Goal: Transaction & Acquisition: Purchase product/service

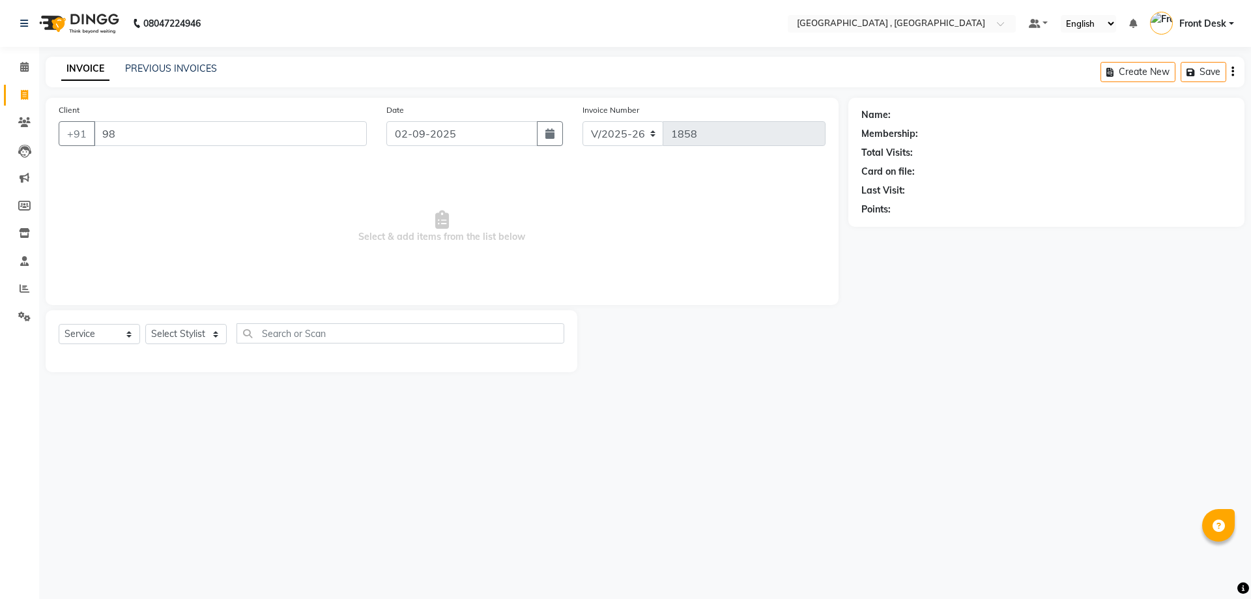
select select "5111"
select select "service"
click at [191, 337] on select "Select Stylist" at bounding box center [185, 334] width 81 height 20
click at [164, 137] on input "98" at bounding box center [230, 133] width 273 height 25
type input "9877414472"
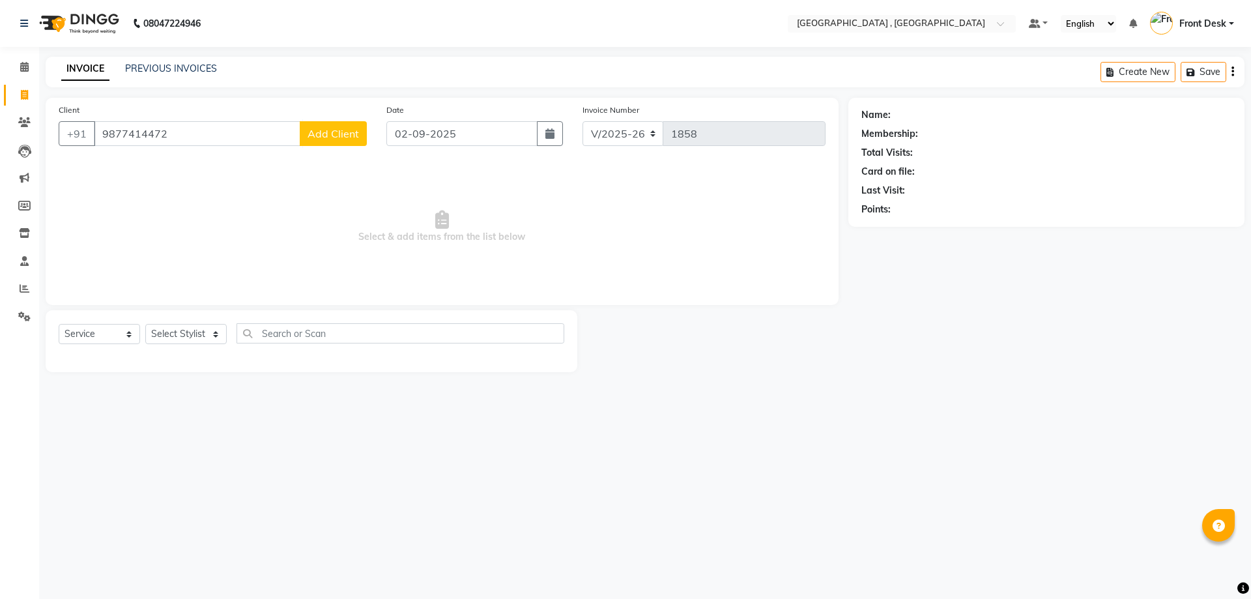
click at [313, 130] on span "Add Client" at bounding box center [333, 133] width 51 height 13
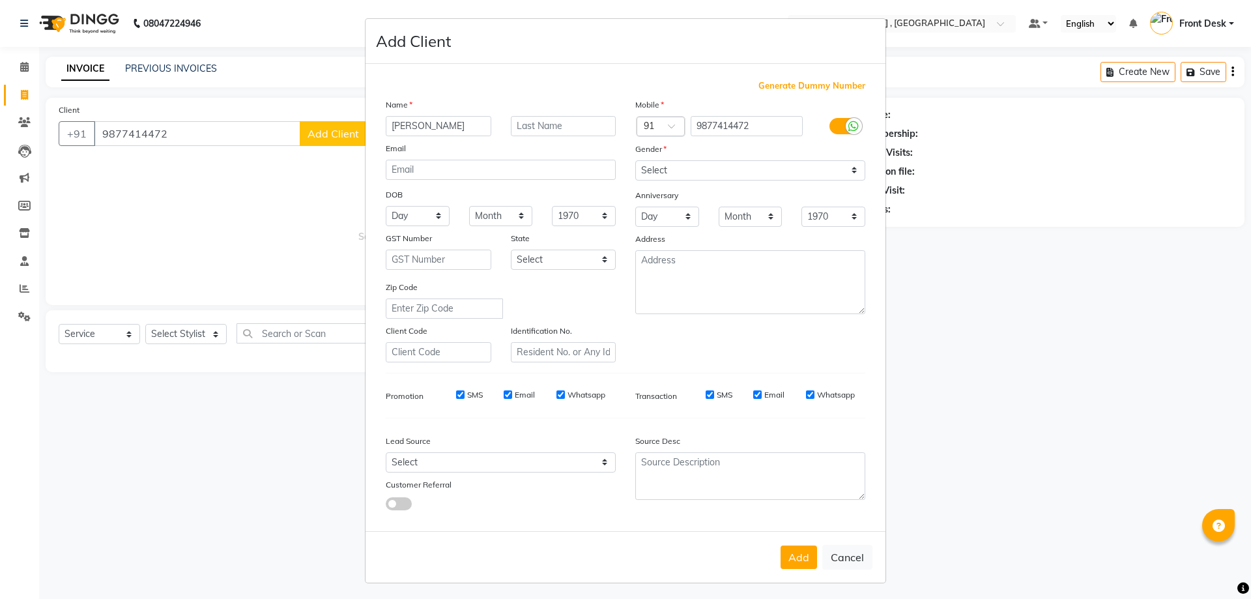
type input "upinder"
drag, startPoint x: 684, startPoint y: 168, endPoint x: 682, endPoint y: 180, distance: 11.9
click at [684, 168] on select "Select Male Female Other Prefer Not To Say" at bounding box center [750, 170] width 230 height 20
select select "female"
click at [635, 160] on select "Select Male Female Other Prefer Not To Say" at bounding box center [750, 170] width 230 height 20
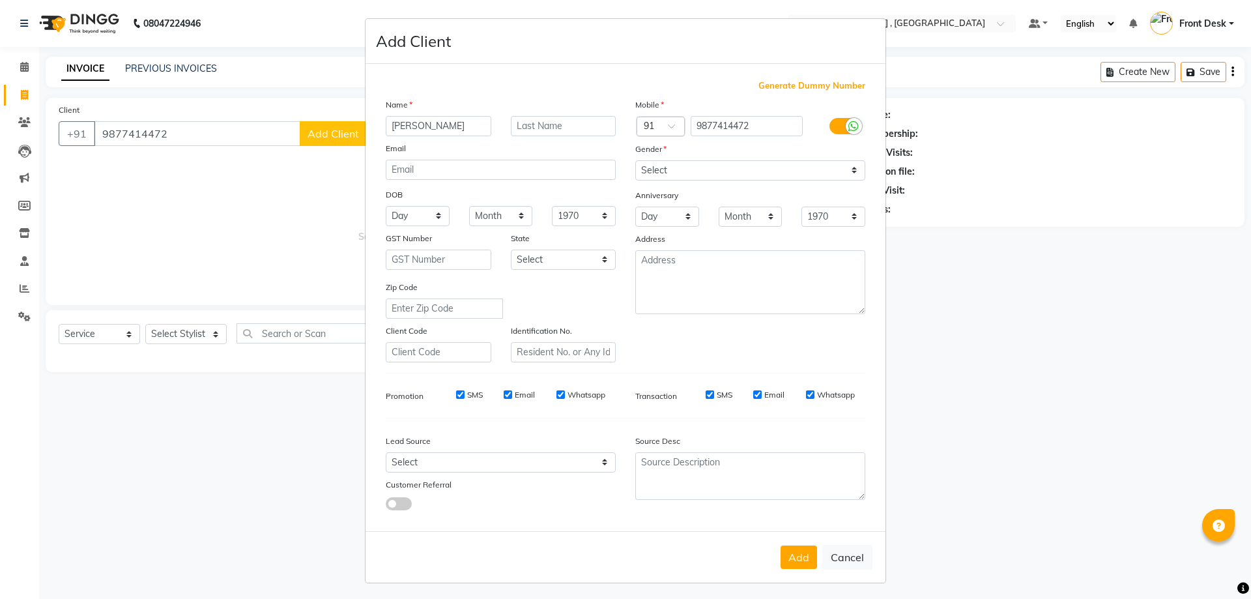
drag, startPoint x: 794, startPoint y: 564, endPoint x: 287, endPoint y: 351, distance: 550.4
click at [794, 564] on button "Add" at bounding box center [798, 556] width 36 height 23
click at [146, 334] on ngb-modal-window "Add Client Generate Dummy Number Name upinder Email DOB Day 01 02 03 04 05 06 0…" at bounding box center [625, 299] width 1251 height 599
select select
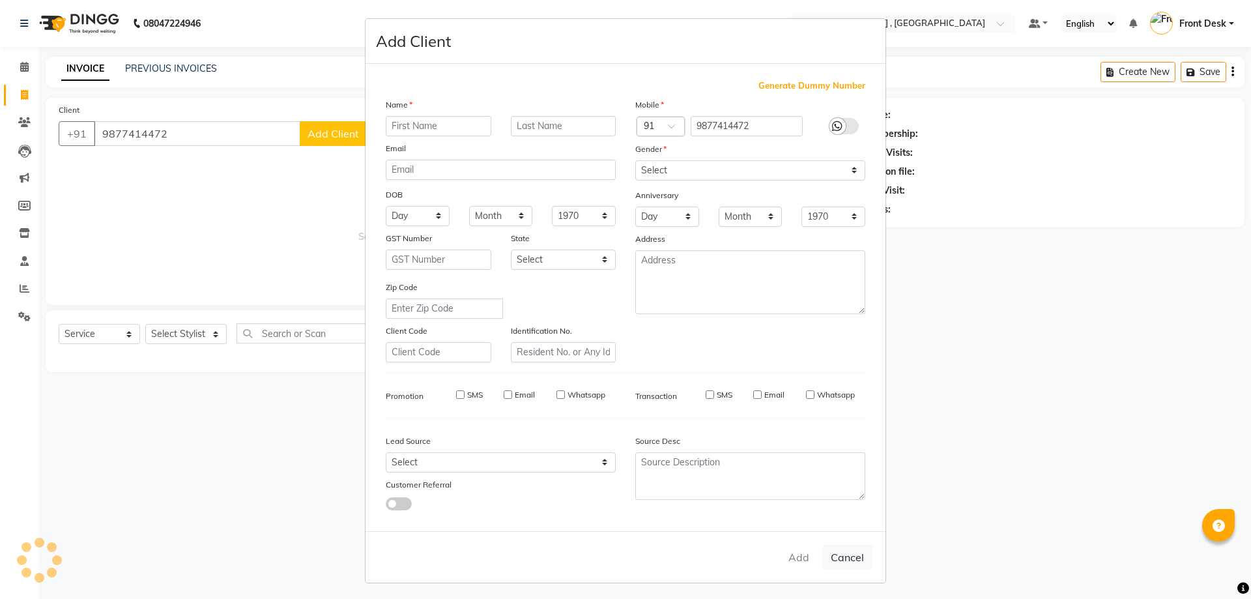
select select
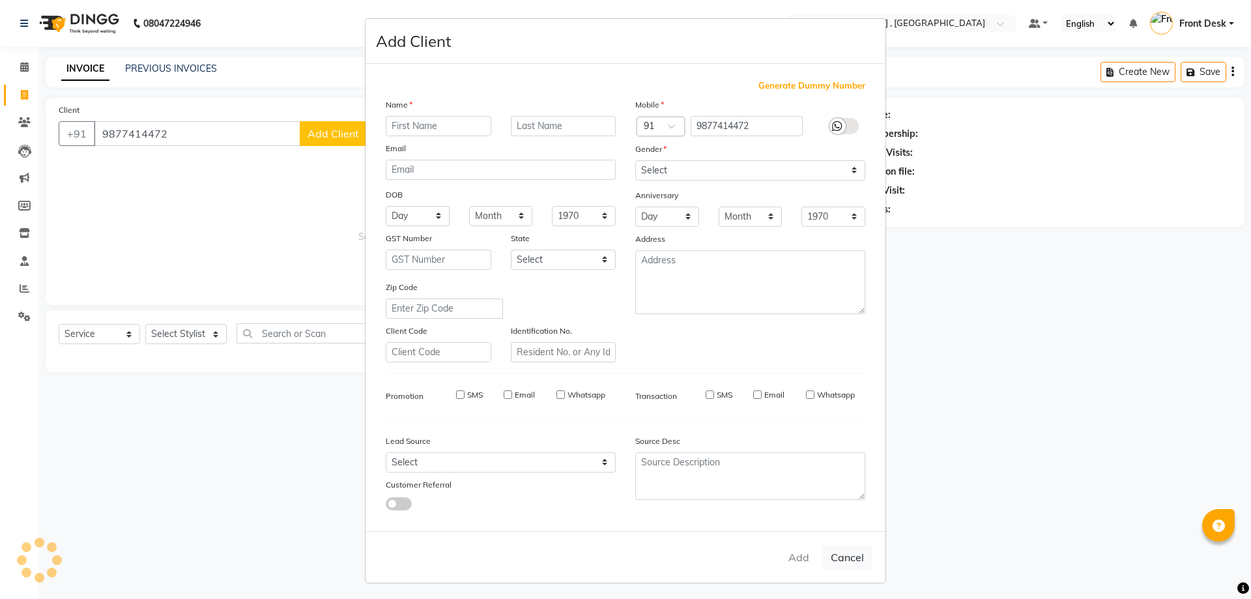
checkbox input "false"
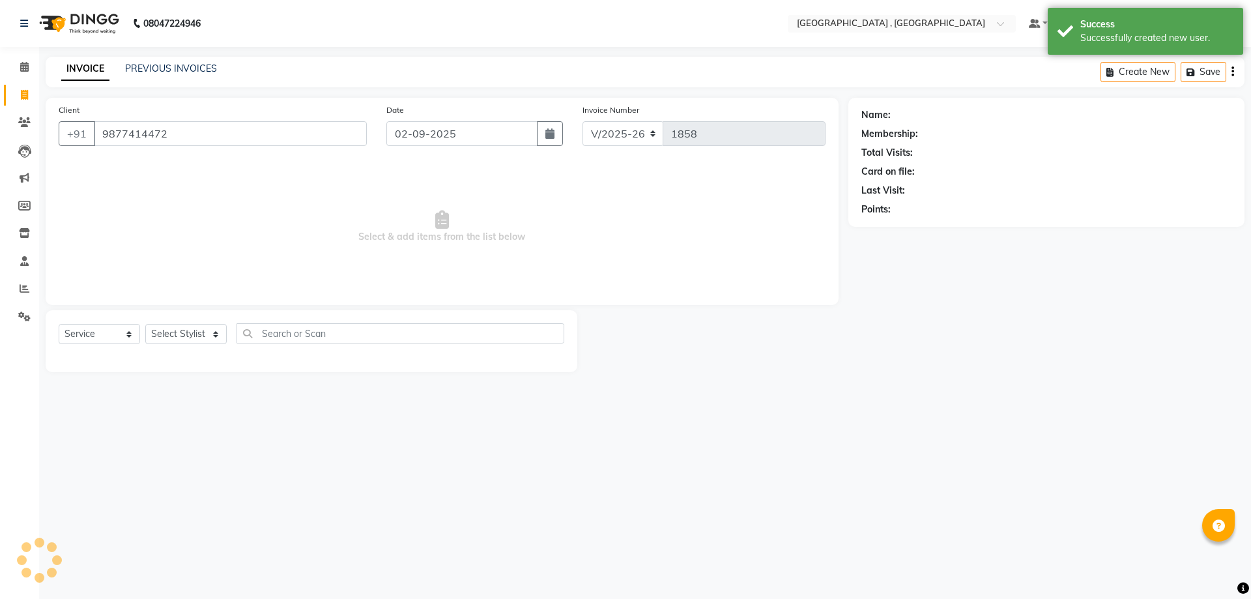
click at [156, 332] on ngb-modal-window "Add Client Generate Dummy Number Name Email DOB Day 01 02 03 04 05 06 07 08 09 …" at bounding box center [625, 299] width 1251 height 599
click at [186, 335] on select "Select Stylist anand anil anuj anuja mam ashok diksha Front Desk manpreet Nosha…" at bounding box center [185, 334] width 81 height 20
select select "32312"
click at [145, 324] on select "Select Stylist anand anil anuj anuja mam ashok diksha Front Desk manpreet Nosha…" at bounding box center [185, 334] width 81 height 20
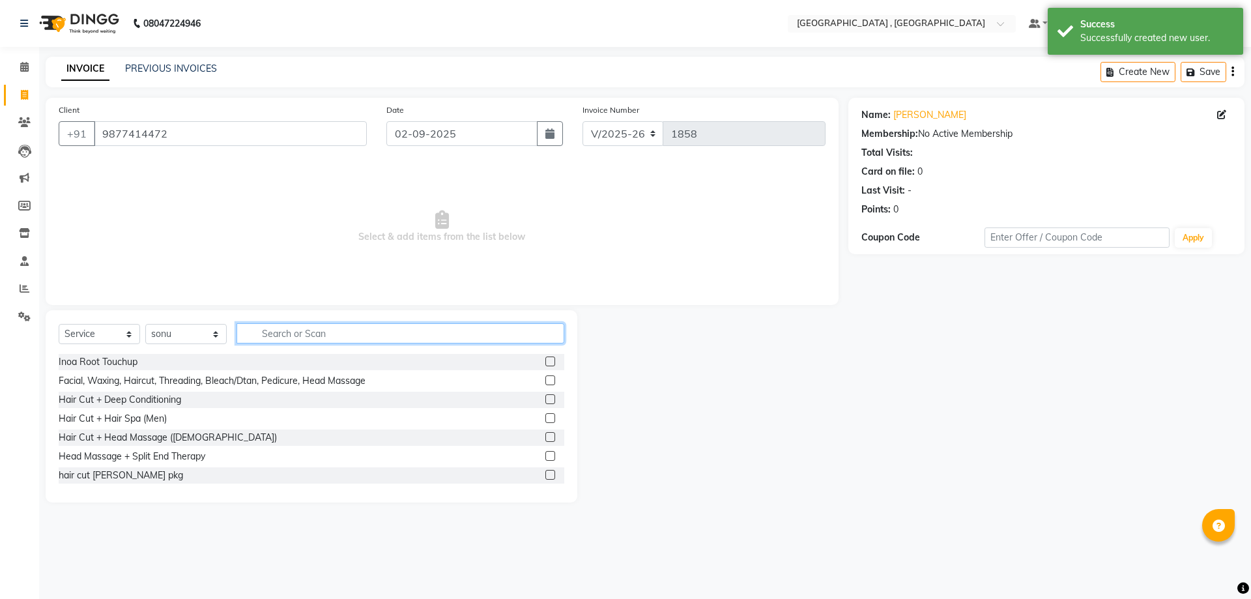
click at [311, 330] on input "text" at bounding box center [400, 333] width 328 height 20
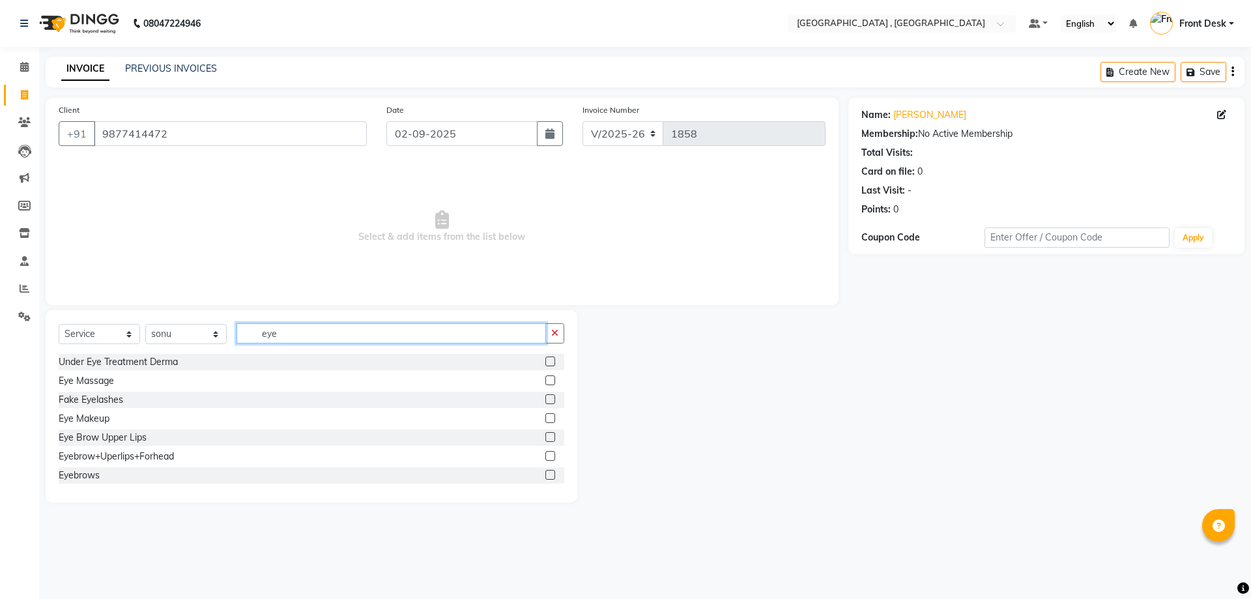
type input "eye"
click at [545, 456] on label at bounding box center [550, 456] width 10 height 10
click at [545, 456] on input "checkbox" at bounding box center [549, 456] width 8 height 8
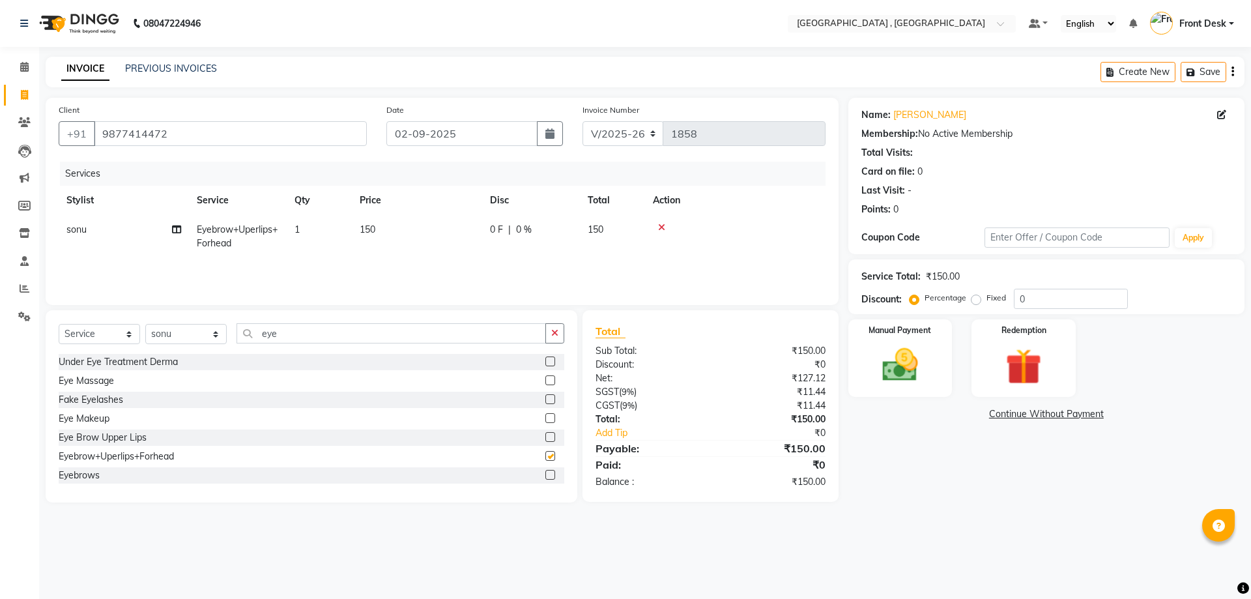
checkbox input "false"
click at [907, 365] on img at bounding box center [900, 364] width 61 height 43
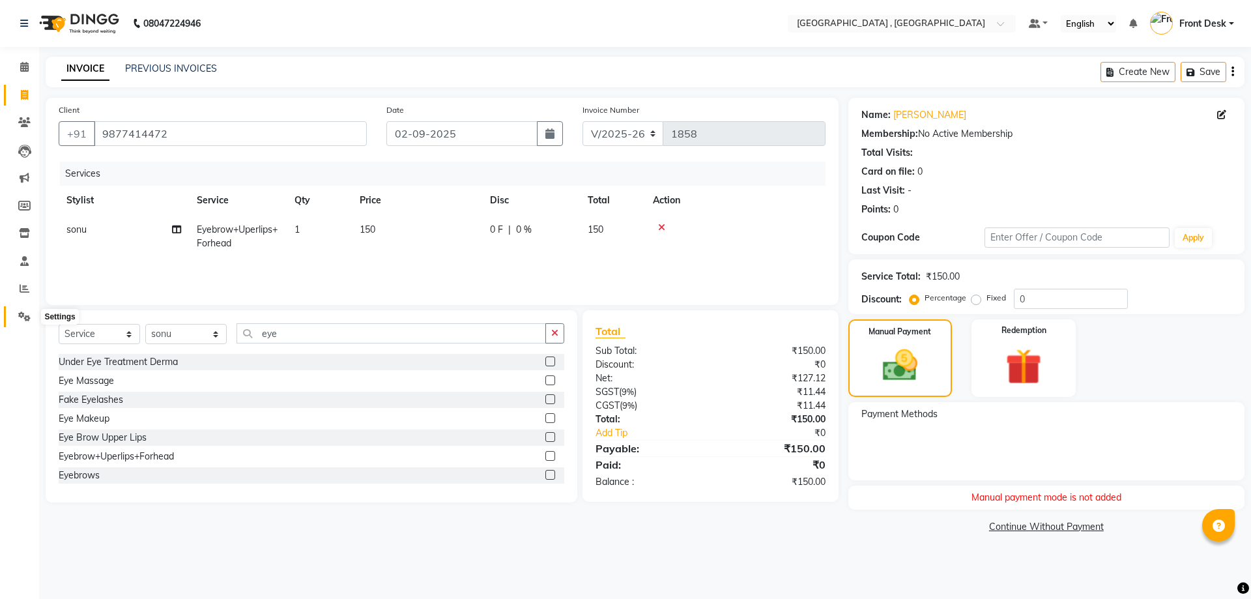
click at [24, 315] on icon at bounding box center [24, 316] width 12 height 10
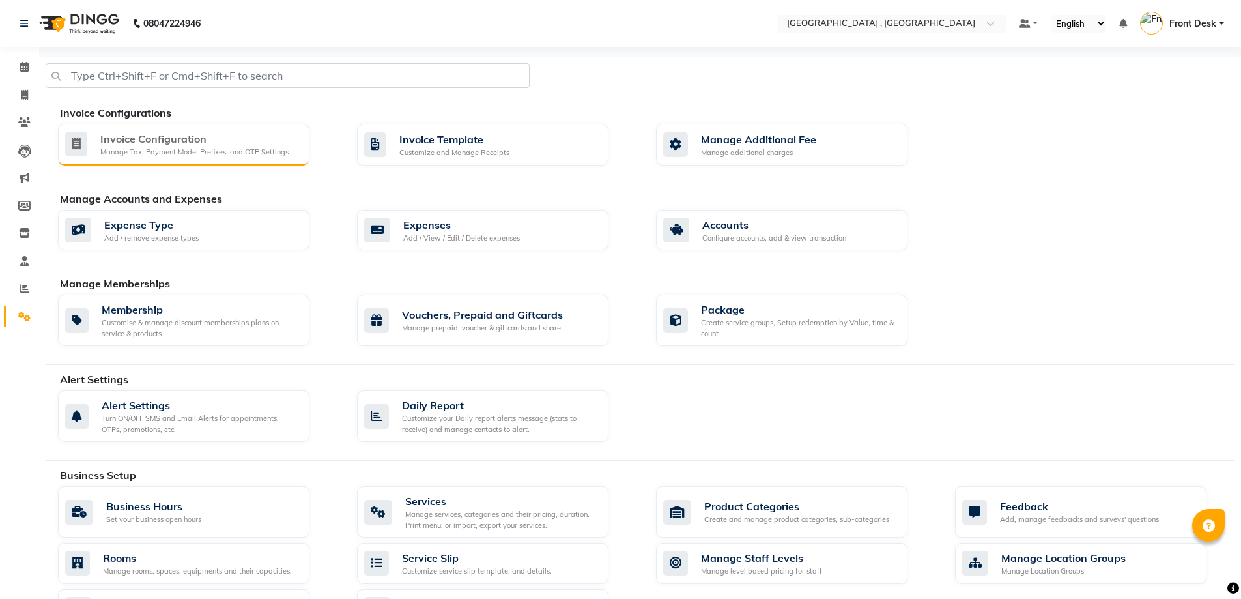
click at [147, 149] on div "Manage Tax, Payment Mode, Prefixes, and OTP Settings" at bounding box center [194, 152] width 188 height 11
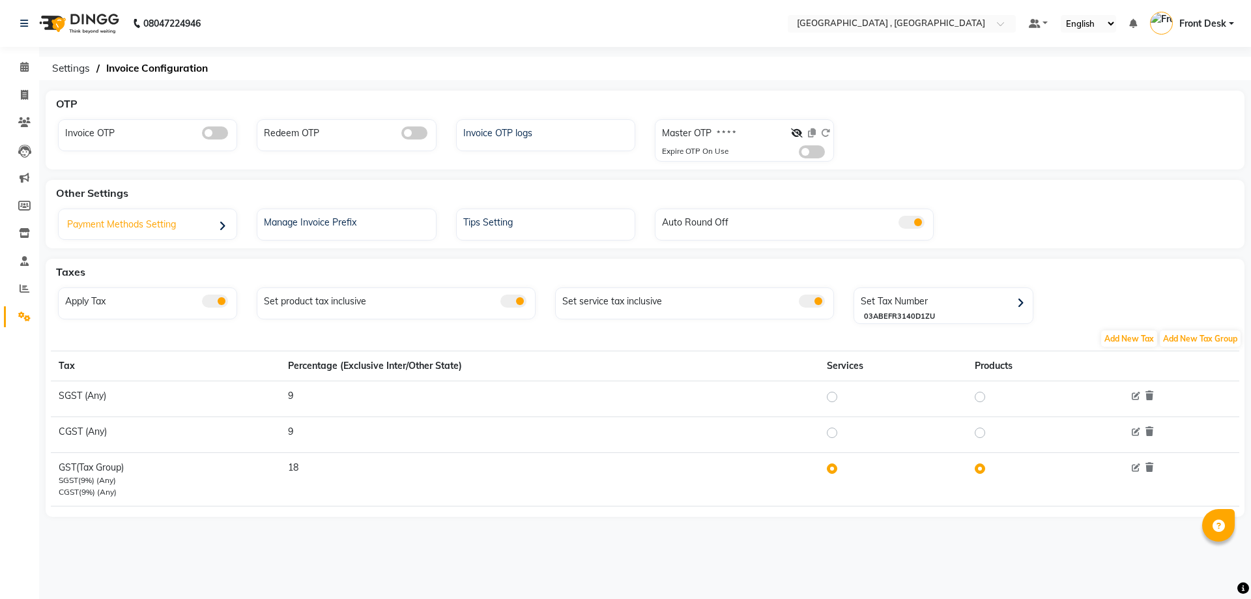
click at [128, 222] on div "Payment Methods Setting" at bounding box center [149, 225] width 175 height 27
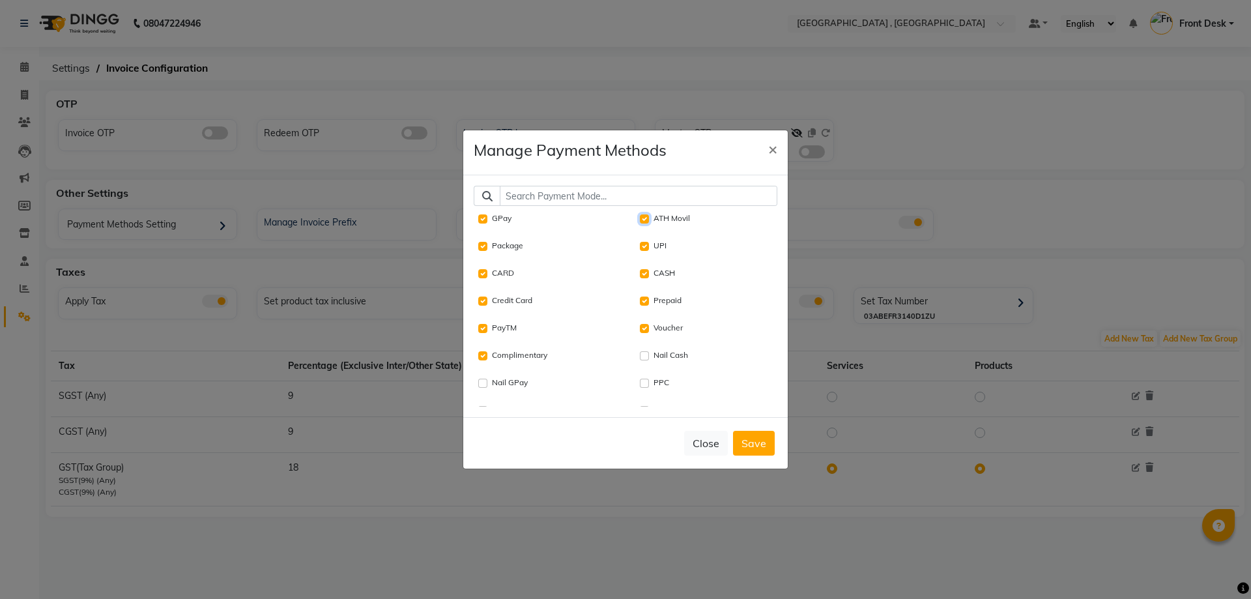
click at [640, 220] on Movil "ATH Movil" at bounding box center [644, 218] width 9 height 9
checkbox Movil "false"
click at [763, 438] on button "Save" at bounding box center [754, 443] width 42 height 25
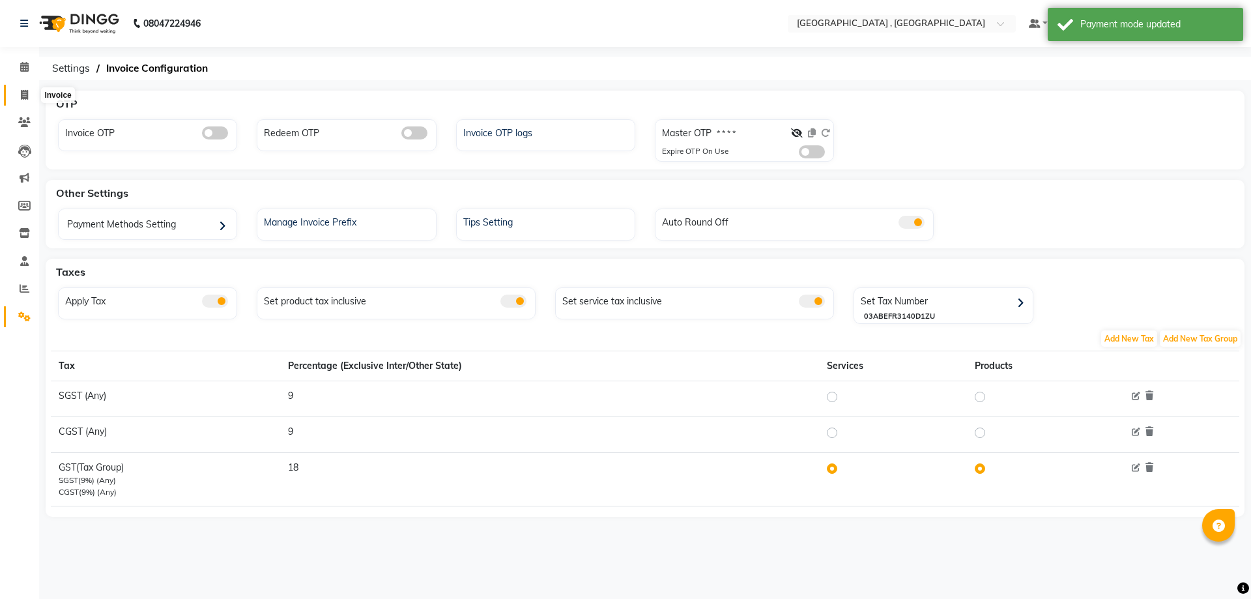
click at [31, 91] on span at bounding box center [24, 95] width 23 height 15
select select "service"
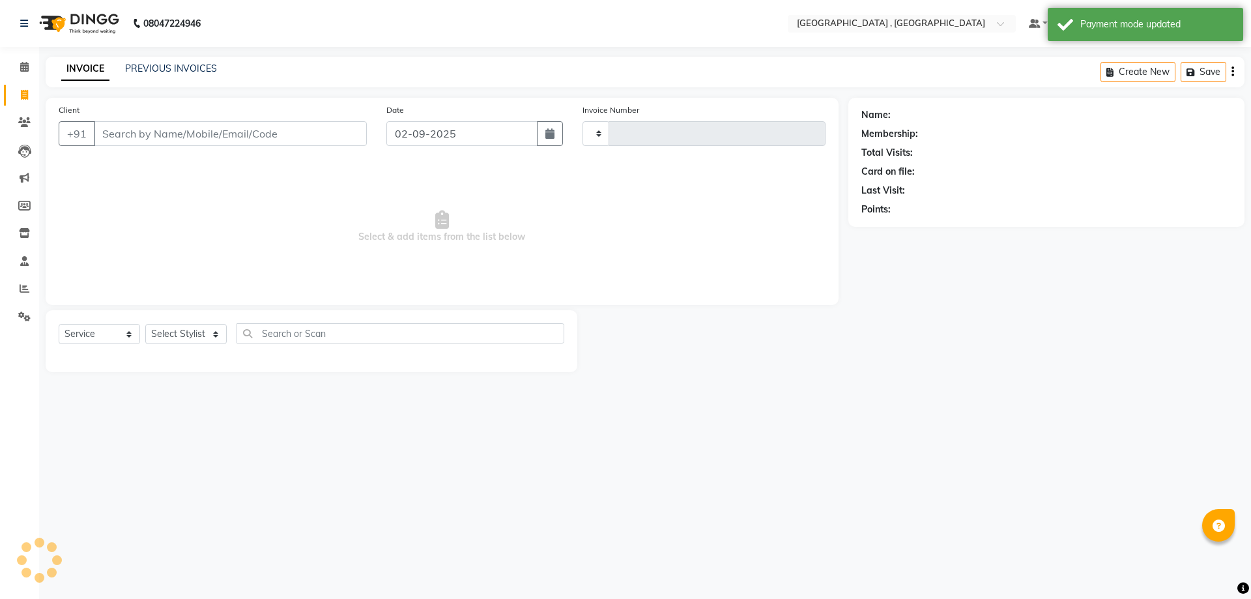
type input "1858"
select select "5111"
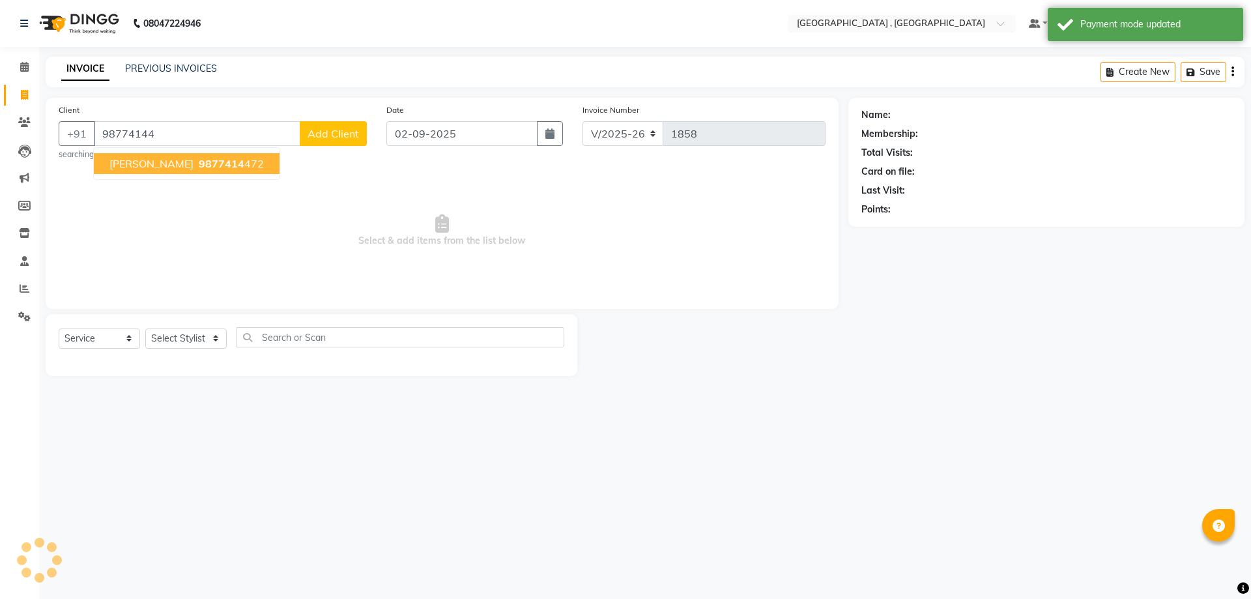
click at [172, 171] on button "upinder 9877414 472" at bounding box center [187, 163] width 186 height 21
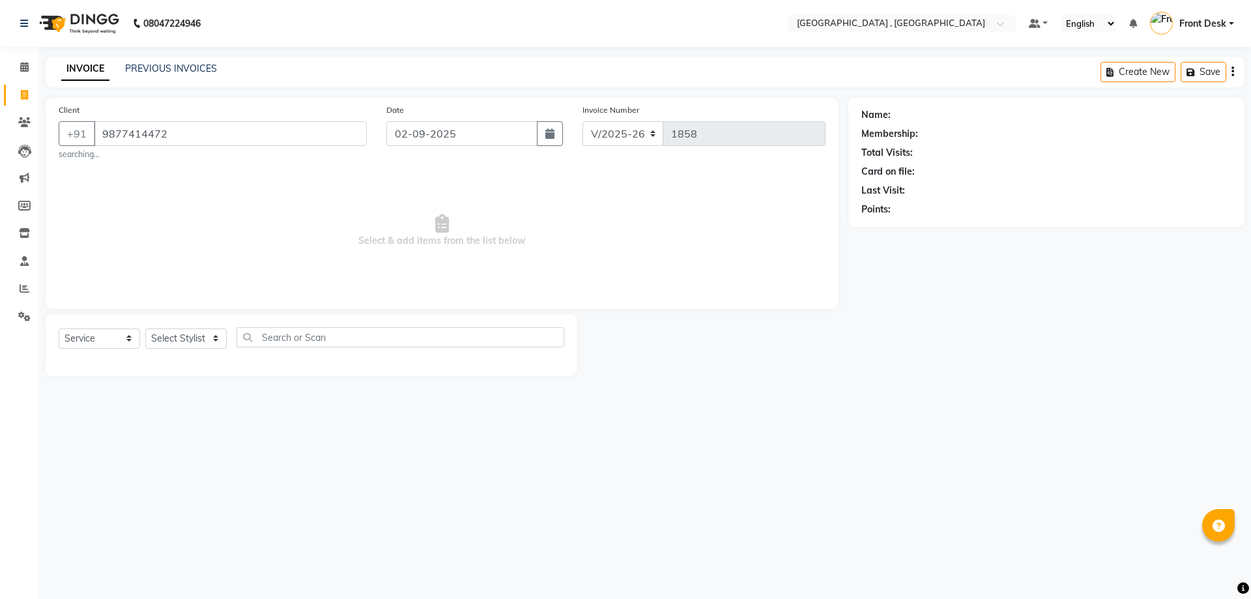
type input "9877414472"
click at [173, 343] on select "Select Stylist anand anil anuj anuja mam ashok diksha Front Desk manpreet Nosha…" at bounding box center [185, 338] width 81 height 20
select select "32312"
click at [145, 328] on select "Select Stylist anand anil anuj anuja mam ashok diksha Front Desk manpreet Nosha…" at bounding box center [185, 338] width 81 height 20
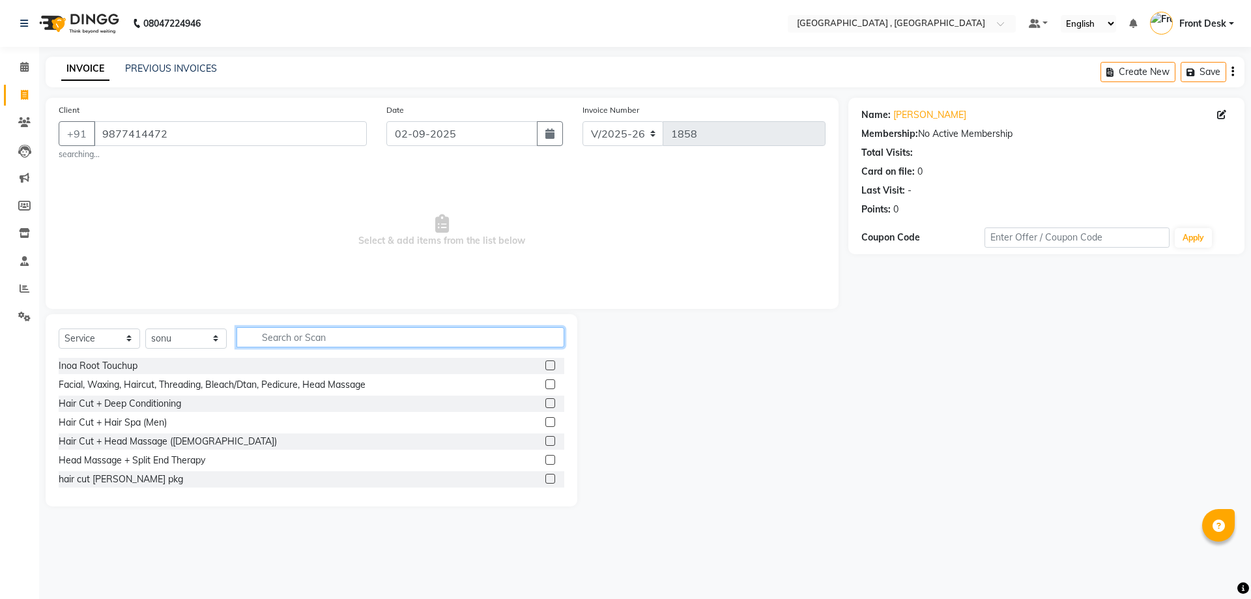
click at [294, 330] on input "text" at bounding box center [400, 337] width 328 height 20
click at [297, 334] on input "text" at bounding box center [400, 337] width 328 height 20
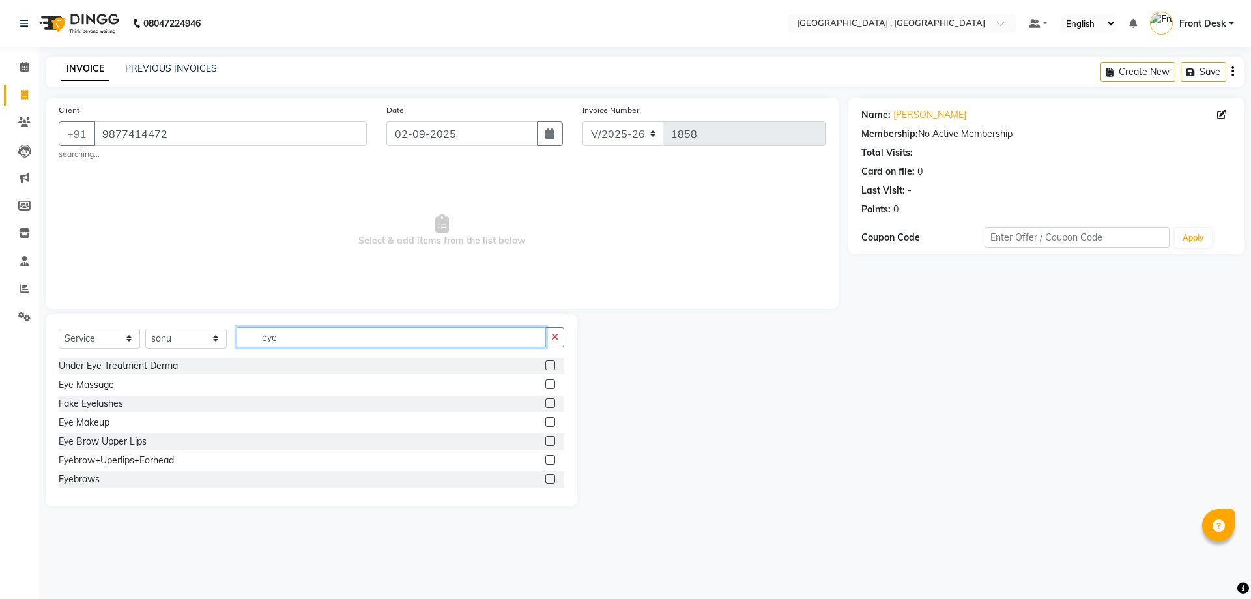
type input "eye"
click at [545, 456] on label at bounding box center [550, 460] width 10 height 10
click at [545, 456] on input "checkbox" at bounding box center [549, 460] width 8 height 8
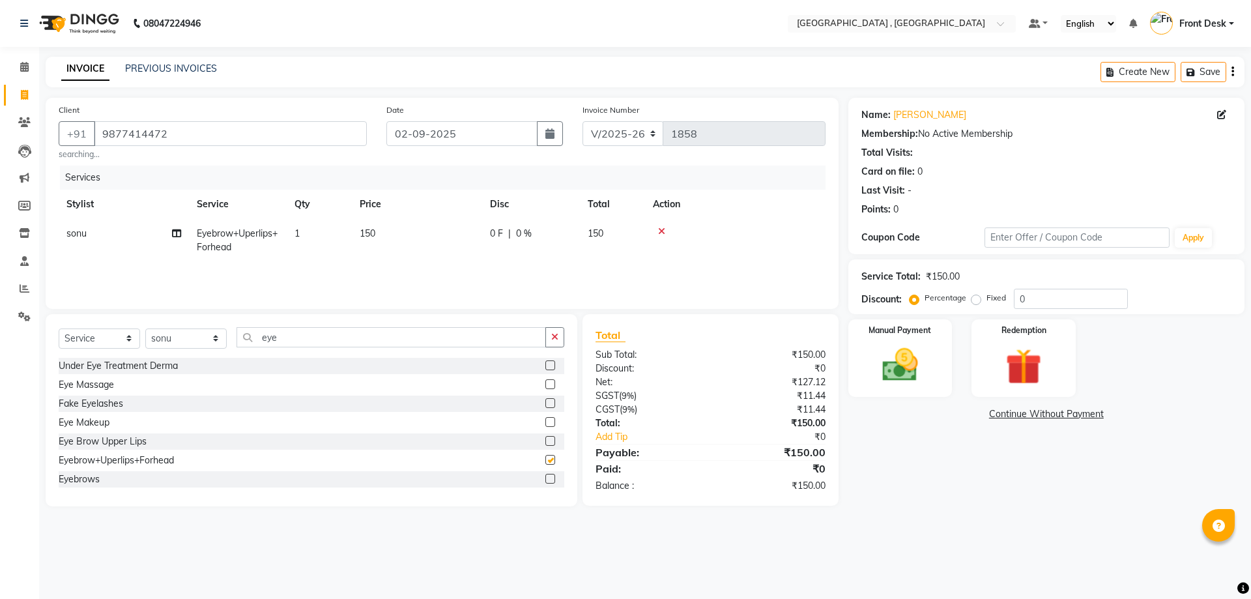
checkbox input "false"
click at [906, 384] on img at bounding box center [900, 364] width 61 height 43
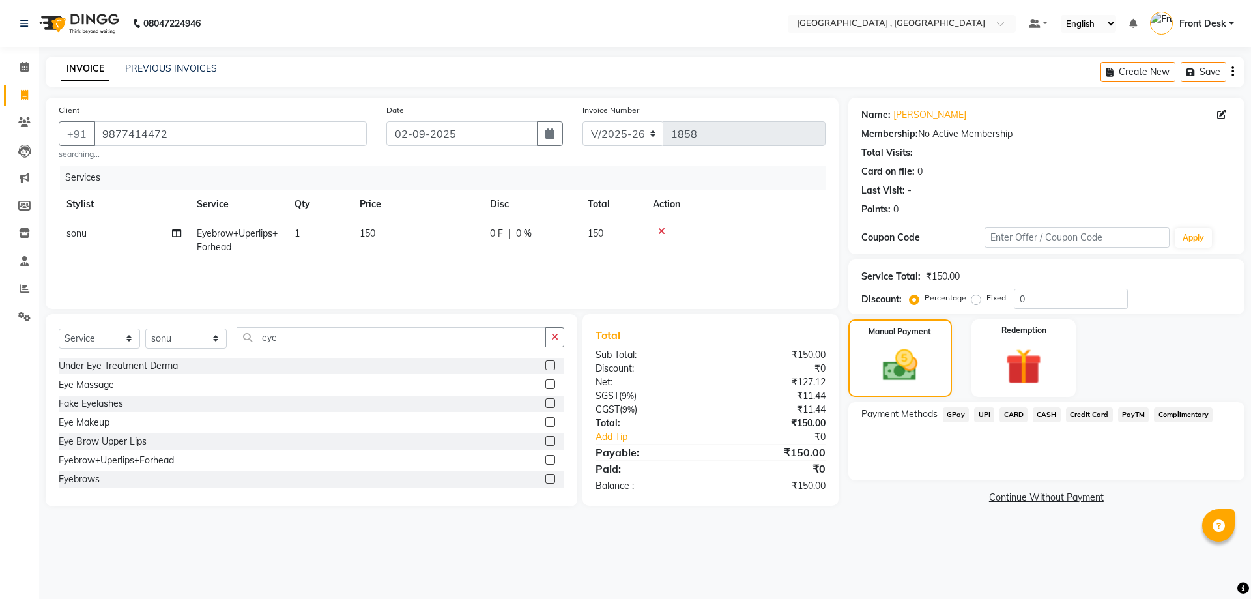
click at [981, 416] on span "UPI" at bounding box center [984, 414] width 20 height 15
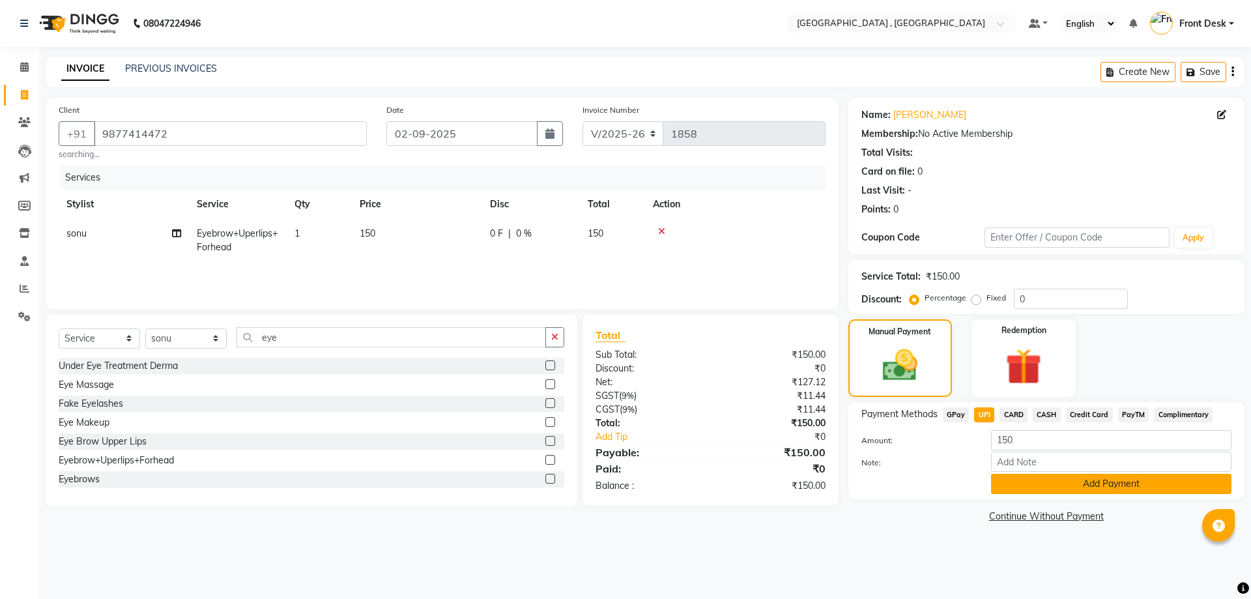
click at [1033, 493] on button "Add Payment" at bounding box center [1111, 484] width 240 height 20
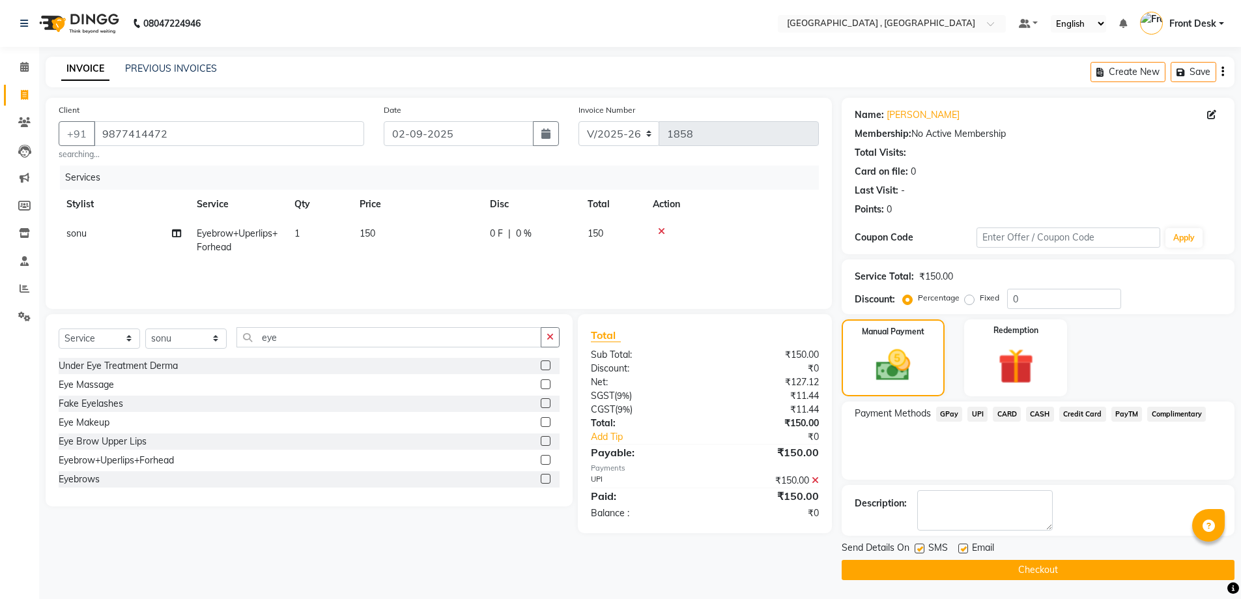
click at [1035, 569] on button "Checkout" at bounding box center [1038, 570] width 393 height 20
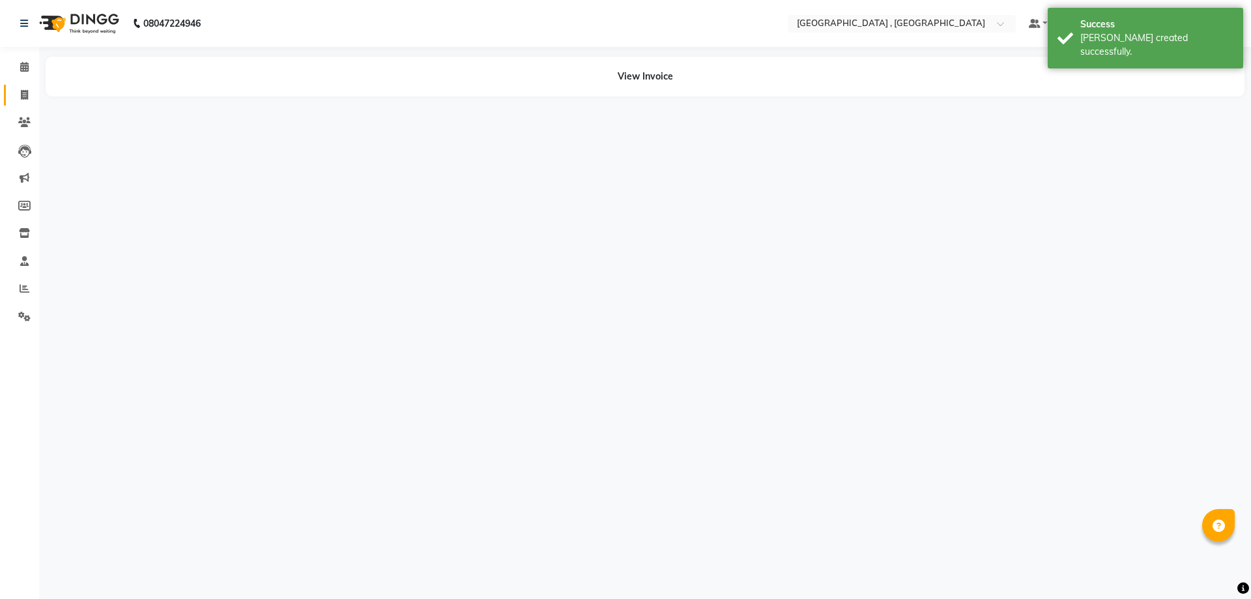
click at [31, 85] on link "Invoice" at bounding box center [19, 95] width 31 height 21
click at [27, 101] on span at bounding box center [24, 95] width 23 height 15
select select "service"
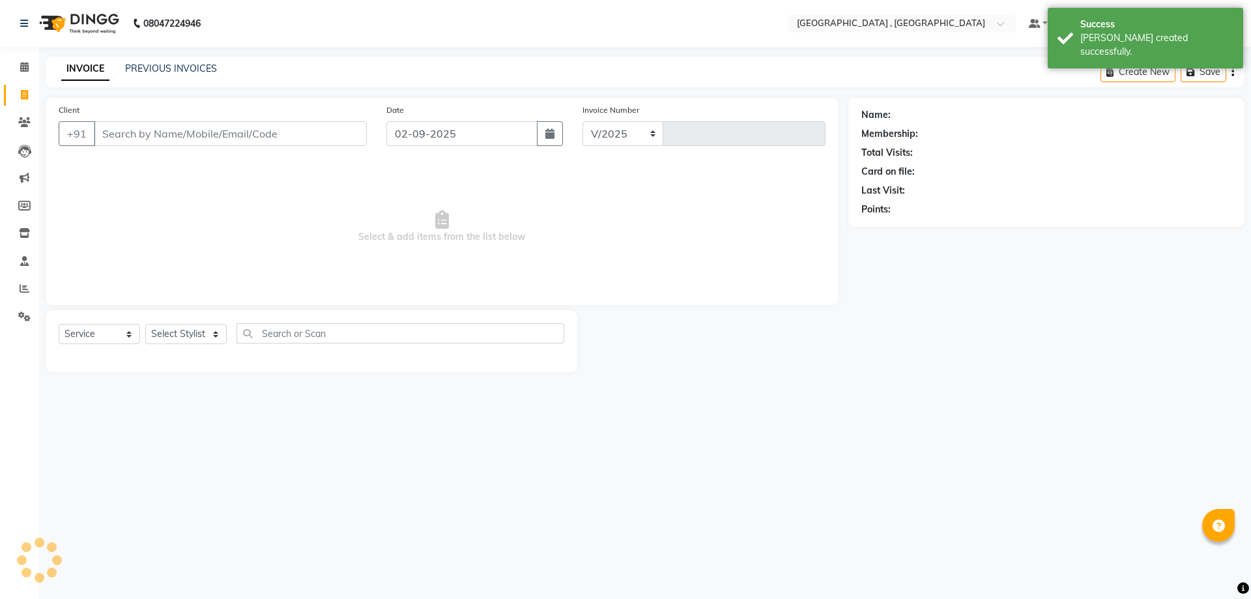
select select "5111"
type input "1859"
click at [163, 79] on div "INVOICE PREVIOUS INVOICES Create New Save" at bounding box center [645, 72] width 1199 height 31
click at [164, 72] on link "PREVIOUS INVOICES" at bounding box center [171, 69] width 92 height 12
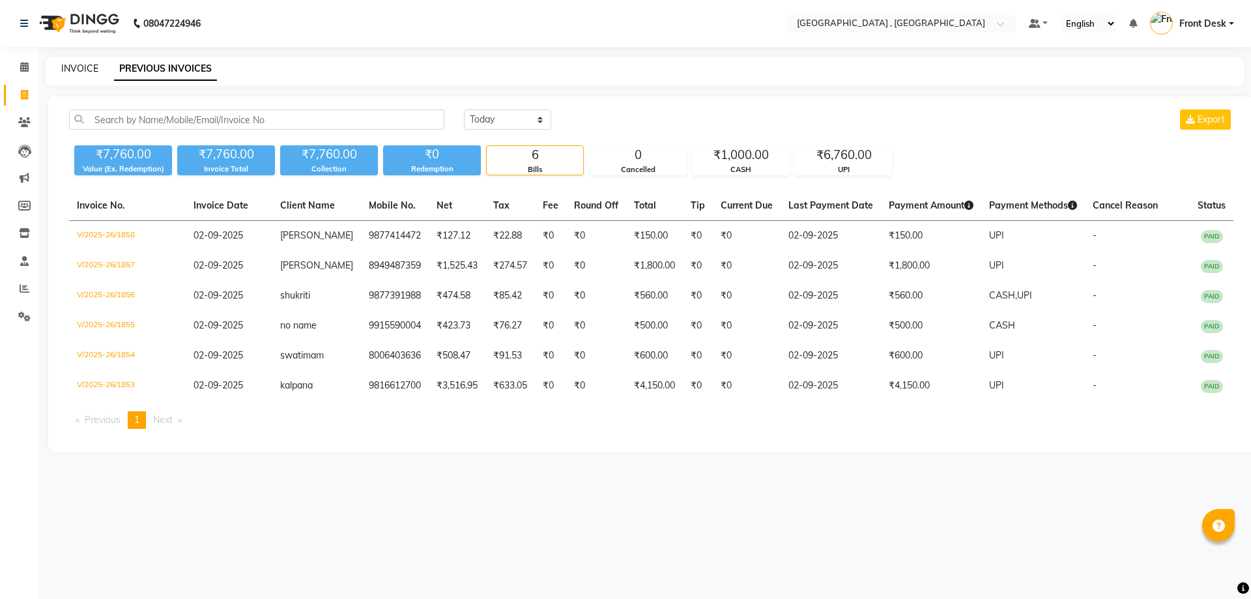
click at [66, 69] on link "INVOICE" at bounding box center [79, 69] width 37 height 12
select select "service"
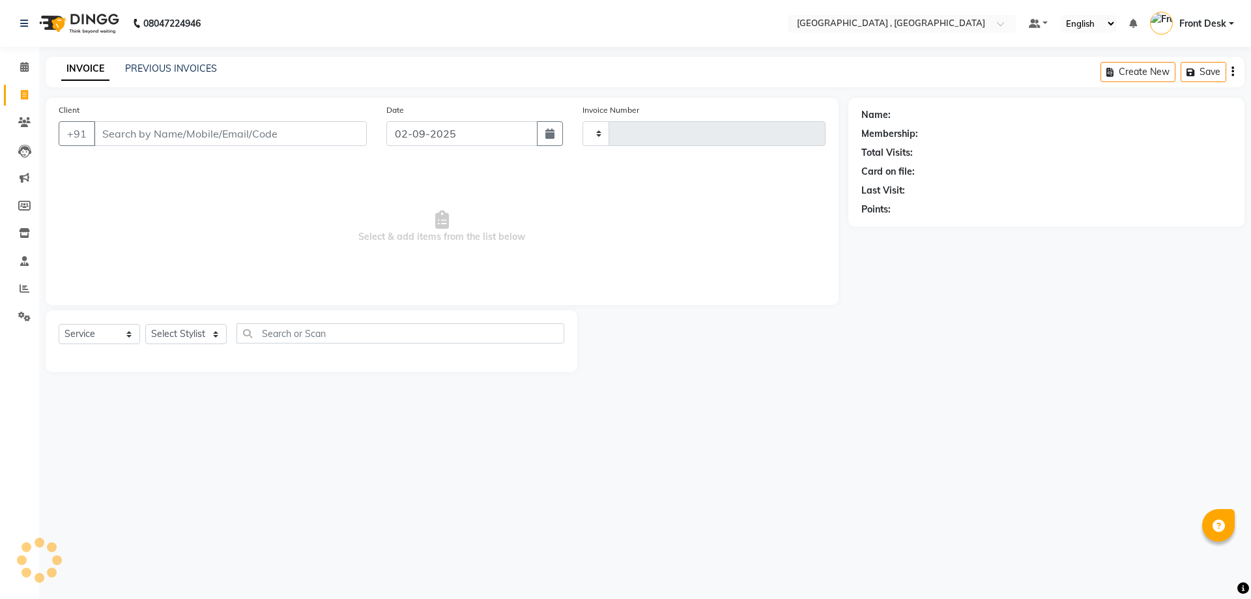
type input "1859"
select select "5111"
click at [298, 130] on input "Client" at bounding box center [230, 133] width 273 height 25
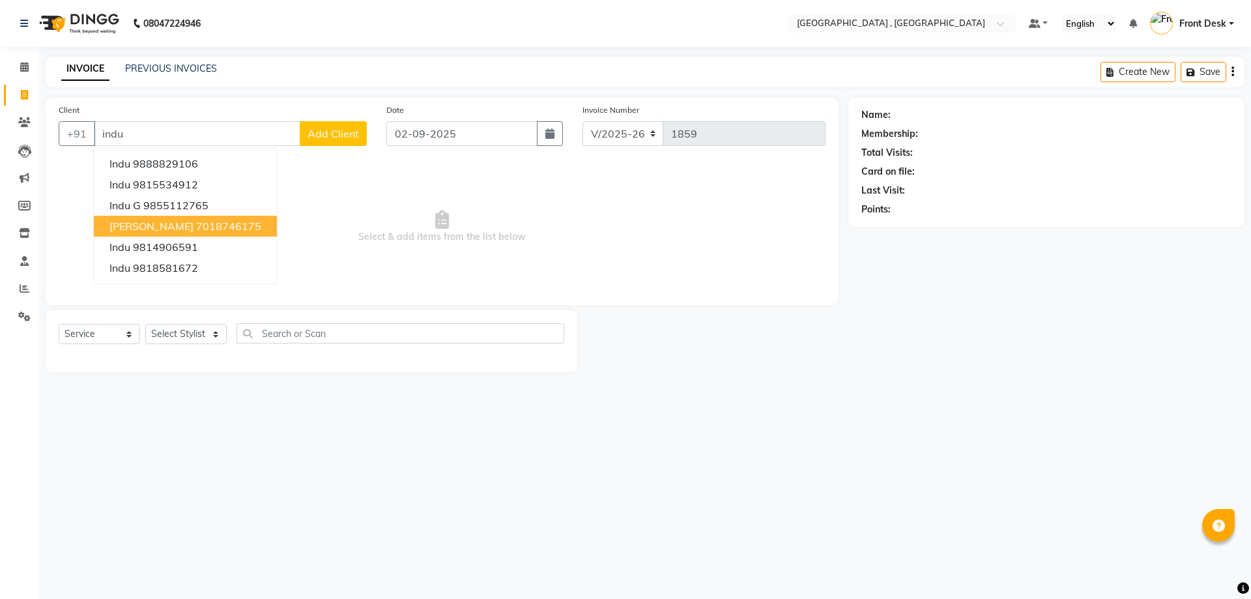
click at [196, 226] on ngb-highlight "7018746175" at bounding box center [228, 226] width 65 height 13
type input "7018746175"
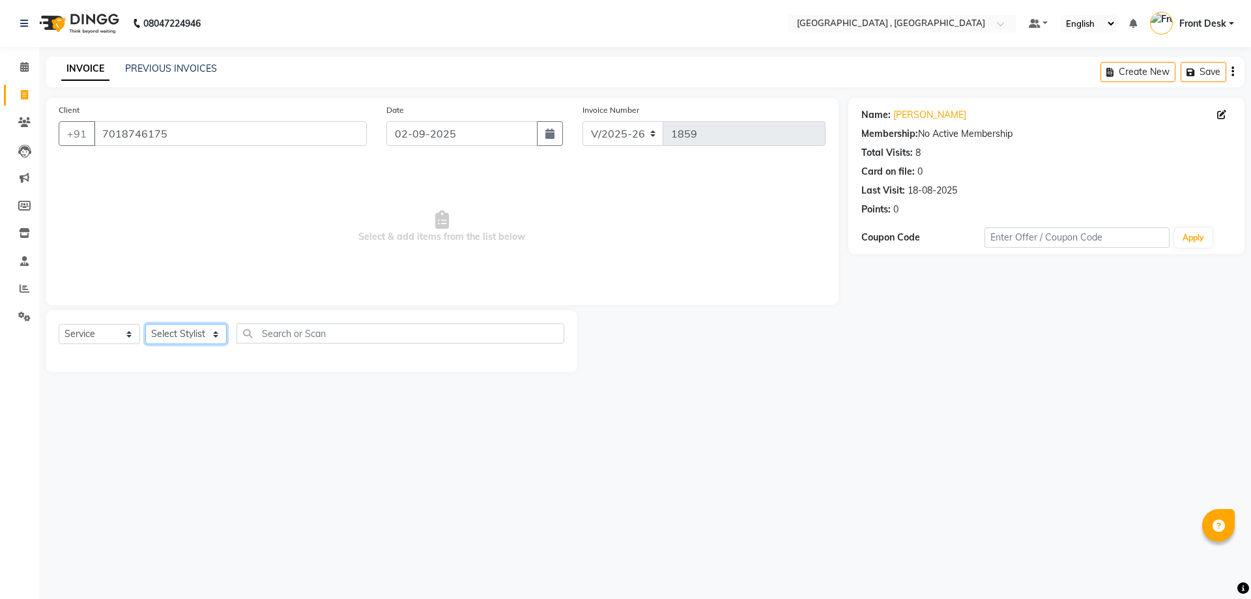
click at [203, 339] on select "Select Stylist anand anil anuj anuja mam ashok diksha Front Desk manpreet Nosha…" at bounding box center [185, 334] width 81 height 20
select select "32535"
click at [145, 324] on select "Select Stylist anand anil anuj anuja mam ashok diksha Front Desk manpreet Nosha…" at bounding box center [185, 334] width 81 height 20
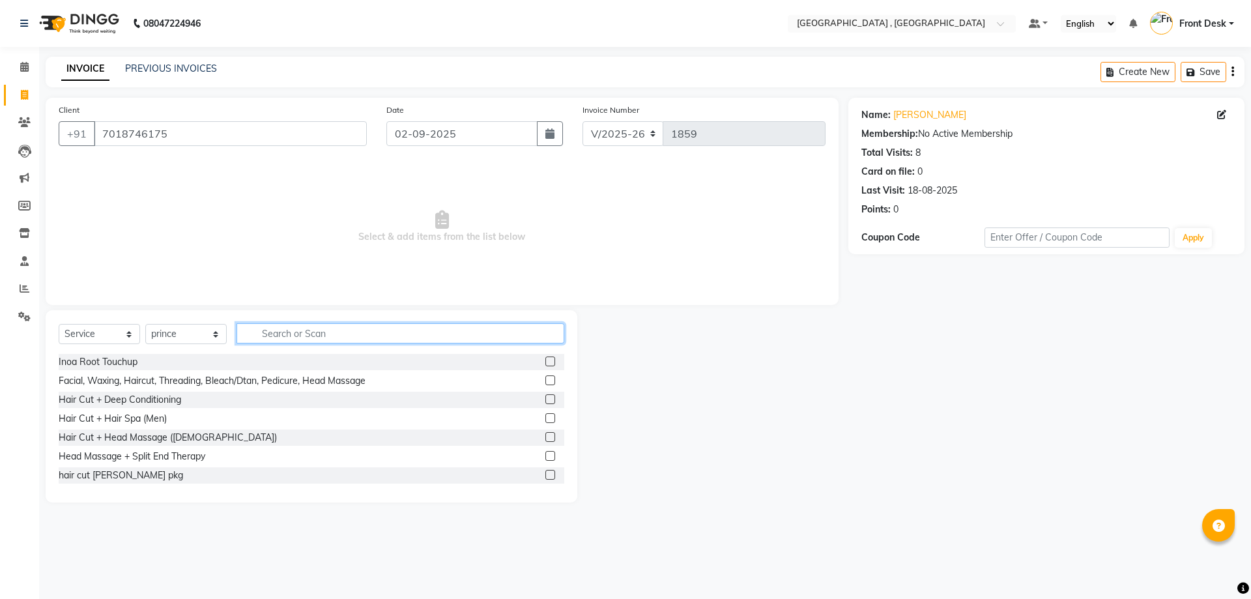
click at [271, 328] on input "text" at bounding box center [400, 333] width 328 height 20
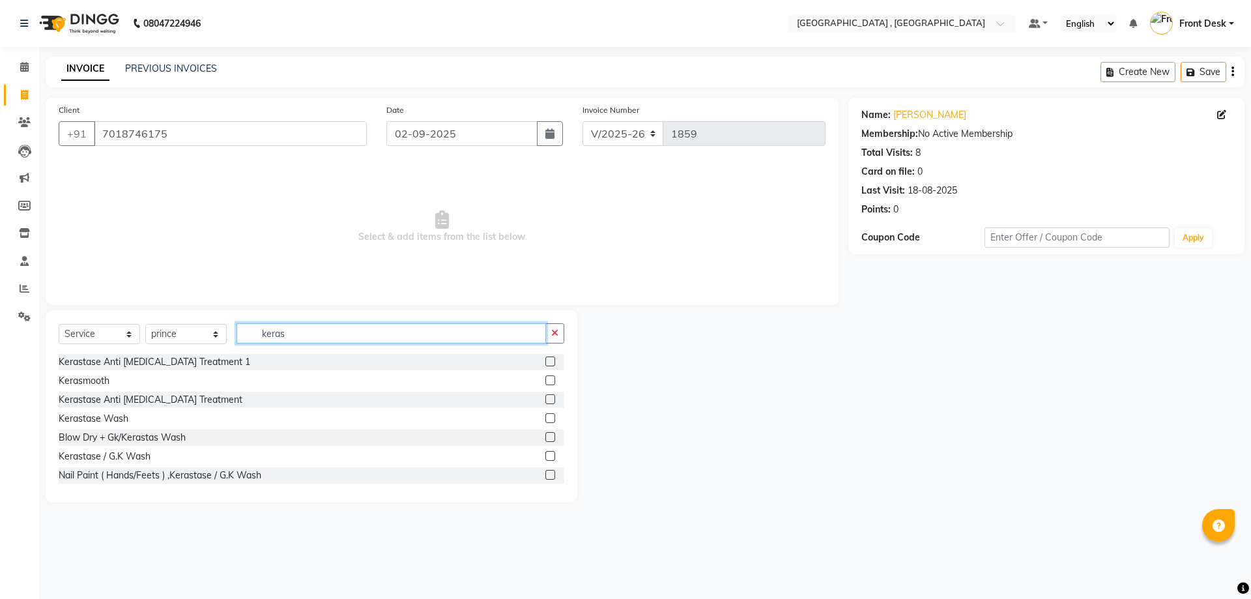
type input "keras"
click at [545, 418] on label at bounding box center [550, 418] width 10 height 10
click at [545, 418] on input "checkbox" at bounding box center [549, 418] width 8 height 8
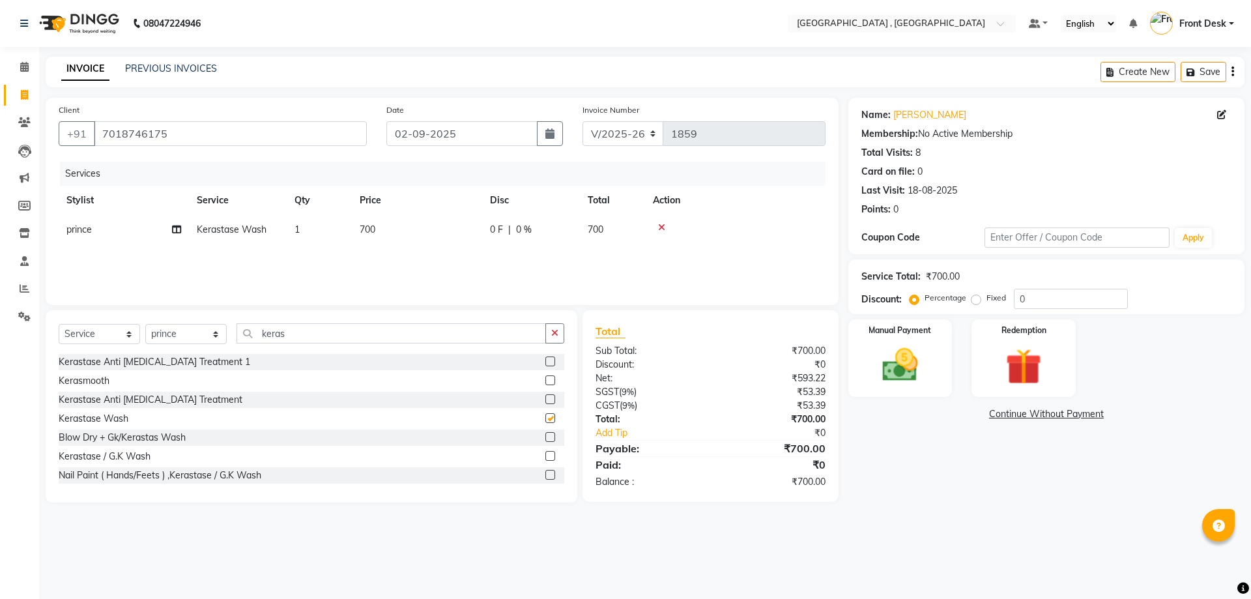
checkbox input "false"
click at [371, 235] on span "700" at bounding box center [368, 229] width 16 height 12
select select "32535"
drag, startPoint x: 459, startPoint y: 228, endPoint x: 351, endPoint y: 230, distance: 108.2
click at [351, 230] on tr "anand anil anuj anuja mam ashok diksha Front Desk manpreet Noshad prince rajni …" at bounding box center [442, 240] width 767 height 50
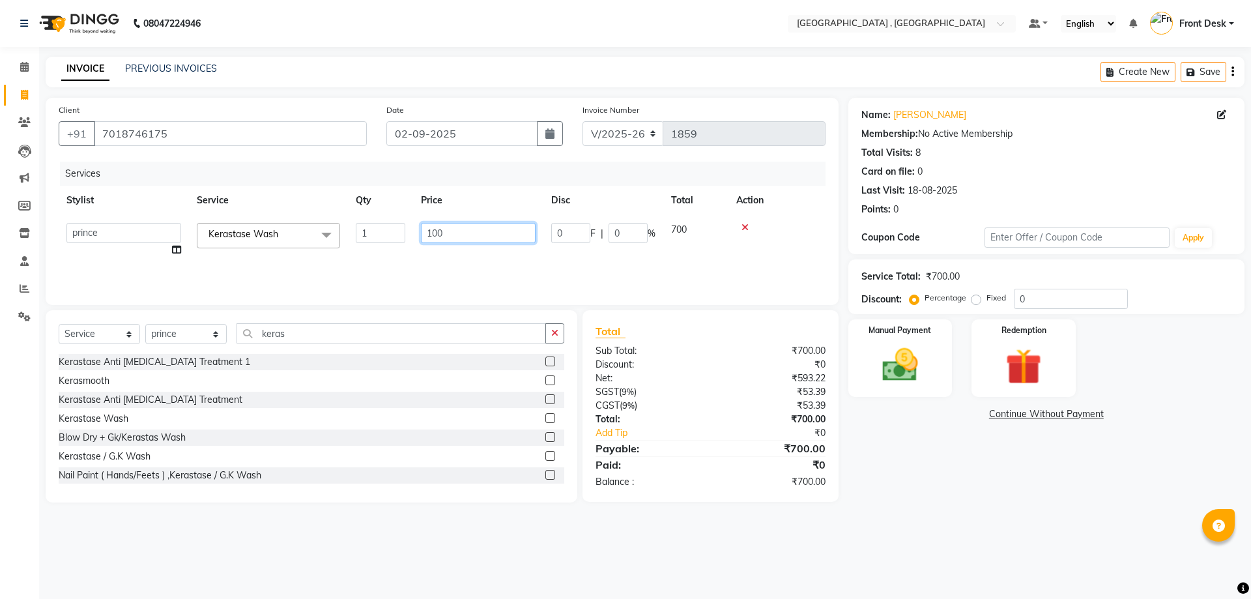
type input "1000"
click at [410, 238] on td "1000" at bounding box center [417, 229] width 130 height 29
select select "32535"
drag, startPoint x: 289, startPoint y: 340, endPoint x: 239, endPoint y: 335, distance: 50.4
click at [239, 335] on input "keras" at bounding box center [390, 333] width 309 height 20
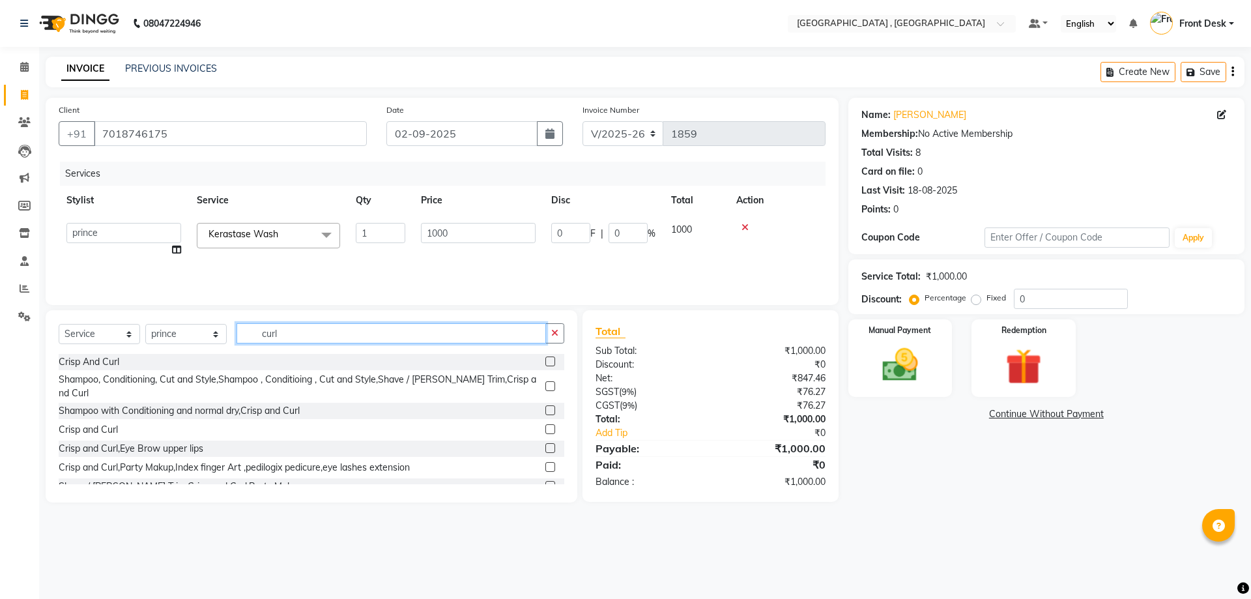
type input "curl"
click at [545, 358] on label at bounding box center [550, 361] width 10 height 10
click at [545, 358] on input "checkbox" at bounding box center [549, 362] width 8 height 8
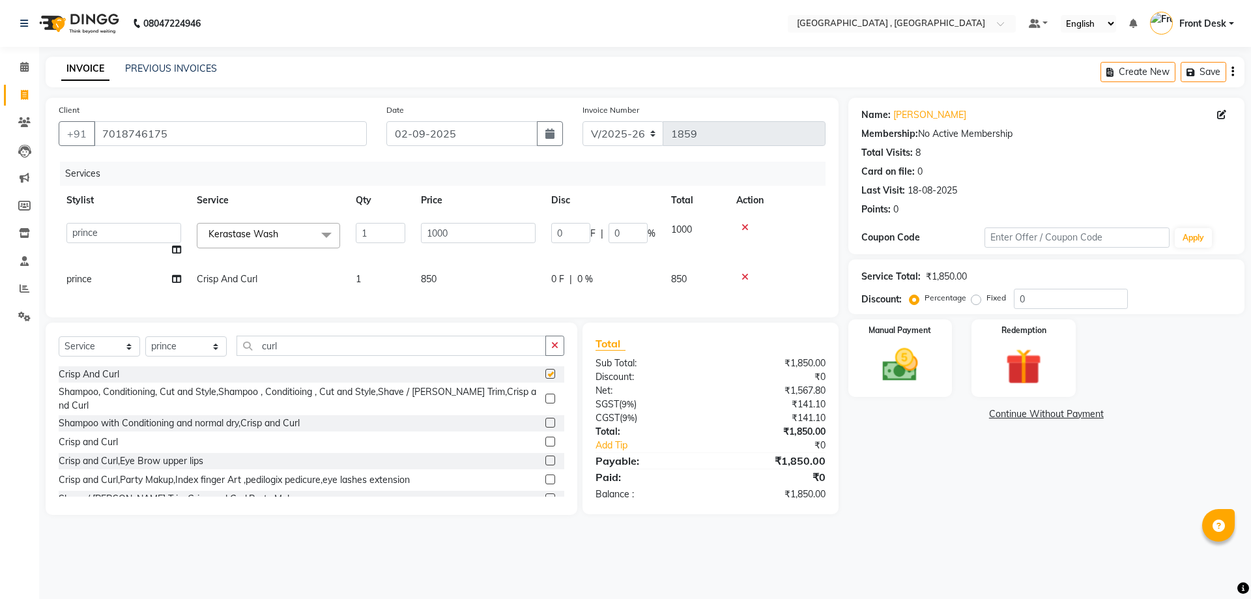
checkbox input "false"
click at [473, 276] on td "850" at bounding box center [478, 279] width 130 height 29
select select "32535"
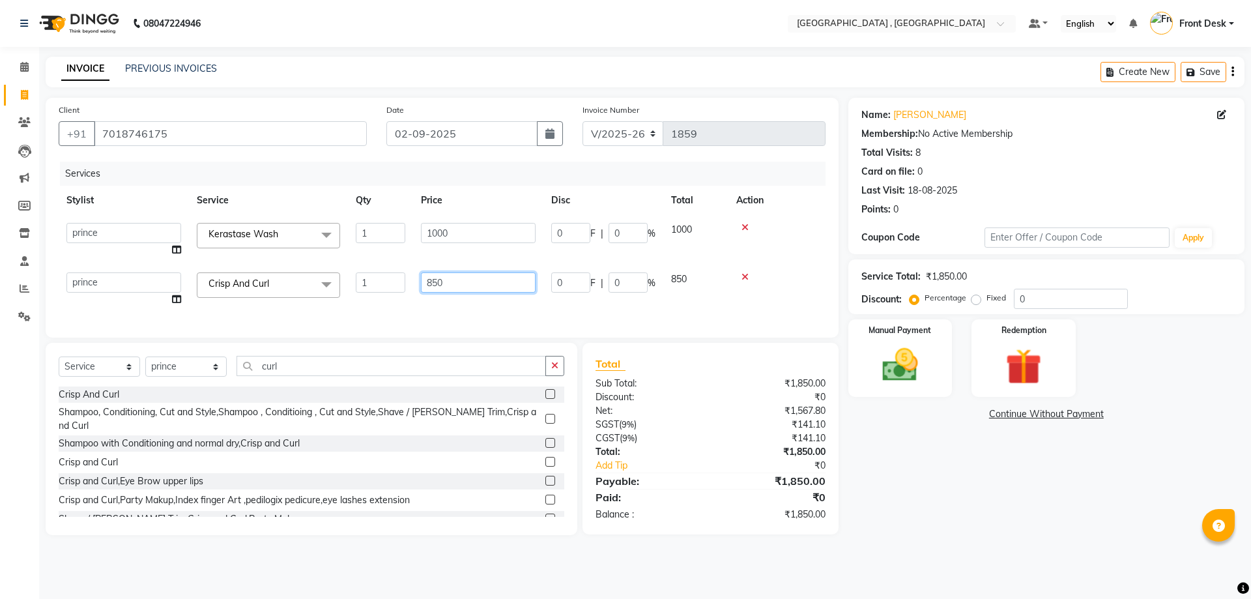
drag, startPoint x: 476, startPoint y: 276, endPoint x: 431, endPoint y: 286, distance: 46.1
click at [431, 286] on input "850" at bounding box center [478, 282] width 115 height 20
type input "800"
click at [421, 312] on div "Services Stylist Service Qty Price Disc Total Action anand anil anuj anuja mam …" at bounding box center [442, 243] width 767 height 163
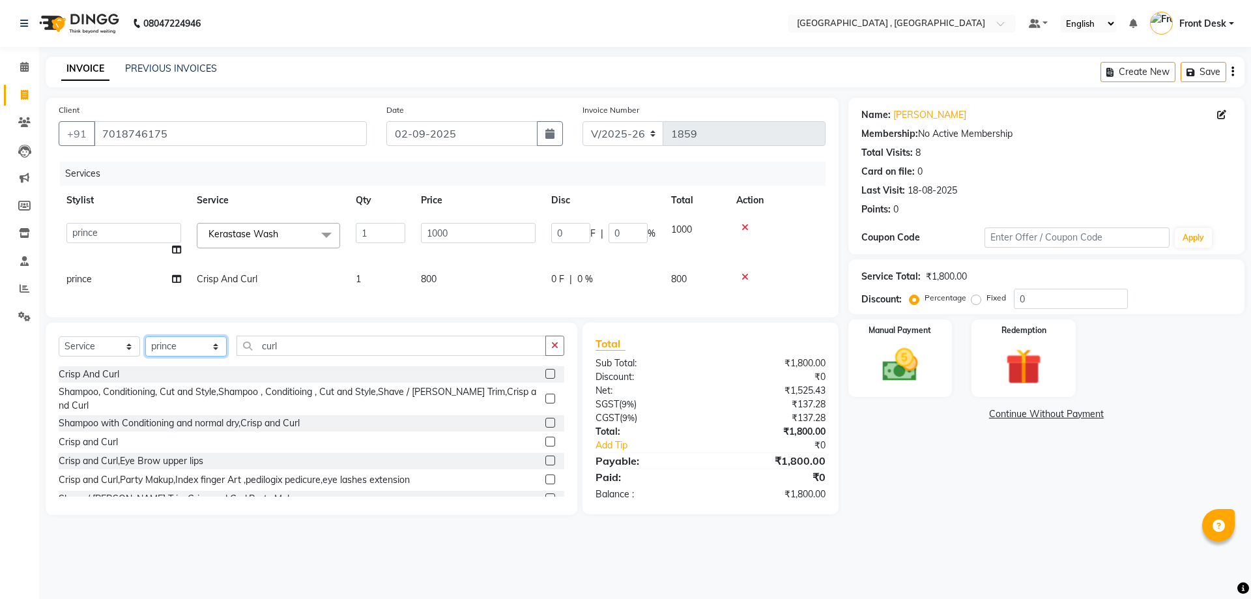
click at [222, 356] on select "Select Stylist anand anil anuj anuja mam ashok diksha Front Desk manpreet Nosha…" at bounding box center [185, 346] width 81 height 20
select select "46174"
click at [145, 346] on select "Select Stylist anand anil anuj anuja mam ashok diksha Front Desk manpreet Nosha…" at bounding box center [185, 346] width 81 height 20
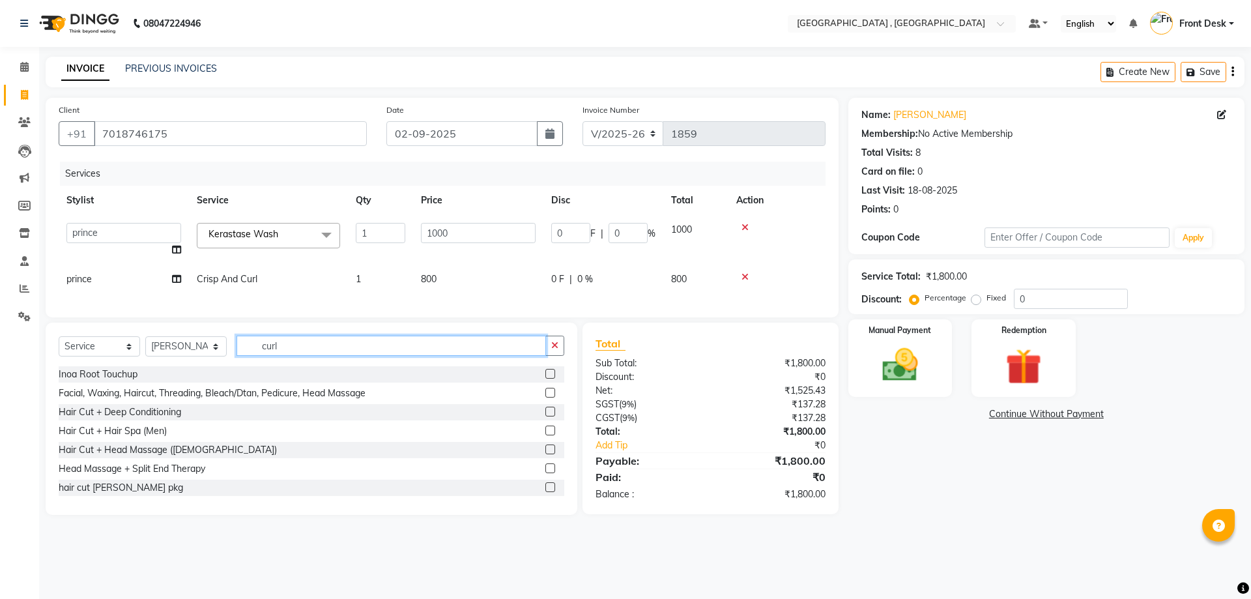
drag, startPoint x: 293, startPoint y: 352, endPoint x: 192, endPoint y: 378, distance: 103.7
click at [192, 378] on div "Select Service Product Membership Package Voucher Prepaid Gift Card Select Styl…" at bounding box center [312, 418] width 532 height 192
type input "gel"
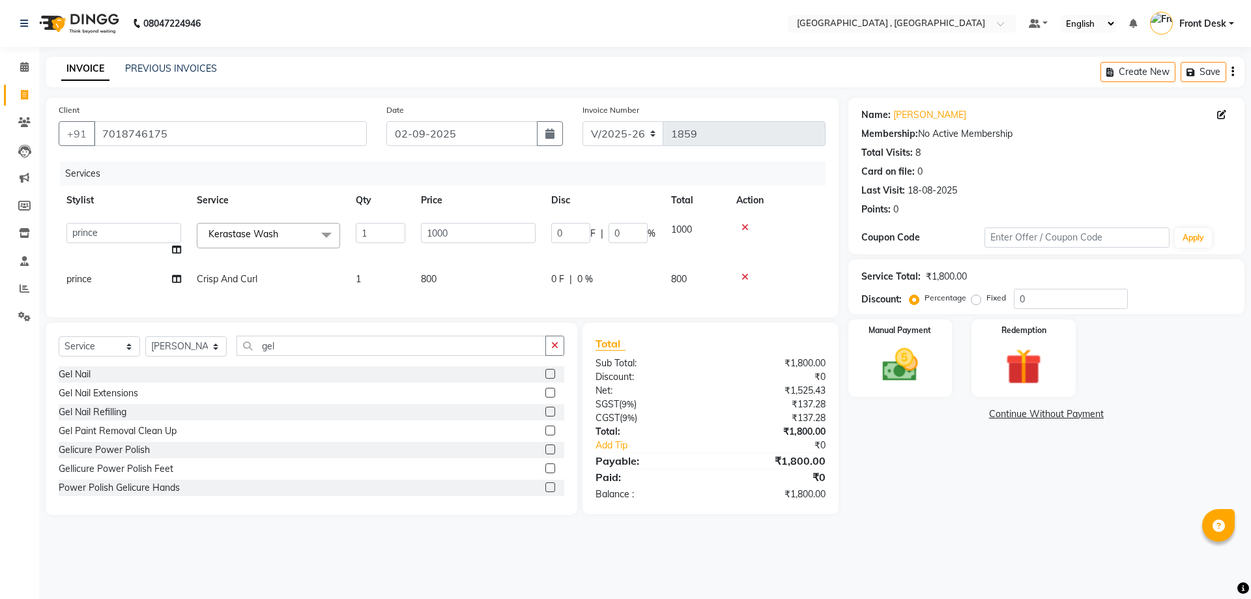
click at [545, 379] on label at bounding box center [550, 374] width 10 height 10
click at [545, 379] on input "checkbox" at bounding box center [549, 374] width 8 height 8
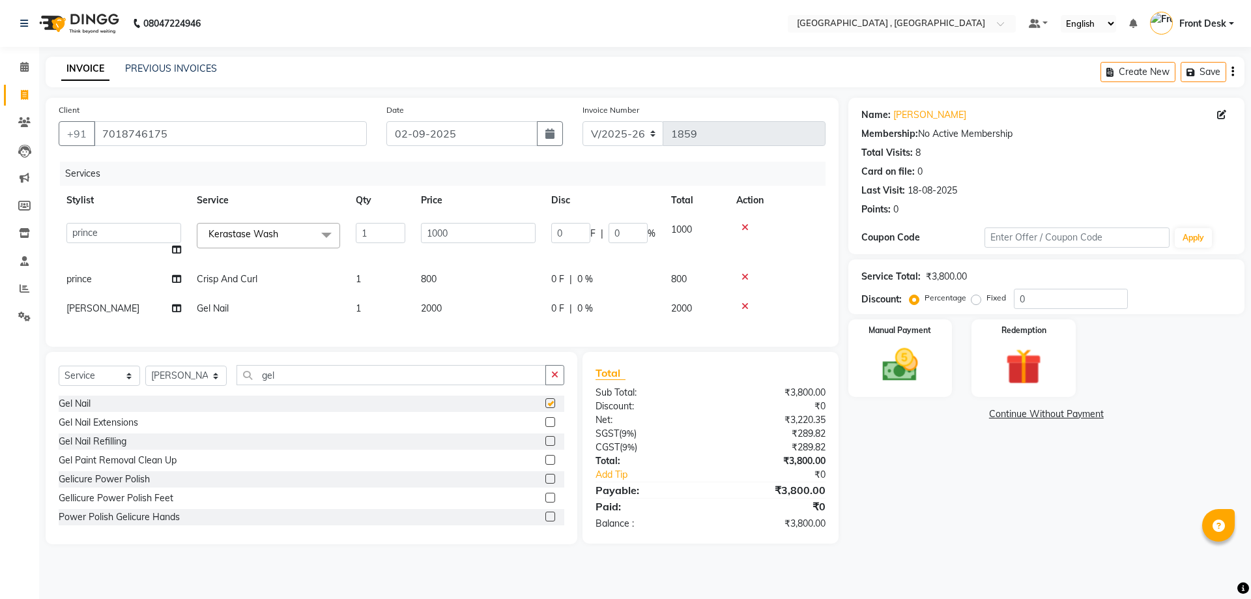
checkbox input "false"
click at [439, 310] on span "2000" at bounding box center [431, 308] width 21 height 12
select select "46174"
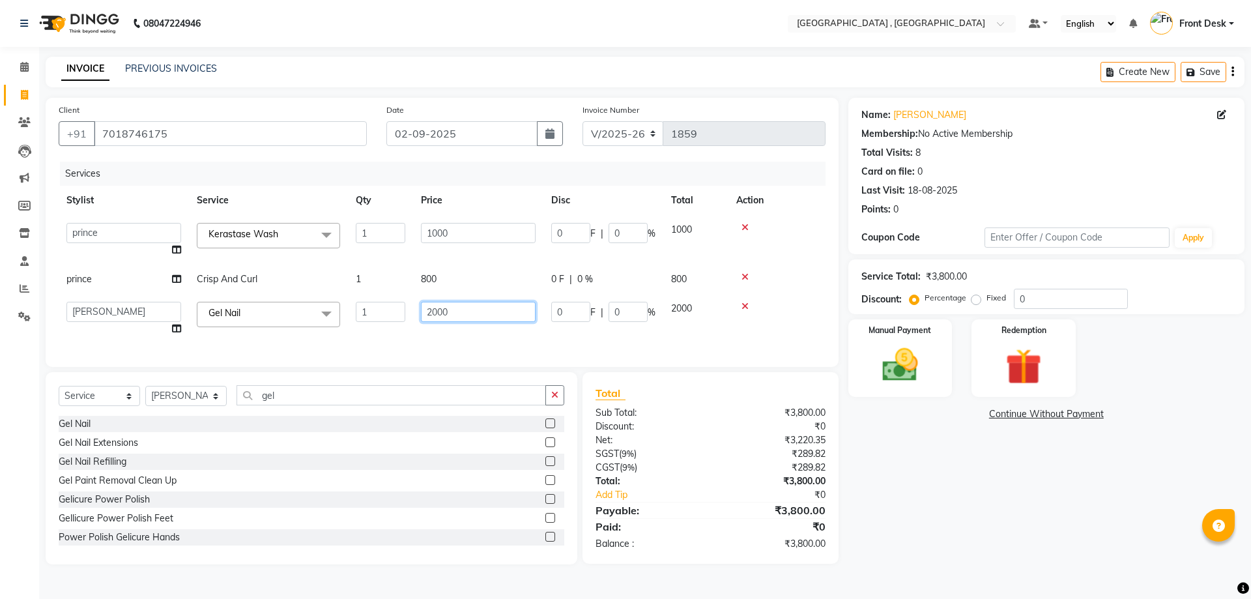
drag, startPoint x: 483, startPoint y: 305, endPoint x: 306, endPoint y: 305, distance: 177.9
click at [306, 305] on tr "anand anil anuj anuja mam ashok diksha Front Desk manpreet Noshad prince rajni …" at bounding box center [442, 319] width 767 height 50
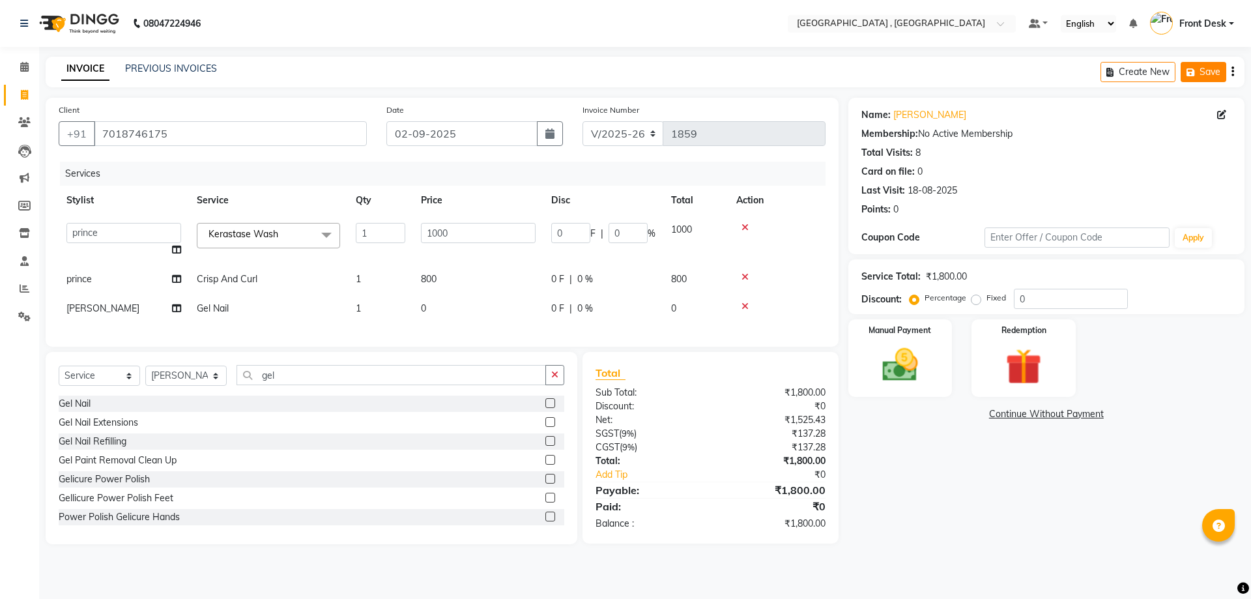
click at [1211, 70] on button "Save" at bounding box center [1204, 72] width 46 height 20
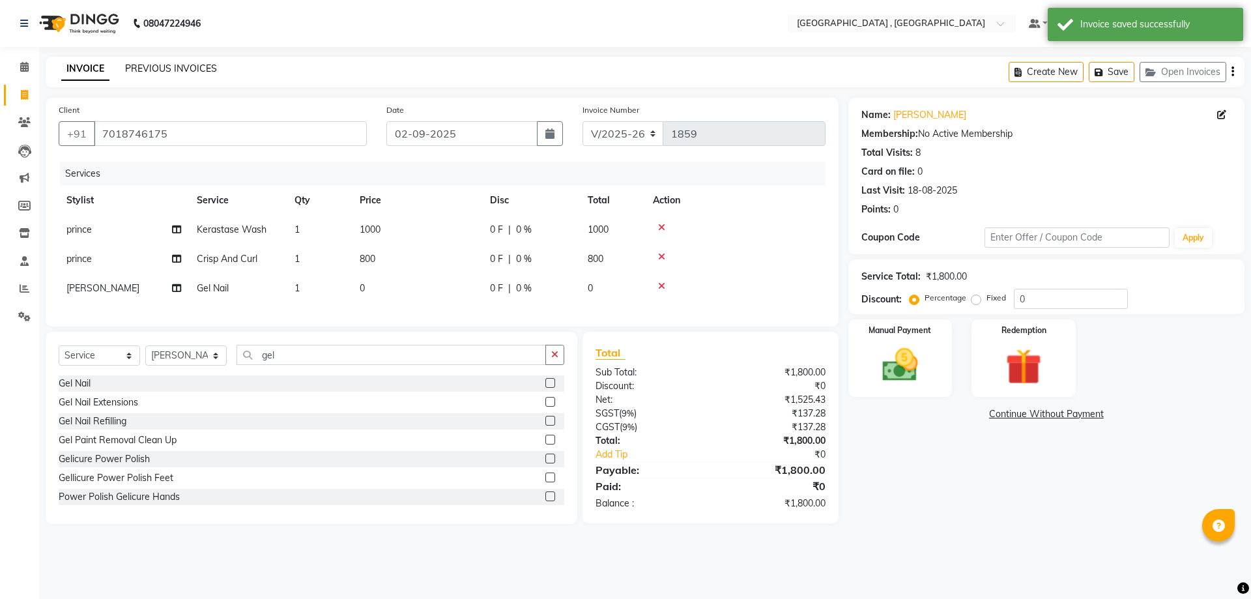
click at [141, 68] on link "PREVIOUS INVOICES" at bounding box center [171, 69] width 92 height 12
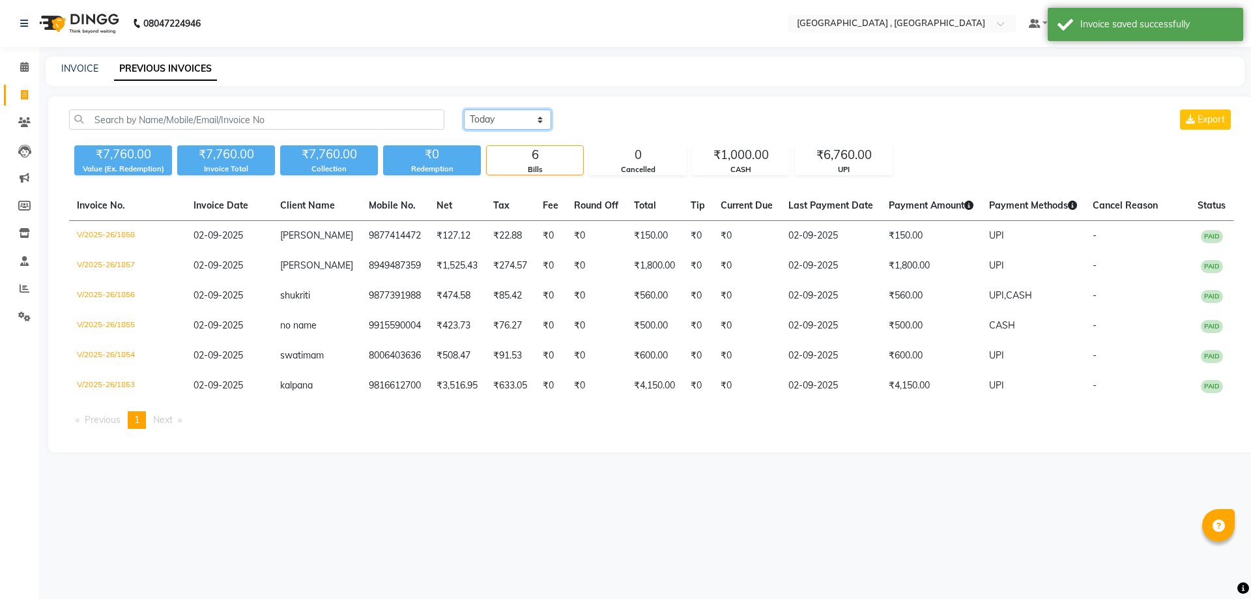
click at [525, 116] on select "Today Yesterday Custom Range" at bounding box center [507, 119] width 87 height 20
select select "yesterday"
click at [464, 109] on select "Today Yesterday Custom Range" at bounding box center [507, 119] width 87 height 20
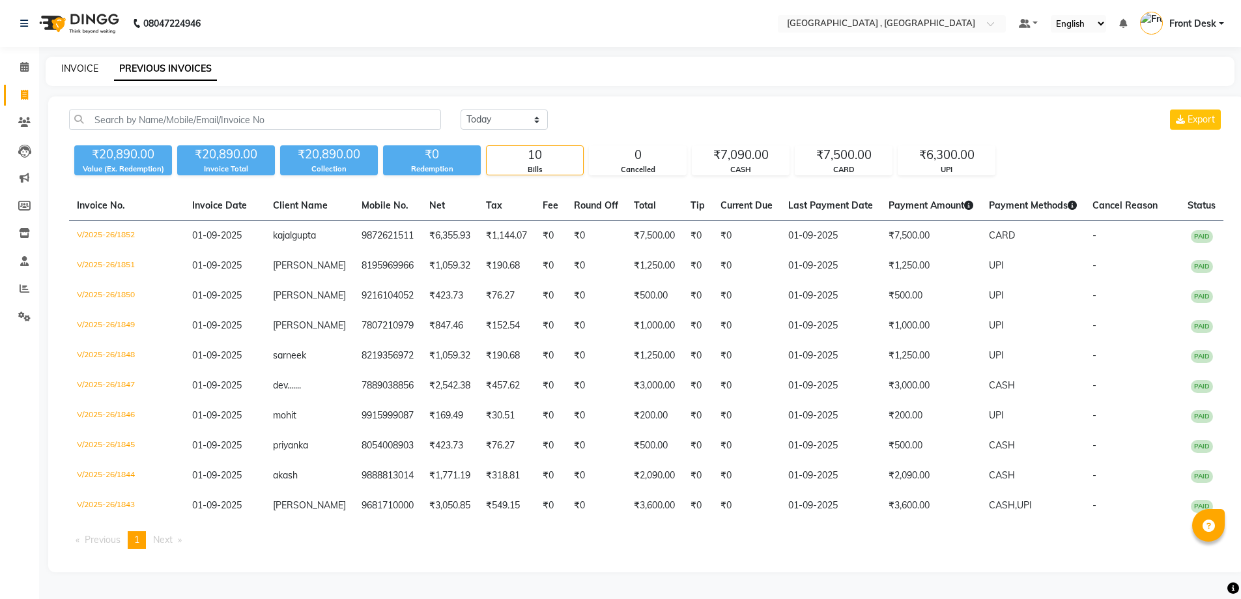
click at [75, 68] on link "INVOICE" at bounding box center [79, 69] width 37 height 12
select select "service"
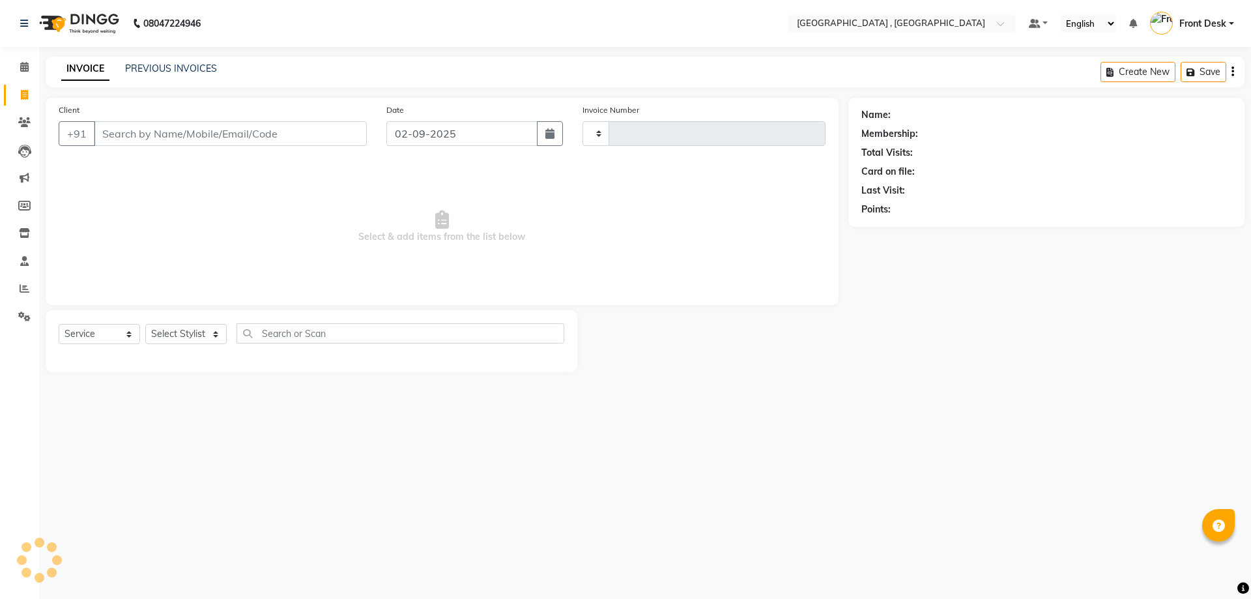
type input "1859"
select select "5111"
click at [1178, 80] on button "Open Invoices" at bounding box center [1182, 72] width 87 height 20
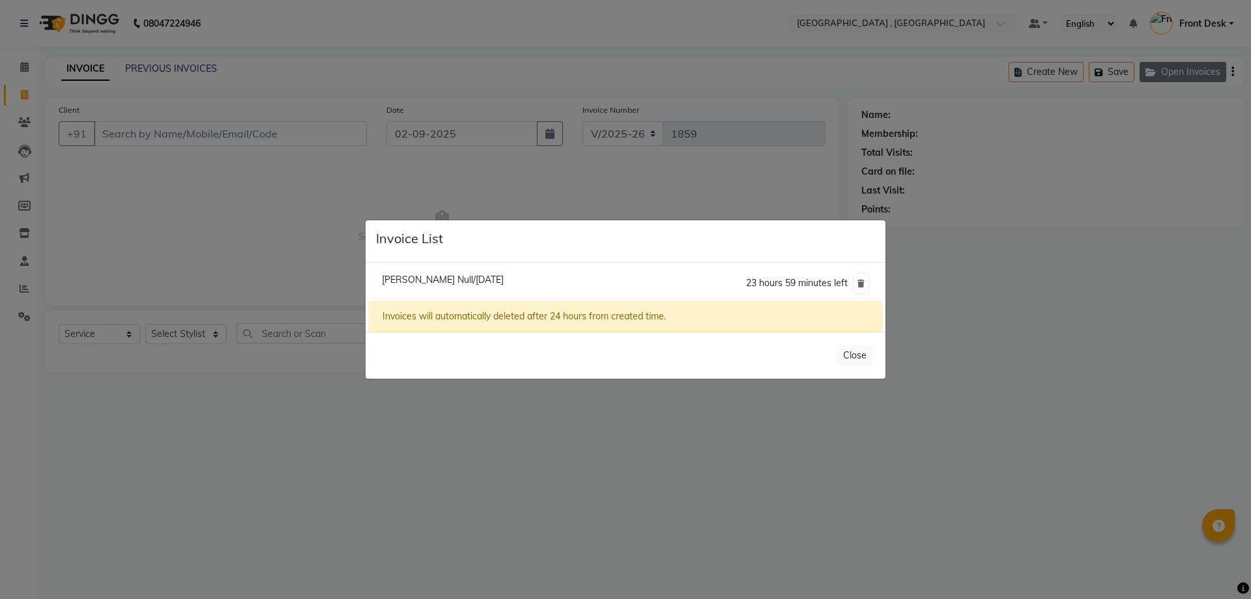
click at [1179, 72] on ngb-modal-window "Invoice List Indu Verma Null/02 September 2025 23 hours 59 minutes left Invoice…" at bounding box center [625, 299] width 1251 height 599
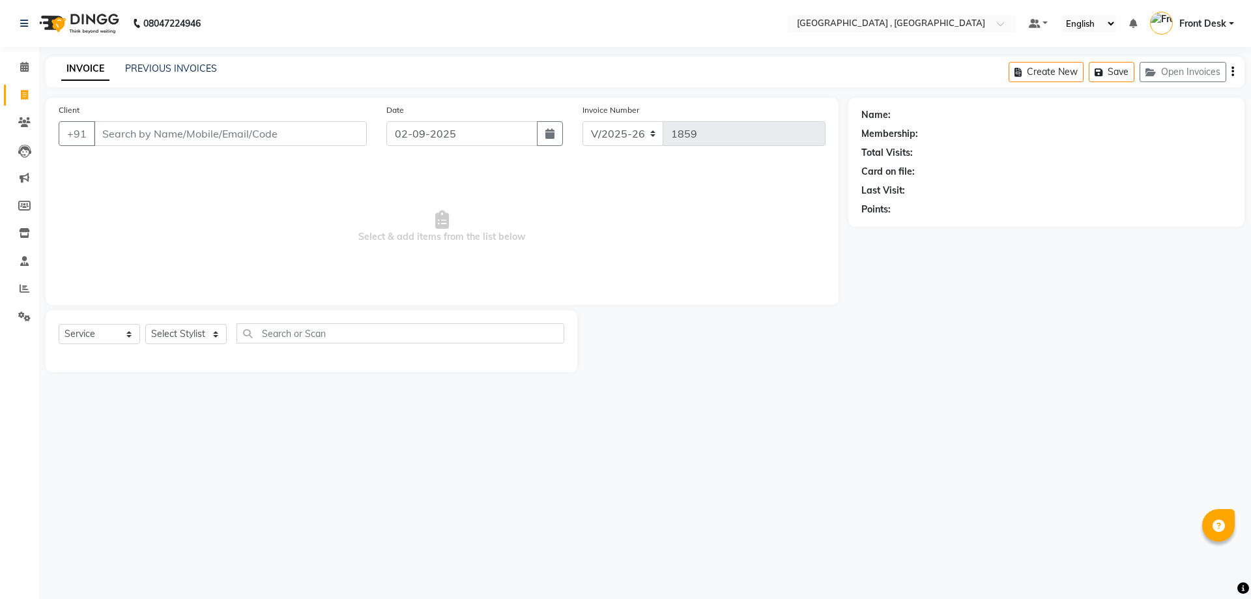
click at [1229, 69] on div "Create New Save Open Invoices" at bounding box center [1127, 72] width 236 height 31
click at [1212, 70] on button "Open Invoices" at bounding box center [1182, 72] width 87 height 20
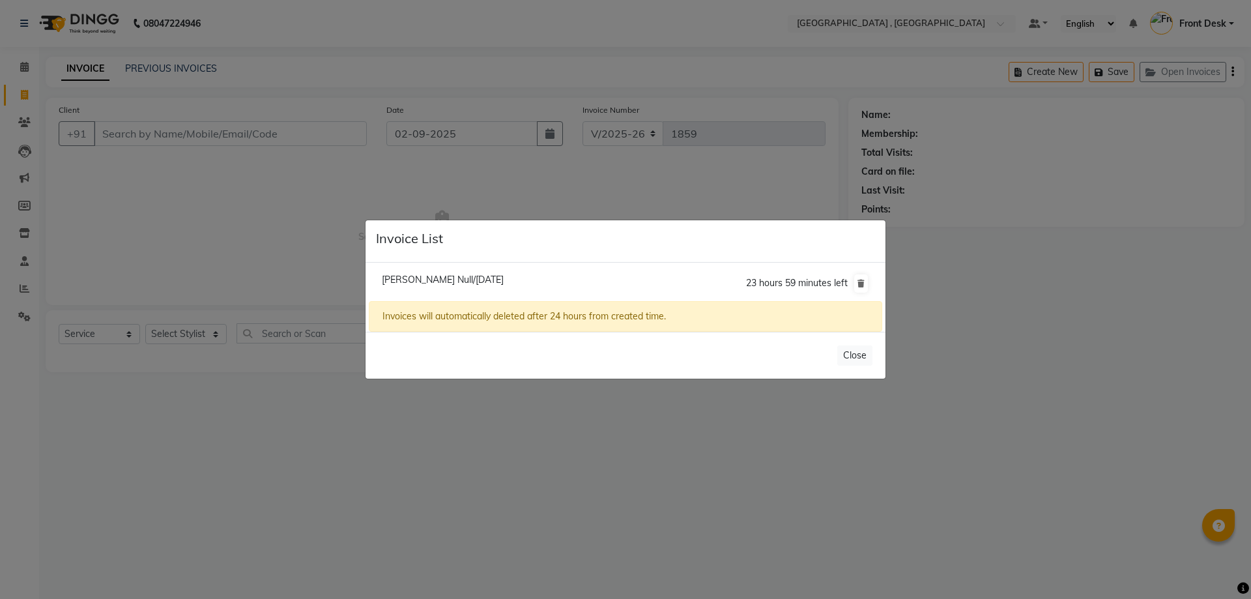
click at [450, 266] on li "Indu Verma Null/02 September 2025 23 hours 59 minutes left" at bounding box center [625, 283] width 513 height 36
click at [450, 274] on span "Indu Verma Null/02 September 2025" at bounding box center [443, 280] width 122 height 12
type input "7018746175"
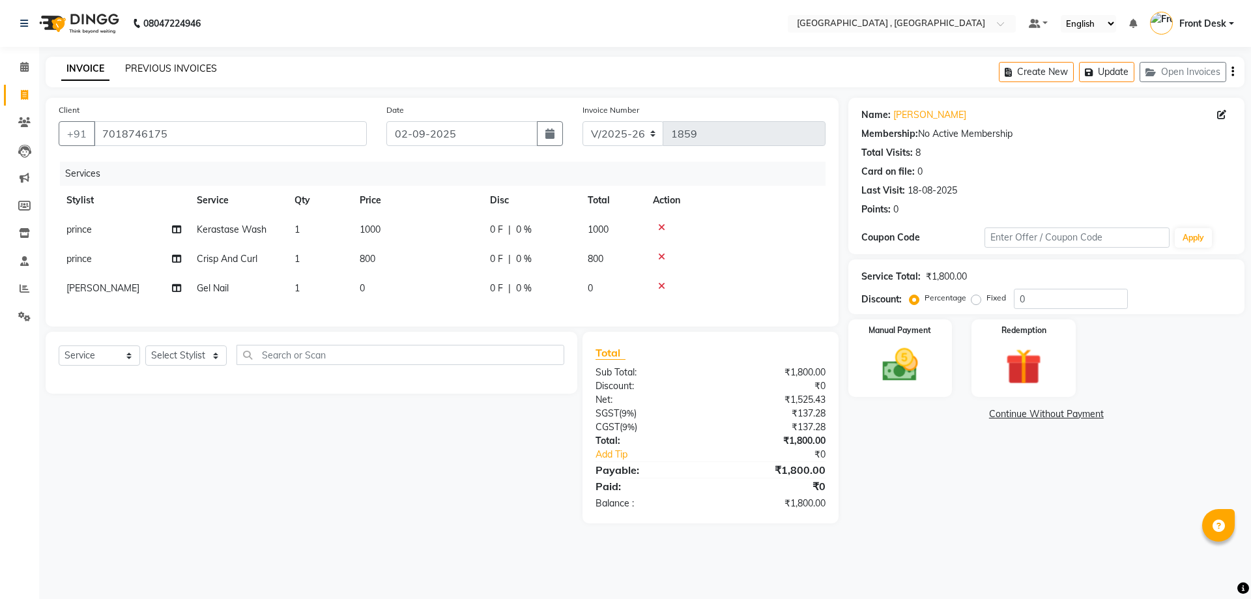
click at [208, 72] on link "PREVIOUS INVOICES" at bounding box center [171, 69] width 92 height 12
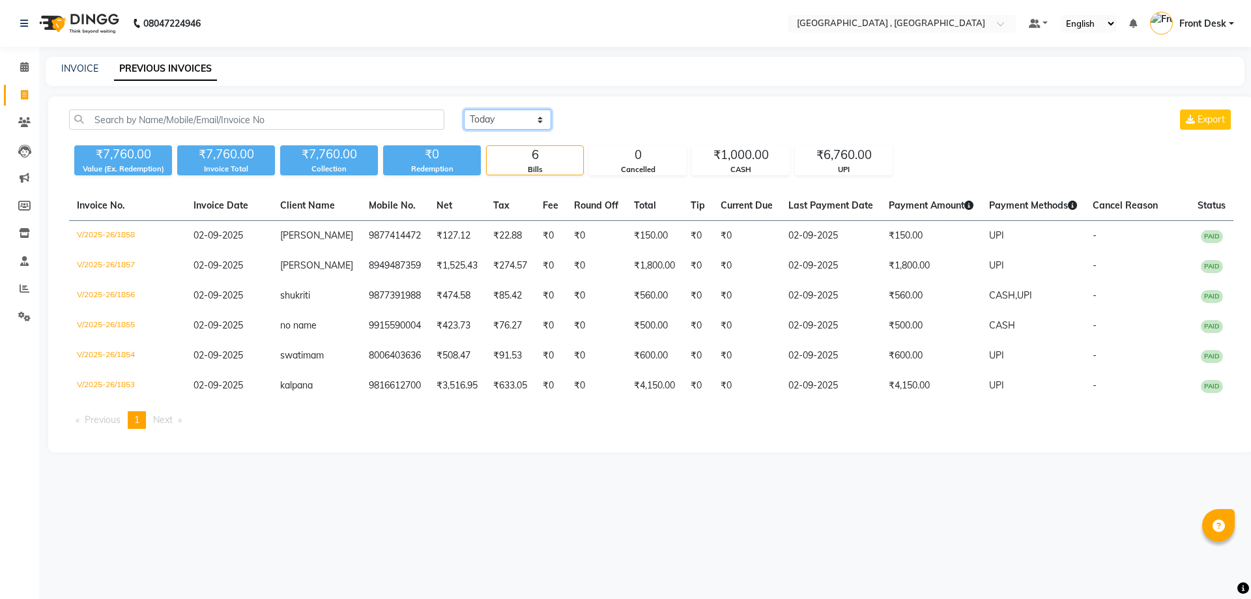
click at [526, 123] on select "Today Yesterday Custom Range" at bounding box center [507, 119] width 87 height 20
click at [464, 109] on select "Today Yesterday Custom Range" at bounding box center [507, 119] width 87 height 20
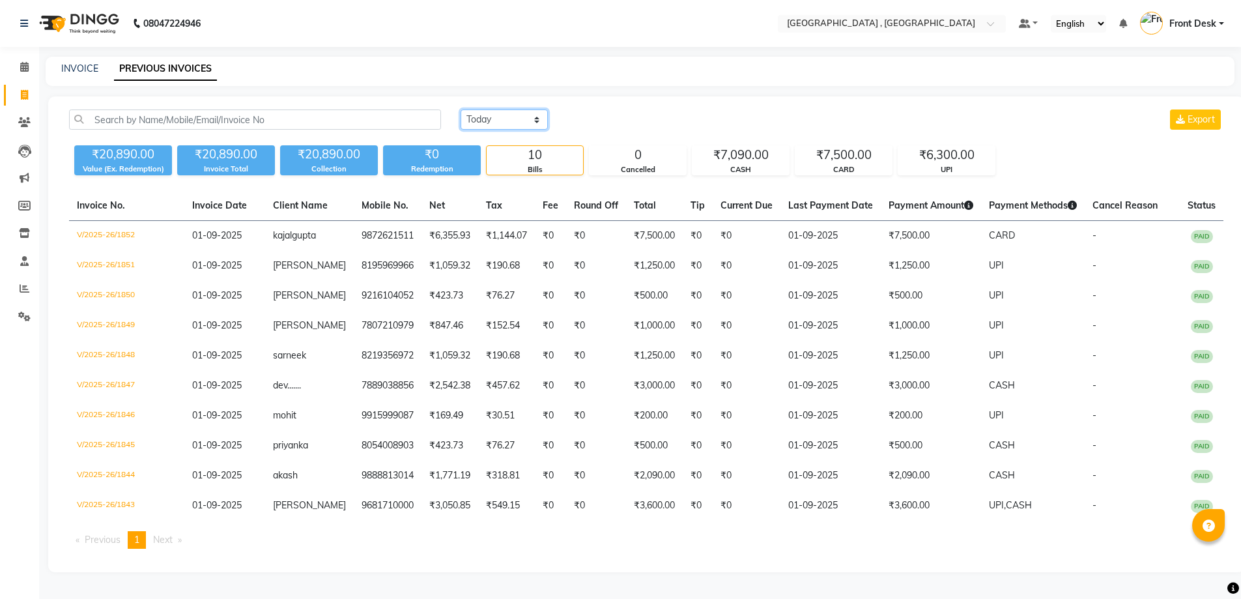
click at [475, 124] on select "Today Yesterday Custom Range" at bounding box center [504, 119] width 87 height 20
select select "today"
click at [461, 109] on select "Today Yesterday Custom Range" at bounding box center [504, 119] width 87 height 20
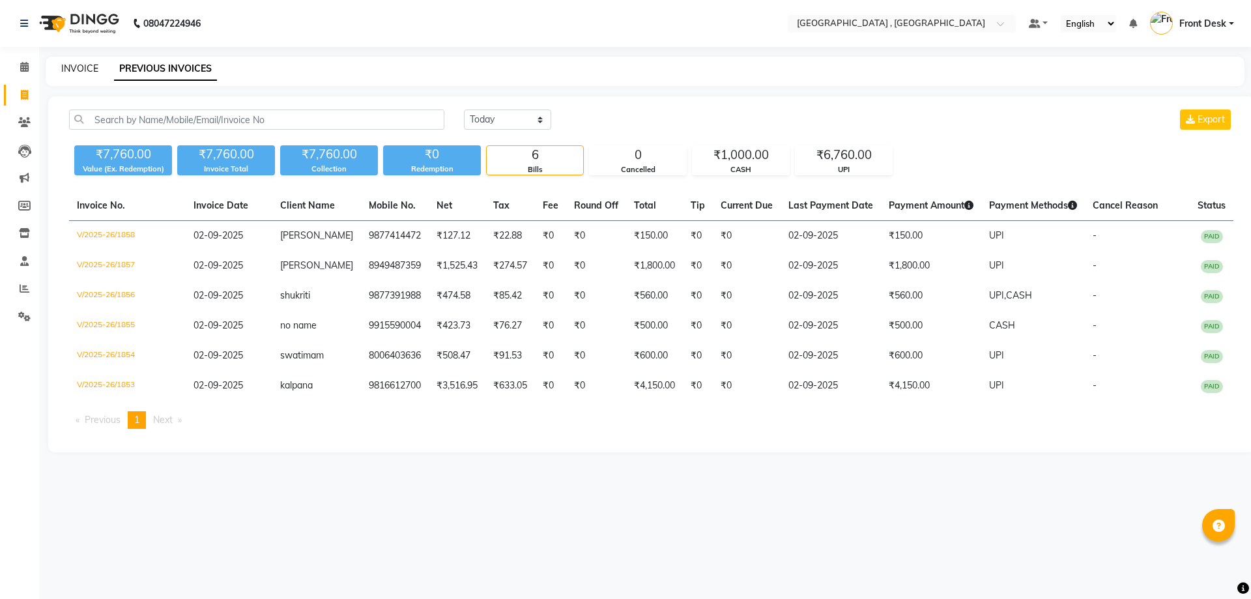
click at [96, 69] on link "INVOICE" at bounding box center [79, 69] width 37 height 12
select select "service"
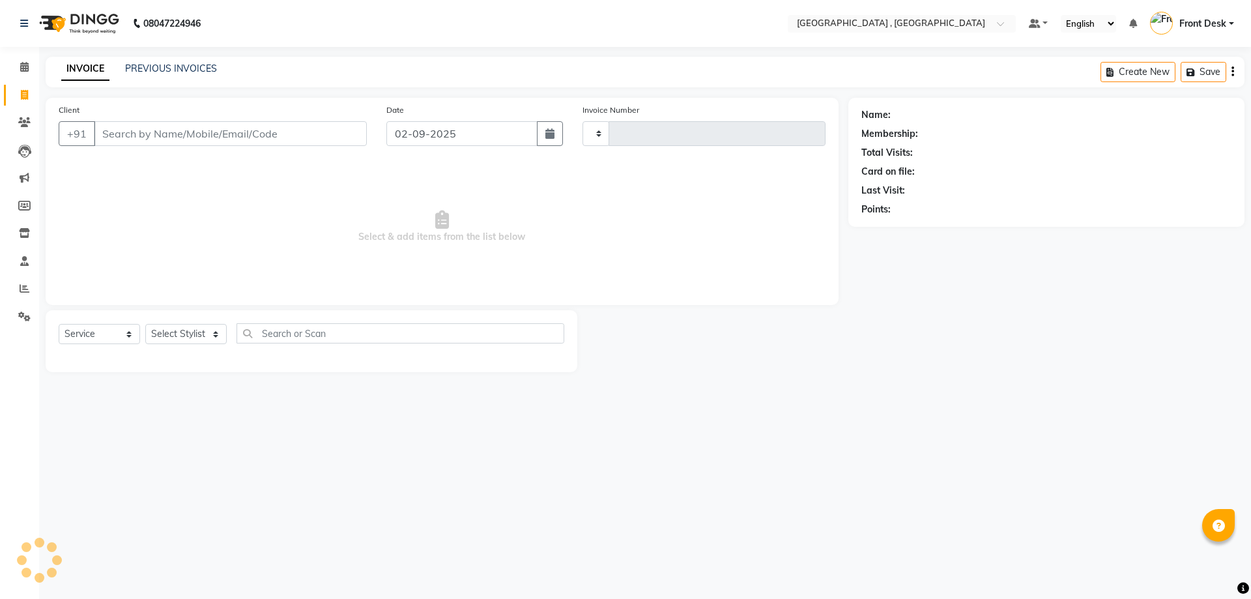
type input "1859"
select select "5111"
click at [205, 66] on link "PREVIOUS INVOICES" at bounding box center [171, 69] width 92 height 12
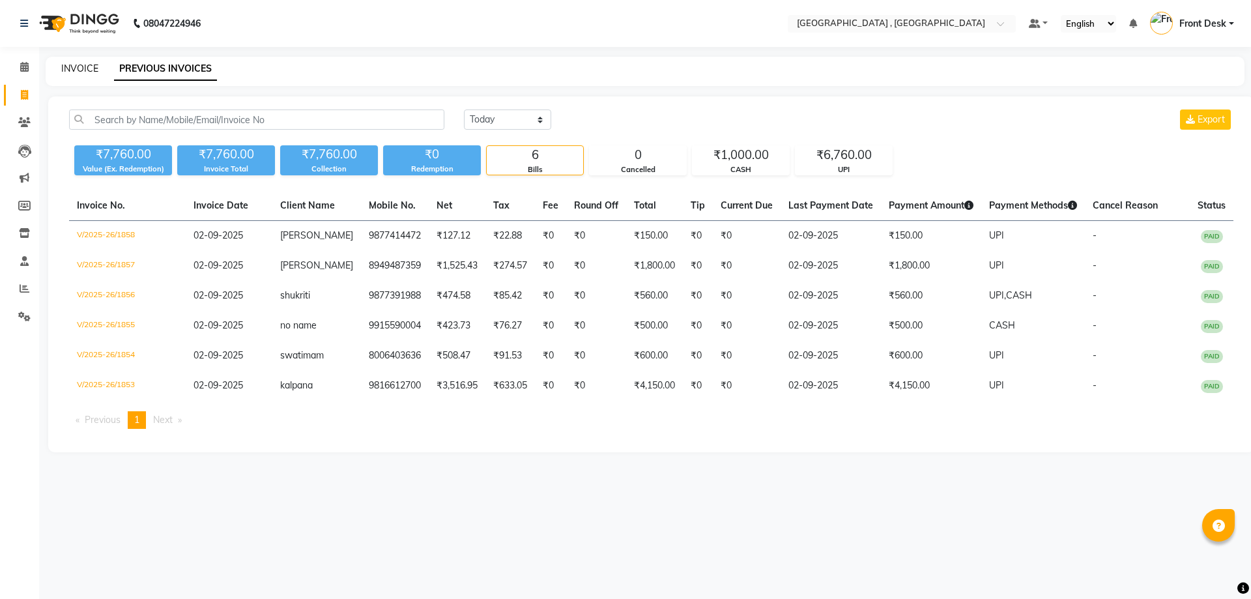
click at [68, 68] on link "INVOICE" at bounding box center [79, 69] width 37 height 12
select select "service"
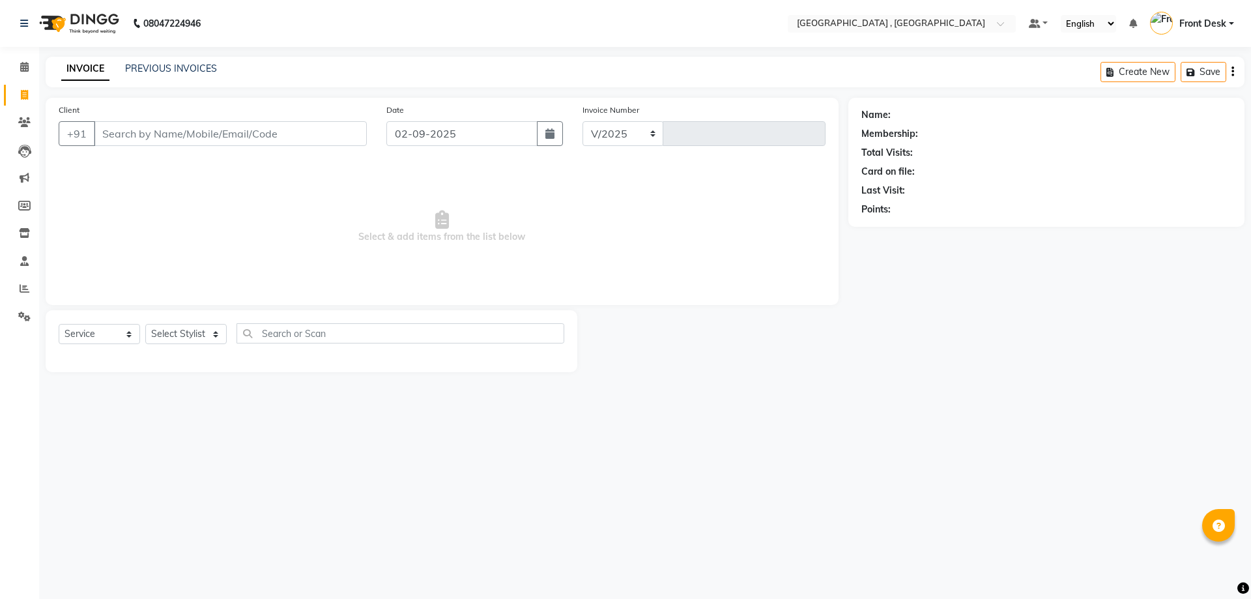
select select "5111"
type input "1859"
click at [1188, 65] on button "Open Invoices" at bounding box center [1182, 72] width 87 height 20
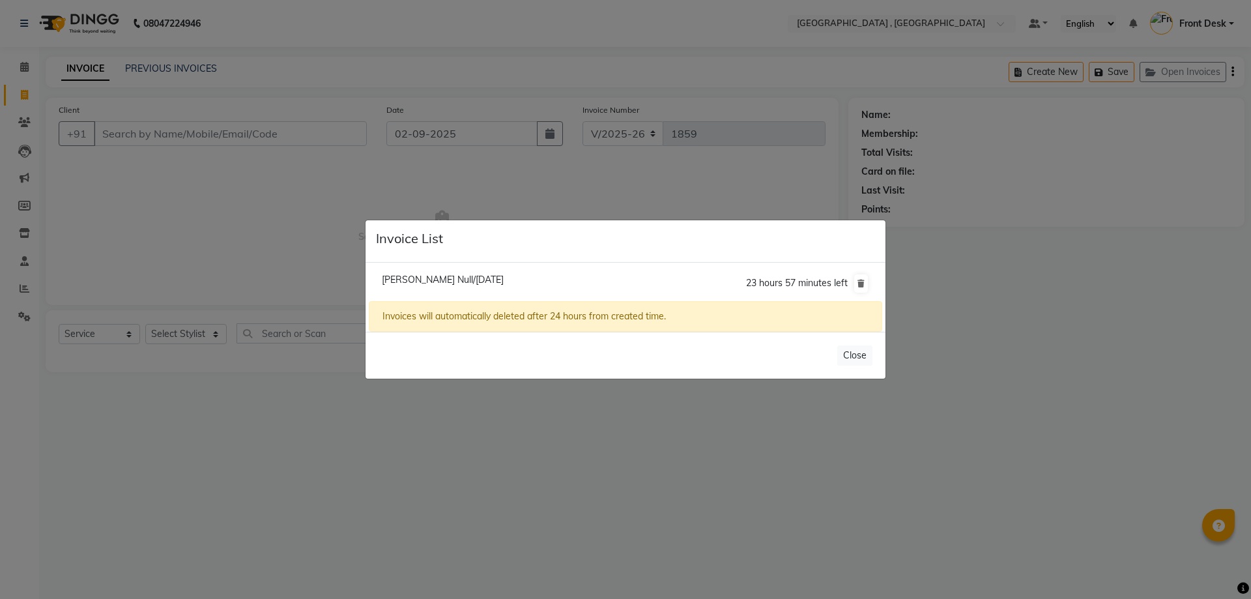
click at [481, 278] on span "Indu Verma Null/02 September 2025" at bounding box center [443, 280] width 122 height 12
type input "7018746175"
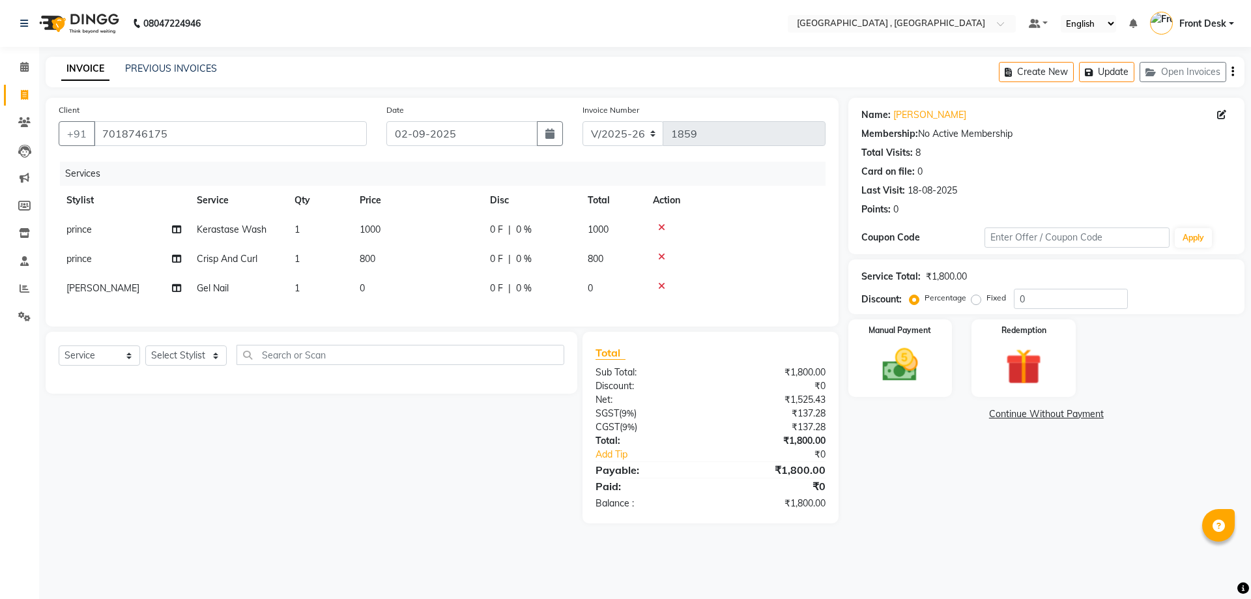
click at [374, 295] on td "0" at bounding box center [417, 288] width 130 height 29
select select "46174"
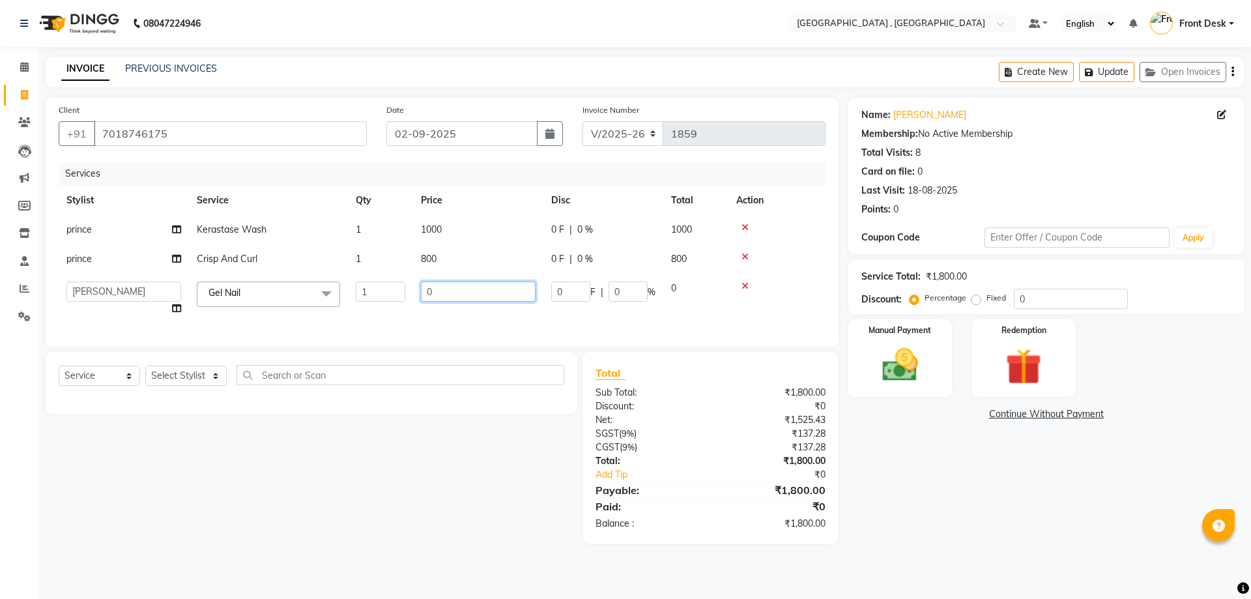
drag, startPoint x: 443, startPoint y: 291, endPoint x: 410, endPoint y: 290, distance: 32.6
click at [410, 290] on tr "anand anil anuj anuja mam ashok diksha Front Desk manpreet Noshad prince rajni …" at bounding box center [442, 299] width 767 height 50
type input "3500"
click at [591, 315] on div "Services Stylist Service Qty Price Disc Total Action prince Kerastase Wash 1 10…" at bounding box center [442, 248] width 767 height 172
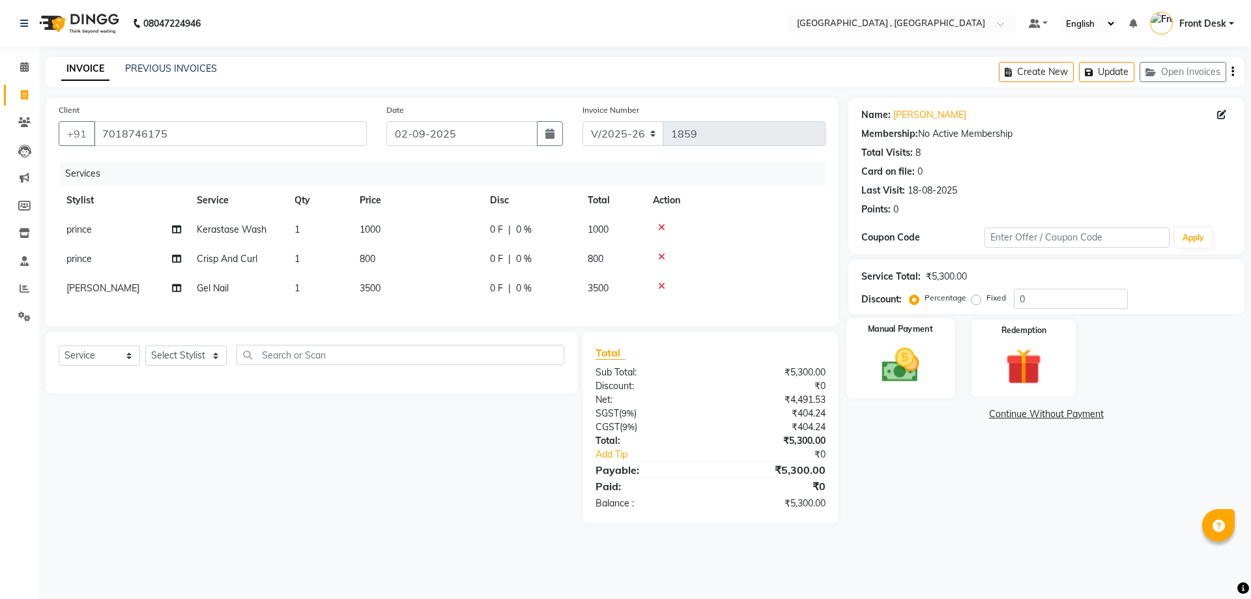
click at [875, 348] on img at bounding box center [900, 364] width 61 height 43
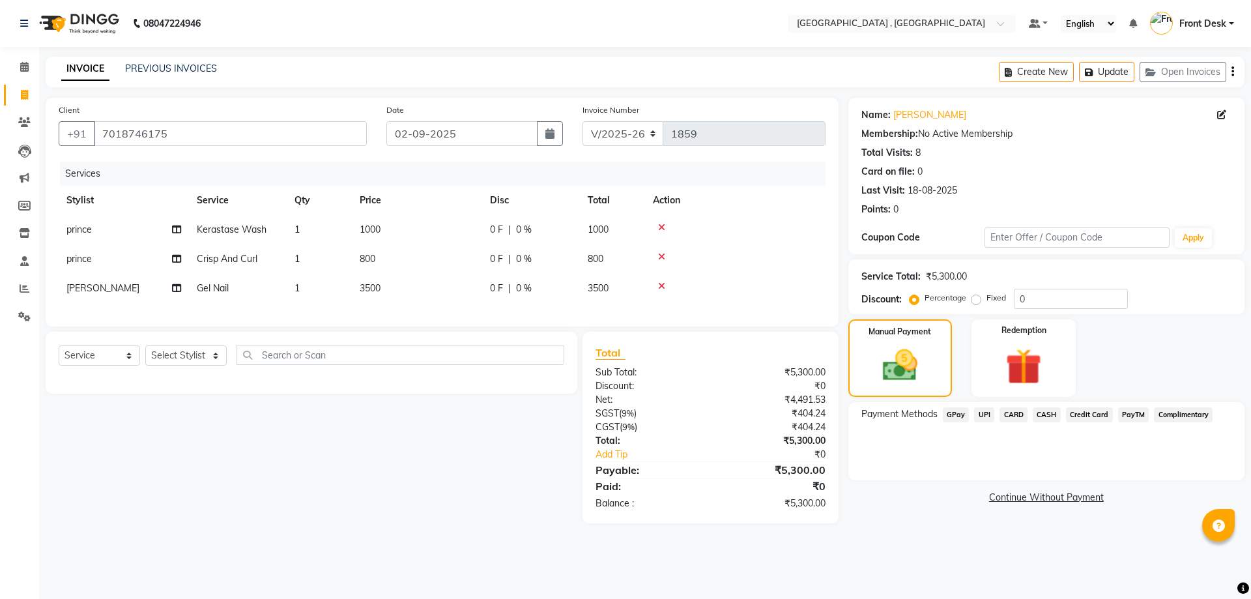
click at [1046, 418] on span "CASH" at bounding box center [1047, 414] width 28 height 15
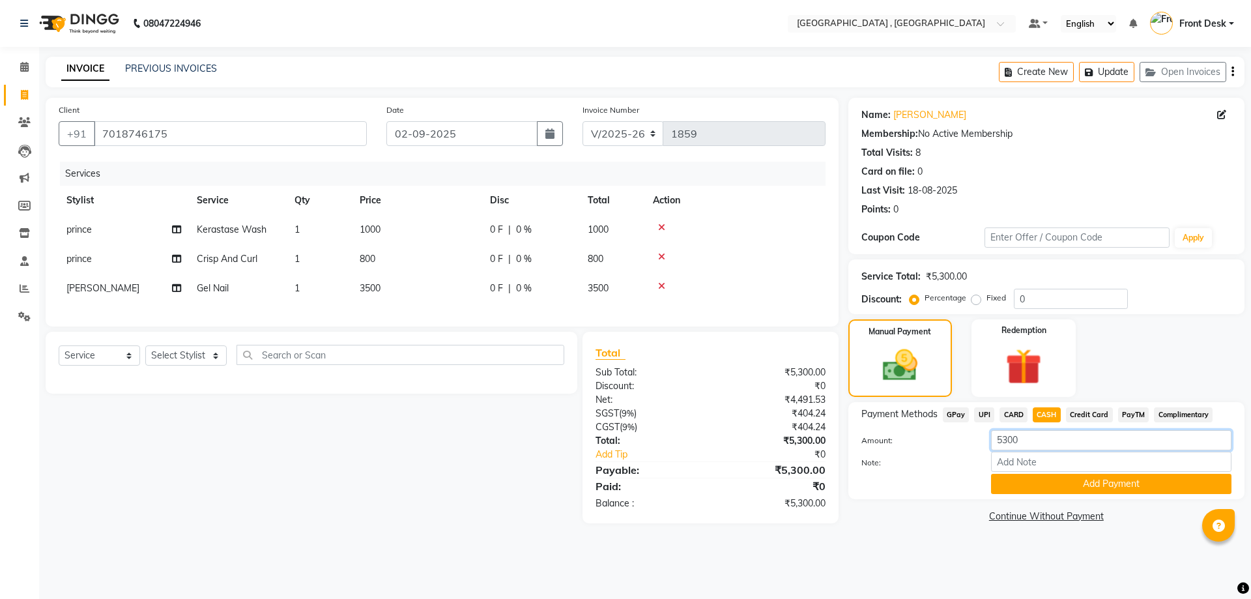
drag, startPoint x: 1041, startPoint y: 444, endPoint x: 874, endPoint y: 444, distance: 167.4
click at [874, 444] on div "Amount: 5300" at bounding box center [1047, 441] width 390 height 22
type input "2000"
click at [1103, 477] on button "Add Payment" at bounding box center [1111, 484] width 240 height 20
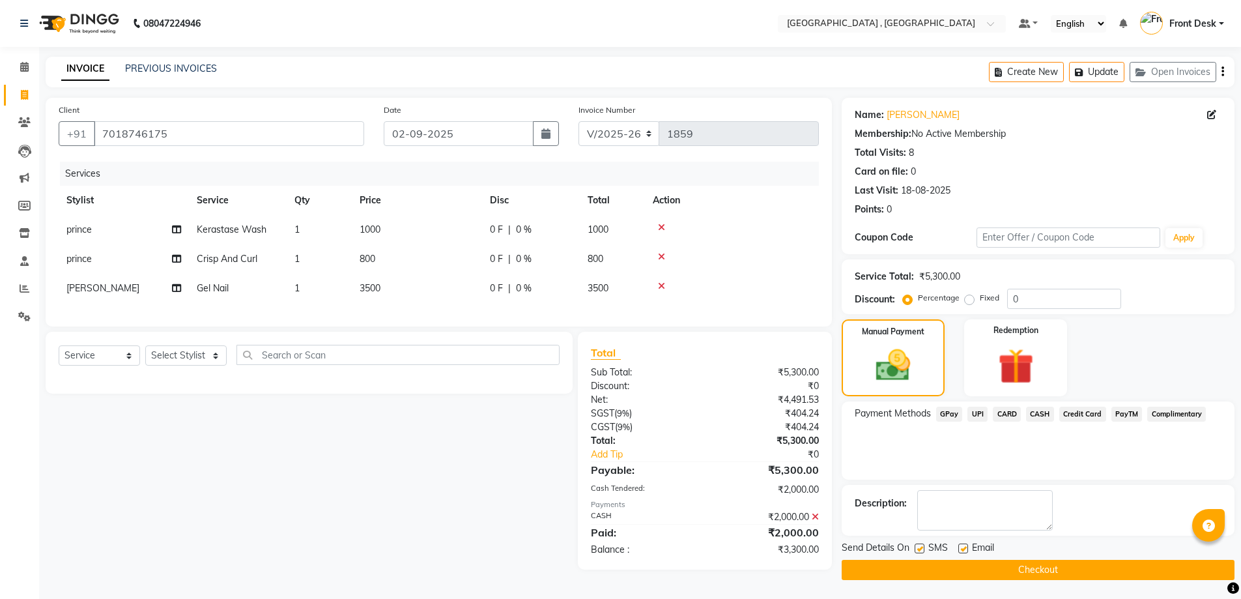
click at [982, 408] on span "UPI" at bounding box center [977, 414] width 20 height 15
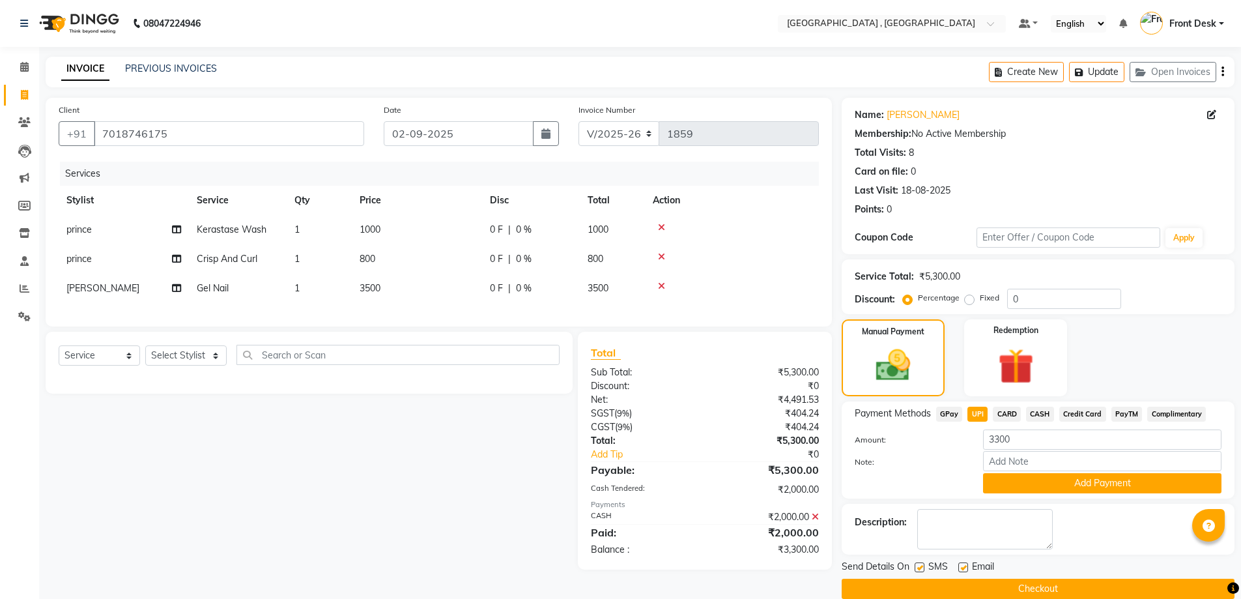
click at [1074, 484] on button "Add Payment" at bounding box center [1102, 483] width 238 height 20
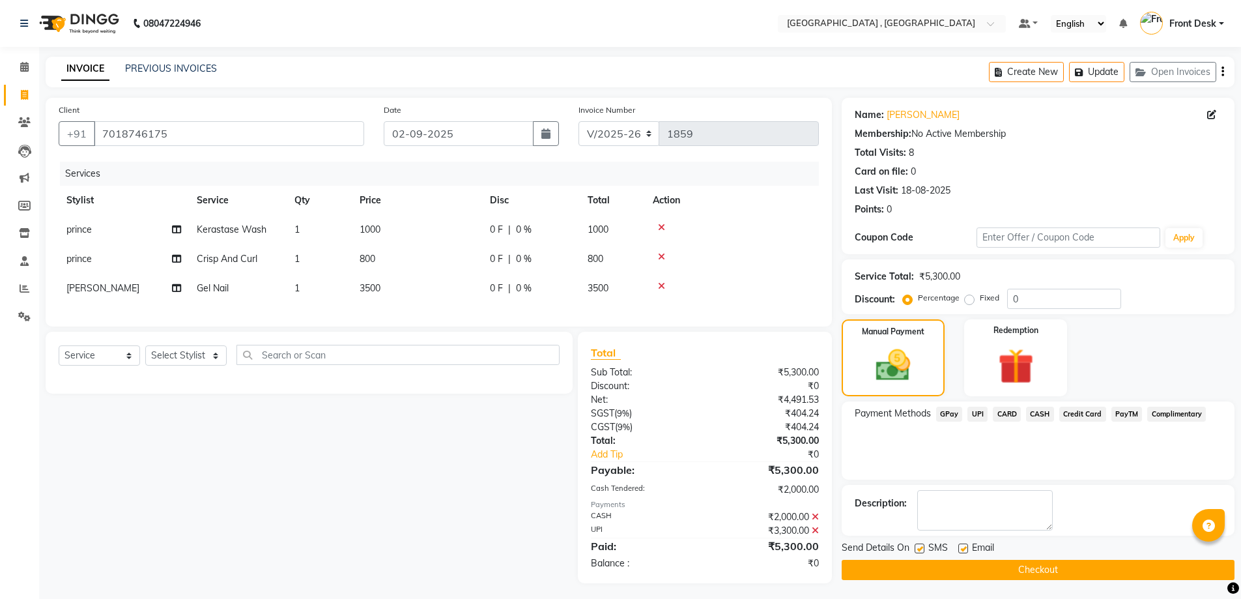
click at [951, 570] on button "Checkout" at bounding box center [1038, 570] width 393 height 20
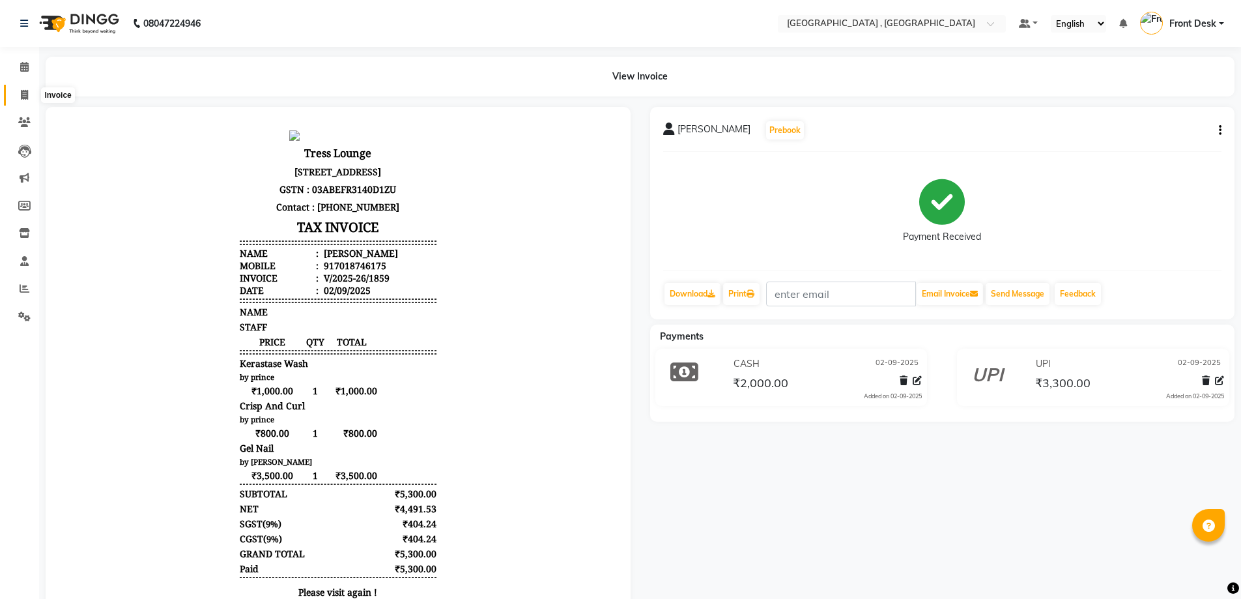
click at [17, 97] on span at bounding box center [24, 95] width 23 height 15
select select "service"
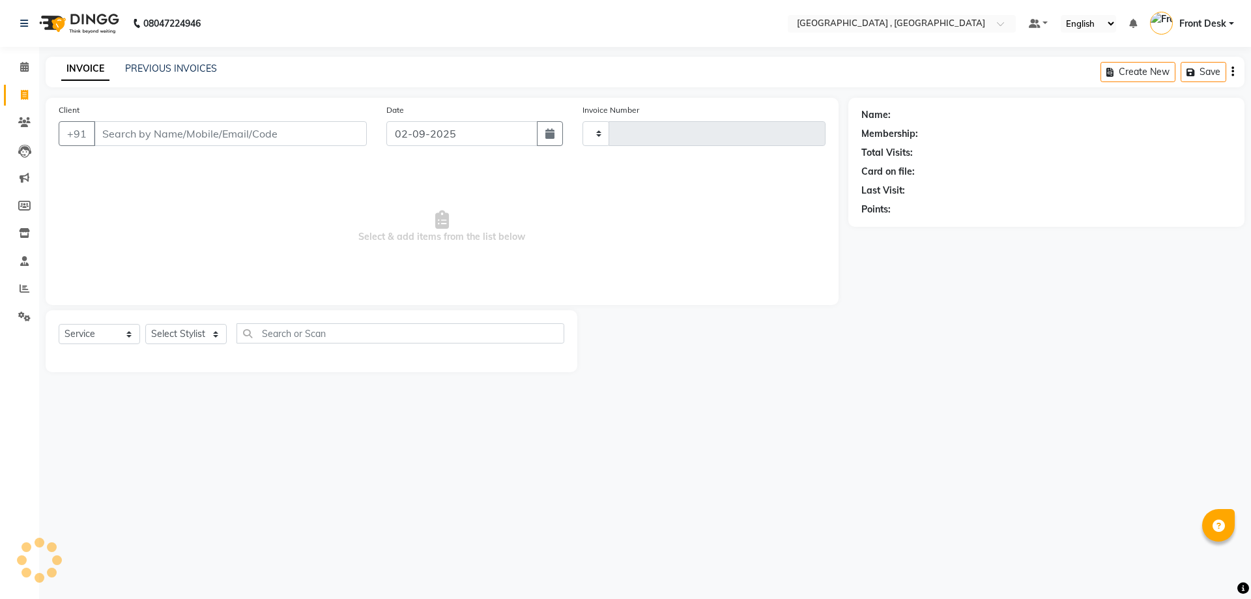
type input "1860"
select select "5111"
click at [143, 75] on div "PREVIOUS INVOICES" at bounding box center [171, 69] width 92 height 14
click at [144, 68] on link "PREVIOUS INVOICES" at bounding box center [171, 69] width 92 height 12
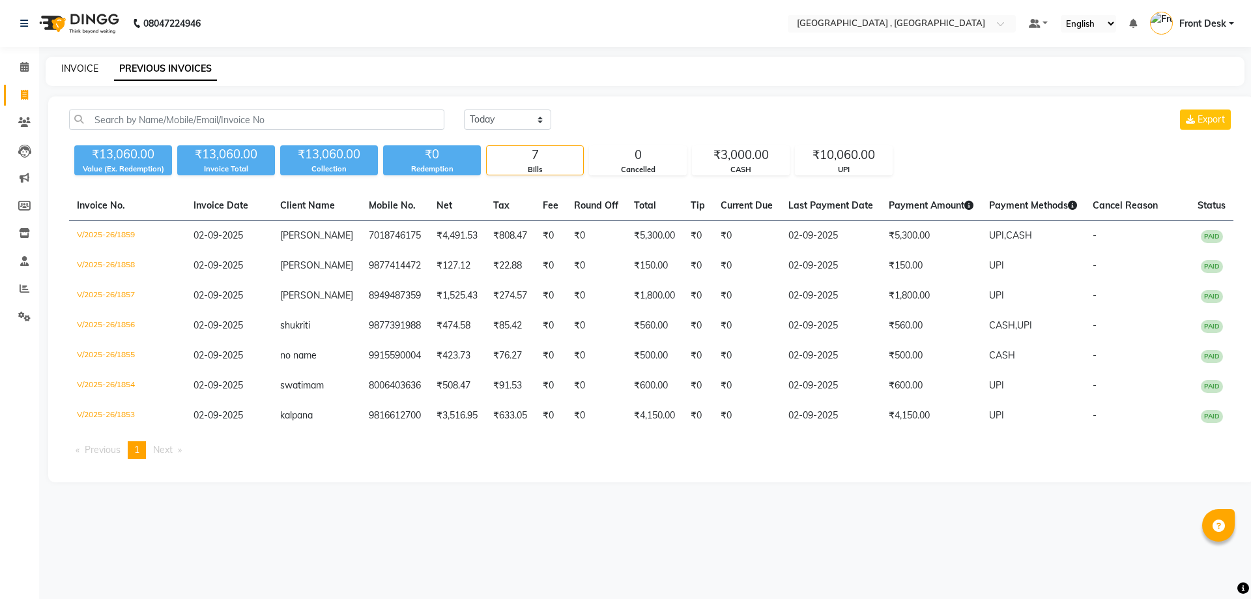
click at [83, 70] on link "INVOICE" at bounding box center [79, 69] width 37 height 12
select select "5111"
select select "service"
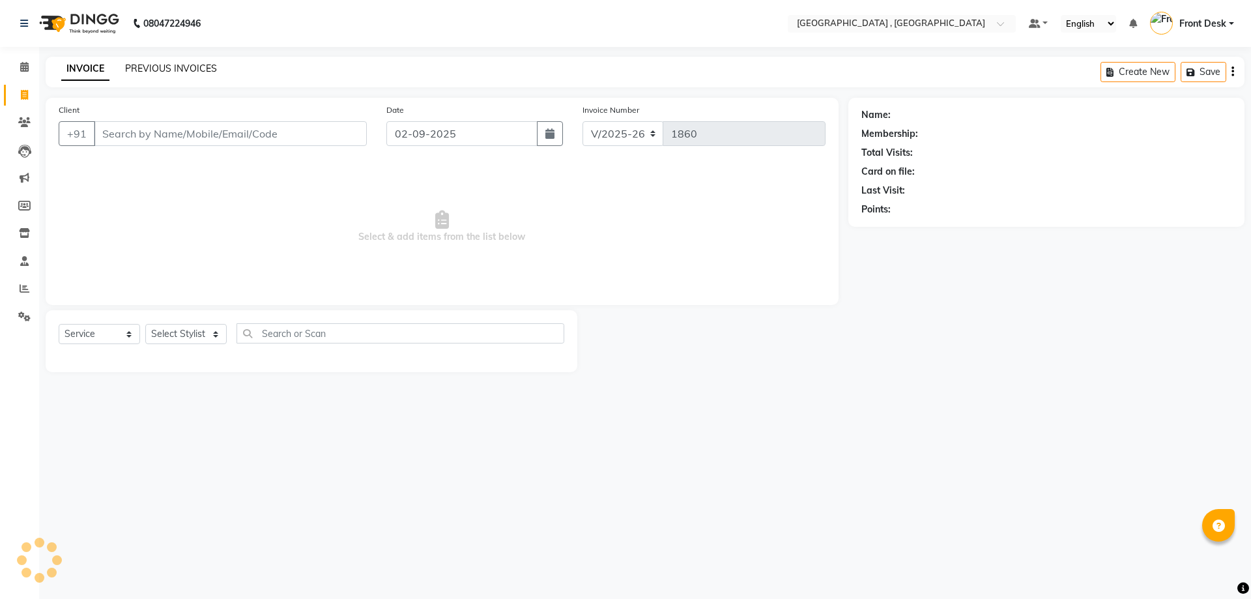
click at [143, 70] on link "PREVIOUS INVOICES" at bounding box center [171, 69] width 92 height 12
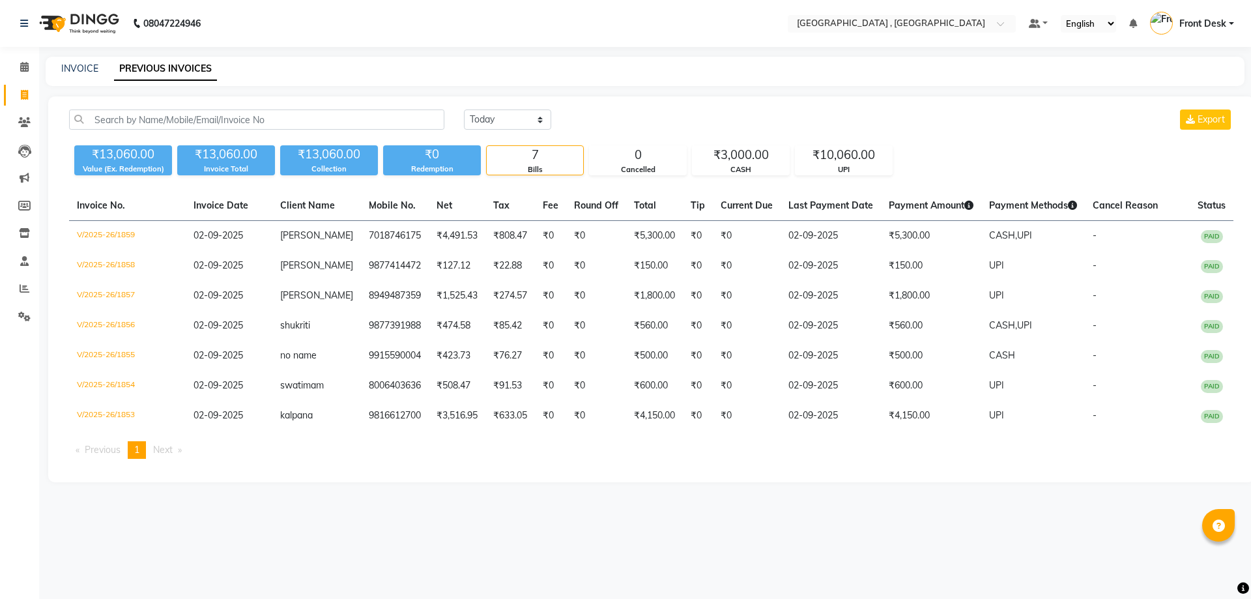
click at [76, 80] on div "INVOICE PREVIOUS INVOICES" at bounding box center [645, 71] width 1199 height 29
click at [76, 72] on link "INVOICE" at bounding box center [79, 69] width 37 height 12
select select "service"
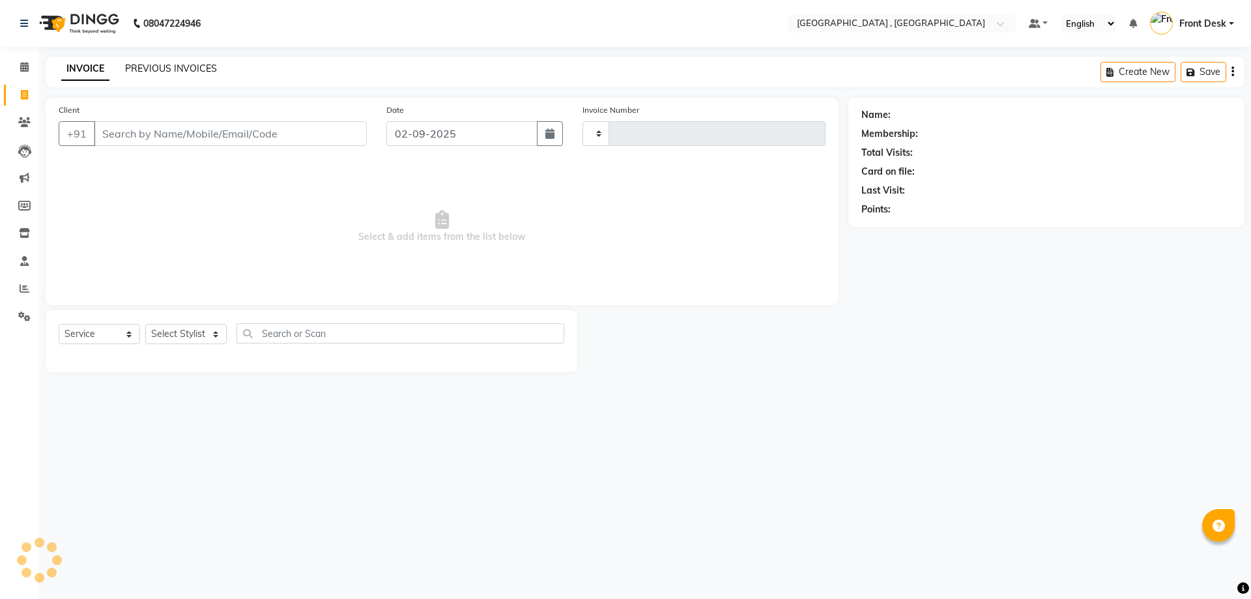
click at [138, 68] on link "PREVIOUS INVOICES" at bounding box center [171, 69] width 92 height 12
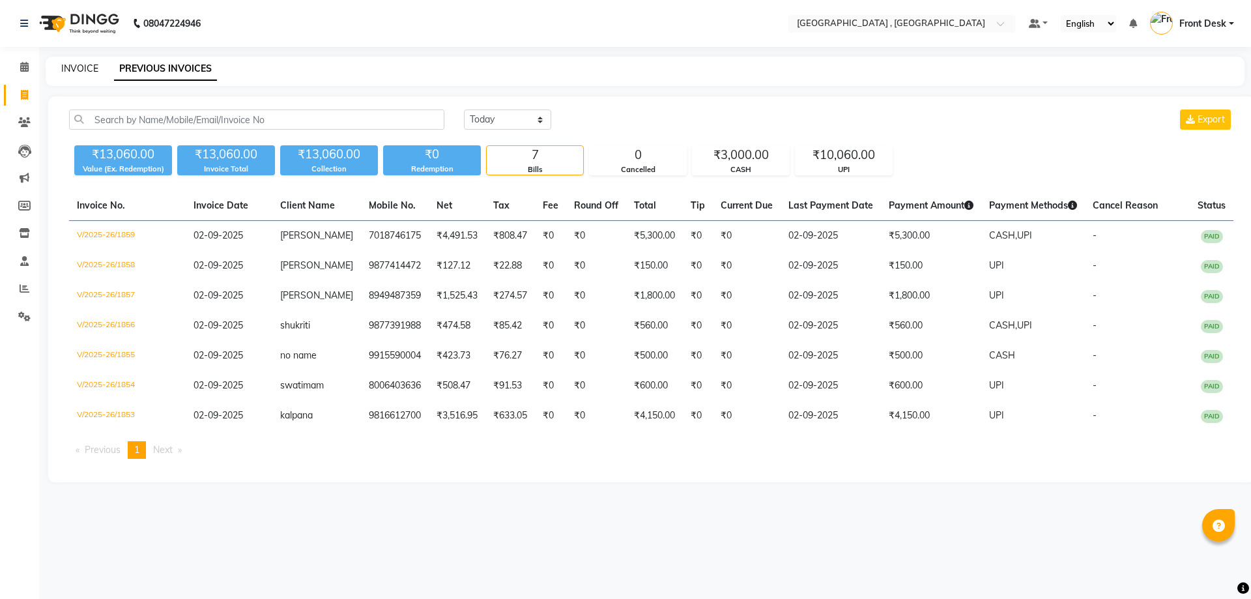
click at [85, 66] on link "INVOICE" at bounding box center [79, 69] width 37 height 12
select select "service"
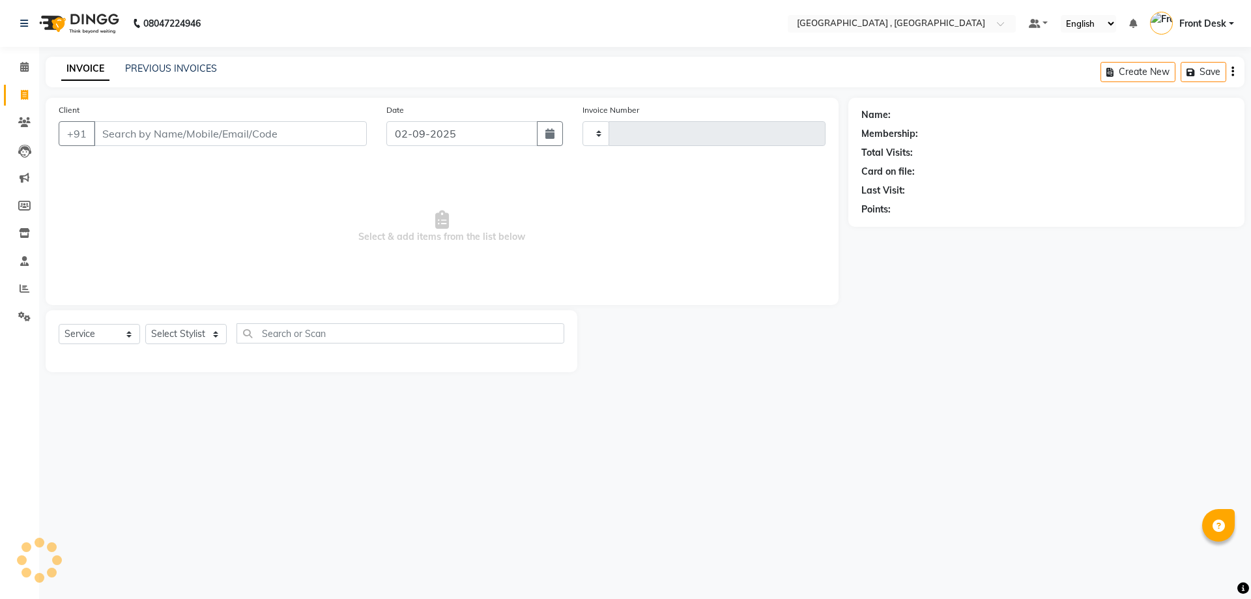
type input "1860"
select select "5111"
click at [124, 125] on input "Client" at bounding box center [230, 133] width 273 height 25
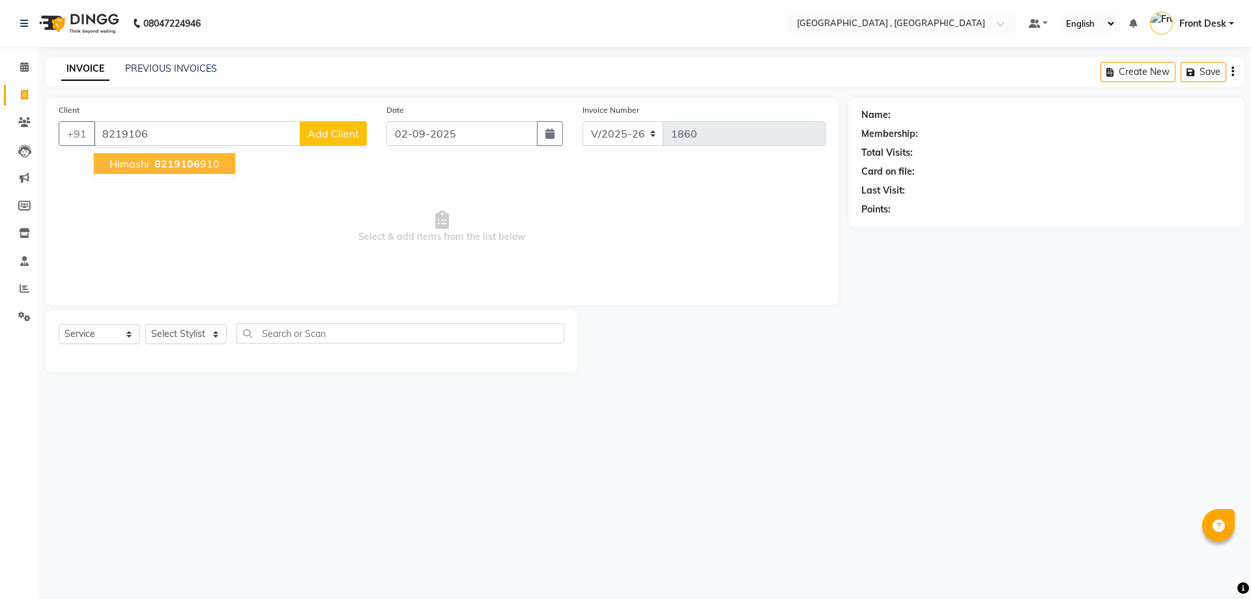
click at [216, 159] on ngb-highlight "8219106 910" at bounding box center [186, 163] width 68 height 13
type input "8219106910"
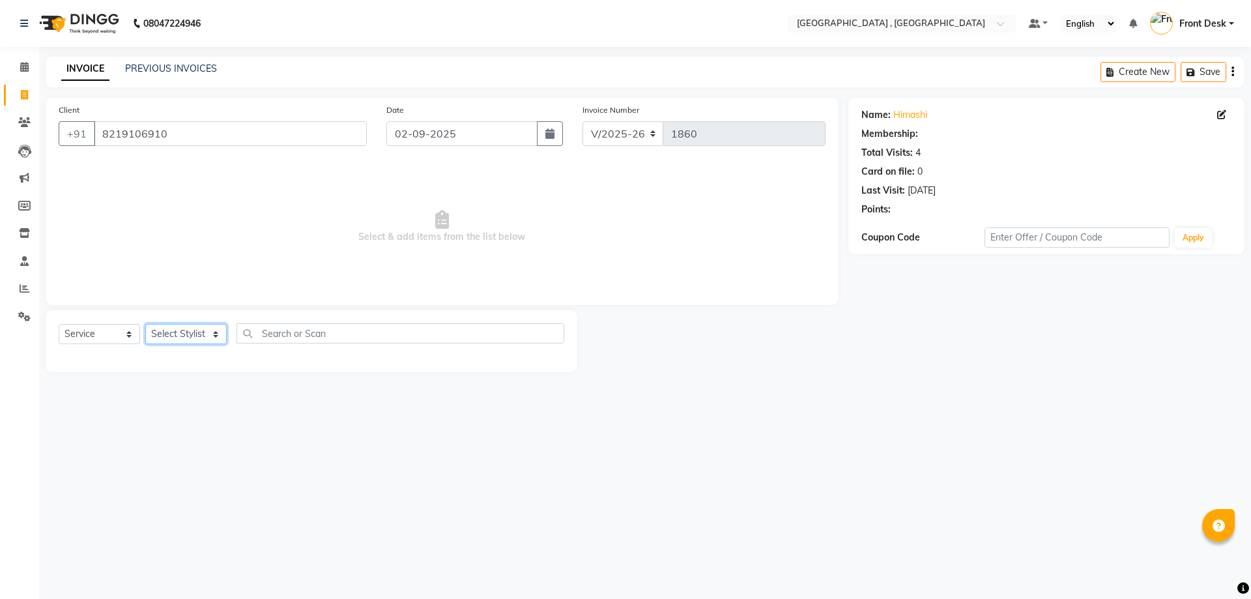
click at [205, 330] on select "Select Stylist anand anil anuj anuja mam ashok diksha Front Desk manpreet Nosha…" at bounding box center [185, 334] width 81 height 20
click at [145, 324] on select "Select Stylist anand anil anuj anuja mam ashok diksha Front Desk manpreet Nosha…" at bounding box center [185, 334] width 81 height 20
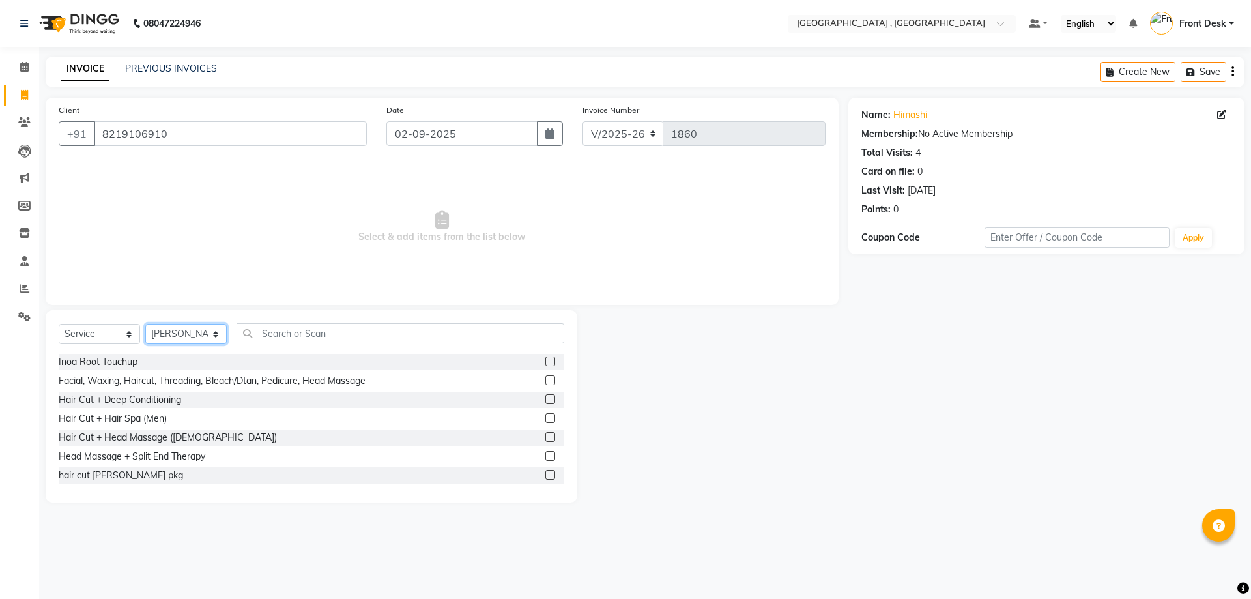
click at [185, 331] on select "Select Stylist anand anil anuj anuja mam ashok diksha Front Desk manpreet Nosha…" at bounding box center [185, 334] width 81 height 20
select select "65855"
click at [145, 324] on select "Select Stylist anand anil anuj anuja mam ashok diksha Front Desk manpreet Nosha…" at bounding box center [185, 334] width 81 height 20
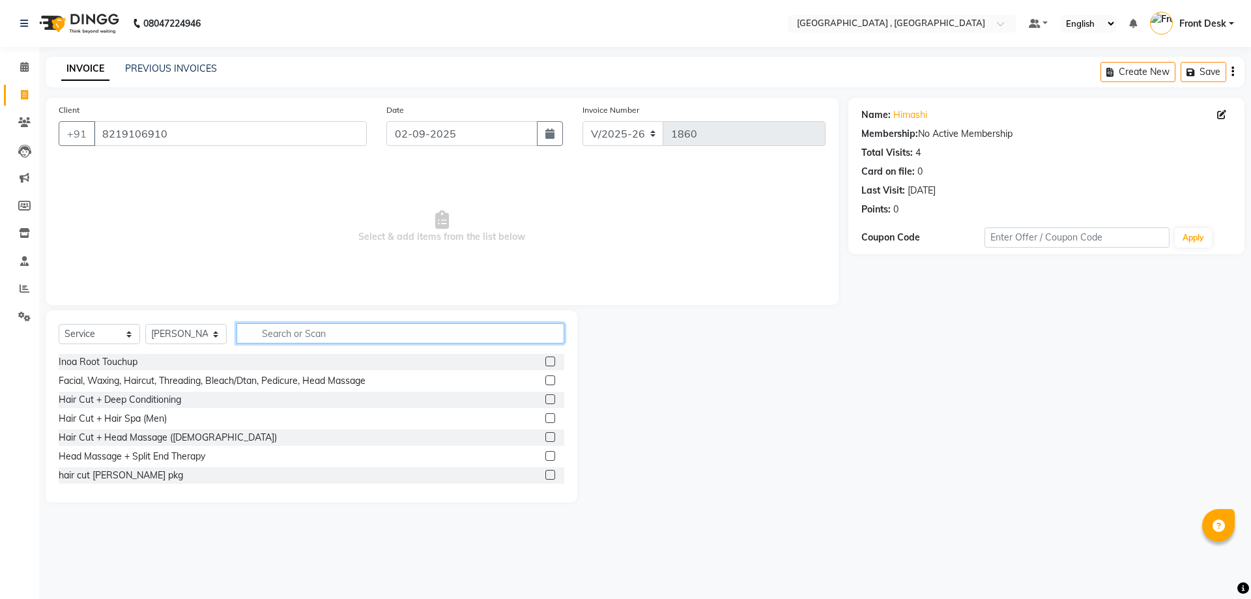
click at [283, 335] on input "text" at bounding box center [400, 333] width 328 height 20
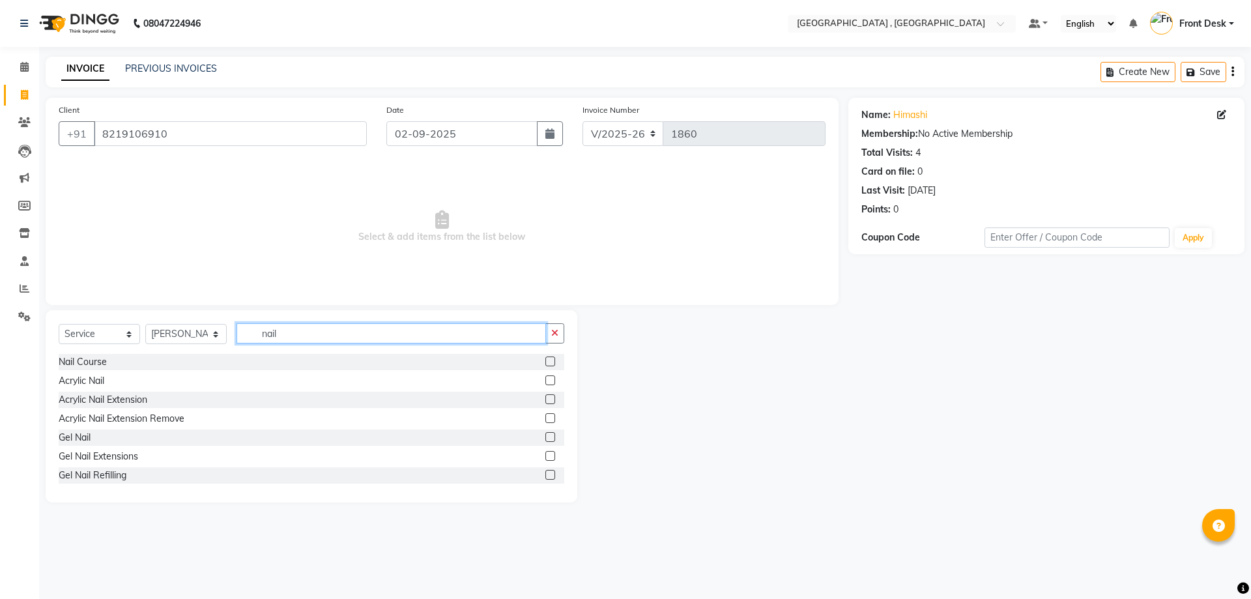
type input "nail"
click at [545, 438] on label at bounding box center [550, 437] width 10 height 10
click at [545, 438] on input "checkbox" at bounding box center [549, 437] width 8 height 8
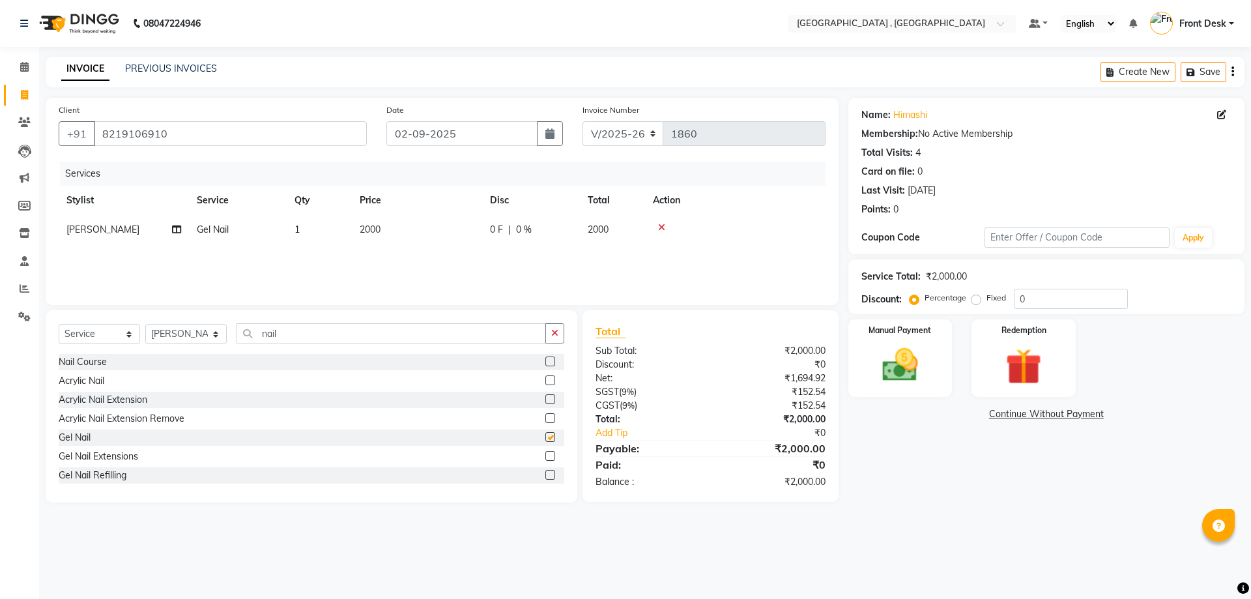
checkbox input "false"
click at [403, 238] on td "2000" at bounding box center [417, 229] width 130 height 29
select select "65855"
click at [436, 234] on input "2000" at bounding box center [478, 233] width 115 height 20
type input "1500"
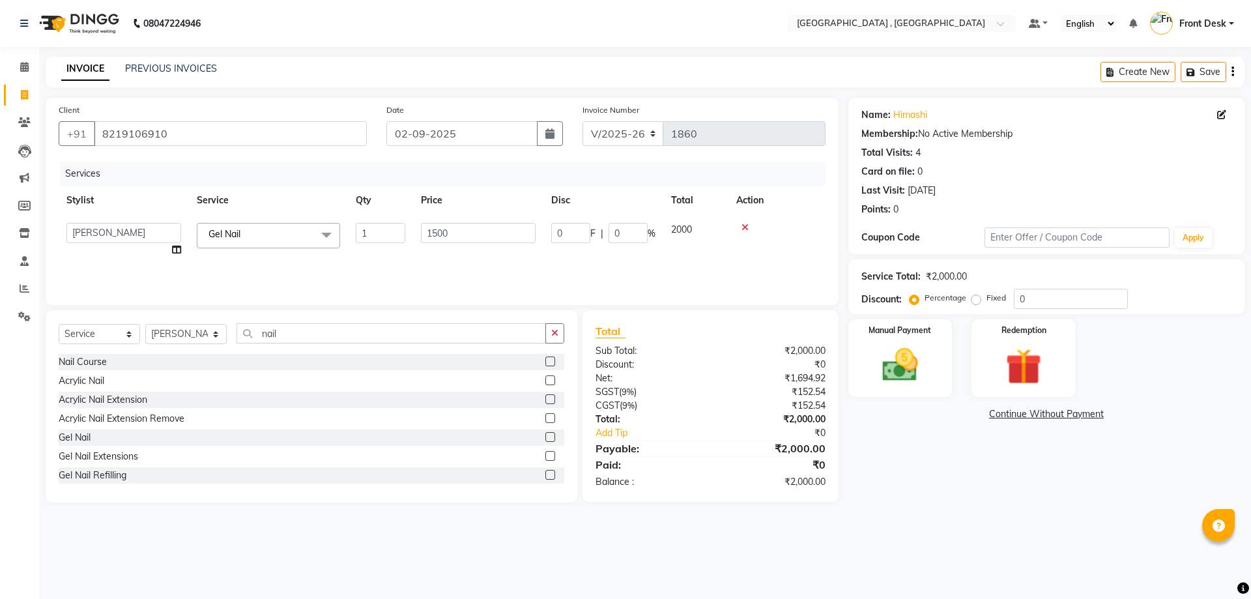
click at [578, 270] on div "Services Stylist Service Qty Price Disc Total Action anand anil anuj anuja mam …" at bounding box center [442, 227] width 767 height 130
click at [199, 340] on select "Select Stylist anand anil anuj anuja mam ashok diksha Front Desk manpreet Nosha…" at bounding box center [185, 334] width 81 height 20
select select "67470"
click at [145, 324] on select "Select Stylist anand anil anuj anuja mam ashok diksha Front Desk manpreet Nosha…" at bounding box center [185, 334] width 81 height 20
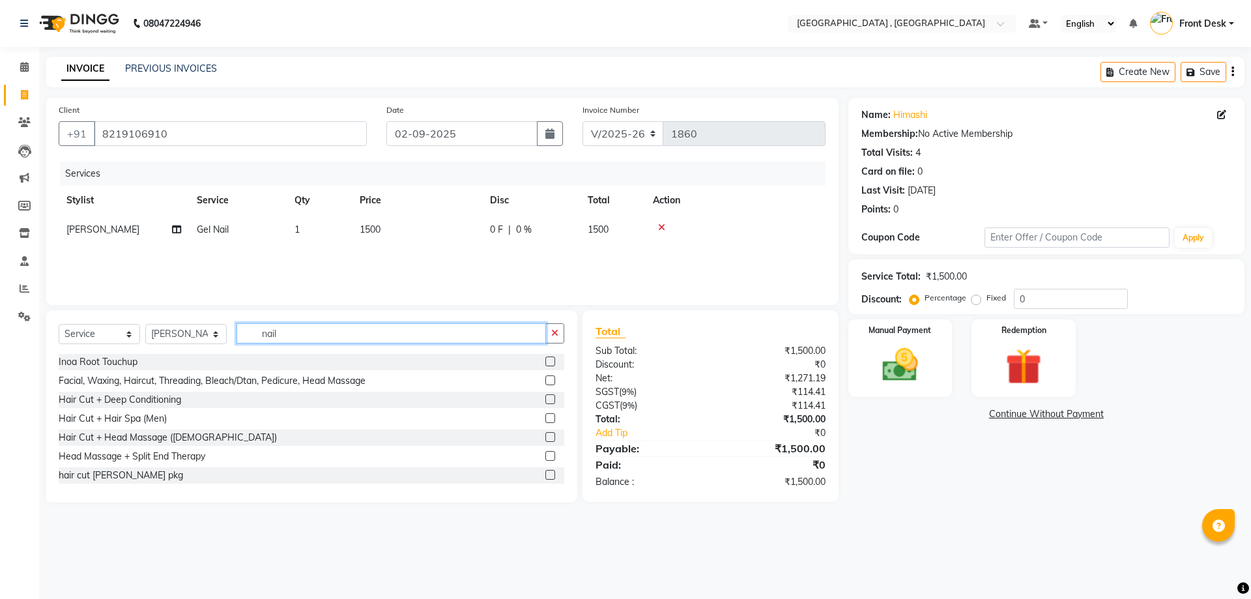
drag, startPoint x: 318, startPoint y: 332, endPoint x: 242, endPoint y: 330, distance: 76.3
click at [242, 330] on input "nail" at bounding box center [390, 333] width 309 height 20
type input "power"
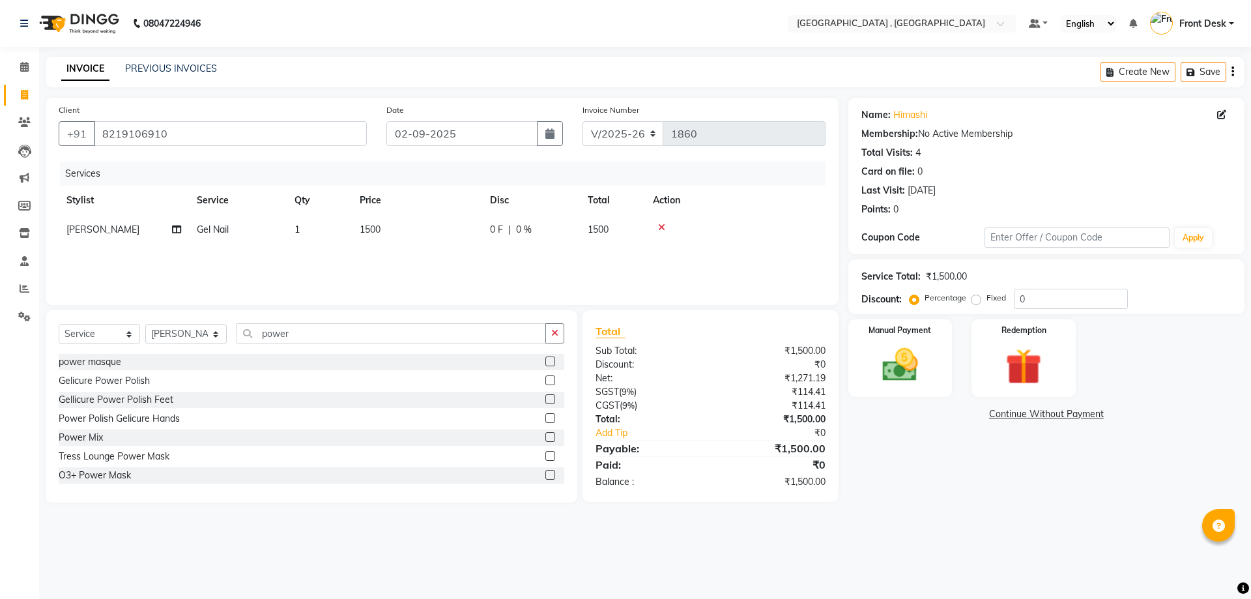
click at [545, 379] on label at bounding box center [550, 380] width 10 height 10
click at [545, 379] on input "checkbox" at bounding box center [549, 381] width 8 height 8
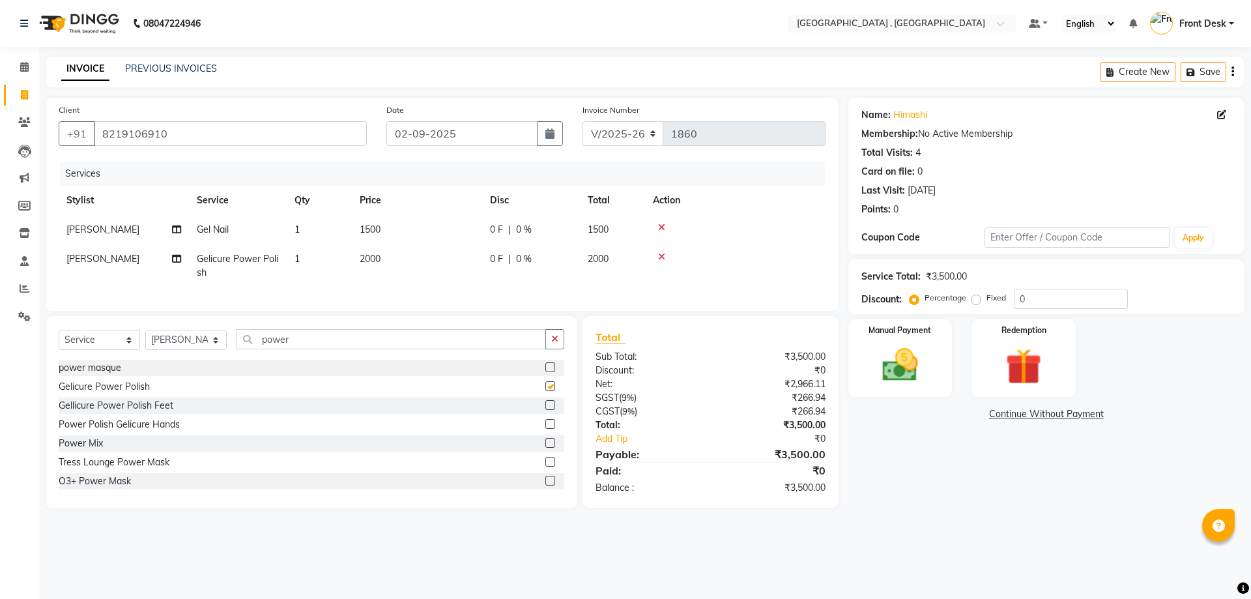
checkbox input "false"
click at [392, 268] on td "2000" at bounding box center [417, 265] width 130 height 43
select select "67470"
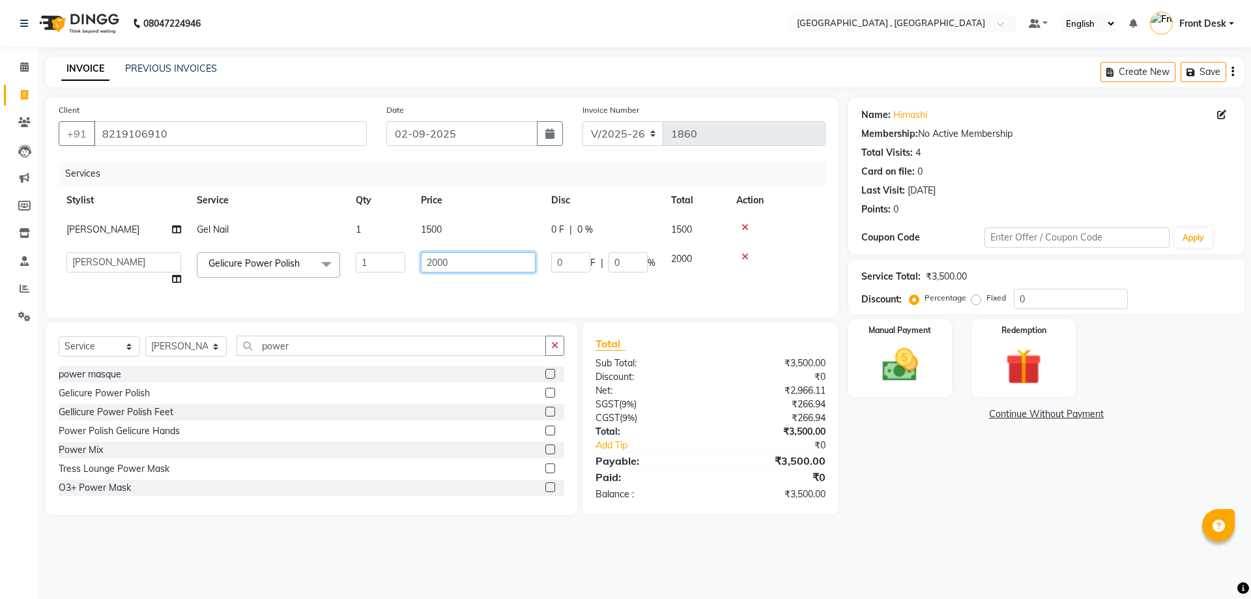
click at [440, 255] on input "2000" at bounding box center [478, 262] width 115 height 20
type input "1100"
click at [414, 291] on div "Services Stylist Service Qty Price Disc Total Action ridhi Gel Nail 1 1500 0 F …" at bounding box center [442, 233] width 767 height 143
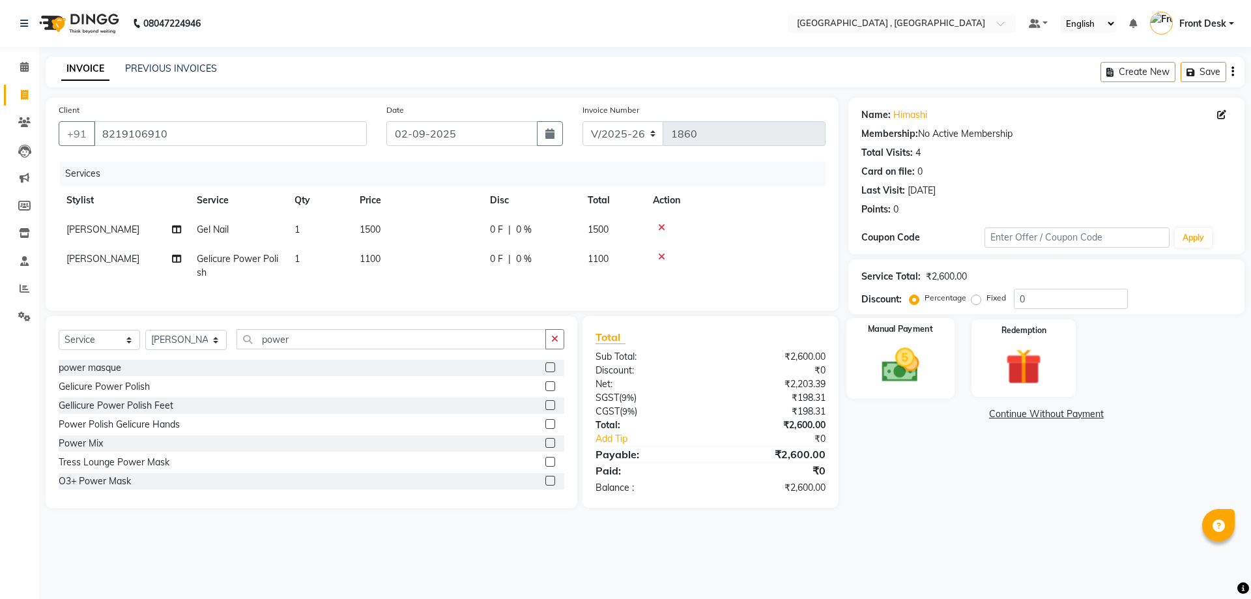
click at [907, 377] on img at bounding box center [900, 364] width 61 height 43
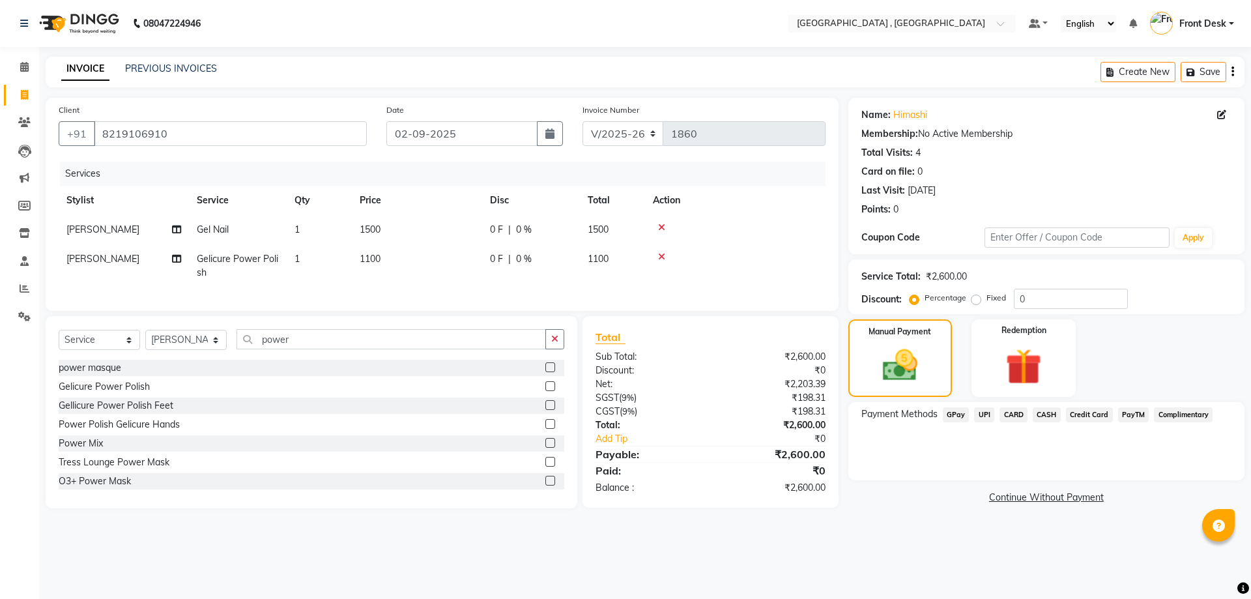
click at [992, 413] on span "UPI" at bounding box center [984, 414] width 20 height 15
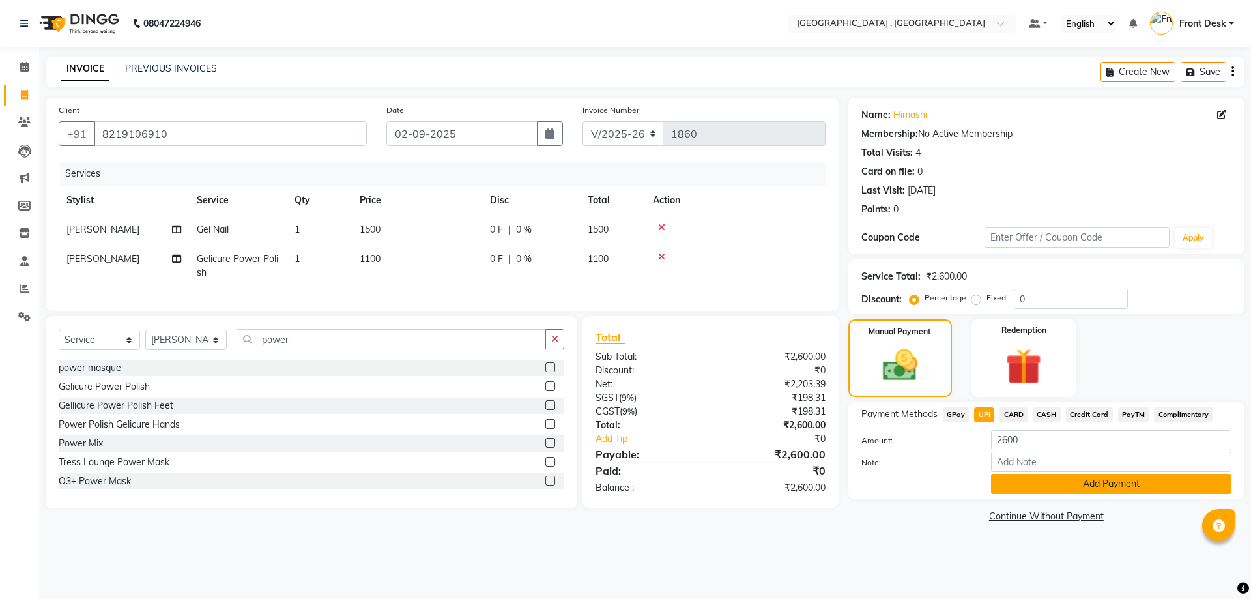
click at [1032, 480] on button "Add Payment" at bounding box center [1111, 484] width 240 height 20
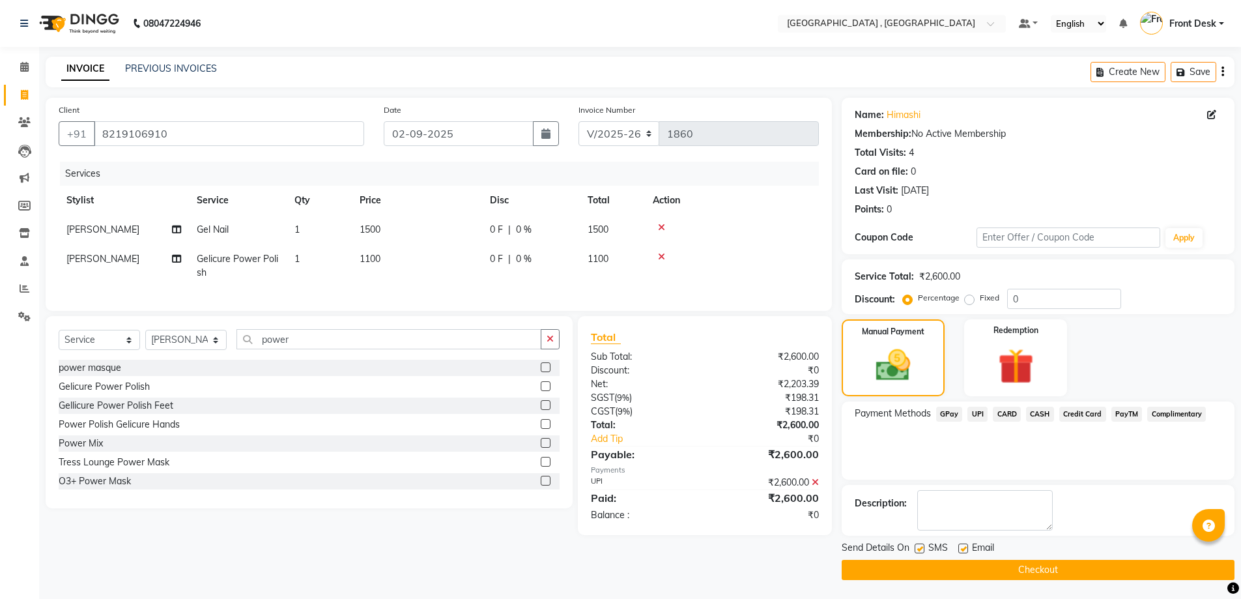
click at [1035, 555] on div "Send Details On SMS Email" at bounding box center [1038, 549] width 393 height 16
click at [1035, 562] on button "Checkout" at bounding box center [1038, 570] width 393 height 20
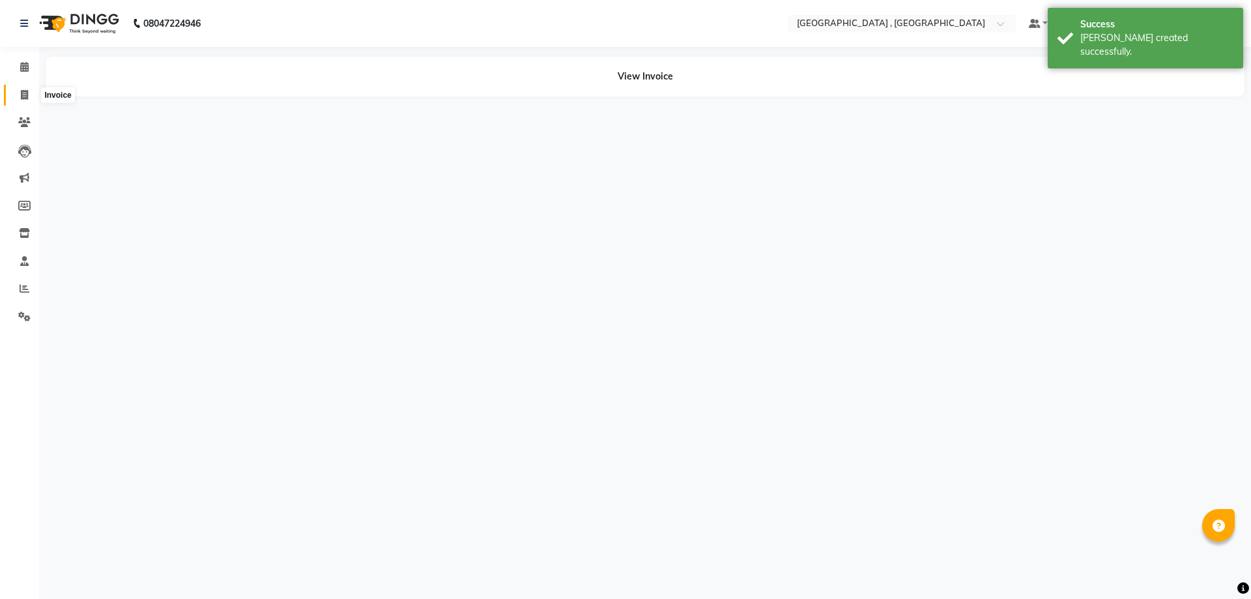
click at [25, 99] on icon at bounding box center [24, 95] width 7 height 10
select select "5111"
select select "service"
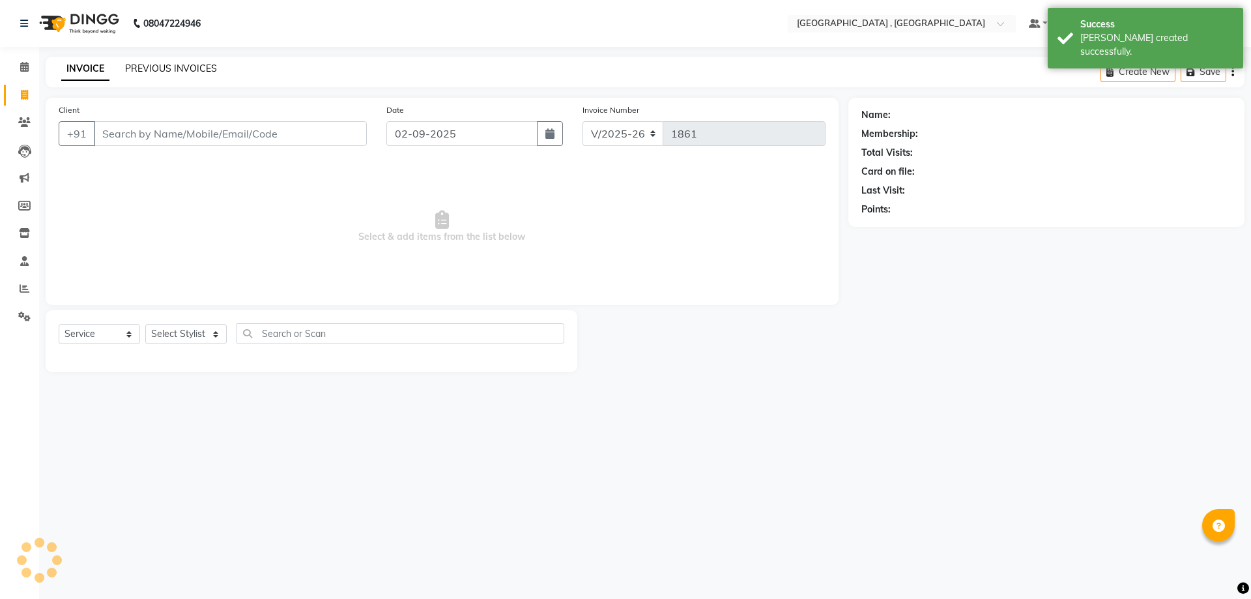
click at [162, 66] on link "PREVIOUS INVOICES" at bounding box center [171, 69] width 92 height 12
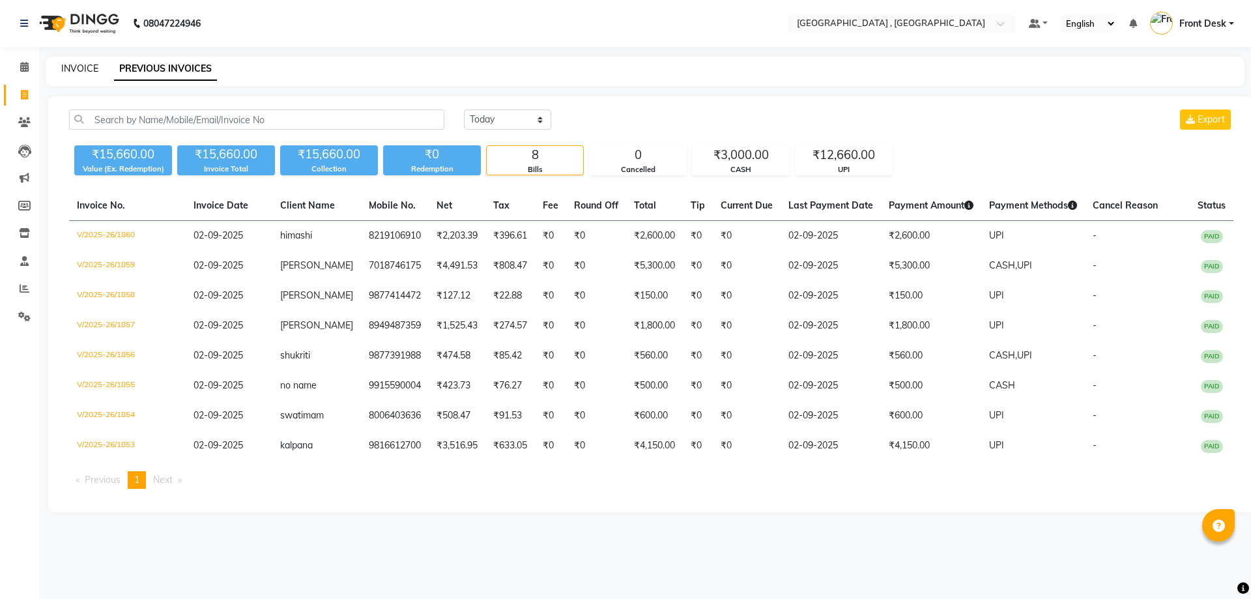
click at [62, 63] on link "INVOICE" at bounding box center [79, 69] width 37 height 12
select select "service"
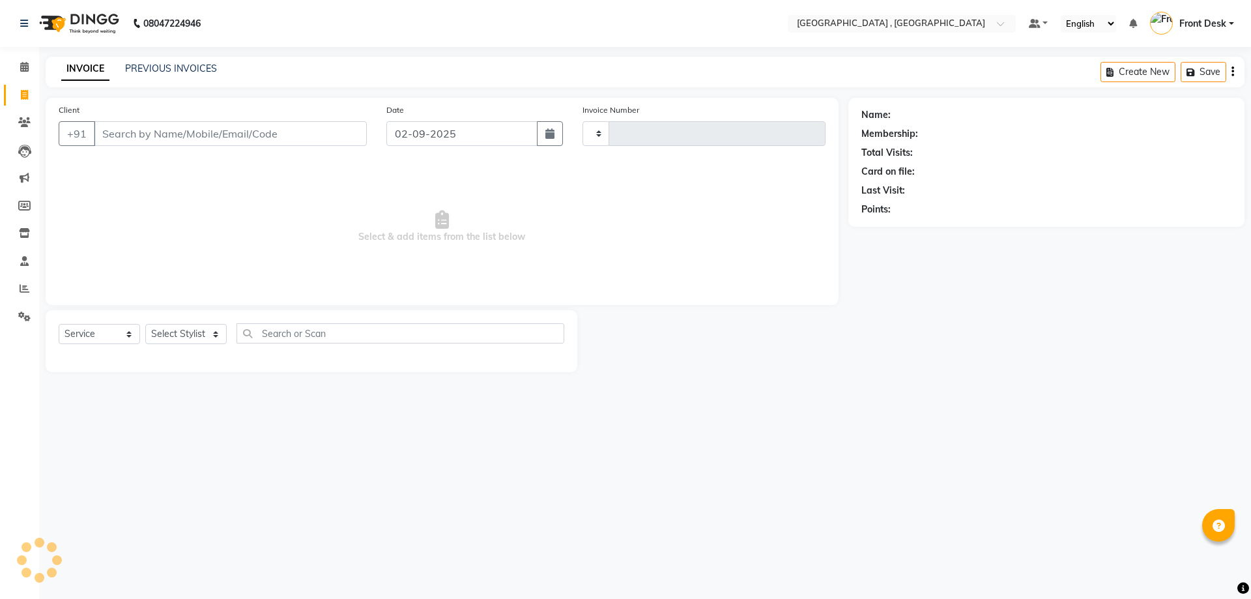
click at [80, 76] on link "INVOICE" at bounding box center [85, 68] width 48 height 23
click at [70, 71] on link "INVOICE" at bounding box center [85, 68] width 48 height 23
type input "1861"
select select "5111"
click at [150, 63] on link "PREVIOUS INVOICES" at bounding box center [171, 69] width 92 height 12
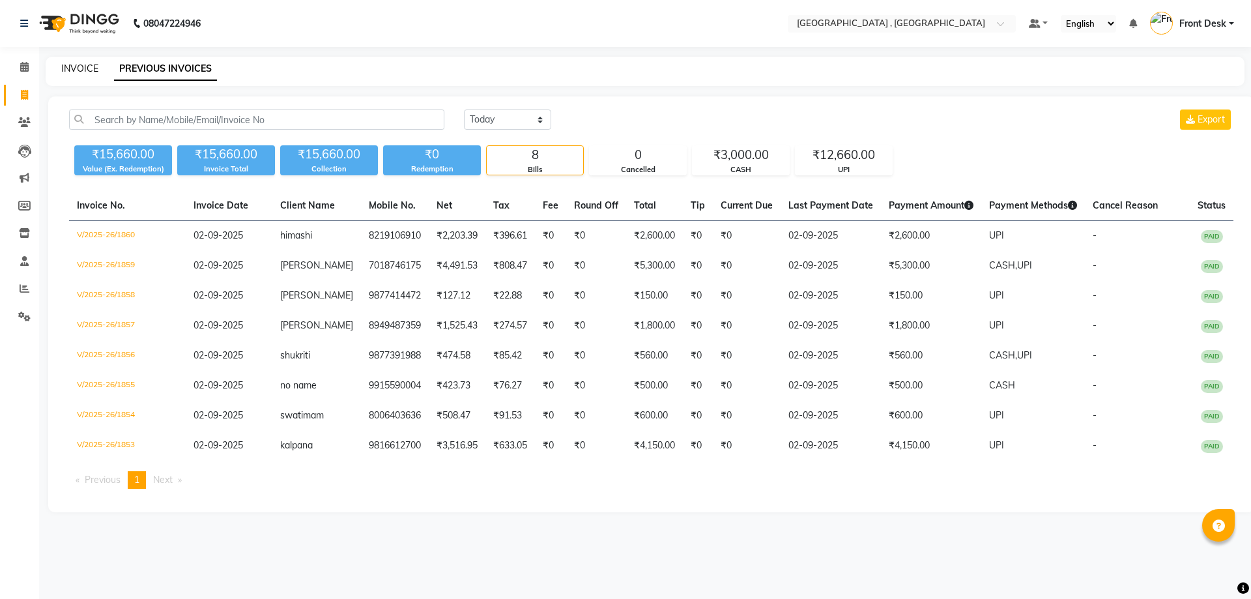
click at [79, 70] on link "INVOICE" at bounding box center [79, 69] width 37 height 12
select select "service"
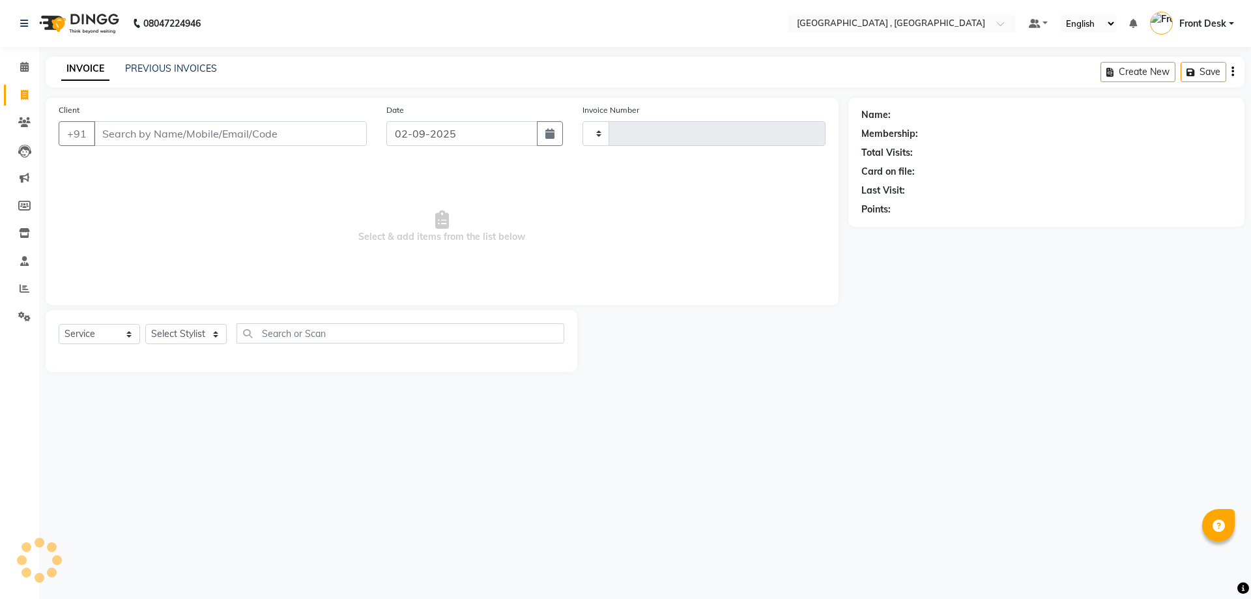
type input "1861"
select select "5111"
click at [184, 68] on link "PREVIOUS INVOICES" at bounding box center [171, 69] width 92 height 12
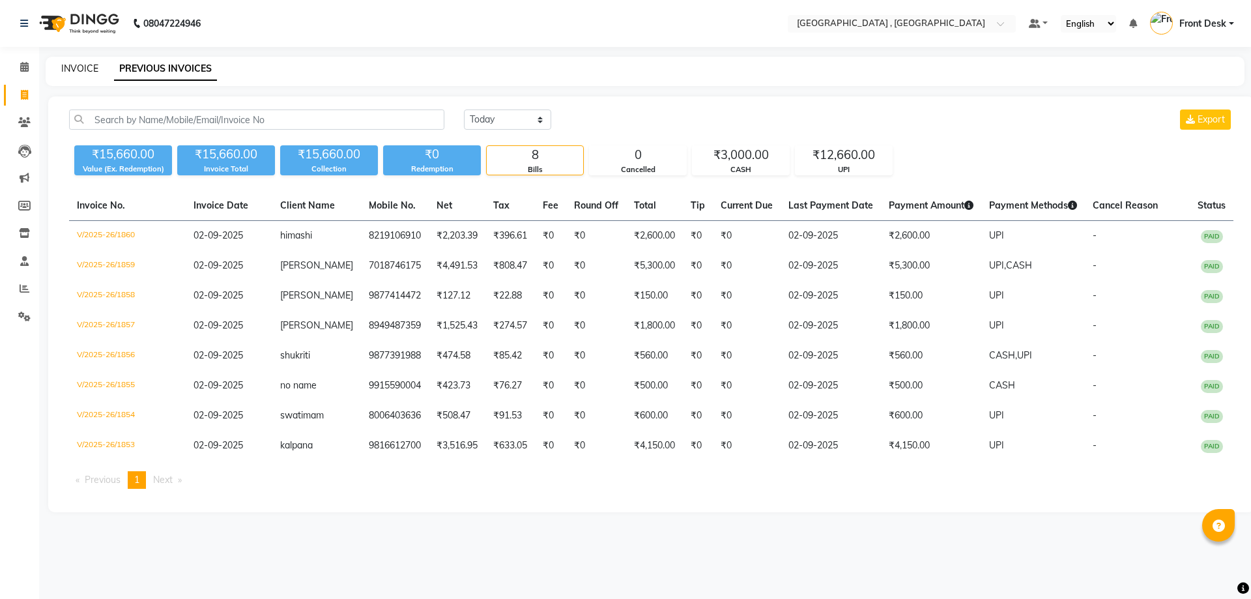
click at [74, 63] on link "INVOICE" at bounding box center [79, 69] width 37 height 12
select select "service"
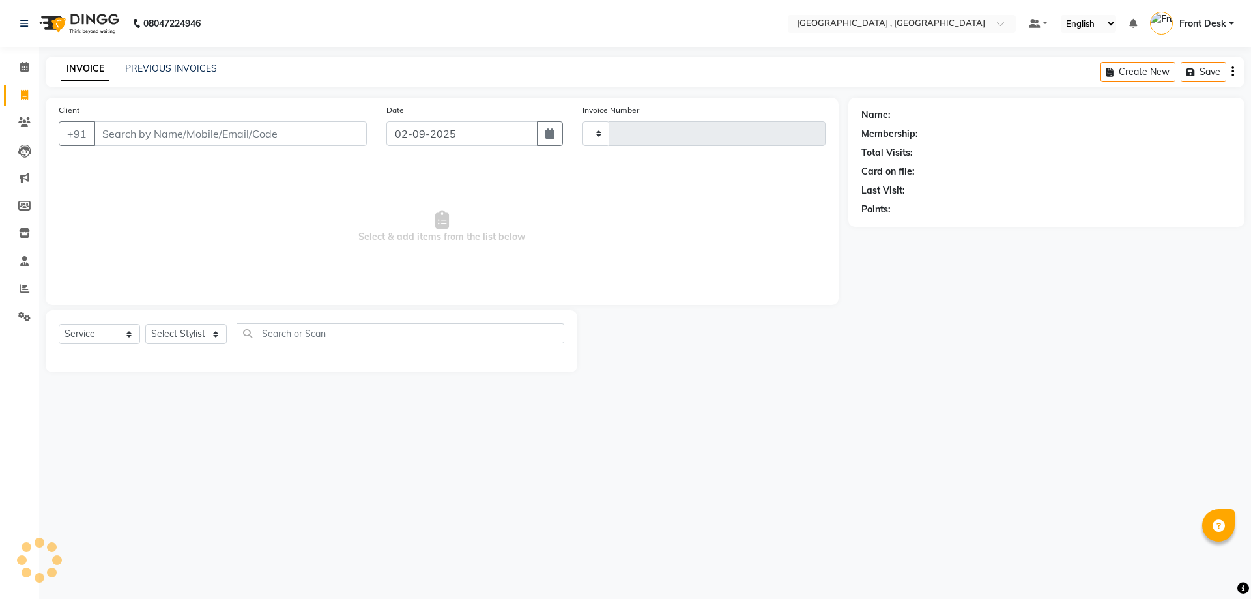
type input "1861"
select select "5111"
click at [143, 69] on link "PREVIOUS INVOICES" at bounding box center [171, 69] width 92 height 12
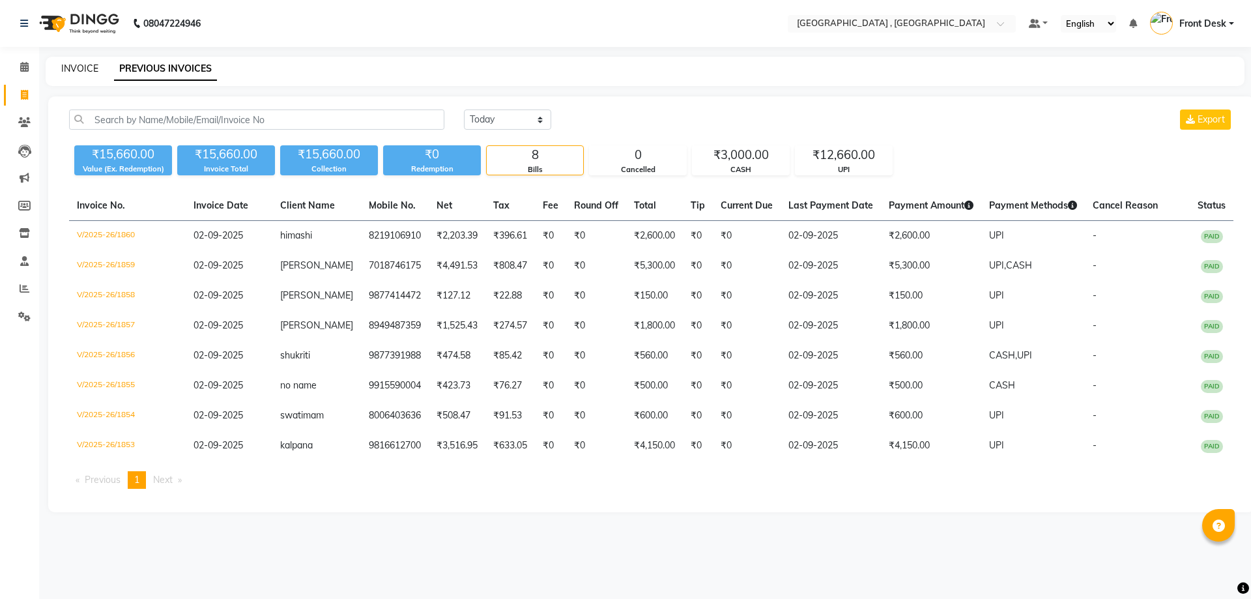
click at [63, 65] on link "INVOICE" at bounding box center [79, 69] width 37 height 12
select select "service"
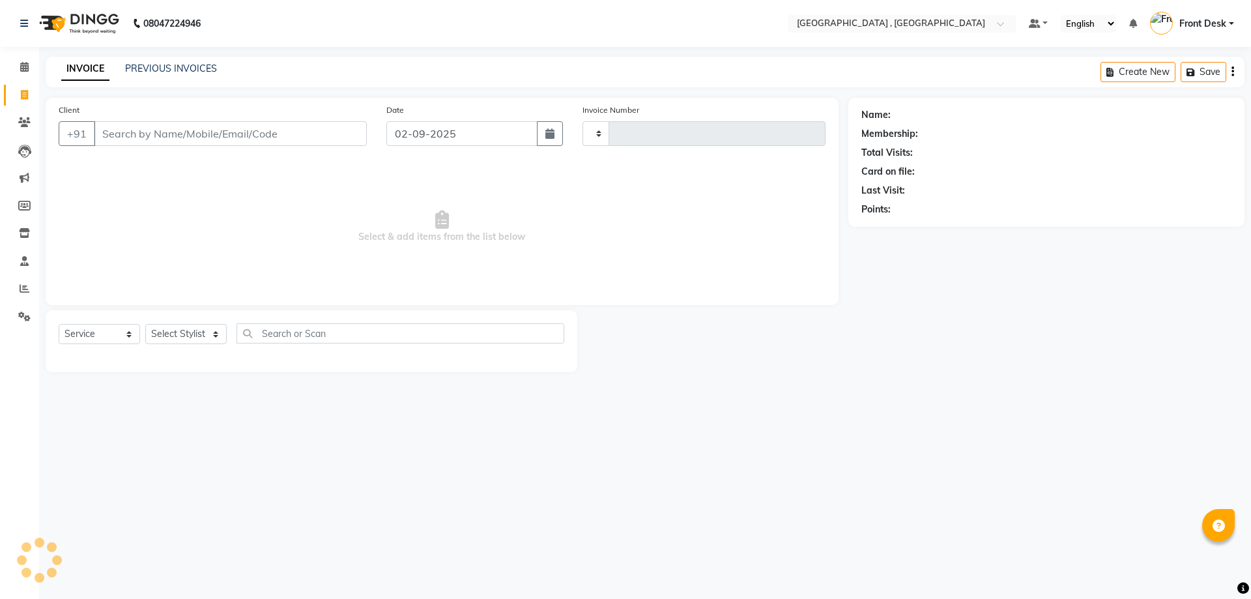
type input "1861"
select select "5111"
click at [162, 74] on link "PREVIOUS INVOICES" at bounding box center [171, 69] width 92 height 12
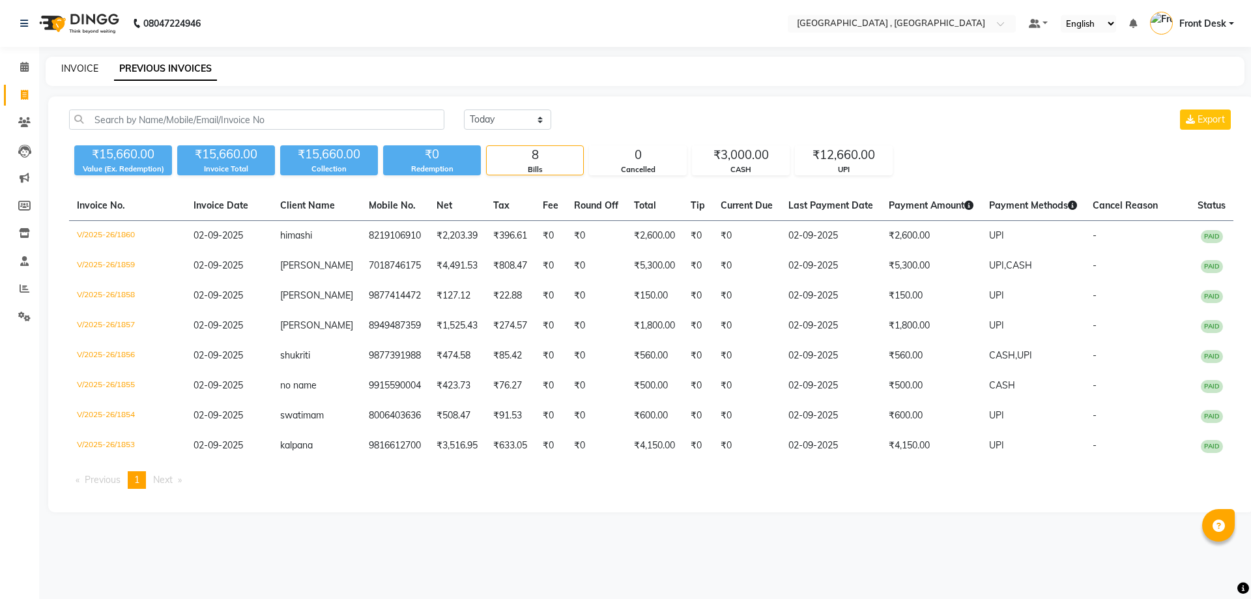
click at [88, 72] on link "INVOICE" at bounding box center [79, 69] width 37 height 12
select select "service"
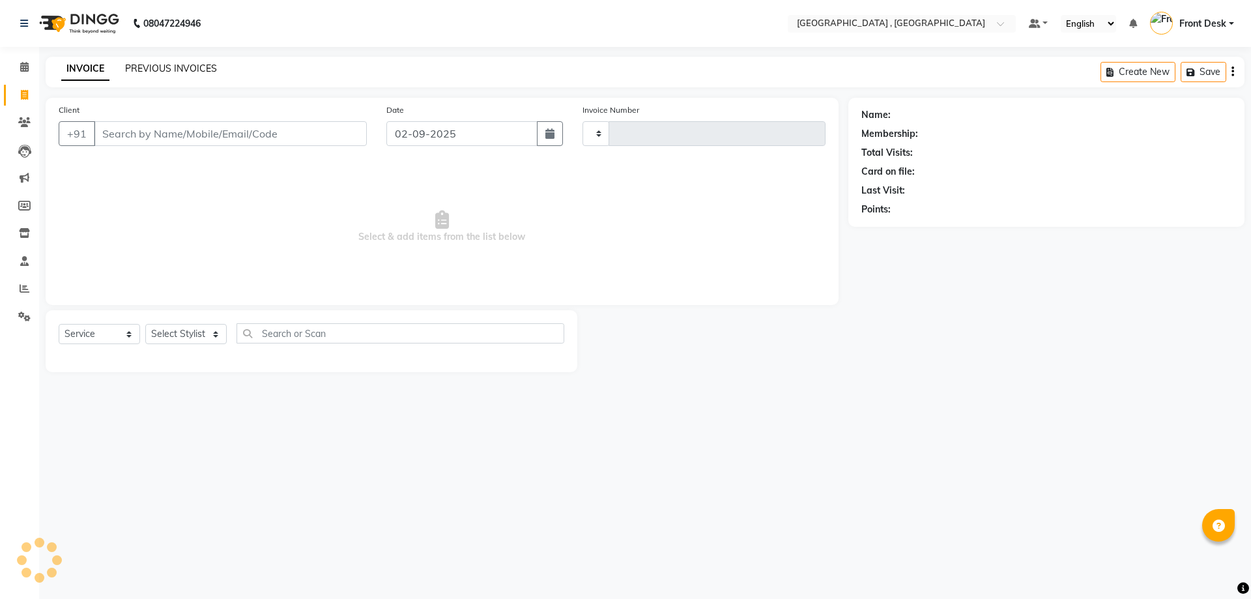
click at [141, 78] on div "INVOICE PREVIOUS INVOICES Create New Save" at bounding box center [645, 72] width 1199 height 31
click at [141, 66] on link "PREVIOUS INVOICES" at bounding box center [171, 69] width 92 height 12
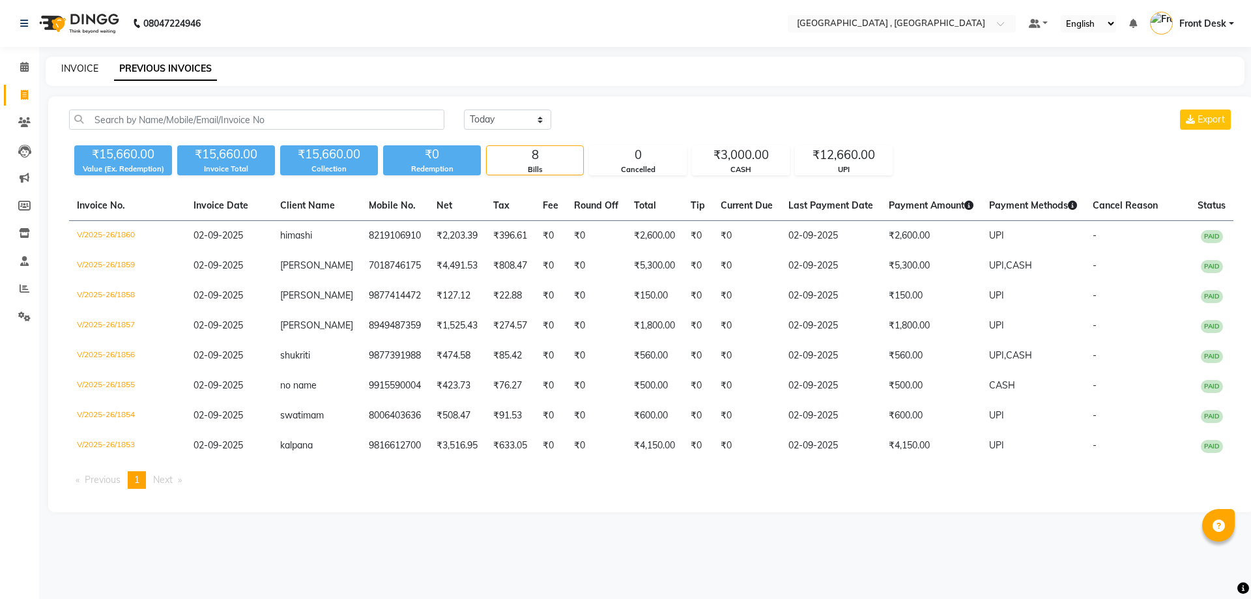
drag, startPoint x: 83, startPoint y: 68, endPoint x: 78, endPoint y: 5, distance: 63.4
click at [83, 68] on link "INVOICE" at bounding box center [79, 69] width 37 height 12
select select "5111"
select select "service"
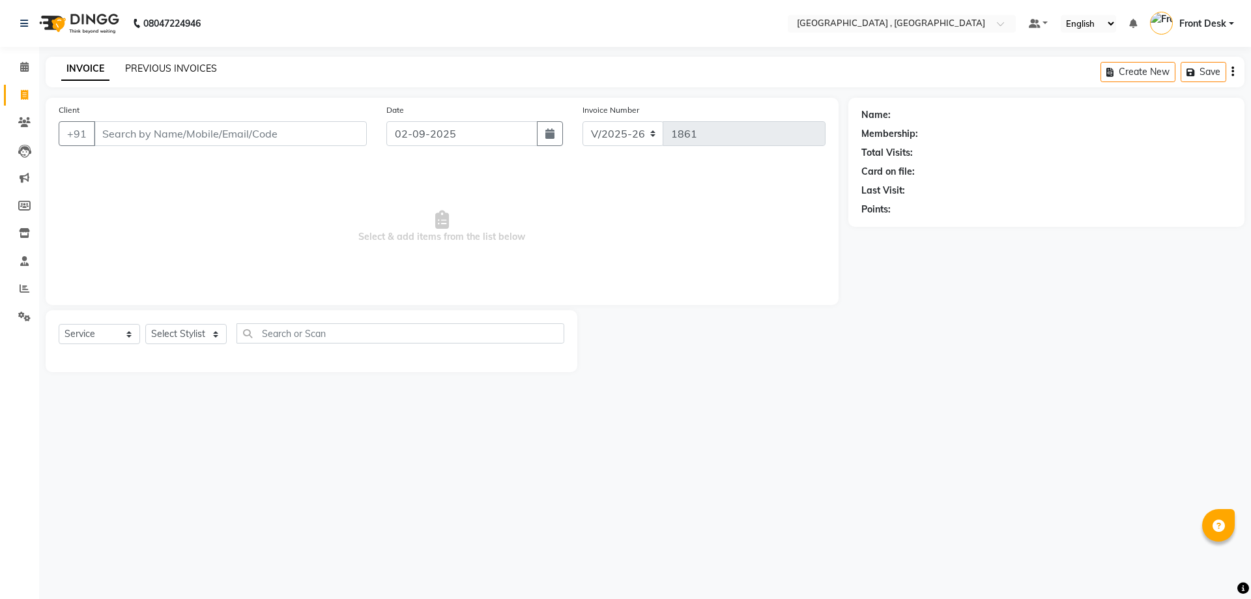
click at [162, 68] on link "PREVIOUS INVOICES" at bounding box center [171, 69] width 92 height 12
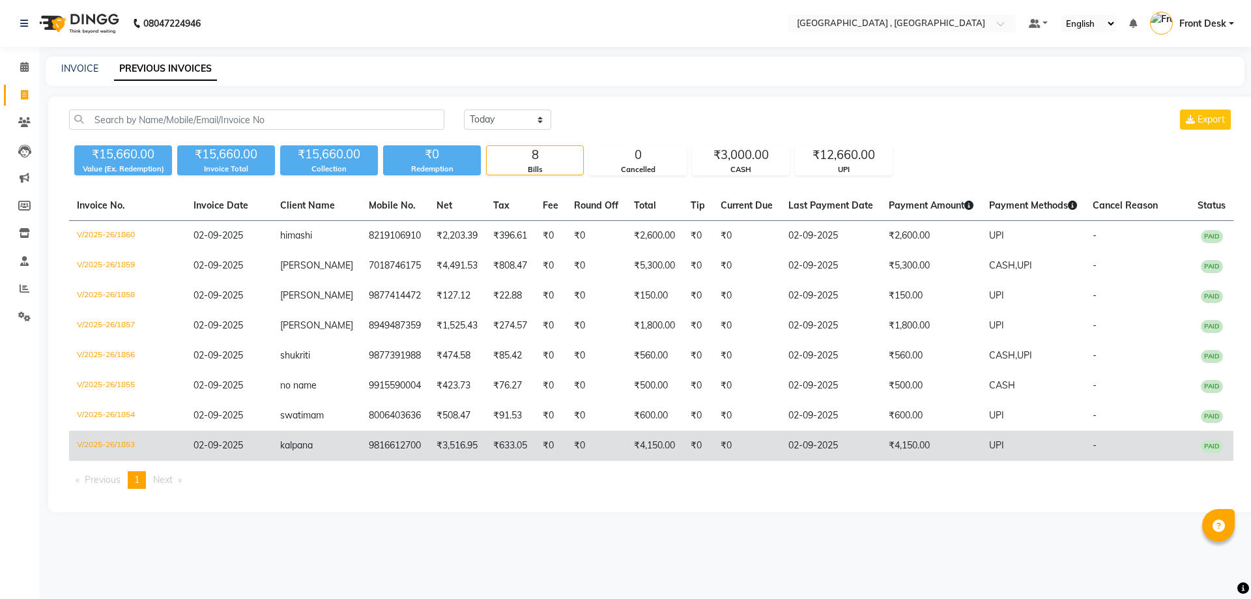
click at [466, 450] on td "₹3,516.95" at bounding box center [457, 446] width 57 height 30
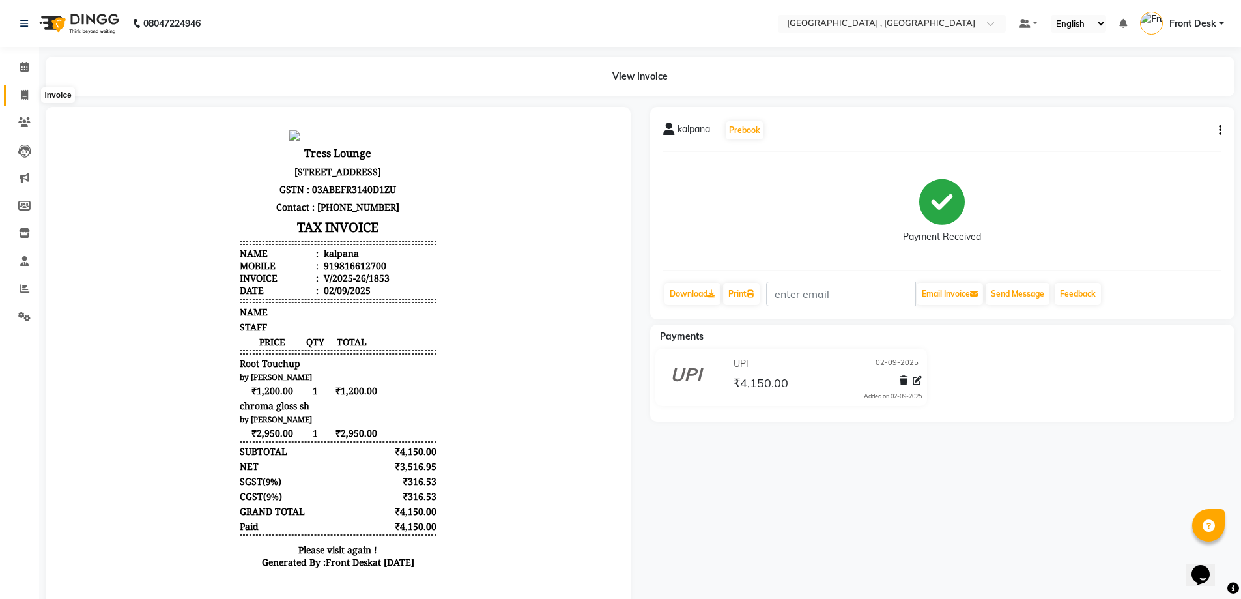
click at [25, 96] on icon at bounding box center [24, 95] width 7 height 10
select select "service"
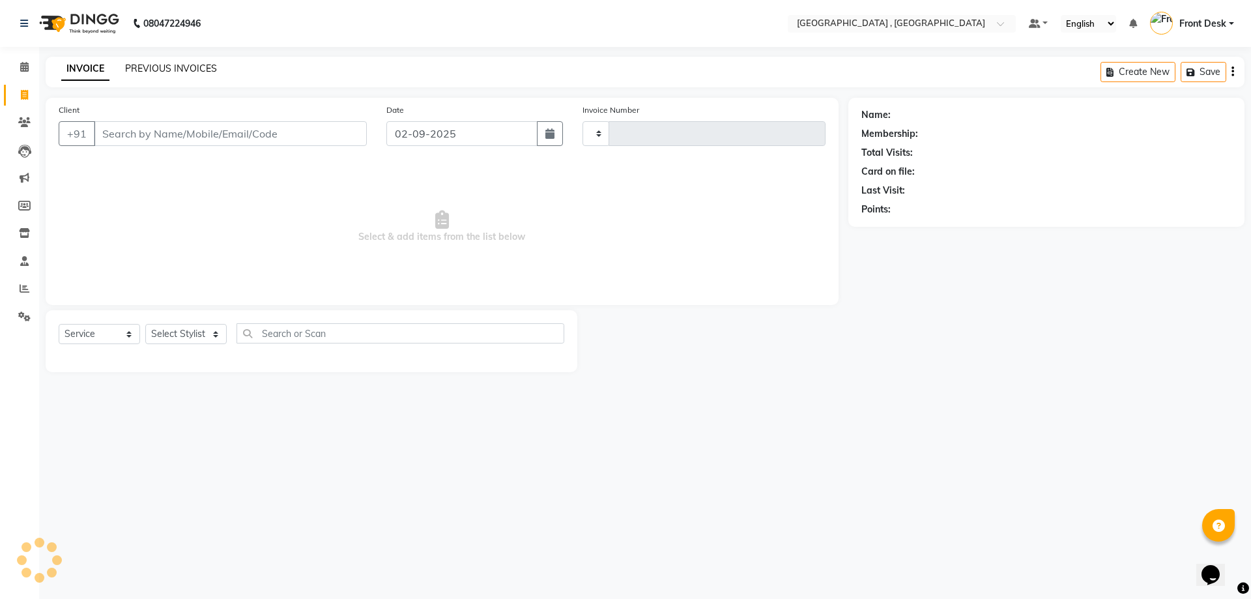
type input "1861"
select select "5111"
click at [174, 71] on link "PREVIOUS INVOICES" at bounding box center [171, 69] width 92 height 12
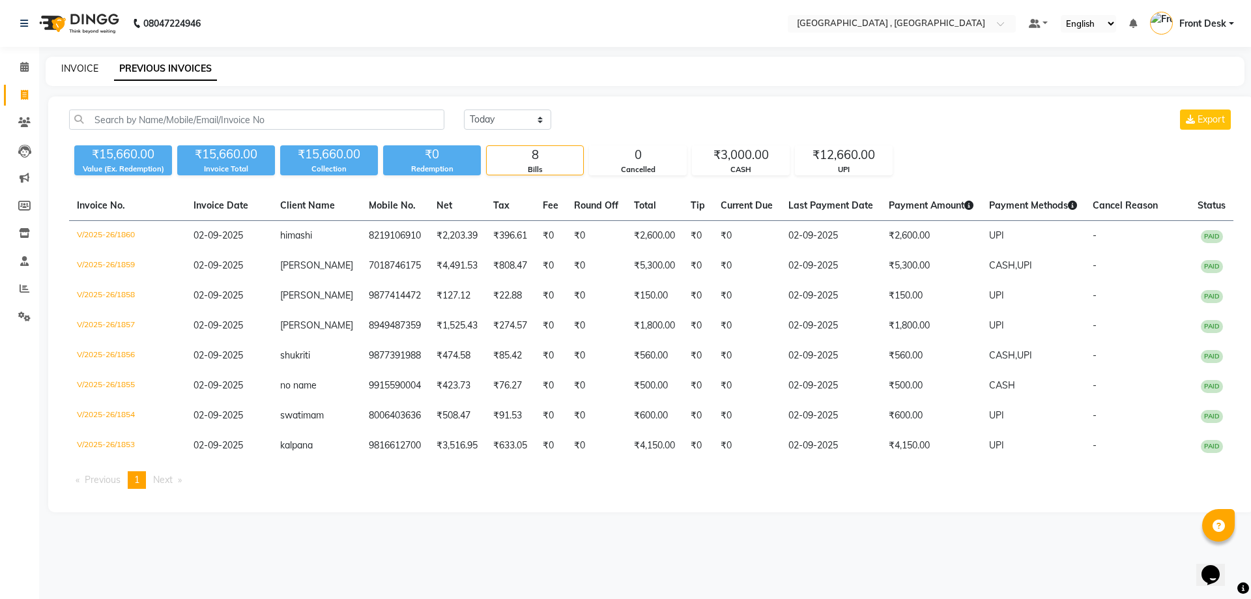
click at [82, 74] on link "INVOICE" at bounding box center [79, 69] width 37 height 12
select select "service"
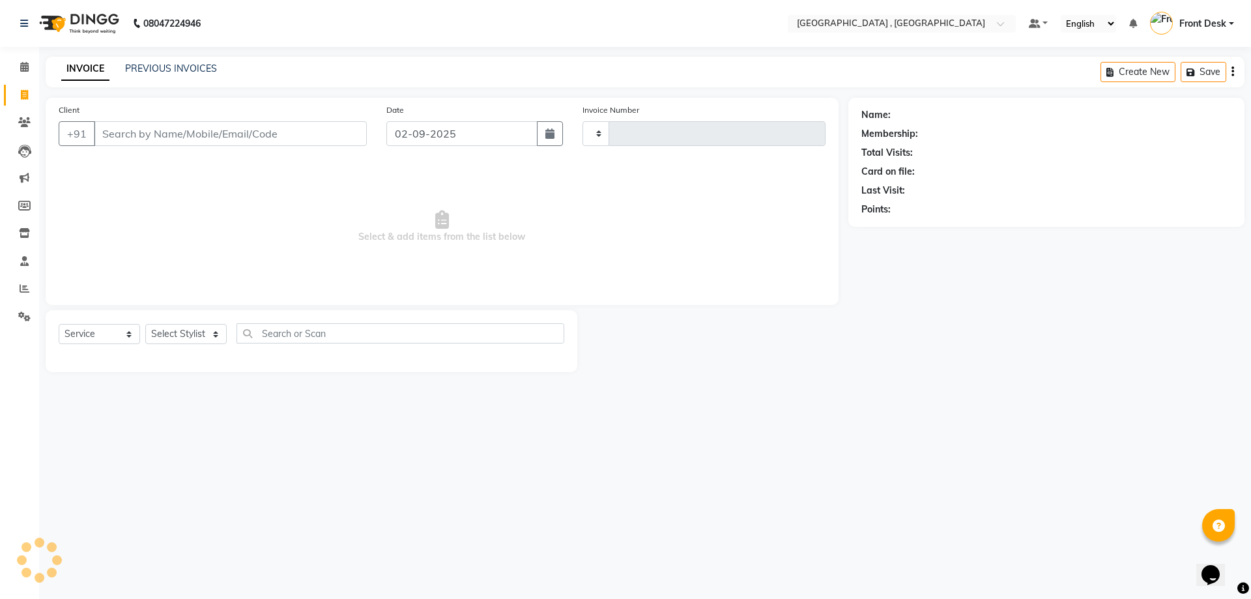
type input "1861"
select select "5111"
click at [164, 138] on input "Client" at bounding box center [230, 133] width 273 height 25
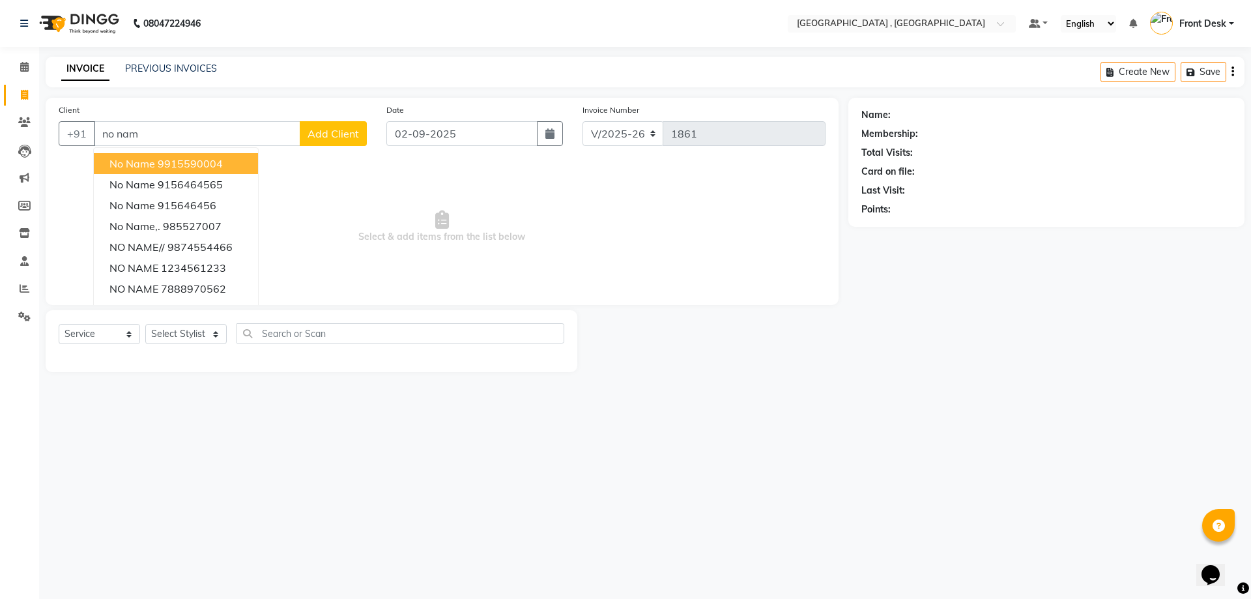
click at [190, 160] on ngb-highlight "9915590004" at bounding box center [190, 163] width 65 height 13
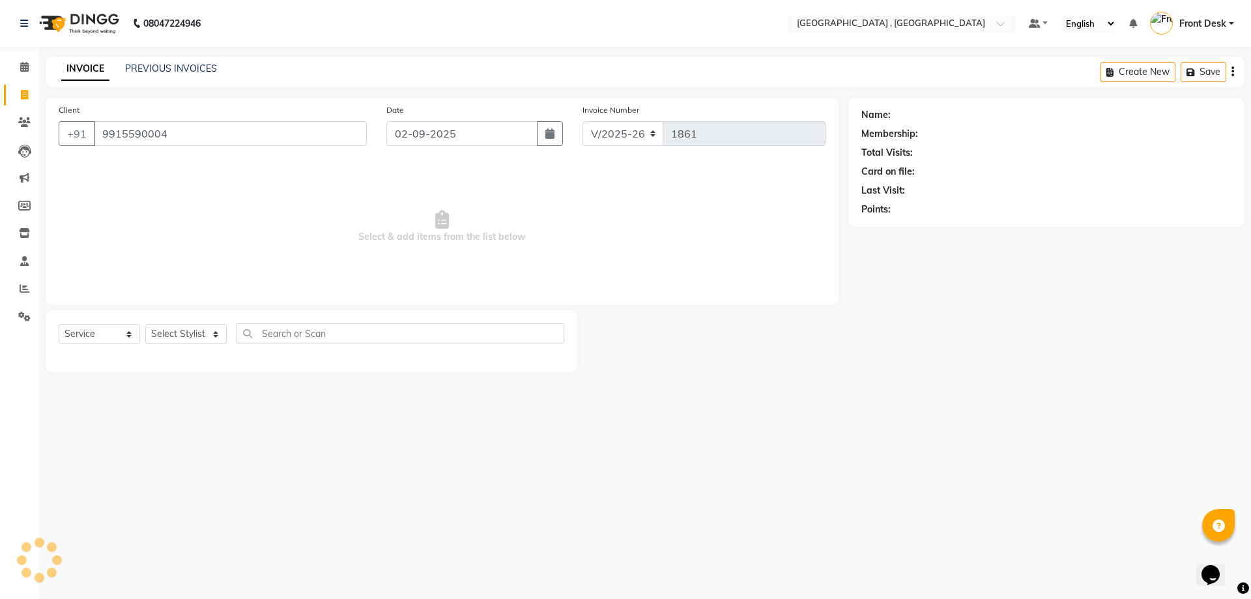
type input "9915590004"
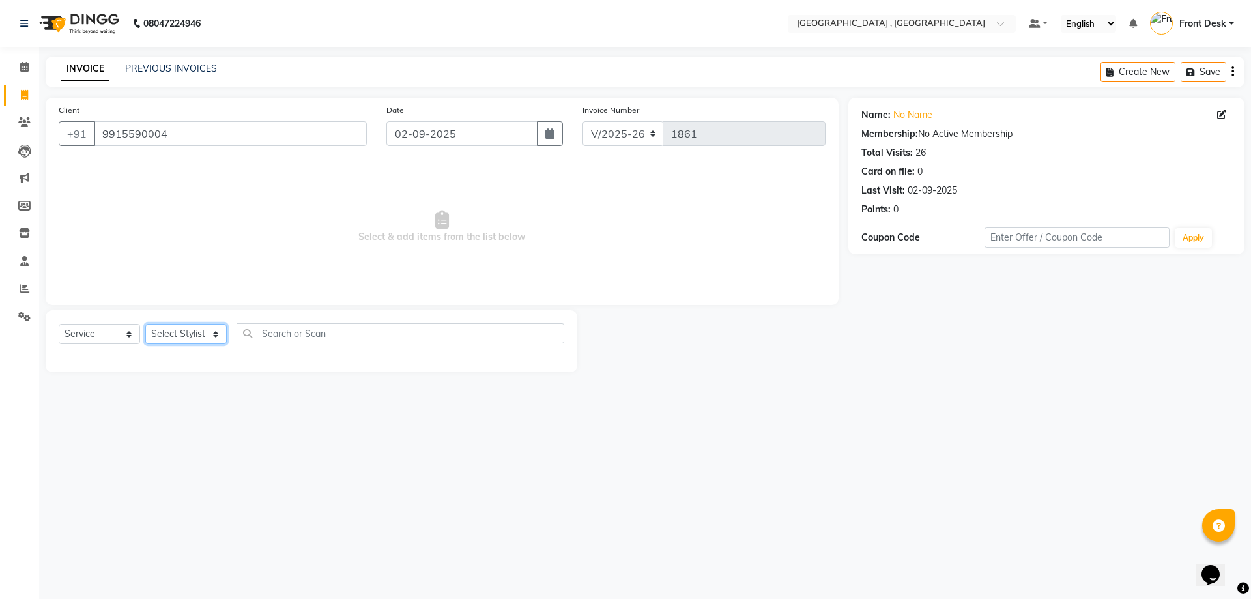
click at [200, 337] on select "Select Stylist anand anil anuj anuja mam ashok diksha Front Desk manpreet Nosha…" at bounding box center [185, 334] width 81 height 20
select select "32308"
click at [145, 324] on select "Select Stylist anand anil anuj anuja mam ashok diksha Front Desk manpreet Nosha…" at bounding box center [185, 334] width 81 height 20
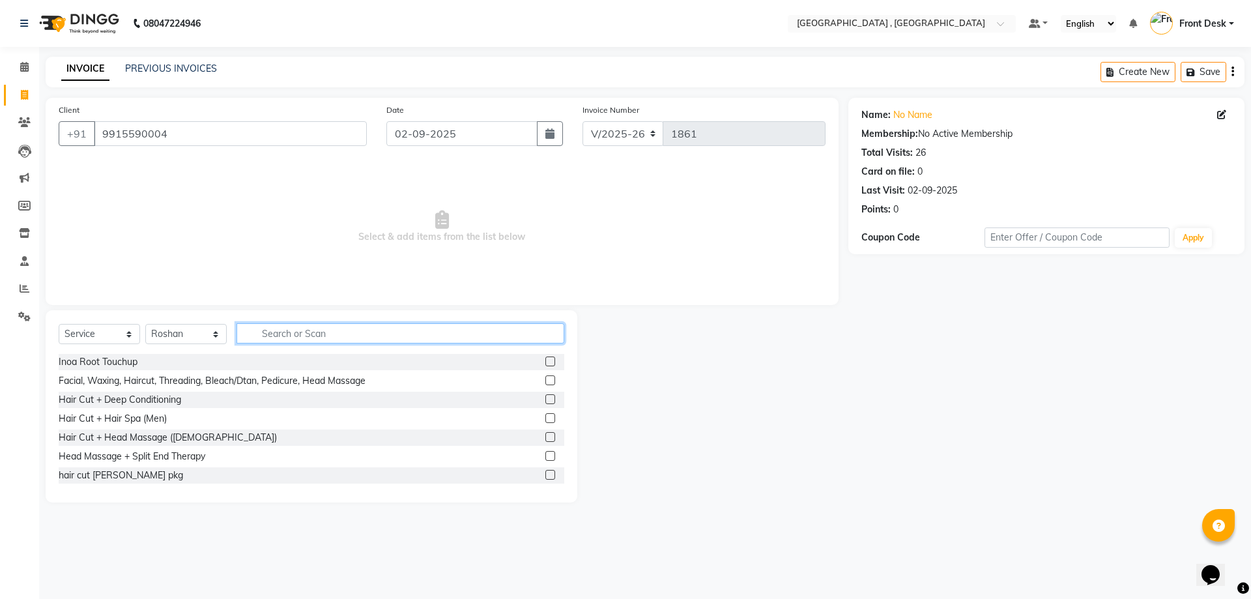
click at [283, 328] on input "text" at bounding box center [400, 333] width 328 height 20
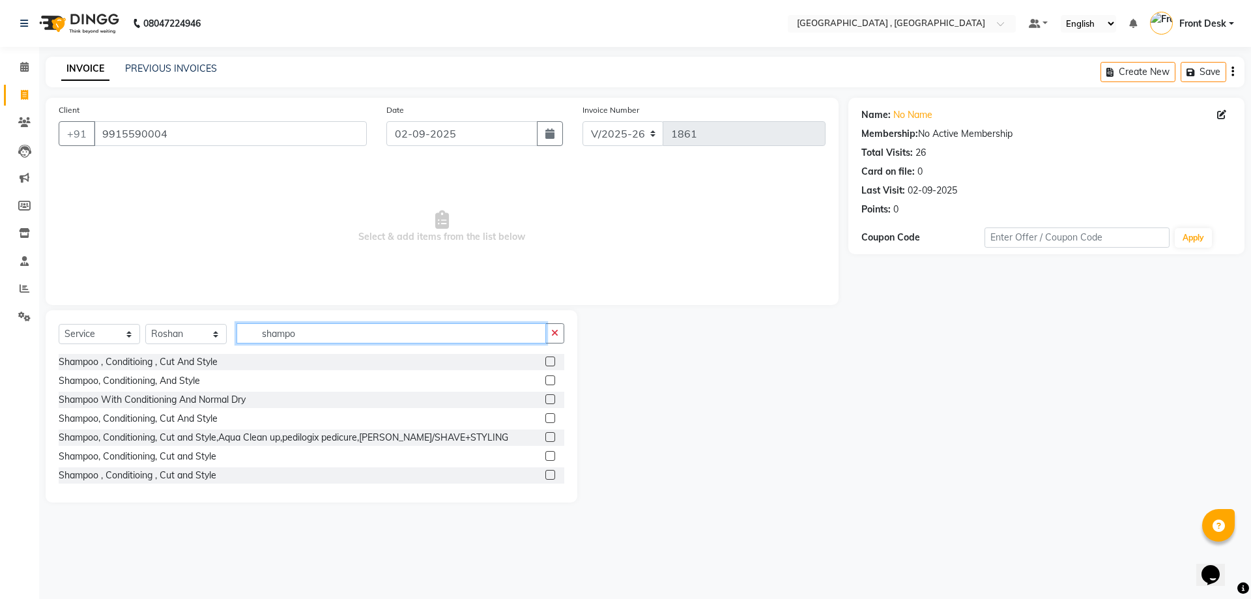
type input "shampo"
click at [545, 397] on label at bounding box center [550, 399] width 10 height 10
click at [545, 397] on input "checkbox" at bounding box center [549, 399] width 8 height 8
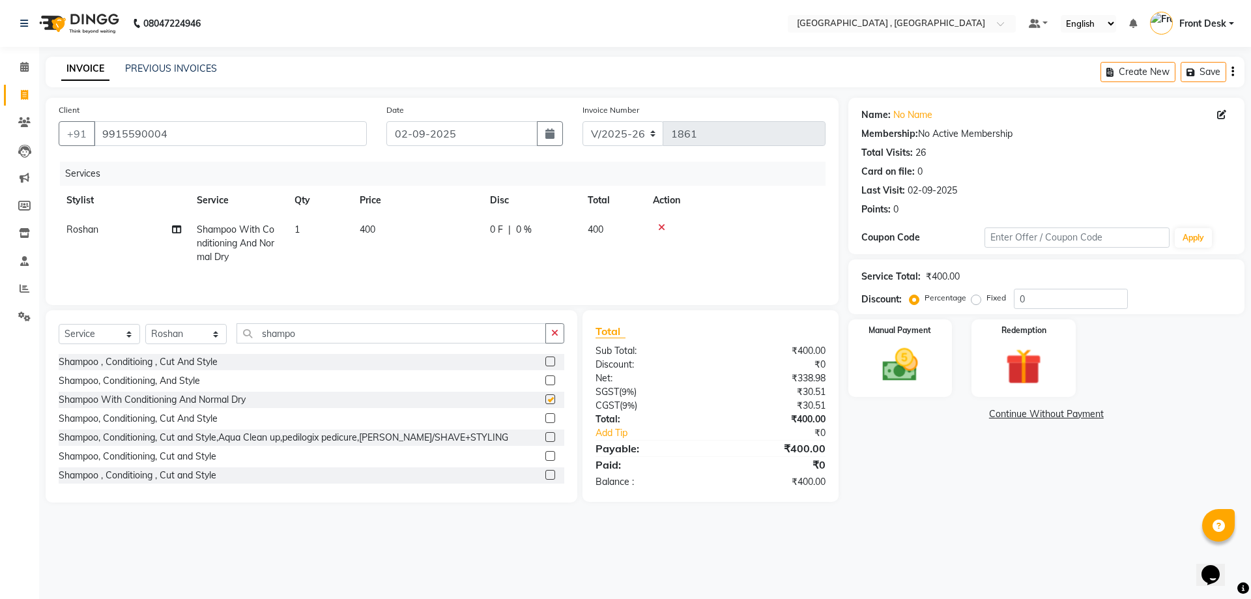
checkbox input "false"
click at [374, 230] on span "400" at bounding box center [368, 229] width 16 height 12
select select "32308"
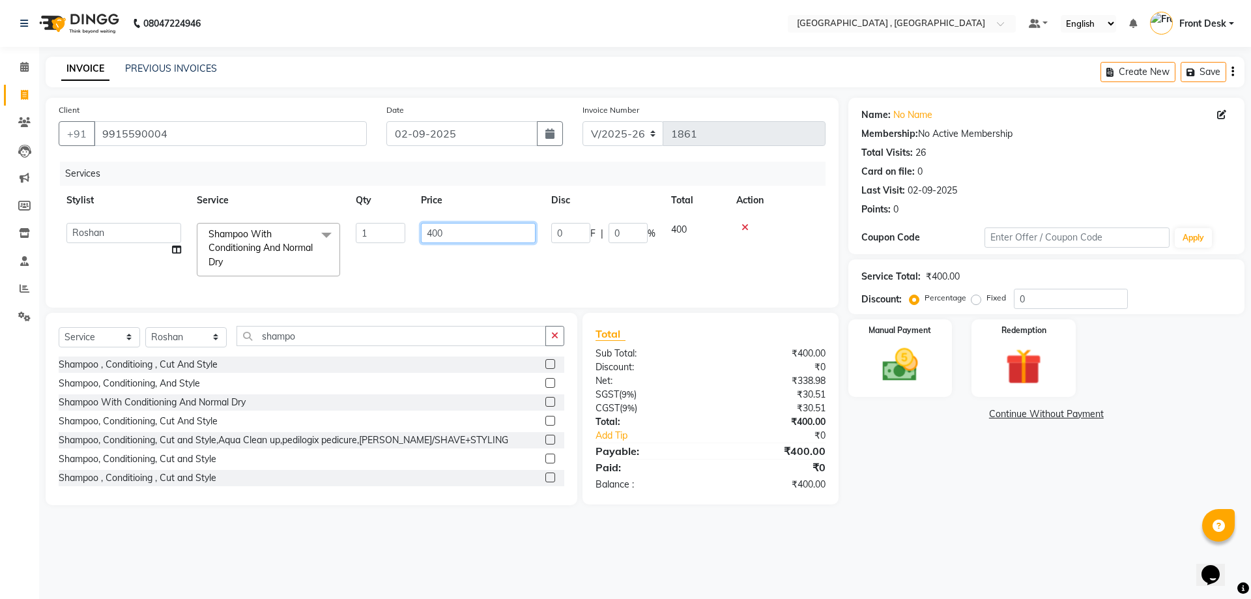
drag, startPoint x: 448, startPoint y: 234, endPoint x: 397, endPoint y: 242, distance: 51.4
click at [399, 241] on tr "anand anil anuj anuja mam ashok diksha Front Desk manpreet Noshad prince rajni …" at bounding box center [442, 249] width 767 height 69
type input "500"
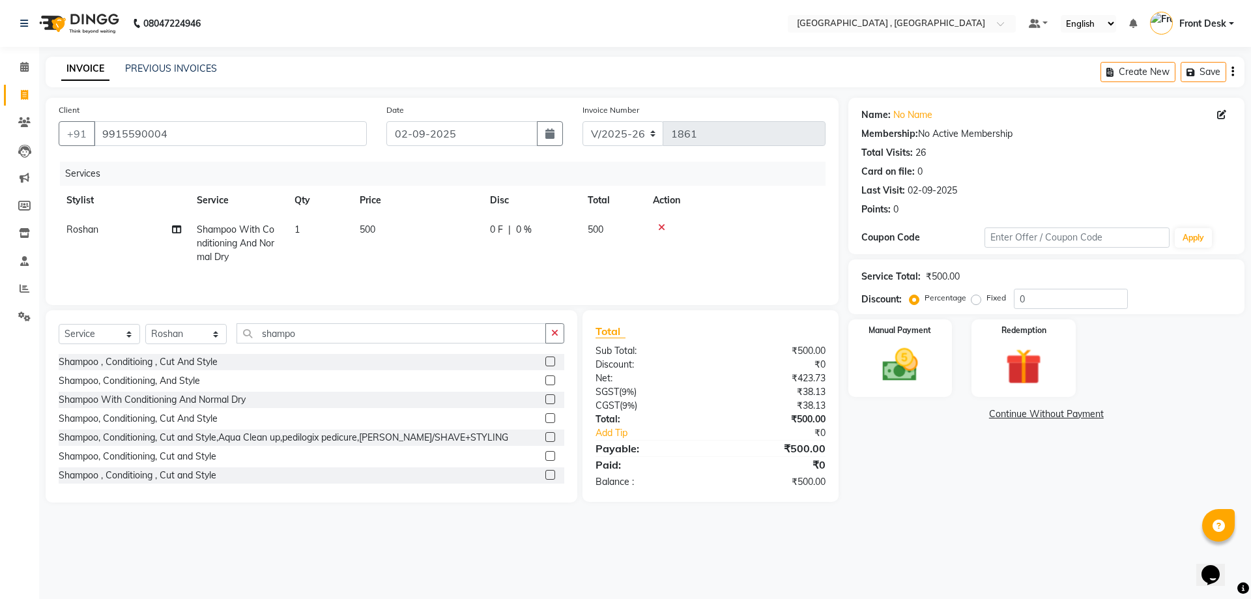
click at [383, 270] on tr "Roshan Shampoo With Conditioning And Normal Dry 1 500 0 F | 0 % 500" at bounding box center [442, 243] width 767 height 57
drag, startPoint x: 326, startPoint y: 336, endPoint x: 222, endPoint y: 346, distance: 104.7
click at [209, 341] on div "Select Service Product Membership Package Voucher Prepaid Gift Card Select Styl…" at bounding box center [312, 338] width 506 height 31
click at [154, 329] on select "Select Stylist anand anil anuj anuja mam ashok diksha Front Desk manpreet Nosha…" at bounding box center [185, 334] width 81 height 20
select select "46174"
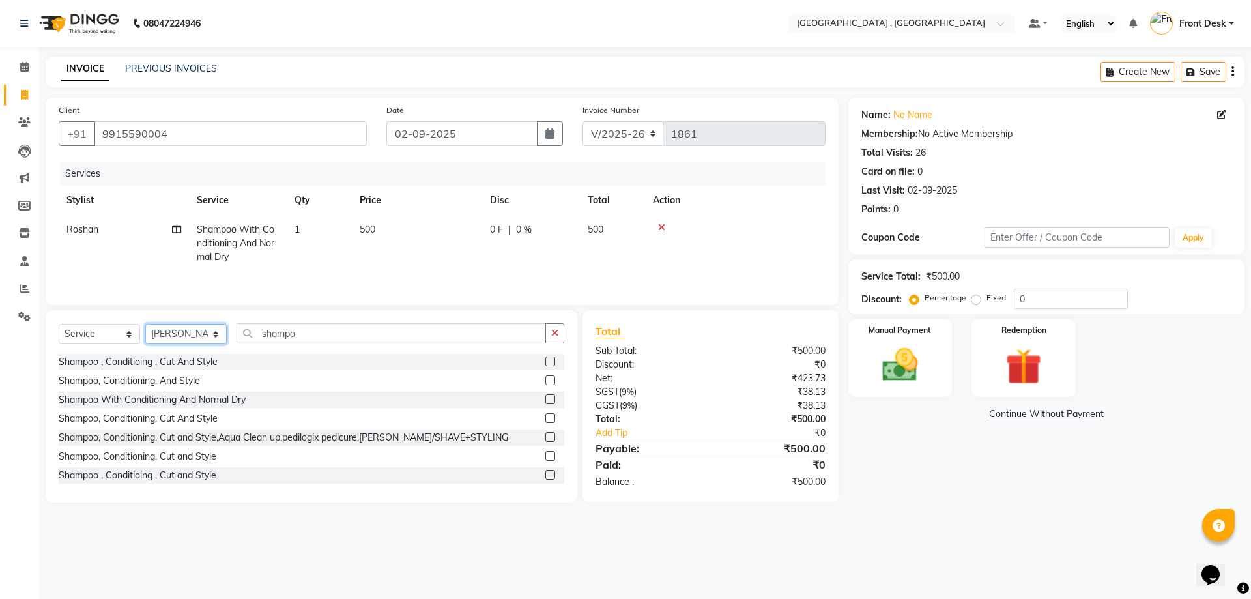
click at [145, 324] on select "Select Stylist anand anil anuj anuja mam ashok diksha Front Desk manpreet Nosha…" at bounding box center [185, 334] width 81 height 20
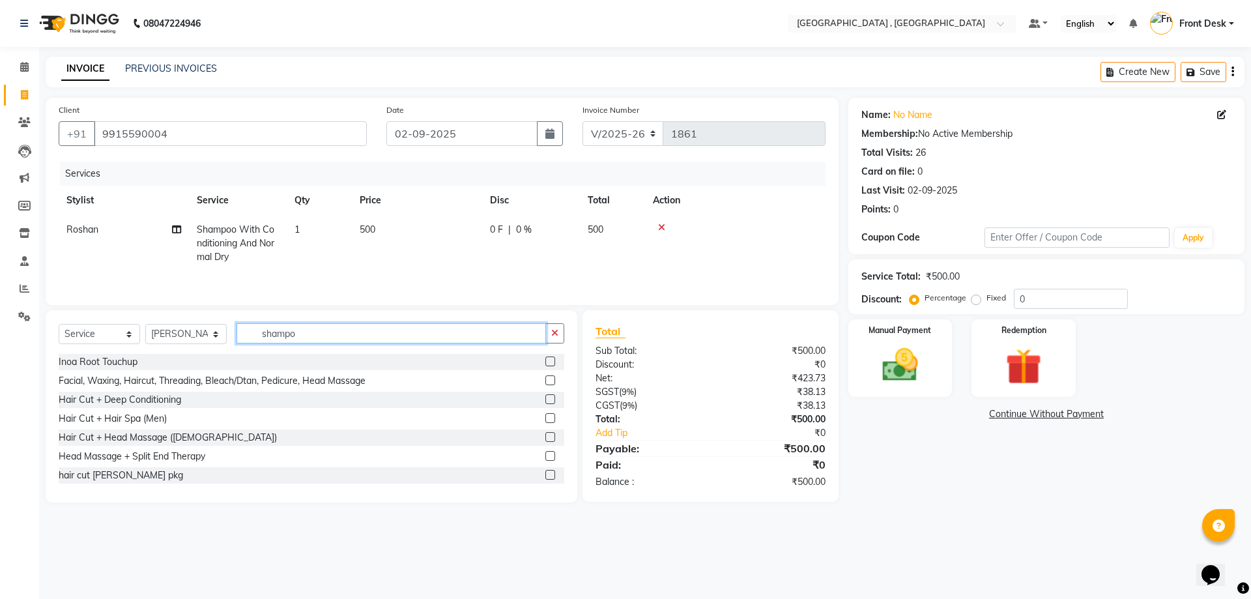
click at [302, 332] on input "shampo" at bounding box center [390, 333] width 309 height 20
type input "s"
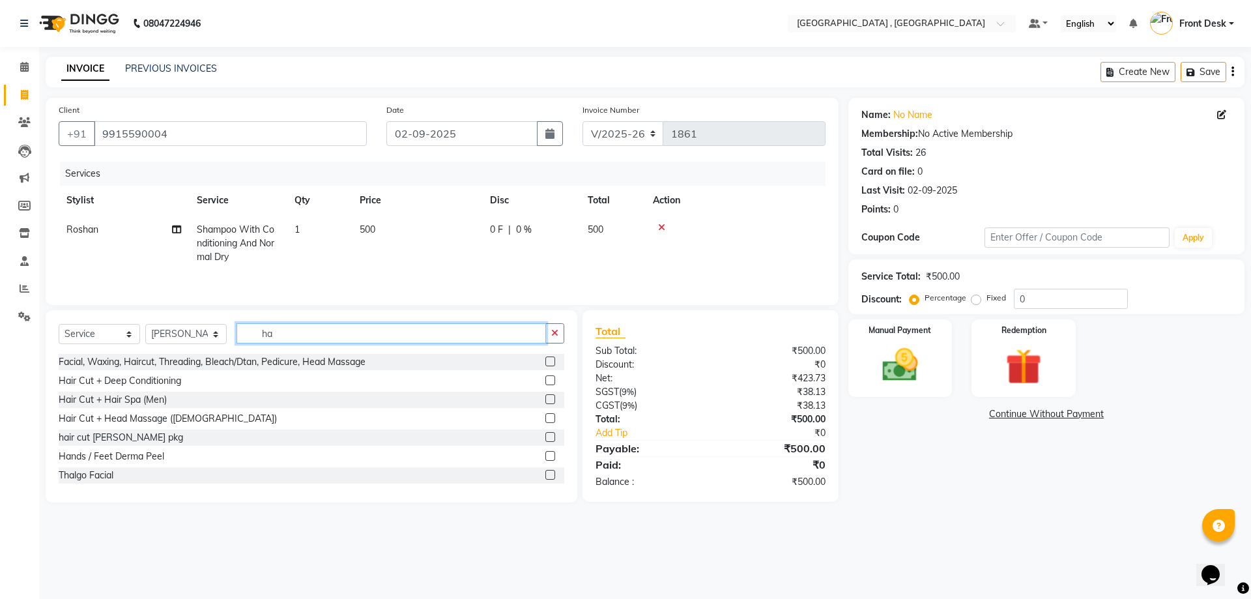
type input "h"
type input "power"
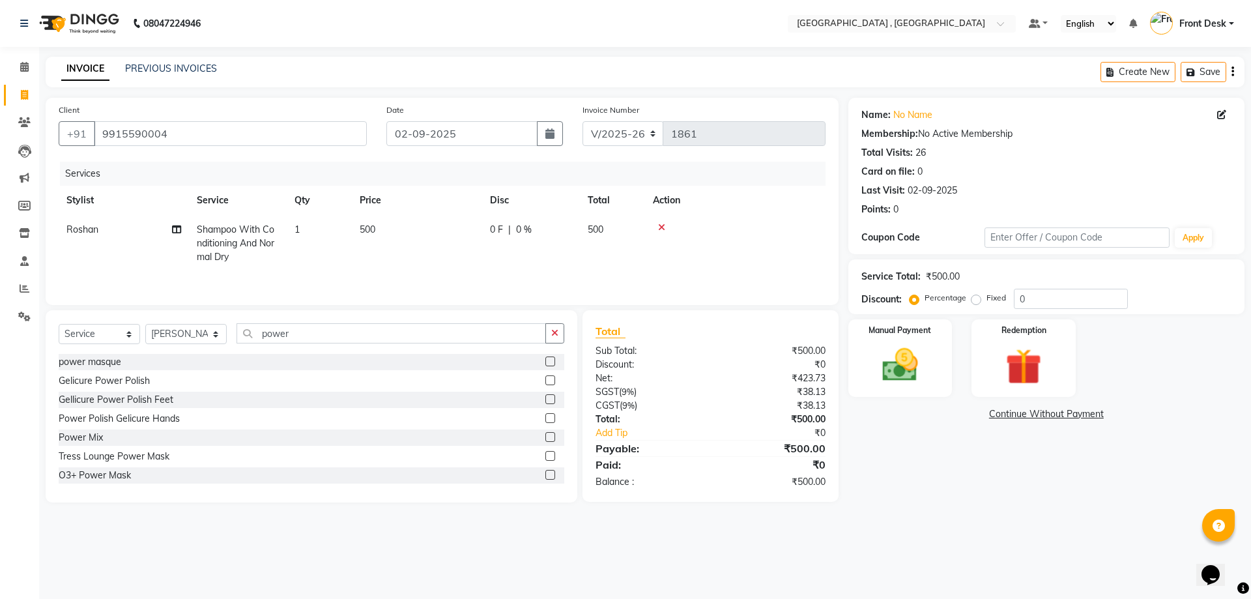
click at [545, 382] on label at bounding box center [550, 380] width 10 height 10
click at [545, 382] on input "checkbox" at bounding box center [549, 381] width 8 height 8
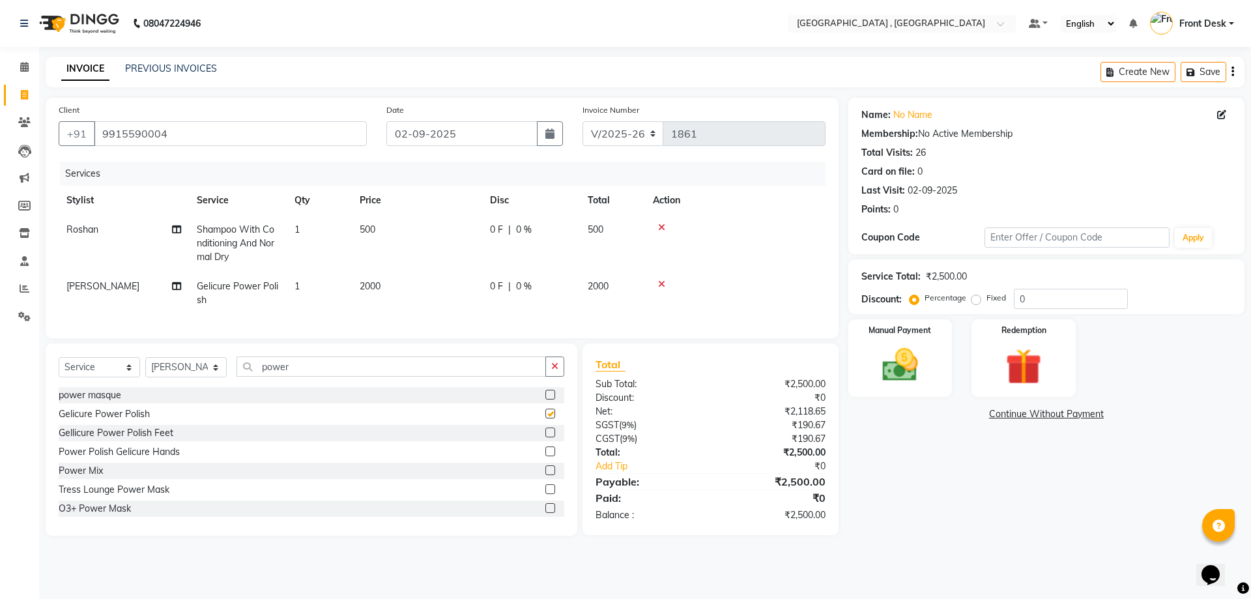
checkbox input "false"
click at [386, 288] on td "2000" at bounding box center [417, 293] width 130 height 43
select select "46174"
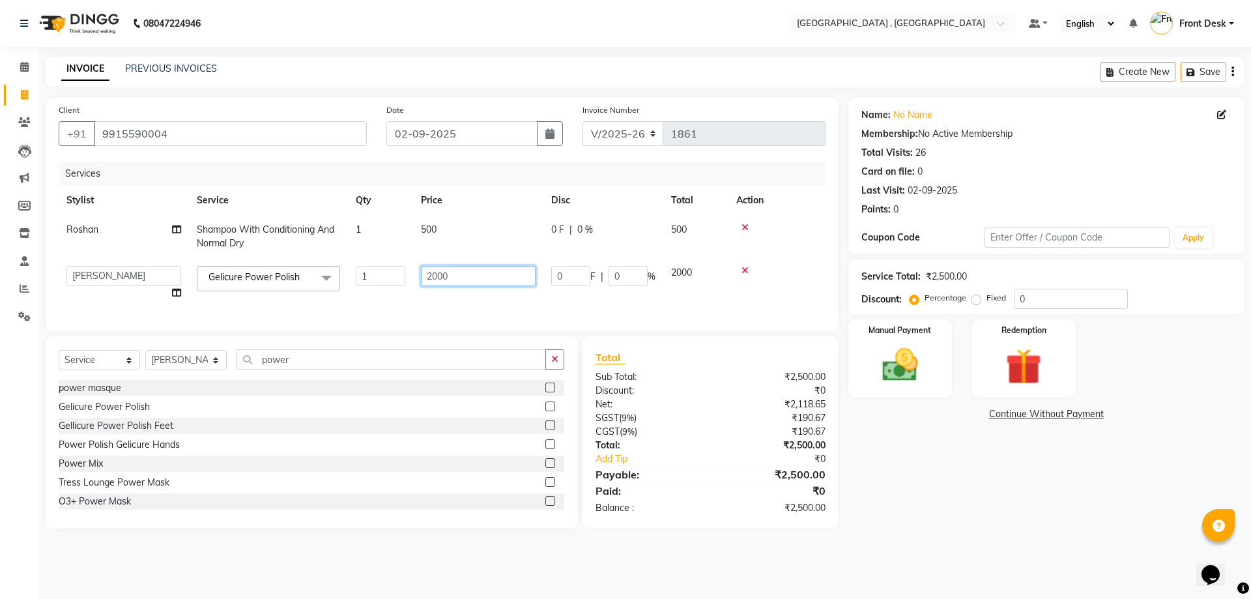
drag, startPoint x: 469, startPoint y: 276, endPoint x: 421, endPoint y: 277, distance: 48.2
click at [421, 277] on input "2000" at bounding box center [478, 276] width 115 height 20
type input "1100"
click at [525, 315] on div "Services Stylist Service Qty Price Disc Total Action Roshan Shampoo With Condit…" at bounding box center [442, 240] width 767 height 156
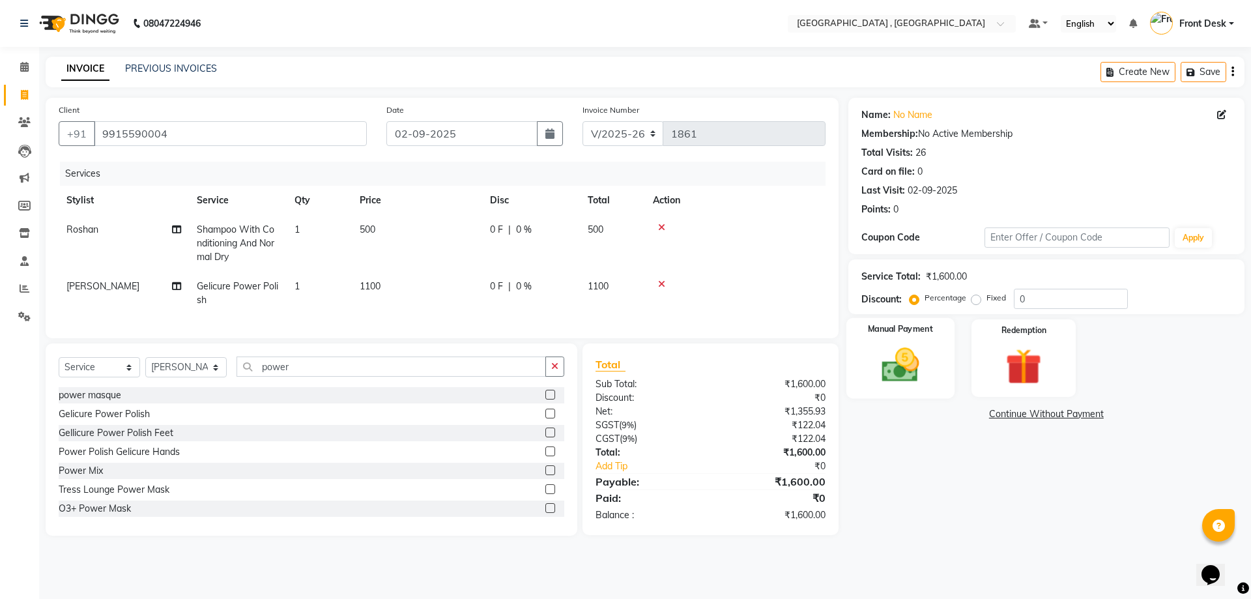
click at [911, 375] on img at bounding box center [900, 364] width 61 height 43
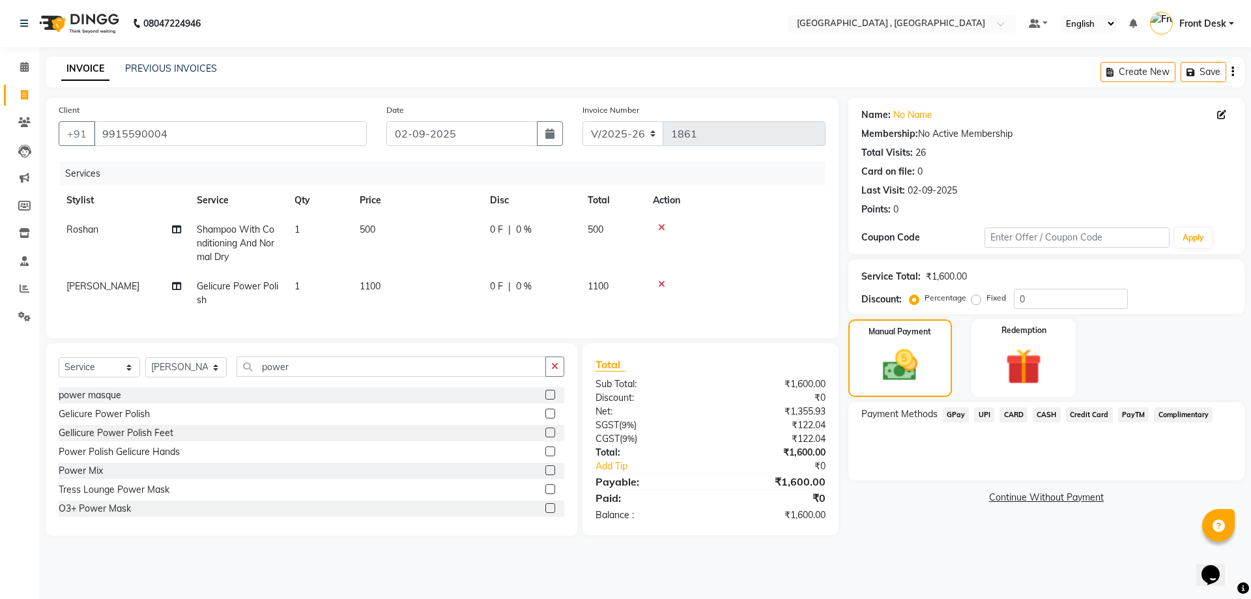
click at [986, 414] on span "UPI" at bounding box center [984, 414] width 20 height 15
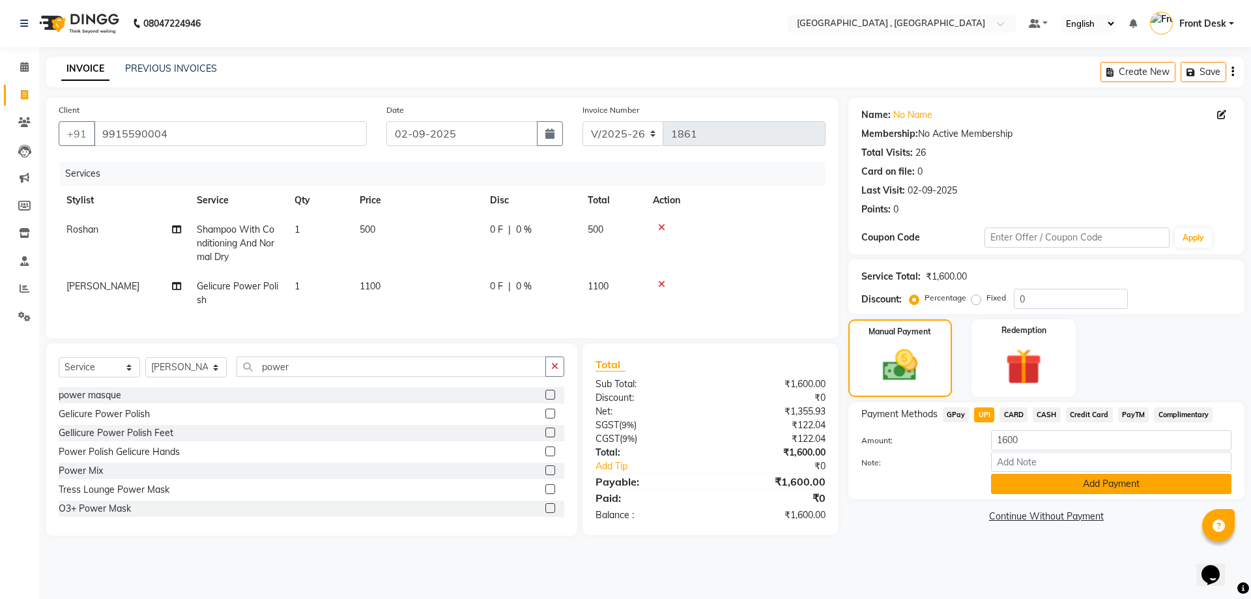
click at [1015, 484] on button "Add Payment" at bounding box center [1111, 484] width 240 height 20
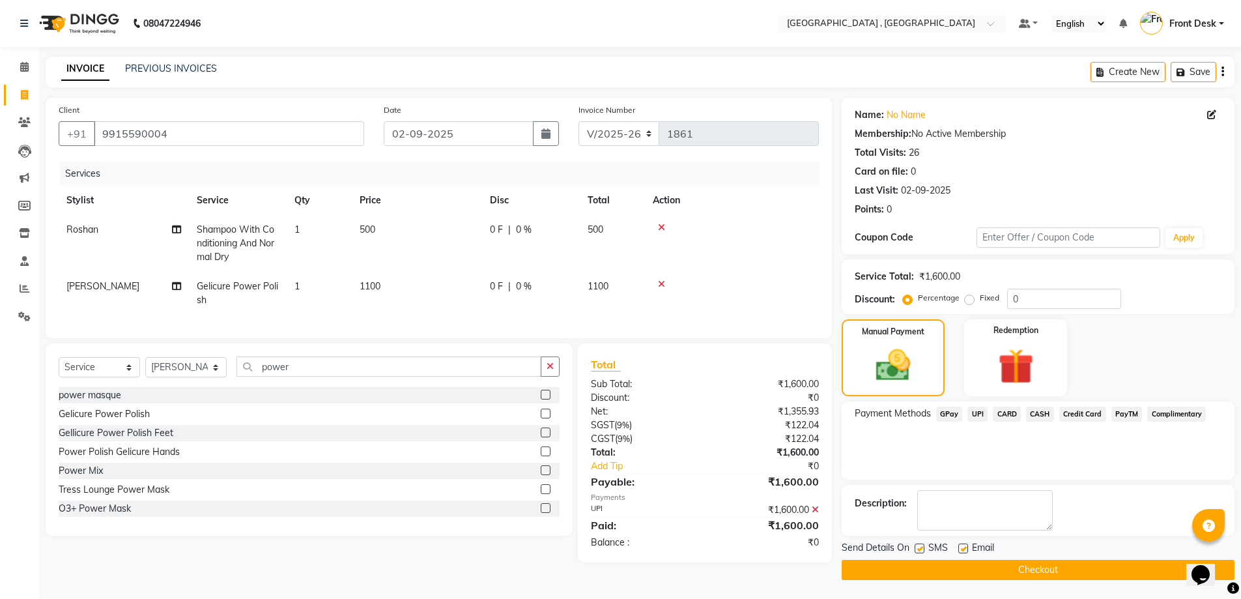
click at [1024, 576] on button "Checkout" at bounding box center [1038, 570] width 393 height 20
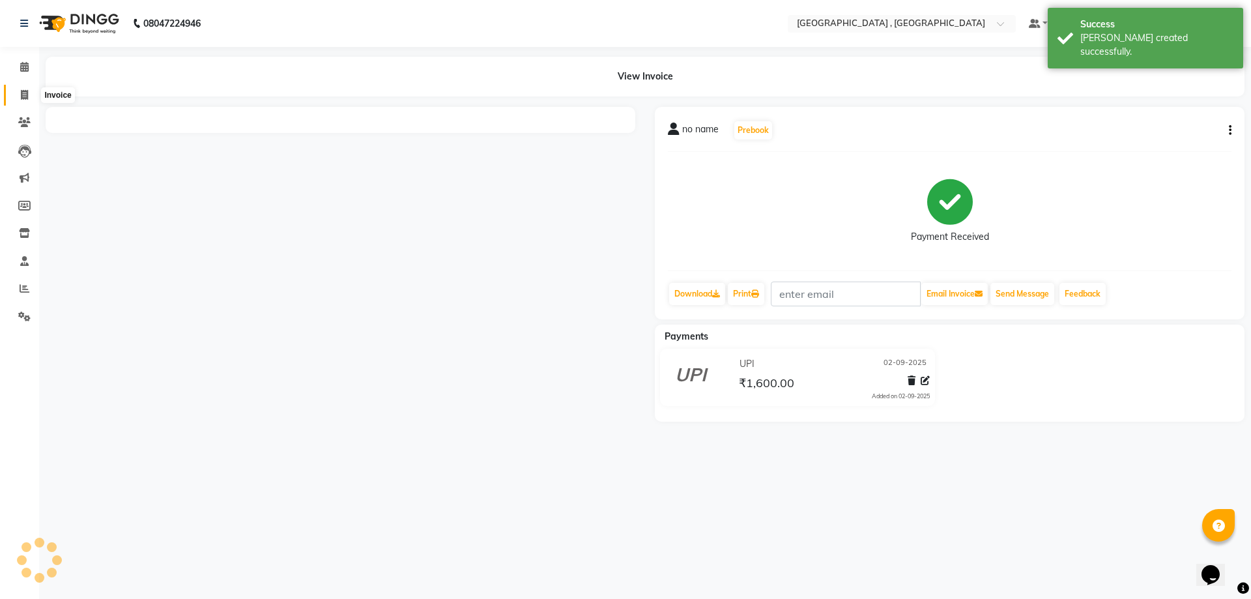
click at [25, 93] on icon at bounding box center [24, 95] width 7 height 10
select select "service"
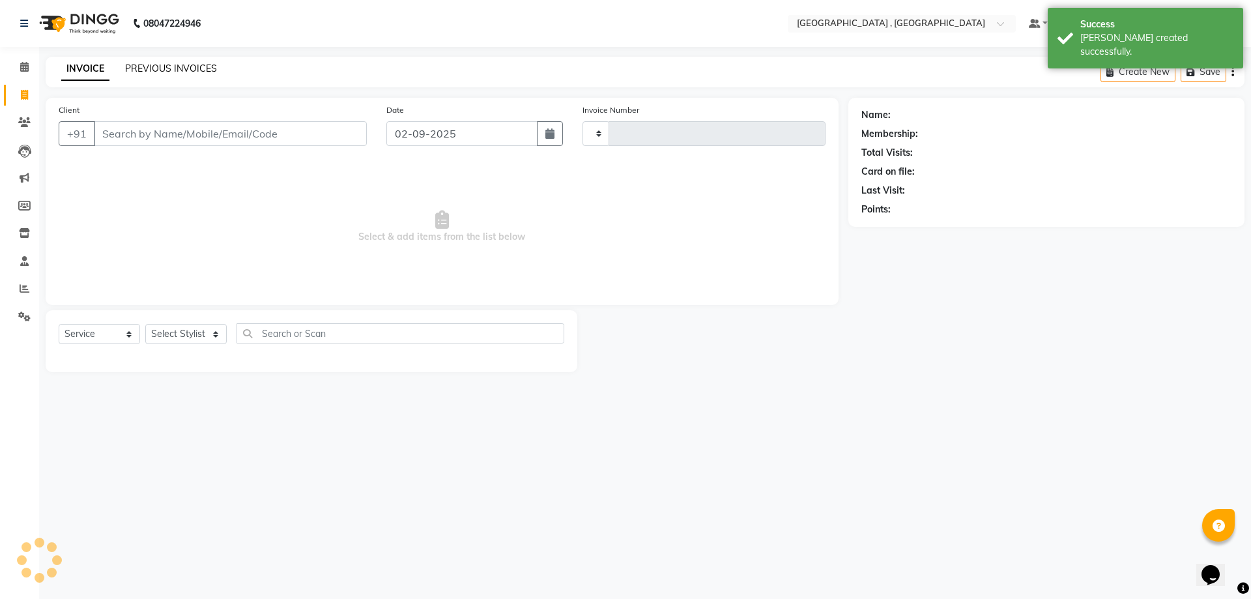
type input "1862"
select select "5111"
click at [154, 63] on link "PREVIOUS INVOICES" at bounding box center [171, 69] width 92 height 12
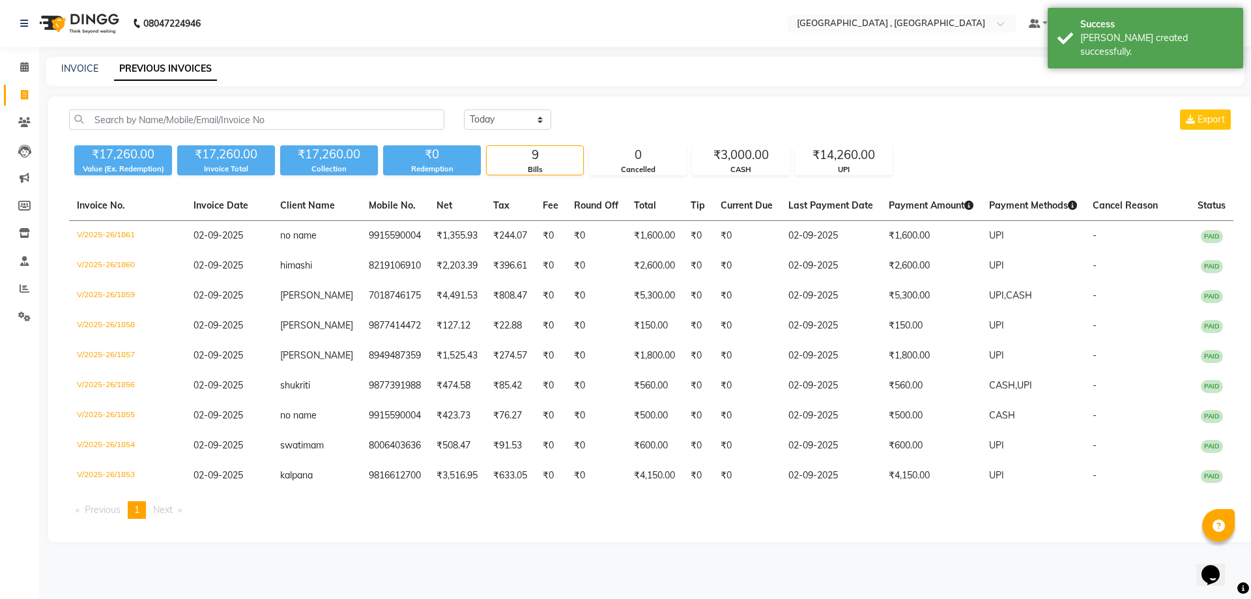
click at [70, 74] on div "INVOICE" at bounding box center [79, 69] width 37 height 14
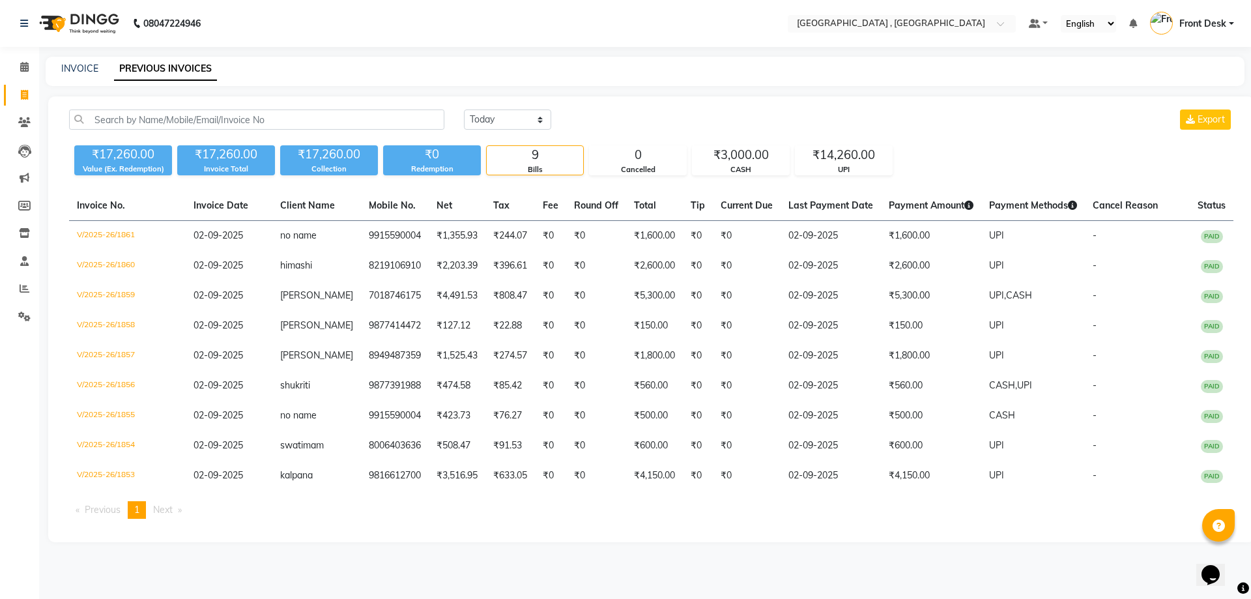
click at [149, 64] on link "PREVIOUS INVOICES" at bounding box center [165, 68] width 103 height 23
click at [75, 72] on link "INVOICE" at bounding box center [79, 69] width 37 height 12
select select "service"
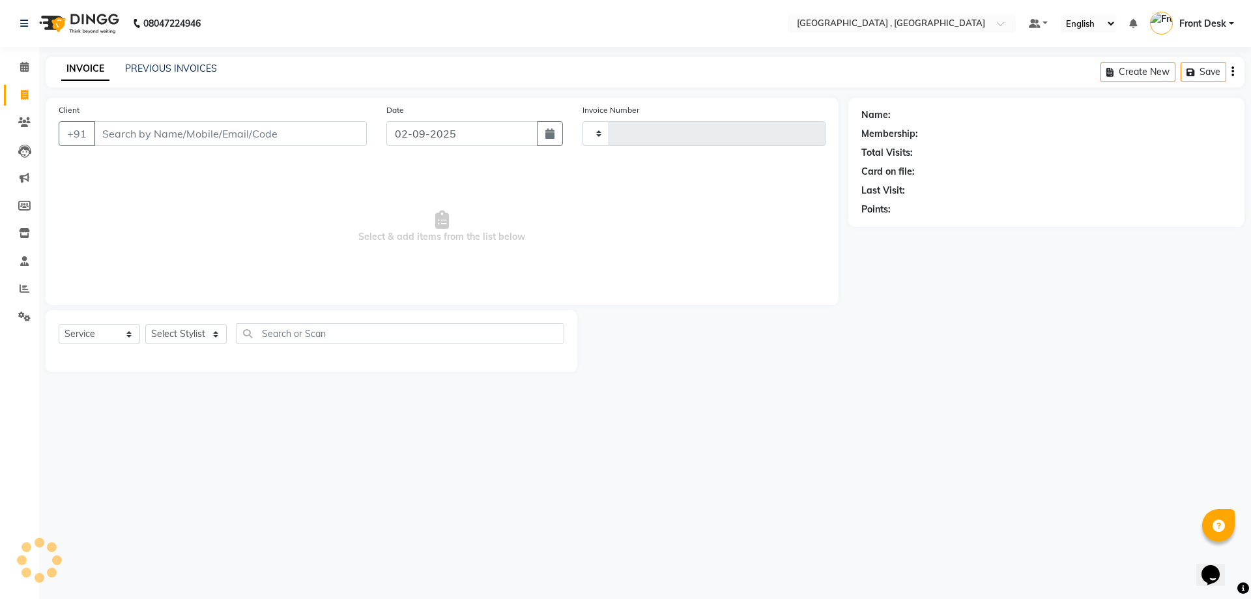
type input "1862"
select select "5111"
click at [159, 68] on link "PREVIOUS INVOICES" at bounding box center [171, 69] width 92 height 12
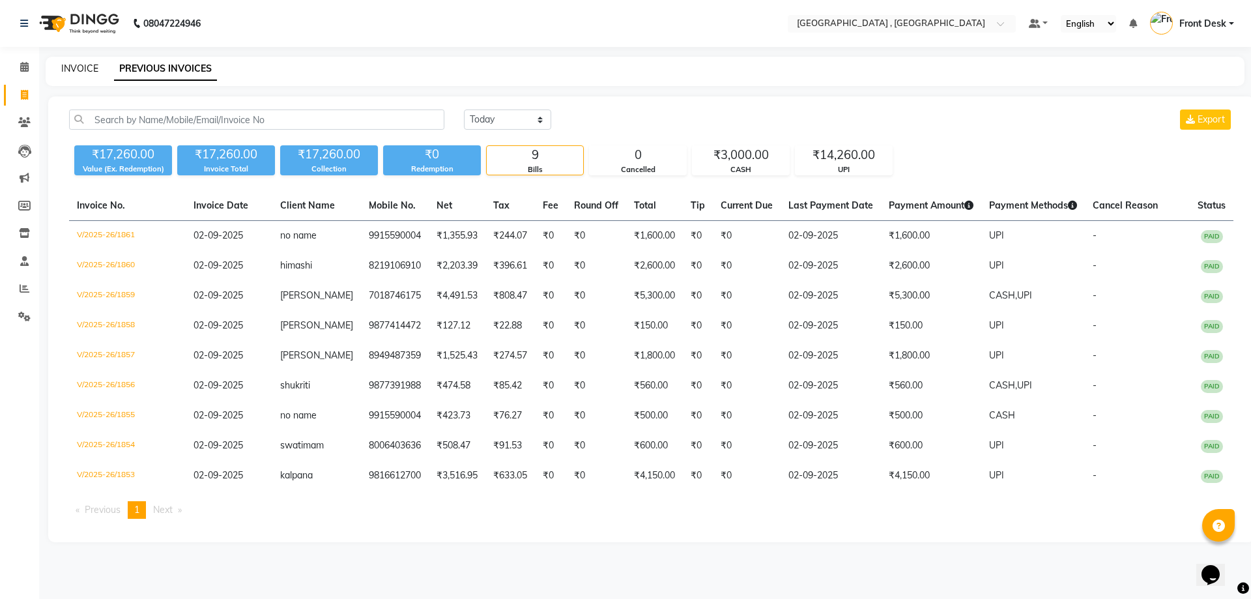
click at [84, 72] on link "INVOICE" at bounding box center [79, 69] width 37 height 12
select select "service"
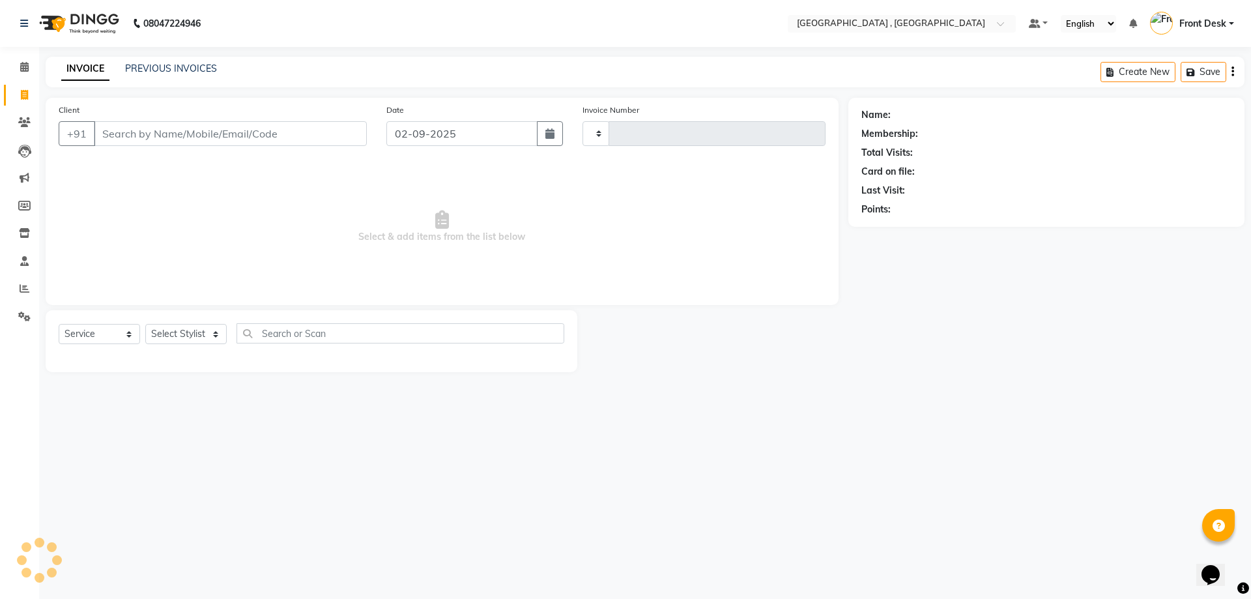
type input "1862"
select select "5111"
click at [120, 137] on input "Client" at bounding box center [230, 133] width 273 height 25
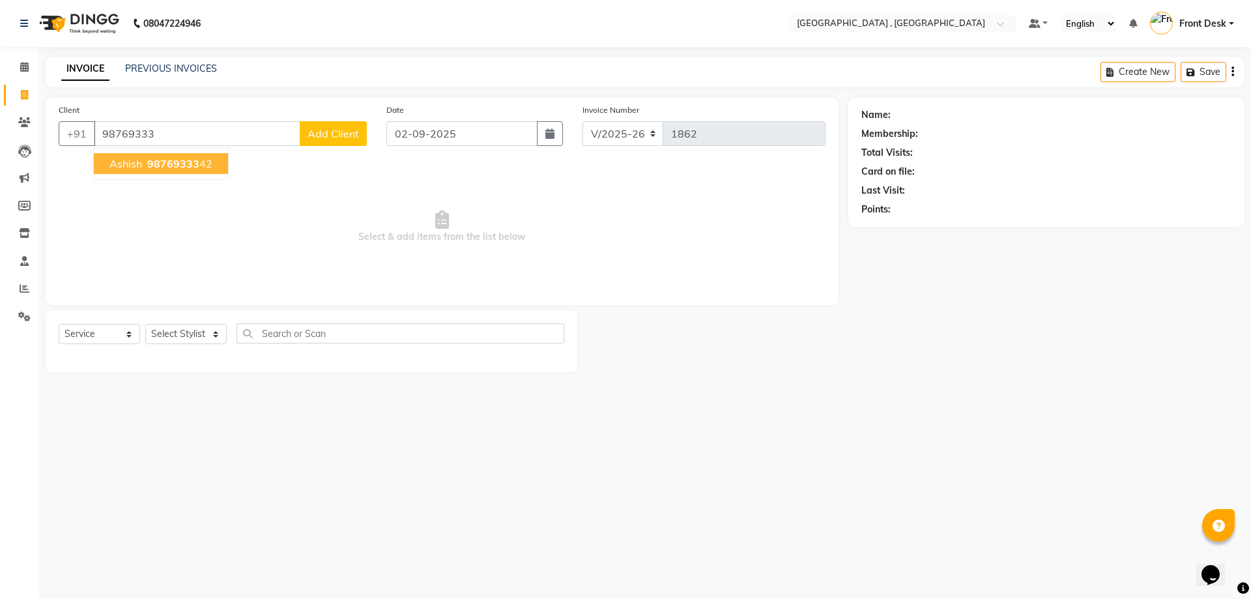
click at [175, 157] on span "98769333" at bounding box center [173, 163] width 52 height 13
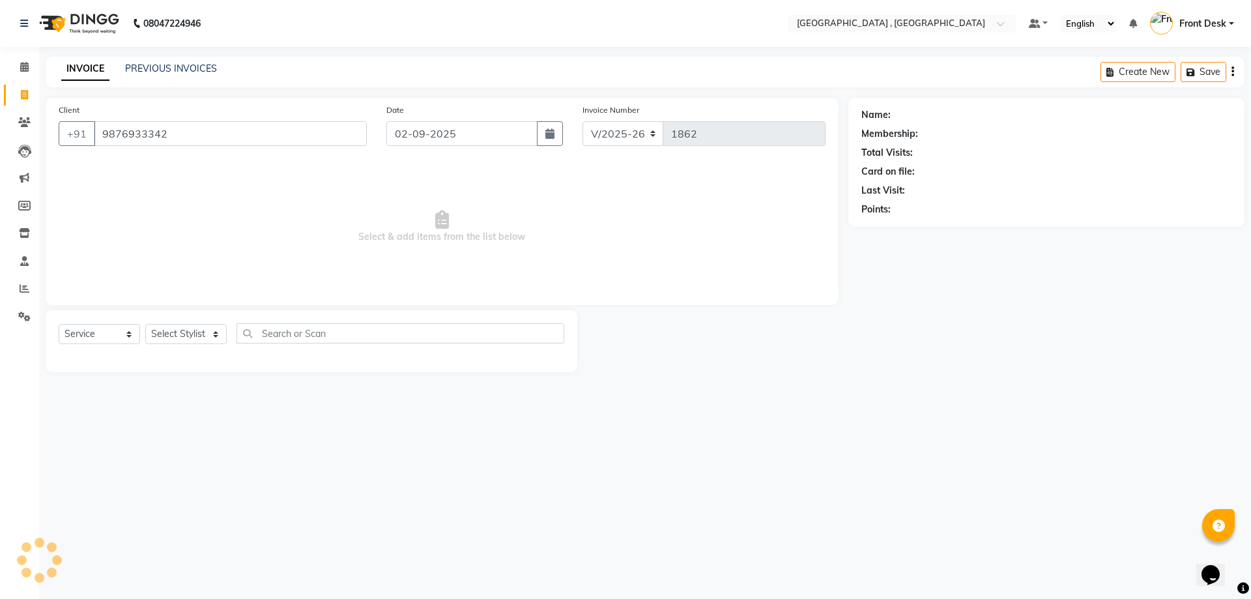
type input "9876933342"
click at [198, 334] on select "Select Stylist anand anil anuj anuja mam ashok diksha Front Desk manpreet Nosha…" at bounding box center [185, 334] width 81 height 20
select select "59118"
click at [145, 324] on select "Select Stylist anand anil anuj anuja mam ashok diksha Front Desk manpreet Nosha…" at bounding box center [185, 334] width 81 height 20
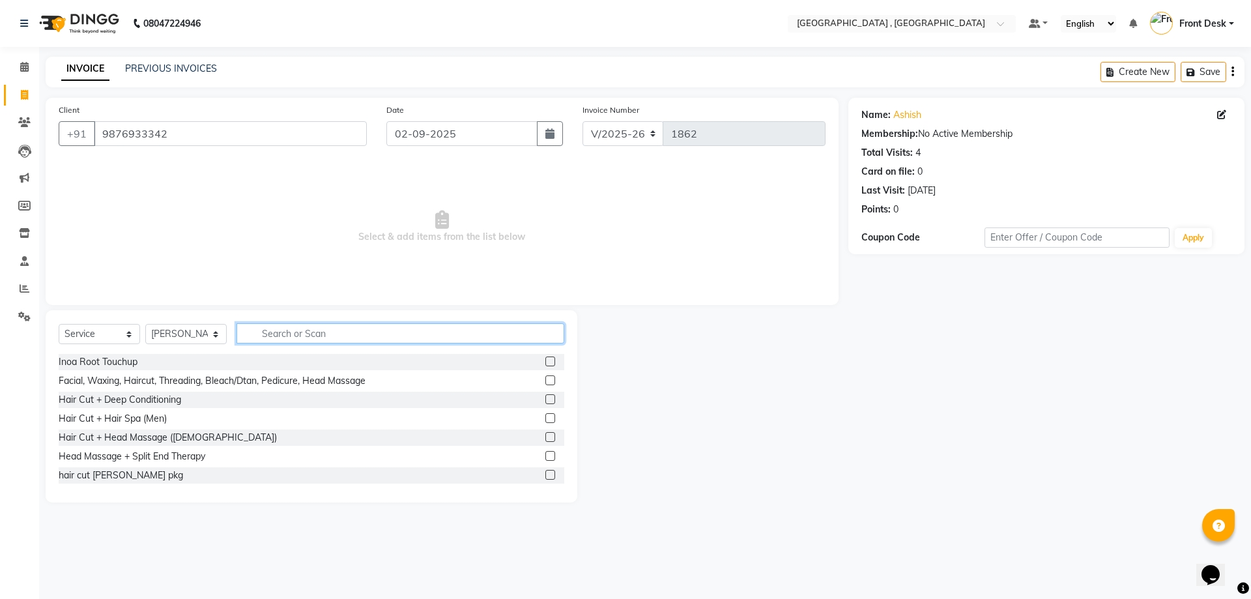
click at [306, 337] on input "text" at bounding box center [400, 333] width 328 height 20
type input "hair cut"
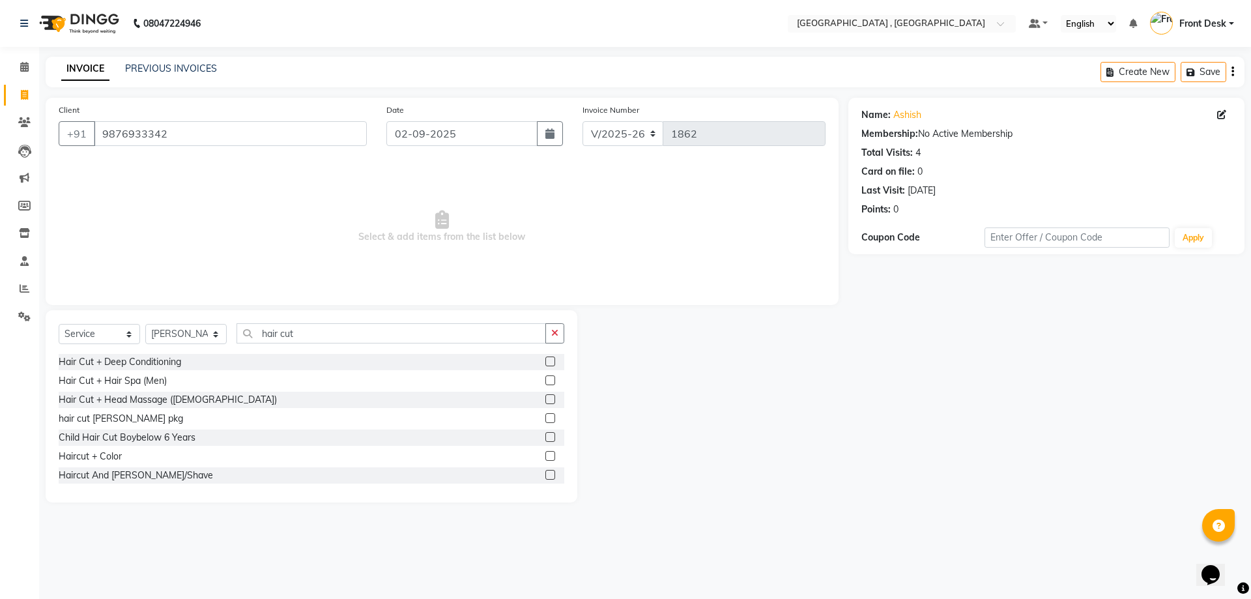
click at [545, 474] on label at bounding box center [550, 475] width 10 height 10
click at [545, 474] on input "checkbox" at bounding box center [549, 475] width 8 height 8
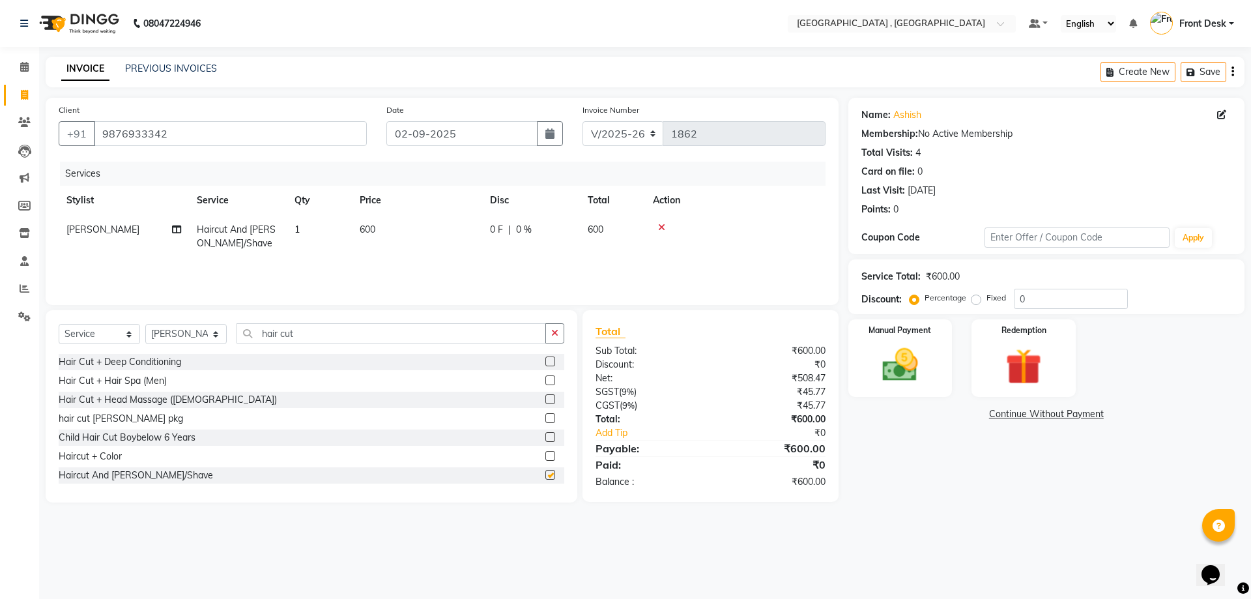
checkbox input "false"
click at [160, 336] on select "Select Stylist anand anil anuj anuja mam ashok diksha Front Desk manpreet Nosha…" at bounding box center [185, 334] width 81 height 20
select select "88543"
click at [145, 324] on select "Select Stylist anand anil anuj anuja mam ashok diksha Front Desk manpreet Nosha…" at bounding box center [185, 334] width 81 height 20
click at [326, 325] on input "hair cut" at bounding box center [390, 333] width 309 height 20
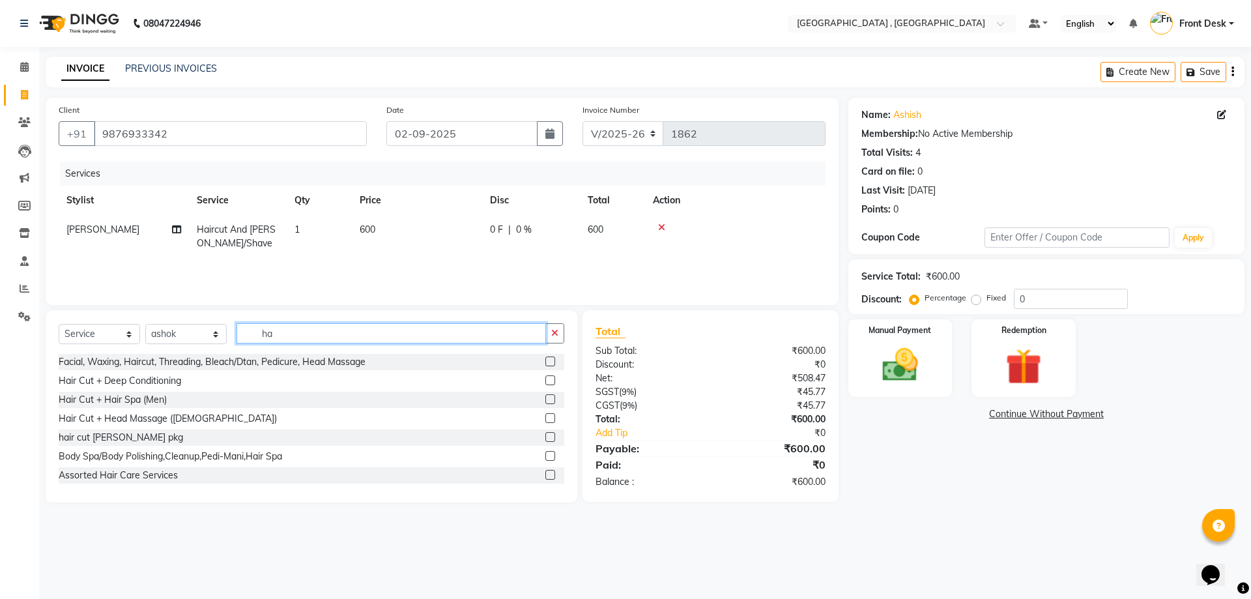
type input "h"
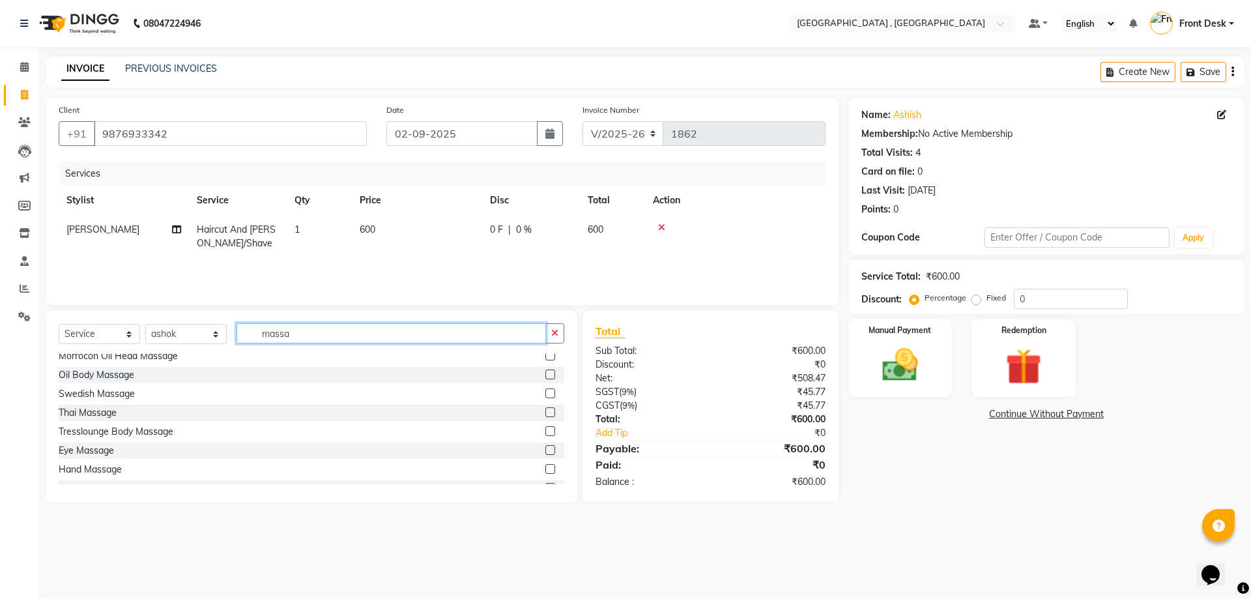
scroll to position [130, 0]
type input "massa"
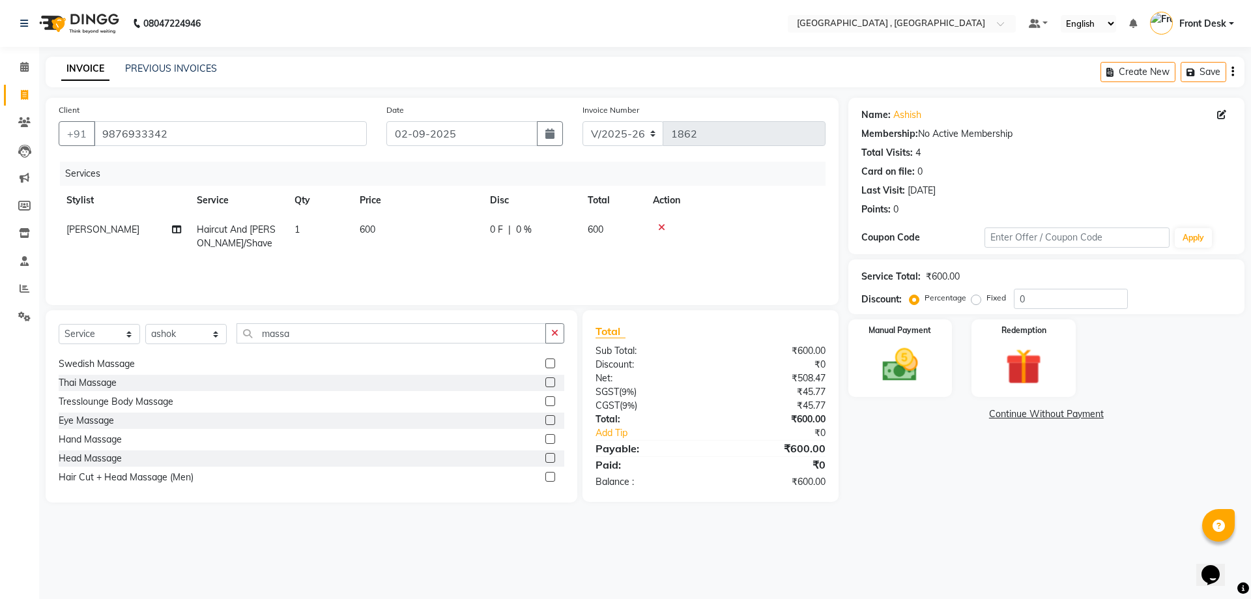
click at [534, 457] on div "Head Massage" at bounding box center [312, 458] width 506 height 16
click at [545, 457] on label at bounding box center [550, 458] width 10 height 10
click at [545, 457] on input "checkbox" at bounding box center [549, 458] width 8 height 8
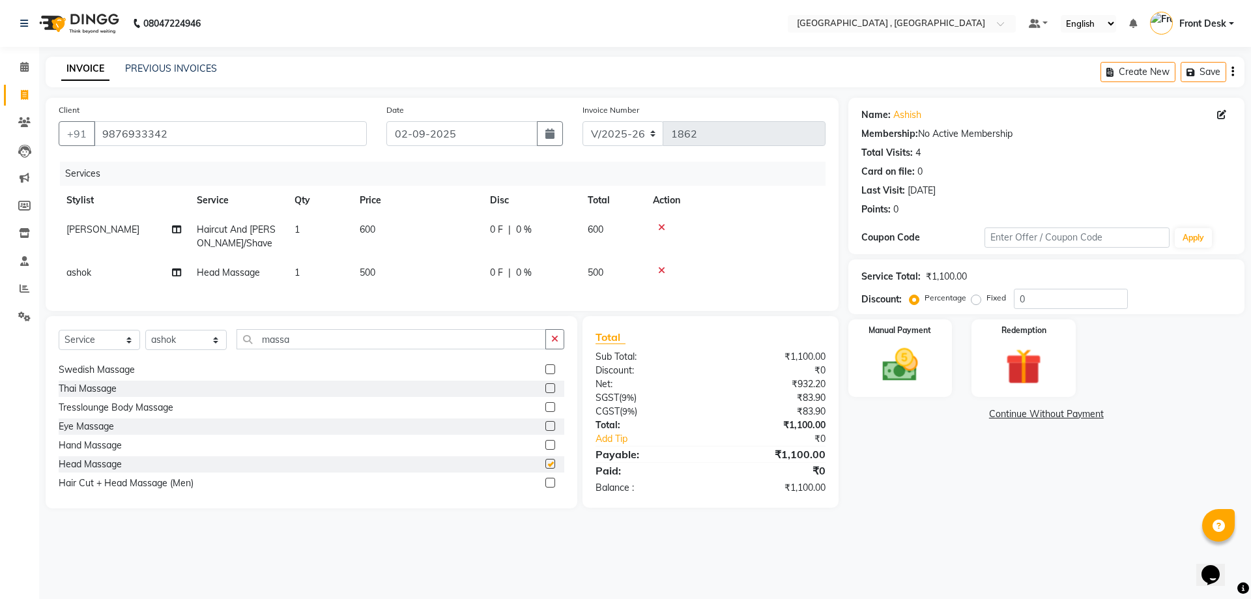
checkbox input "false"
click at [359, 268] on td "500" at bounding box center [417, 272] width 130 height 29
select select "88543"
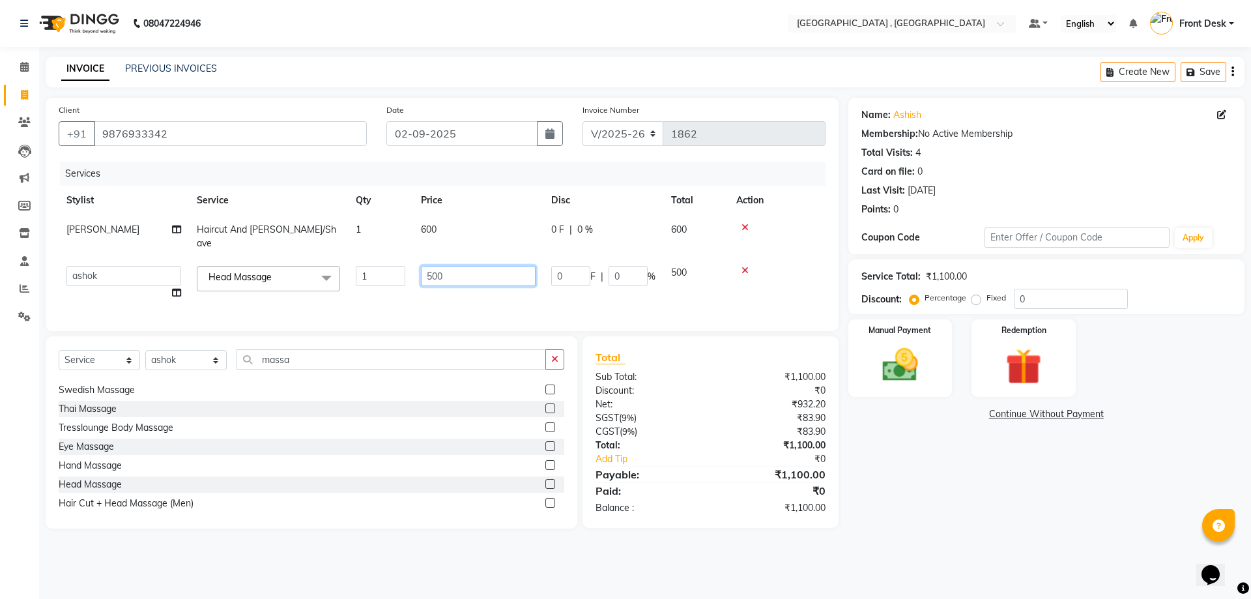
click at [416, 268] on td "500" at bounding box center [478, 283] width 130 height 50
type input "590"
click at [491, 280] on tr "anand anil anuj anuja mam ashok diksha Front Desk manpreet Noshad prince rajni …" at bounding box center [442, 283] width 767 height 50
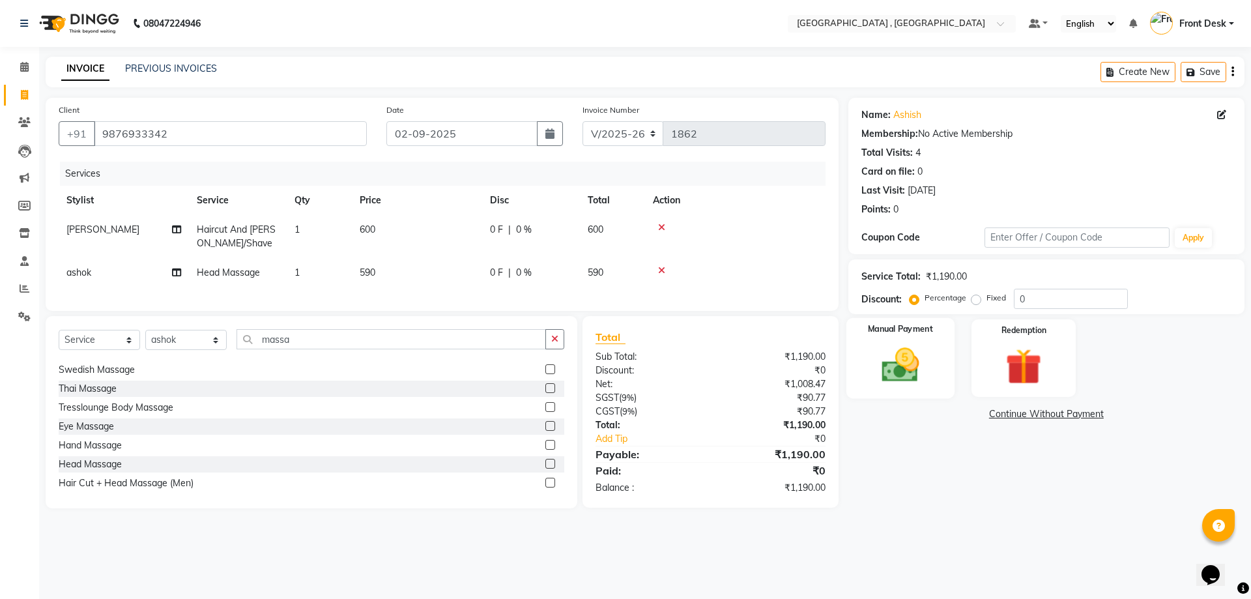
click at [896, 348] on img at bounding box center [900, 364] width 61 height 43
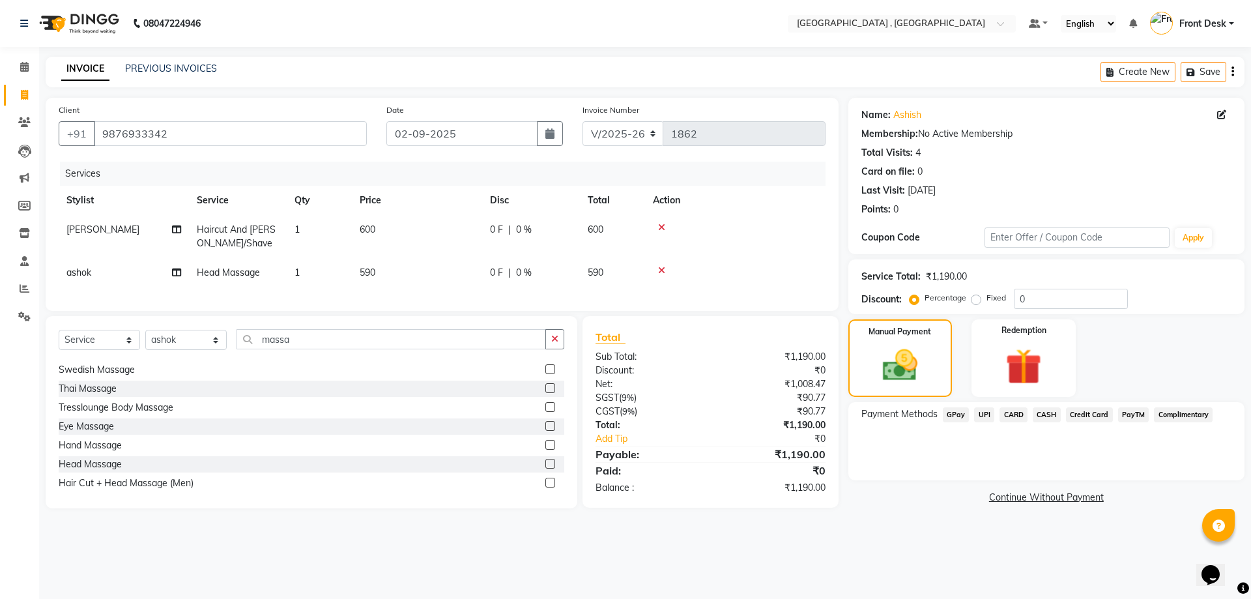
click at [986, 414] on span "UPI" at bounding box center [984, 414] width 20 height 15
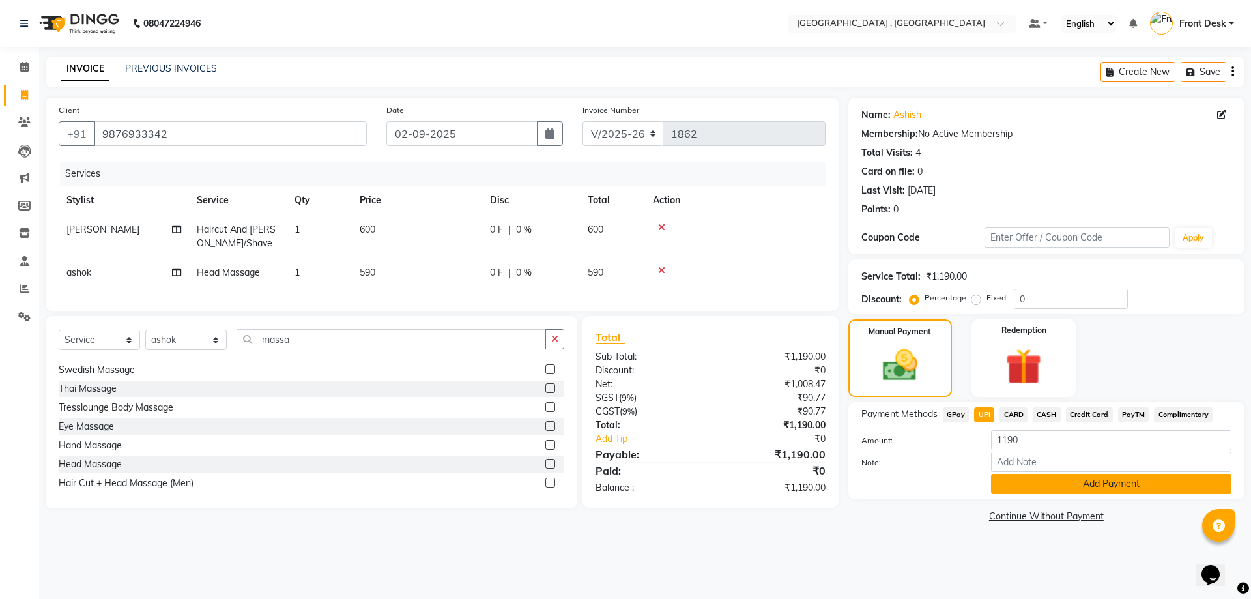
click at [1007, 486] on button "Add Payment" at bounding box center [1111, 484] width 240 height 20
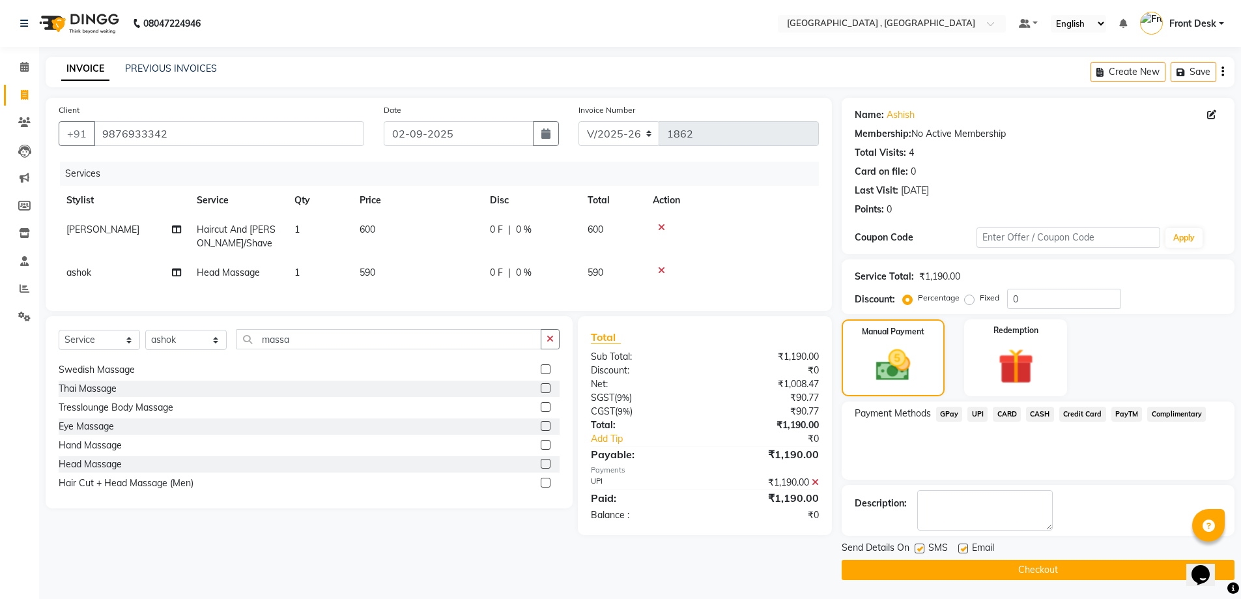
click at [987, 579] on button "Checkout" at bounding box center [1038, 570] width 393 height 20
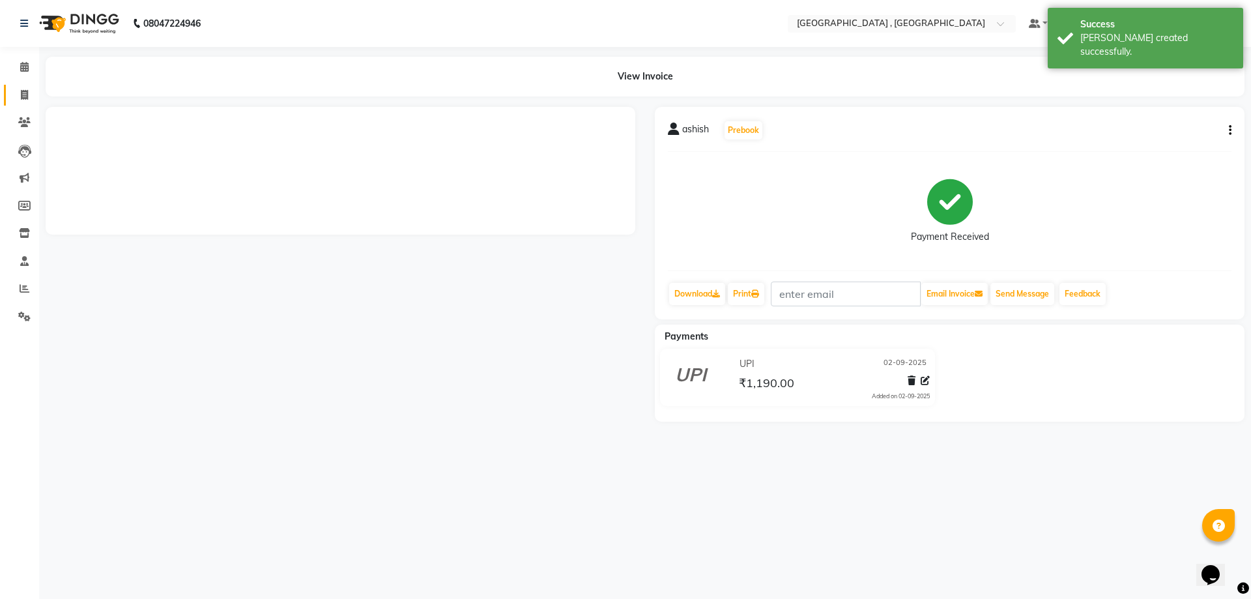
click at [23, 93] on icon at bounding box center [24, 95] width 7 height 10
select select "service"
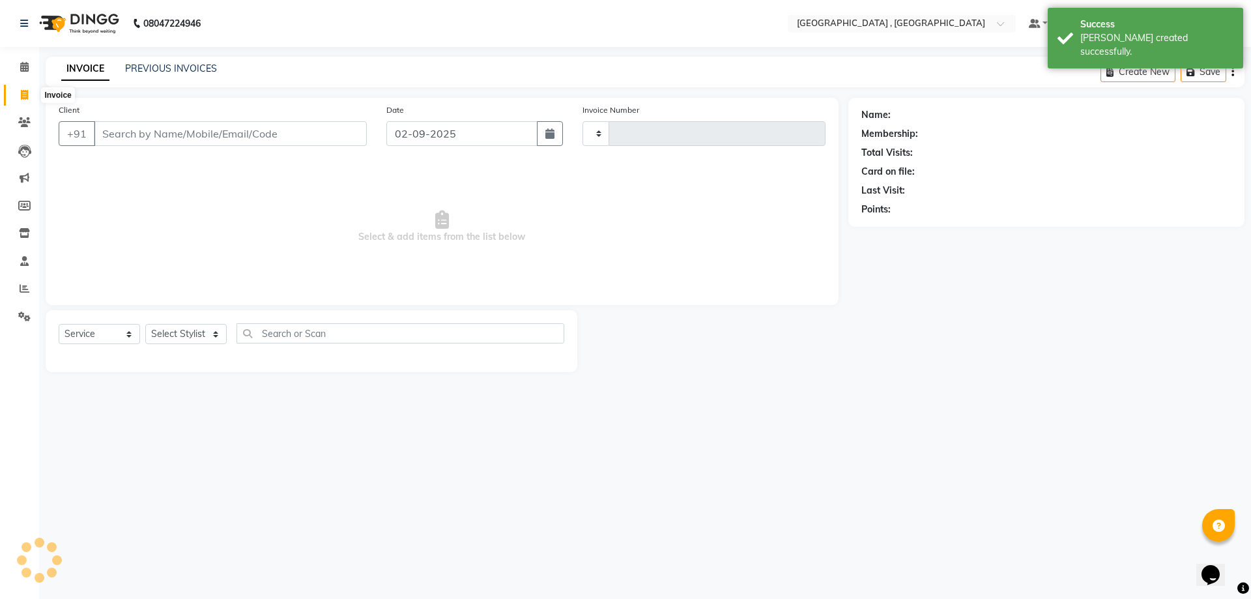
type input "1863"
select select "5111"
click at [155, 74] on div "PREVIOUS INVOICES" at bounding box center [171, 69] width 92 height 14
click at [155, 68] on link "PREVIOUS INVOICES" at bounding box center [171, 69] width 92 height 12
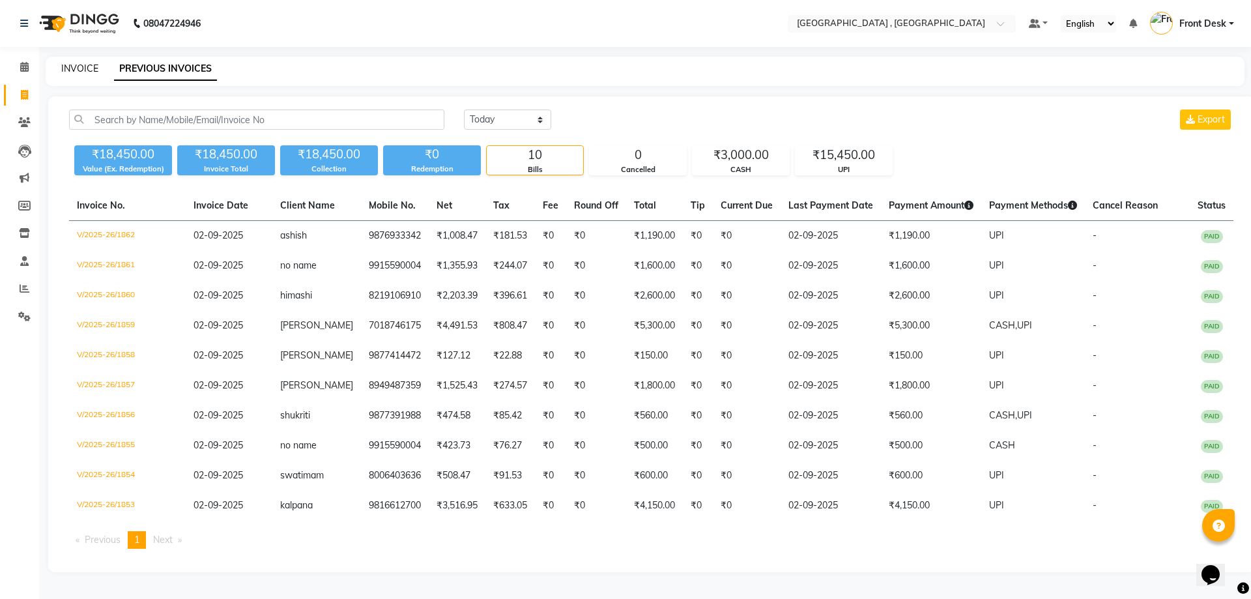
click at [71, 63] on link "INVOICE" at bounding box center [79, 69] width 37 height 12
select select "service"
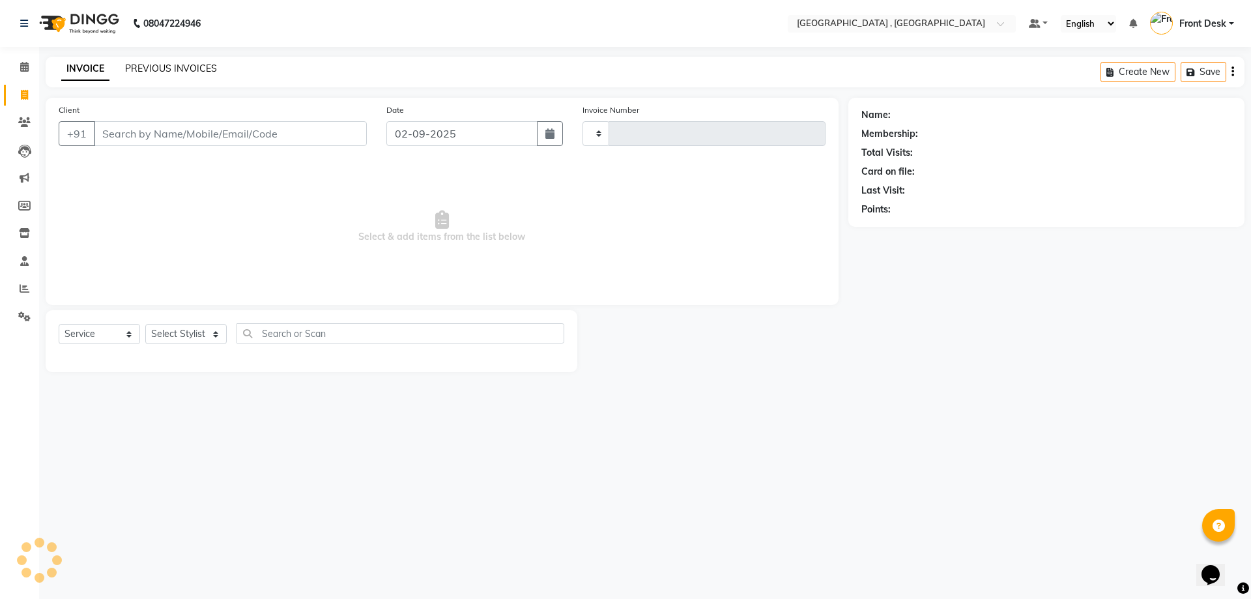
type input "1863"
click at [135, 68] on link "PREVIOUS INVOICES" at bounding box center [171, 69] width 92 height 12
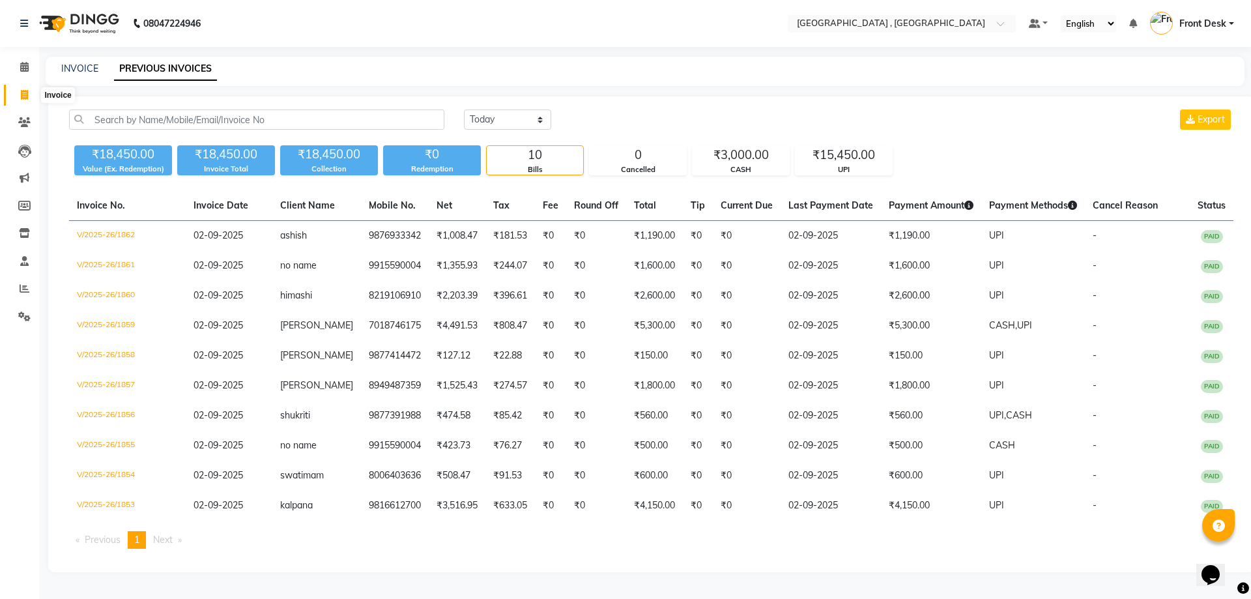
click at [26, 101] on span at bounding box center [24, 95] width 23 height 15
select select "service"
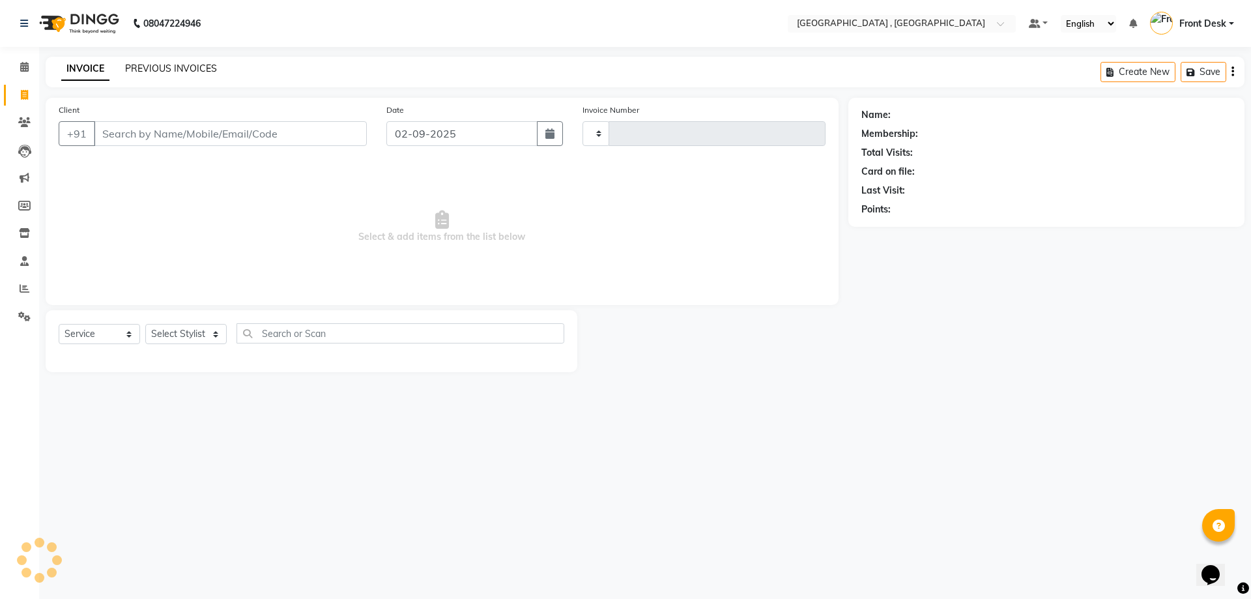
click at [136, 63] on link "PREVIOUS INVOICES" at bounding box center [171, 69] width 92 height 12
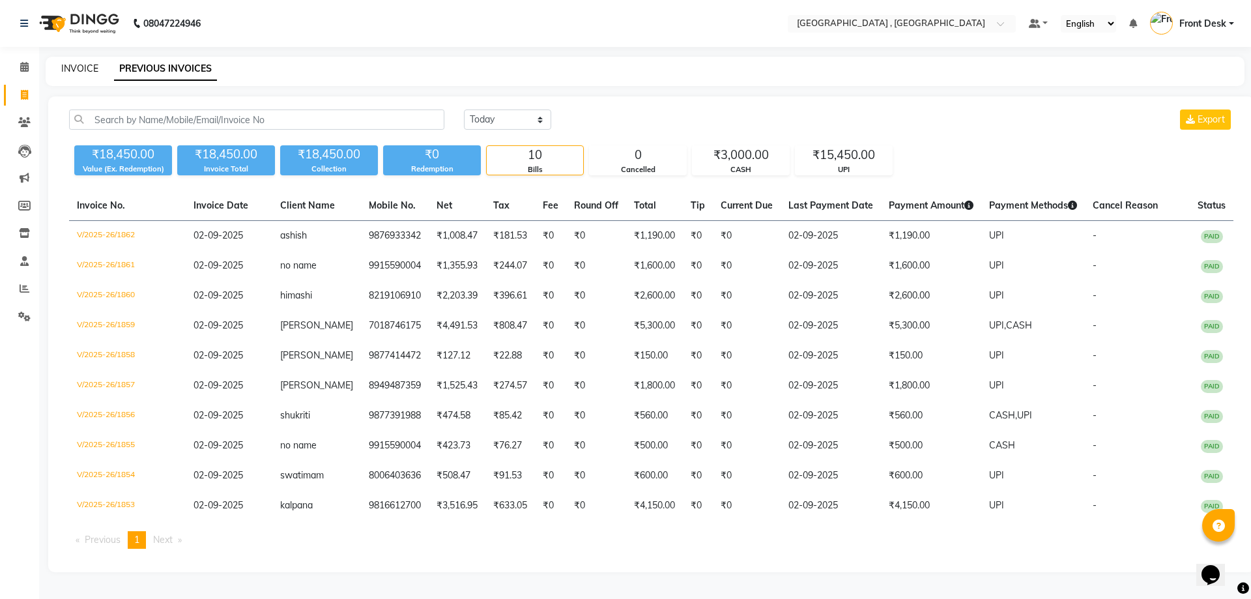
click at [84, 65] on link "INVOICE" at bounding box center [79, 69] width 37 height 12
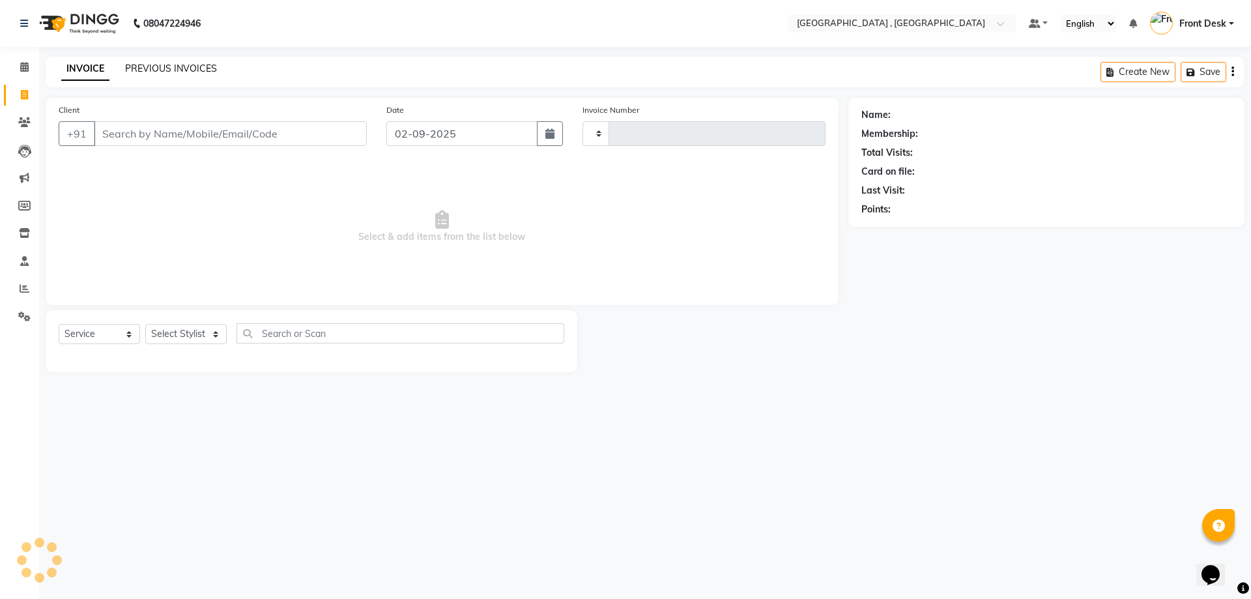
click at [147, 64] on link "PREVIOUS INVOICES" at bounding box center [171, 69] width 92 height 12
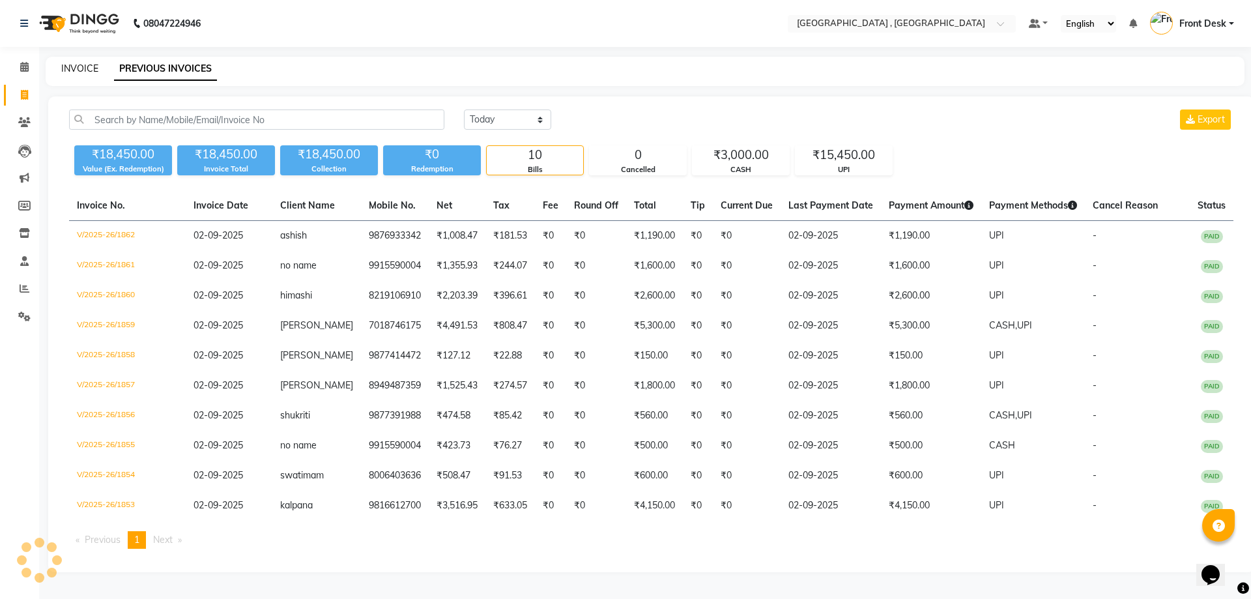
click at [87, 64] on link "INVOICE" at bounding box center [79, 69] width 37 height 12
select select "5111"
select select "service"
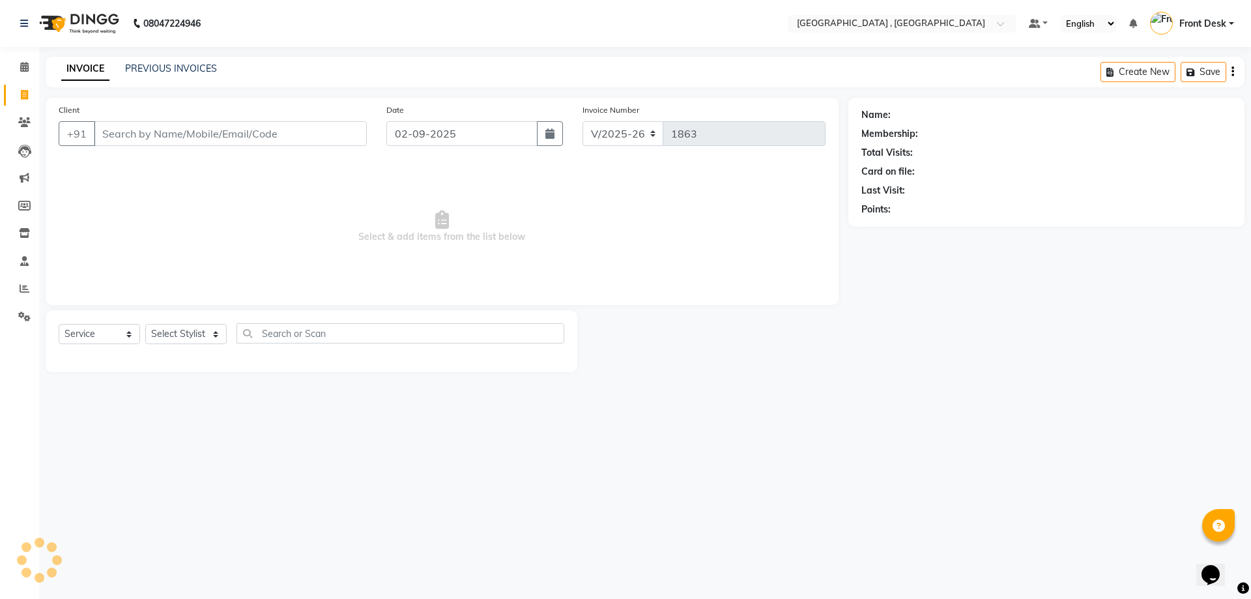
click at [152, 59] on div "INVOICE PREVIOUS INVOICES Create New Save" at bounding box center [645, 72] width 1199 height 31
click at [153, 62] on div "PREVIOUS INVOICES" at bounding box center [171, 69] width 92 height 14
click at [147, 66] on link "PREVIOUS INVOICES" at bounding box center [171, 69] width 92 height 12
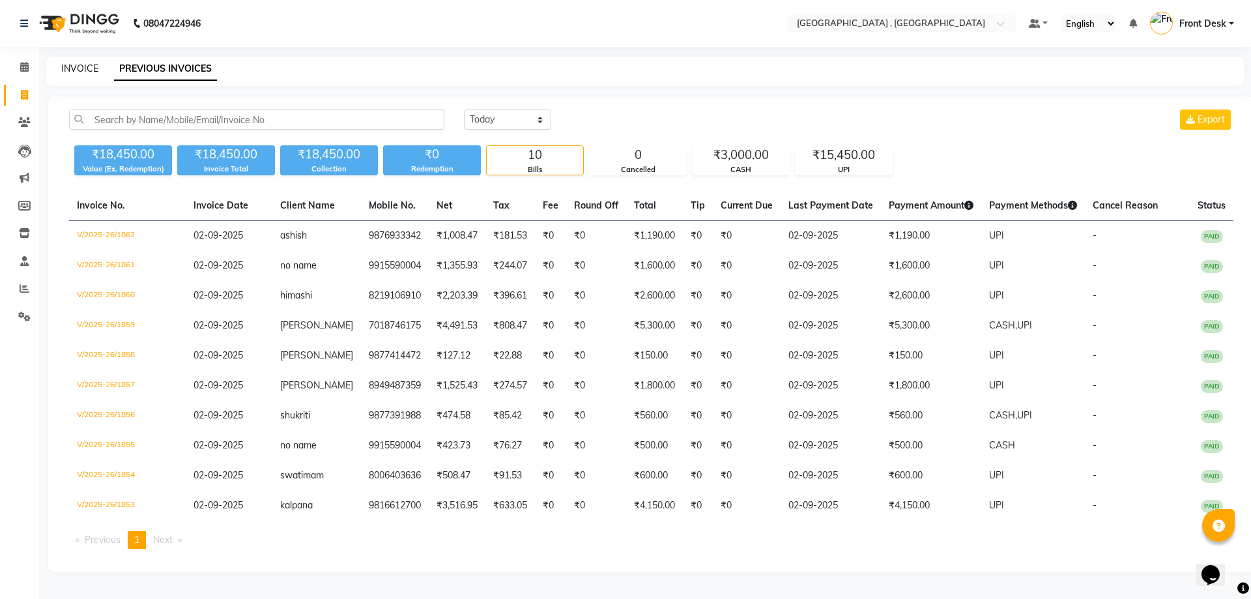
click at [73, 71] on link "INVOICE" at bounding box center [79, 69] width 37 height 12
select select "service"
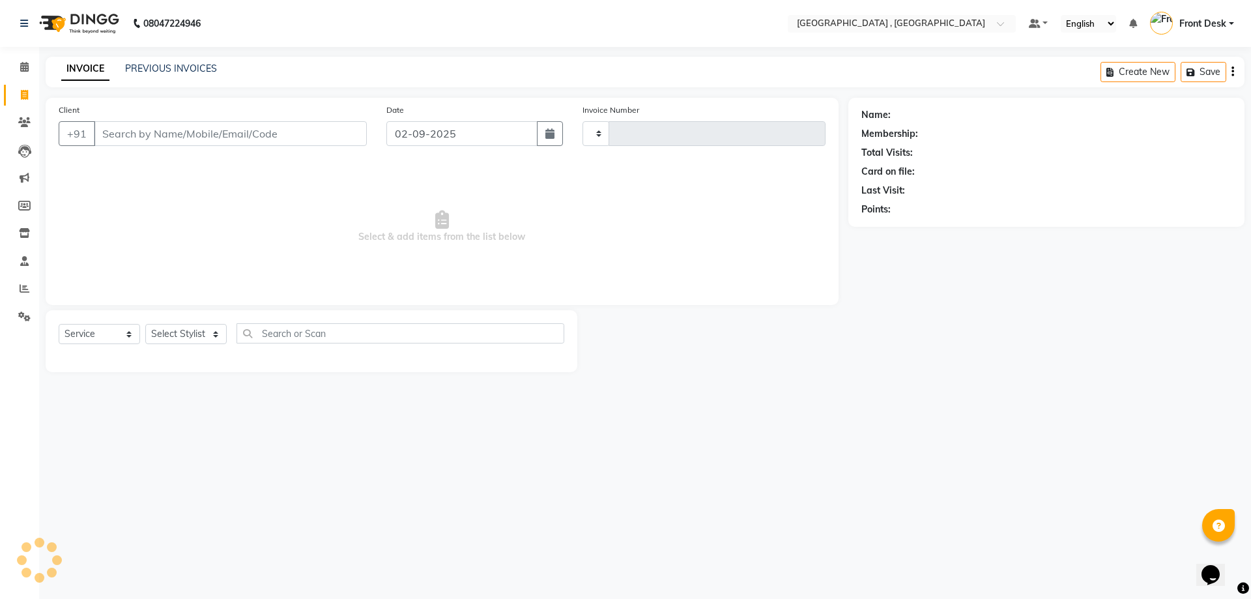
type input "1863"
select select "5111"
click at [145, 71] on link "PREVIOUS INVOICES" at bounding box center [171, 69] width 92 height 12
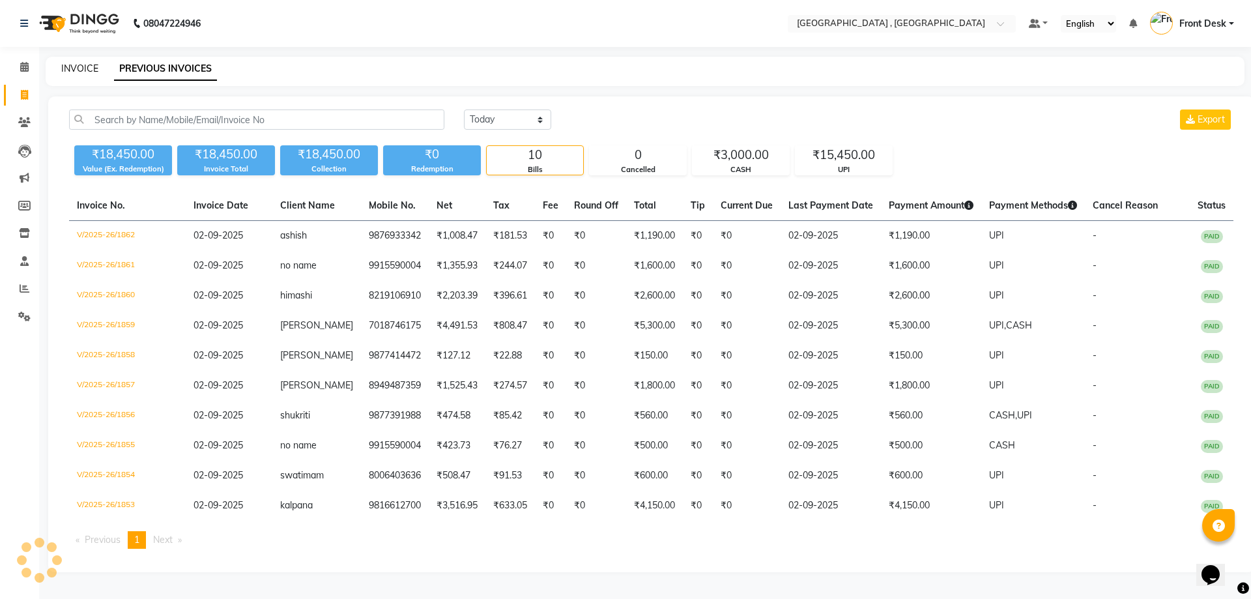
click at [87, 68] on link "INVOICE" at bounding box center [79, 69] width 37 height 12
select select "service"
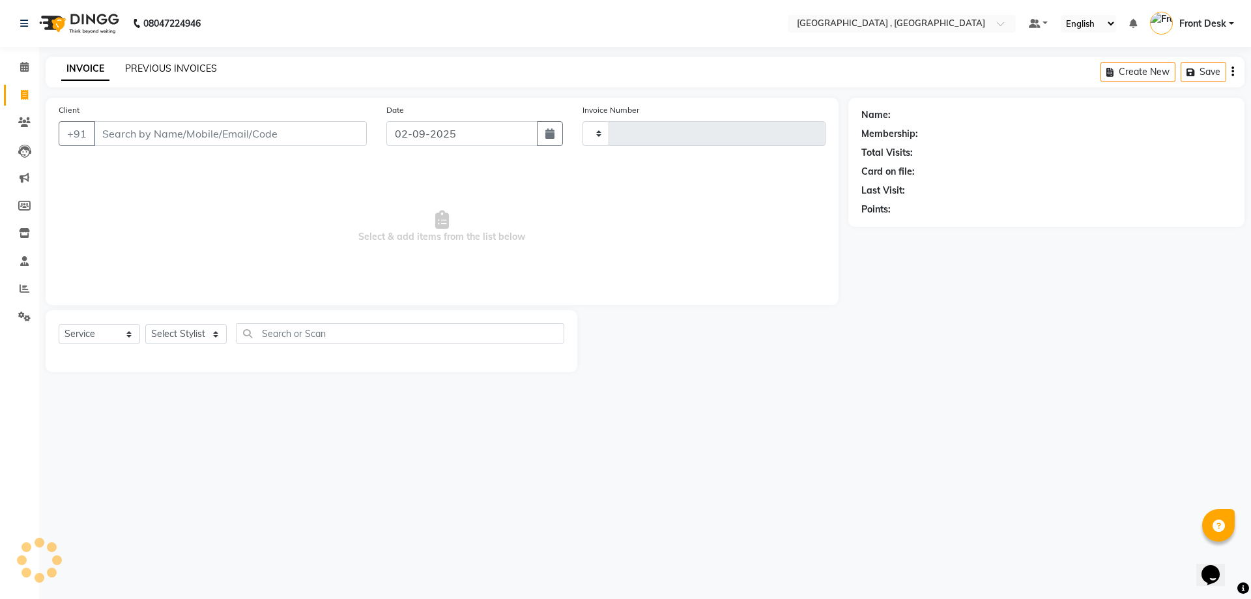
type input "1863"
select select "5111"
click at [140, 68] on link "PREVIOUS INVOICES" at bounding box center [171, 69] width 92 height 12
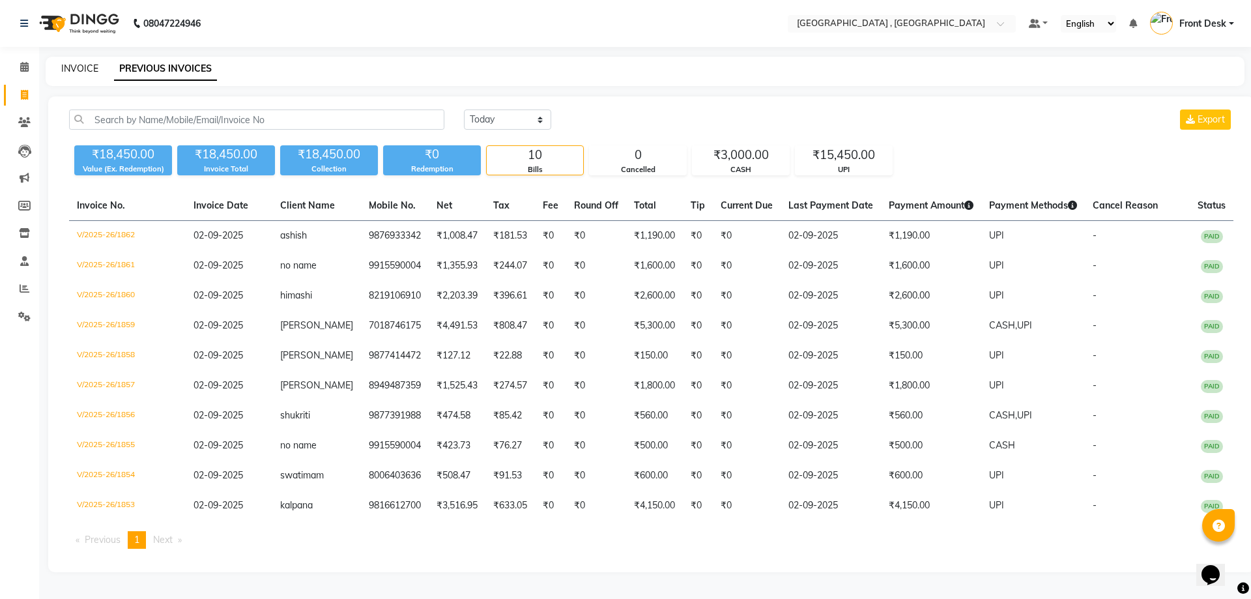
click at [66, 68] on link "INVOICE" at bounding box center [79, 69] width 37 height 12
select select "service"
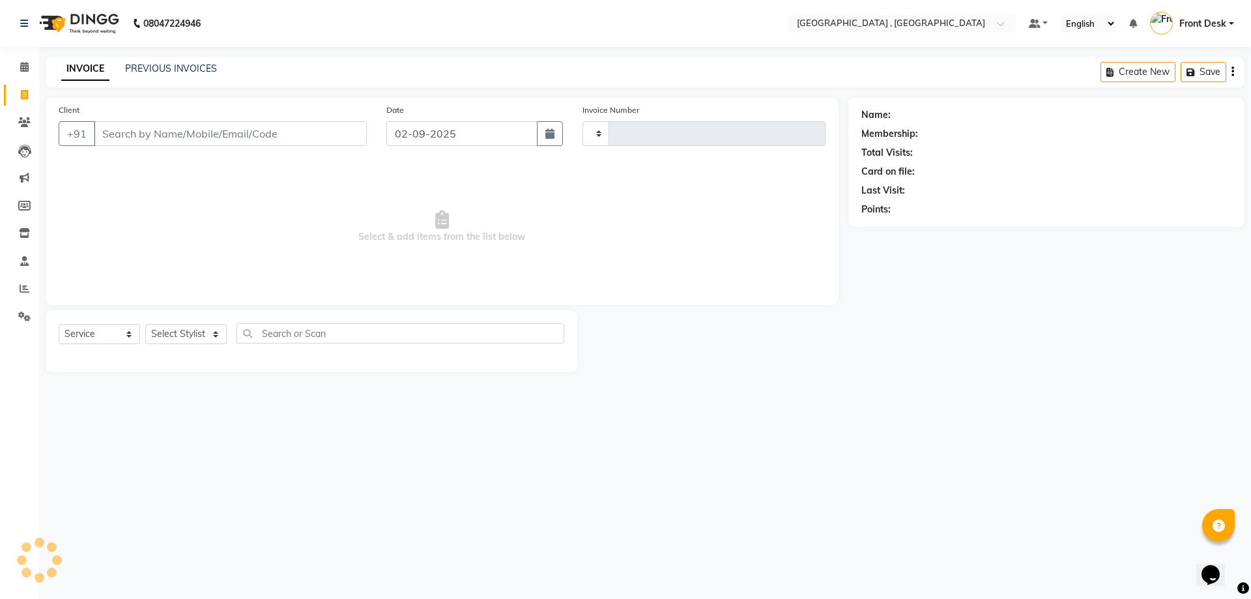
type input "1863"
select select "5111"
click at [127, 68] on link "PREVIOUS INVOICES" at bounding box center [171, 69] width 92 height 12
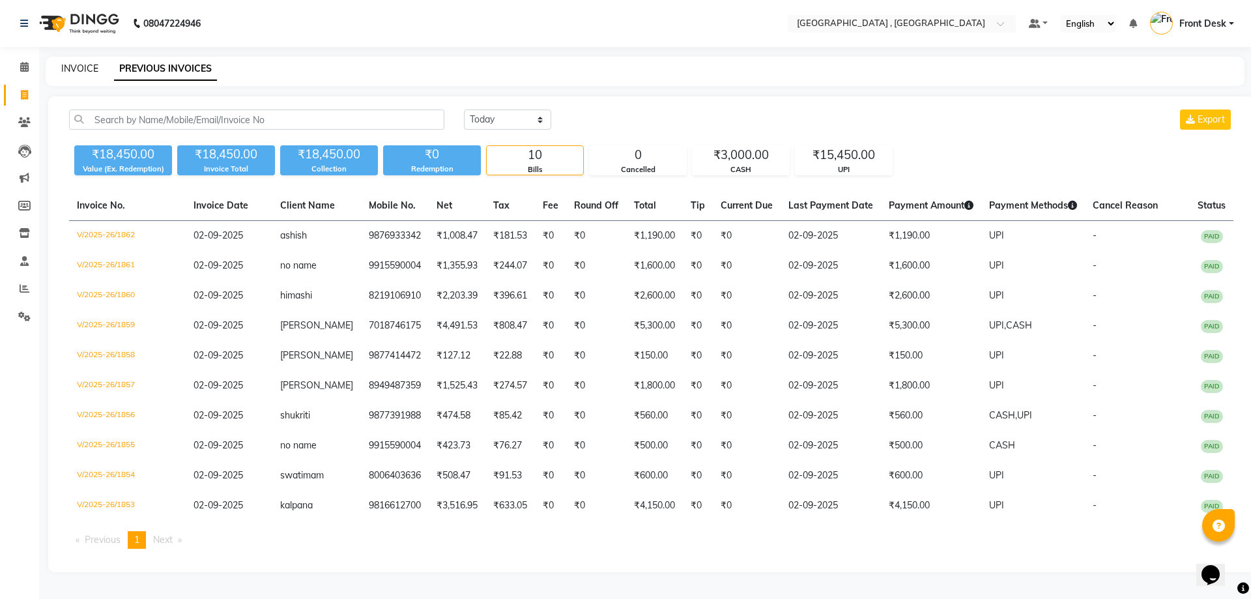
click at [66, 68] on link "INVOICE" at bounding box center [79, 69] width 37 height 12
select select "5111"
select select "service"
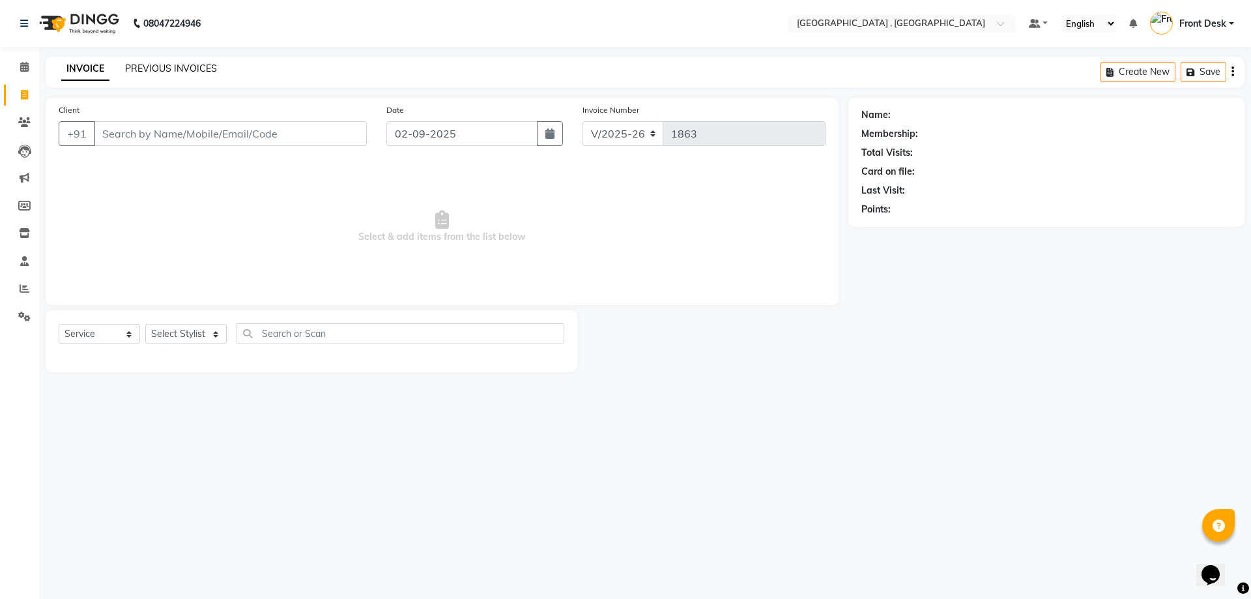
click at [133, 68] on link "PREVIOUS INVOICES" at bounding box center [171, 69] width 92 height 12
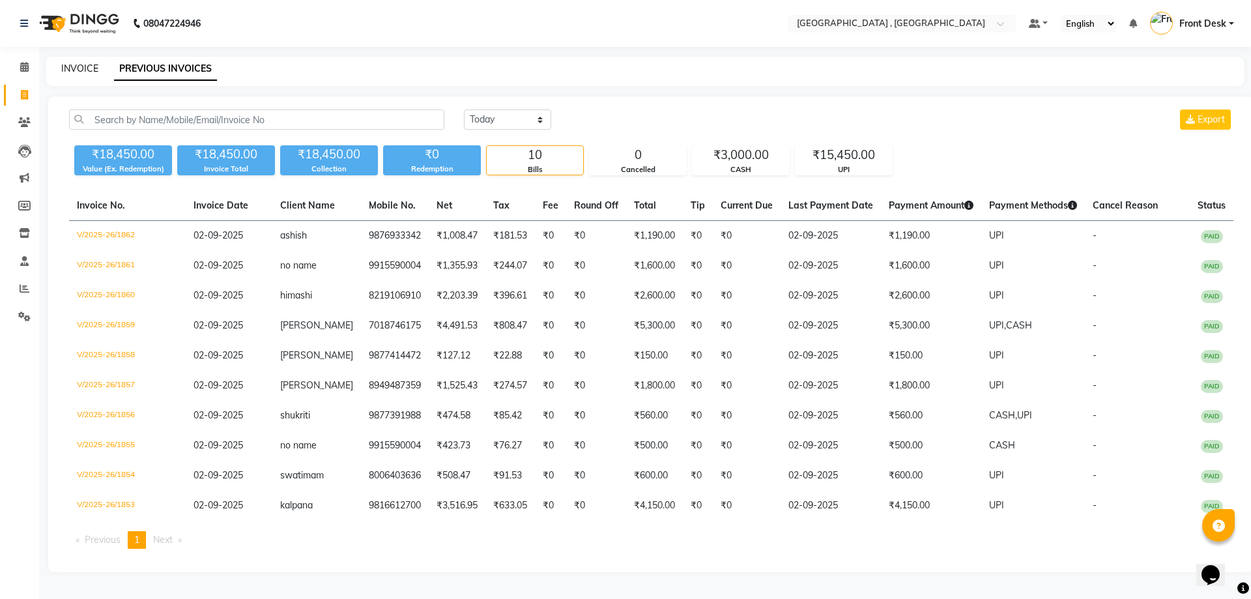
click at [73, 63] on link "INVOICE" at bounding box center [79, 69] width 37 height 12
select select "service"
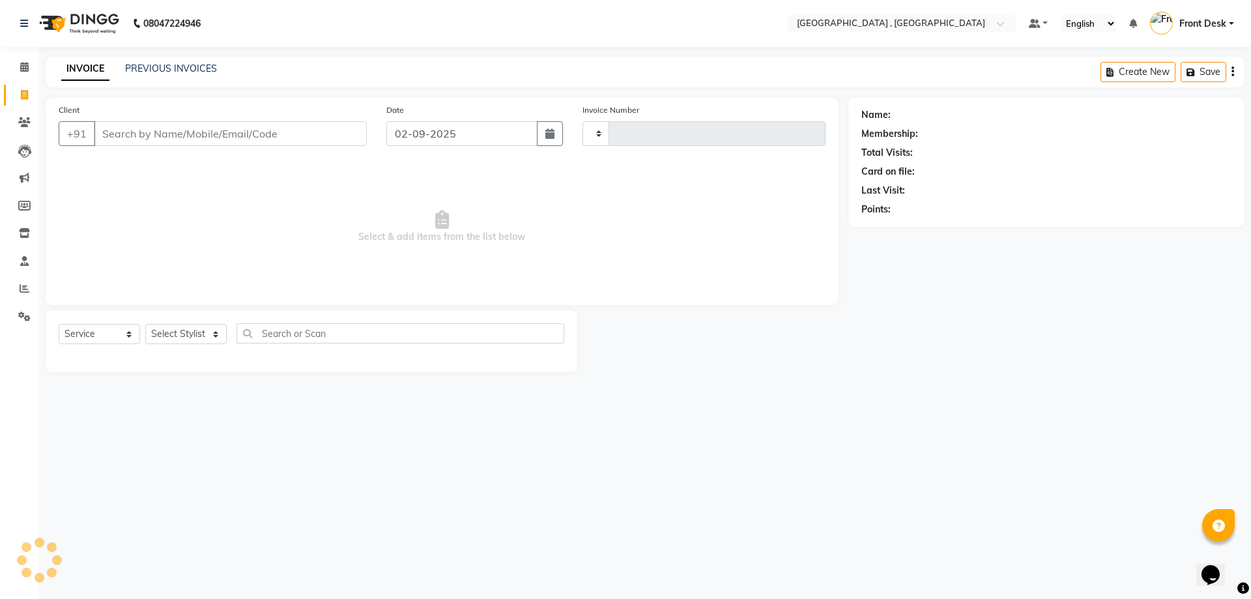
type input "1863"
select select "5111"
click at [137, 68] on link "PREVIOUS INVOICES" at bounding box center [171, 69] width 92 height 12
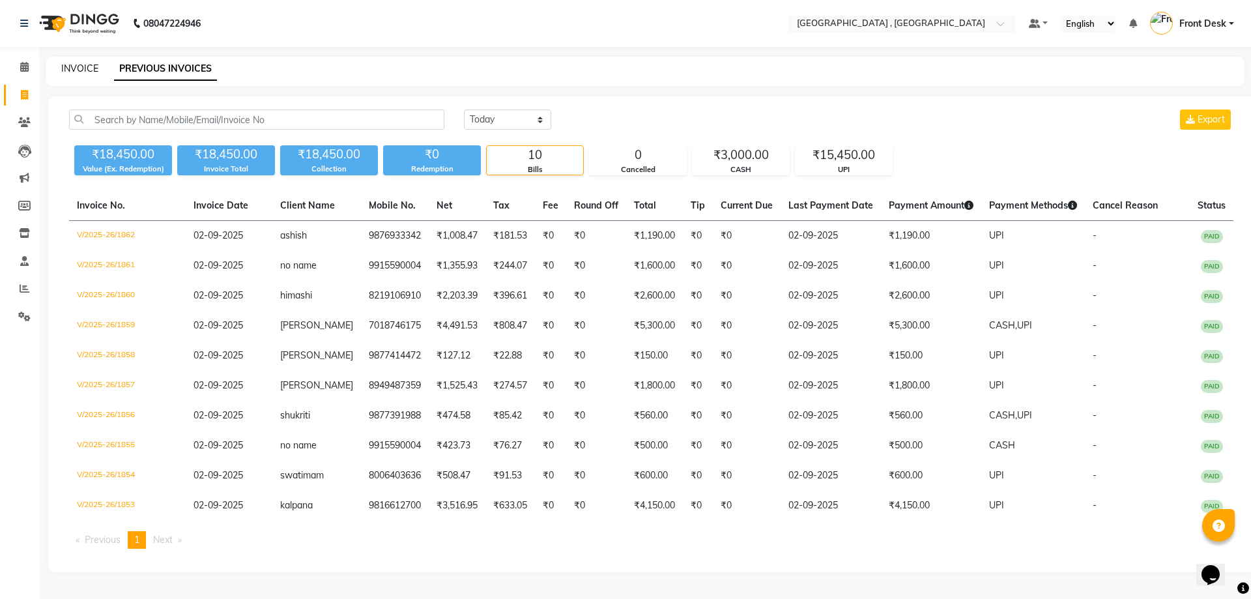
click at [89, 68] on link "INVOICE" at bounding box center [79, 69] width 37 height 12
select select "service"
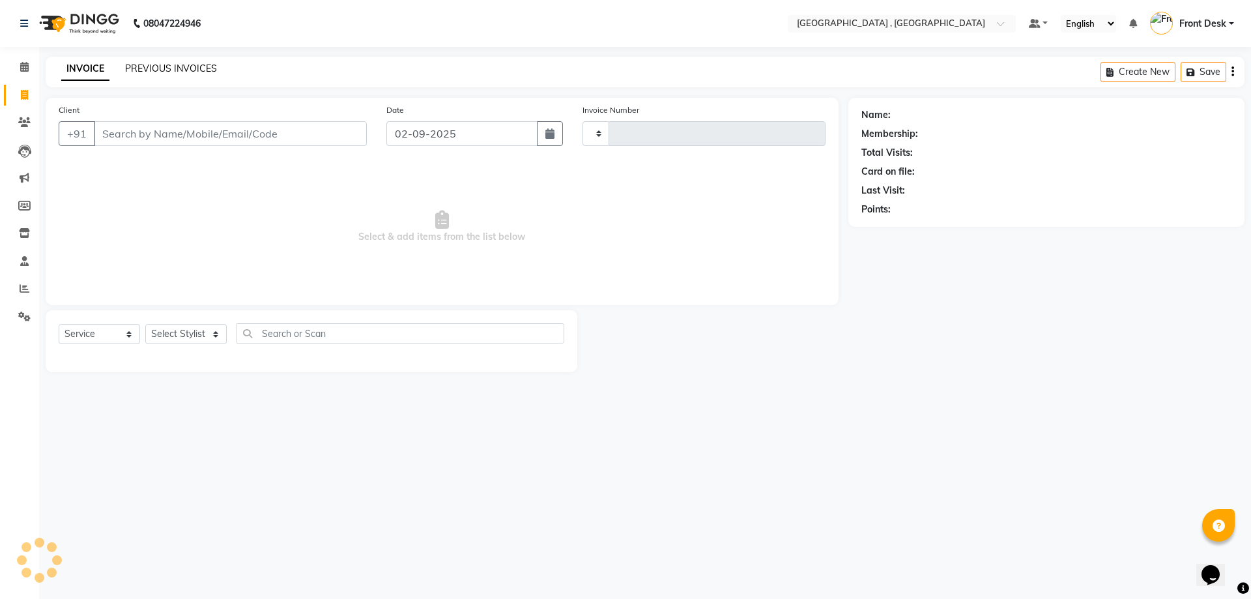
type input "1863"
select select "5111"
click at [149, 70] on link "PREVIOUS INVOICES" at bounding box center [171, 69] width 92 height 12
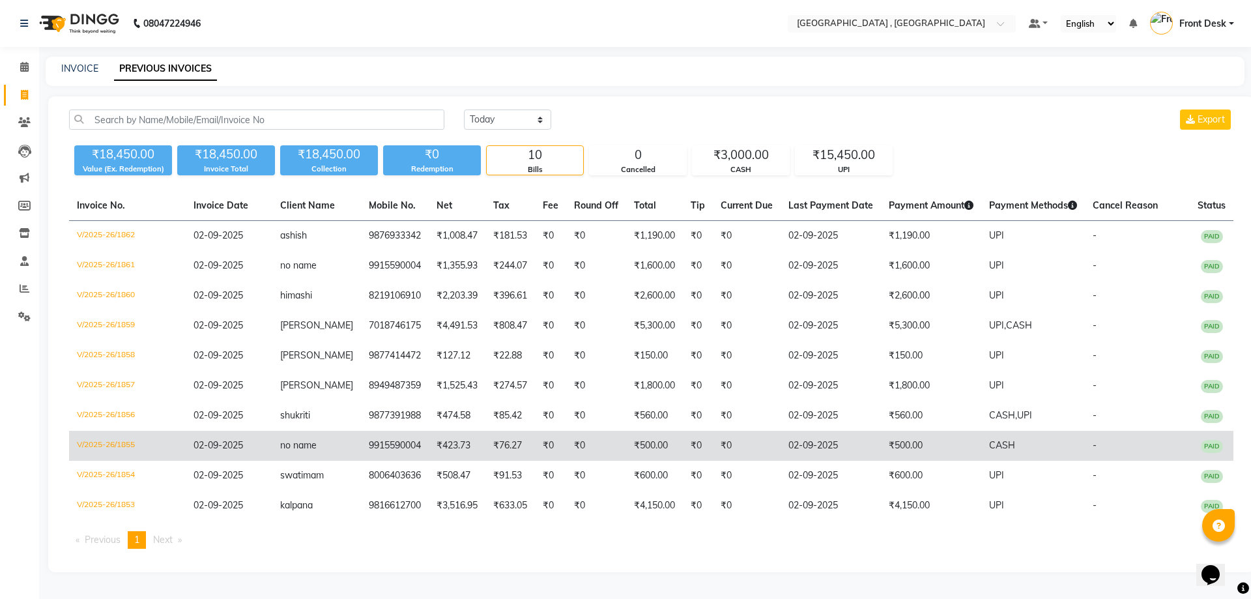
click at [799, 438] on td "02-09-2025" at bounding box center [830, 446] width 100 height 30
click at [449, 446] on td "₹423.73" at bounding box center [457, 446] width 57 height 30
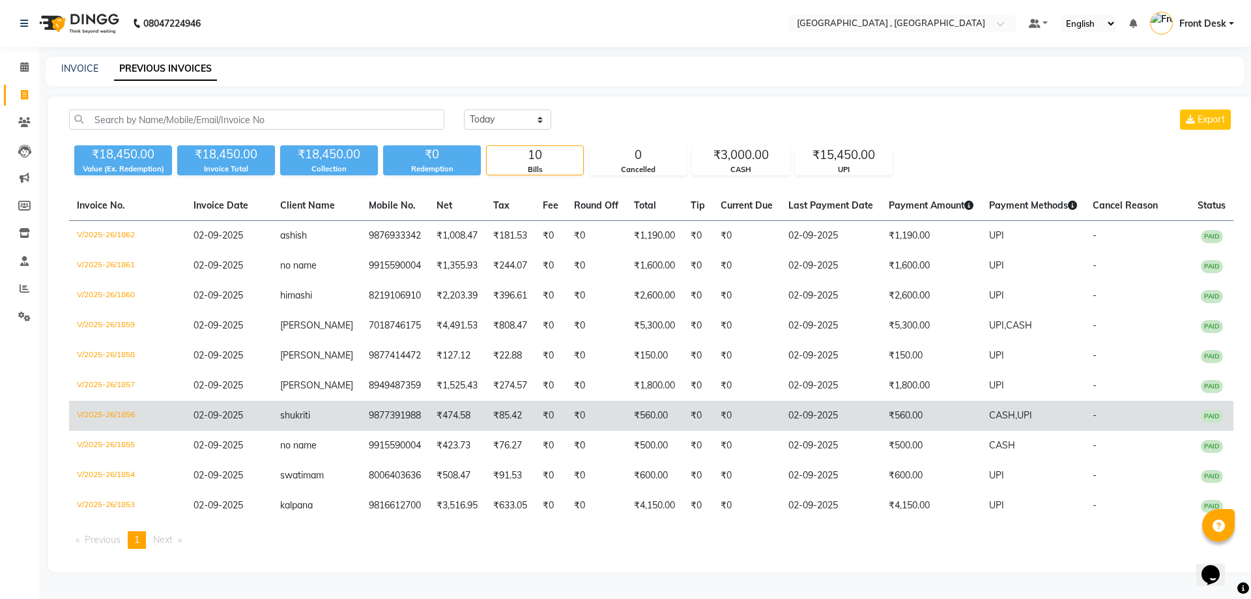
click at [310, 413] on span "shukriti" at bounding box center [295, 415] width 30 height 12
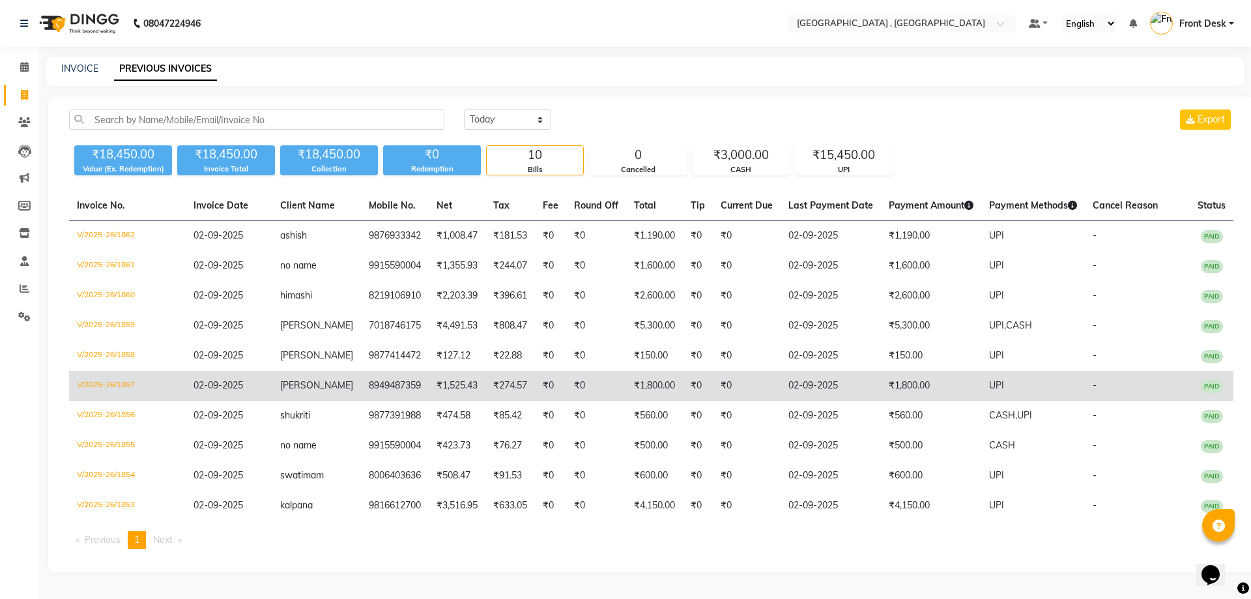
click at [322, 381] on td "aayushi" at bounding box center [316, 386] width 89 height 30
click at [330, 383] on td "aayushi" at bounding box center [316, 386] width 89 height 30
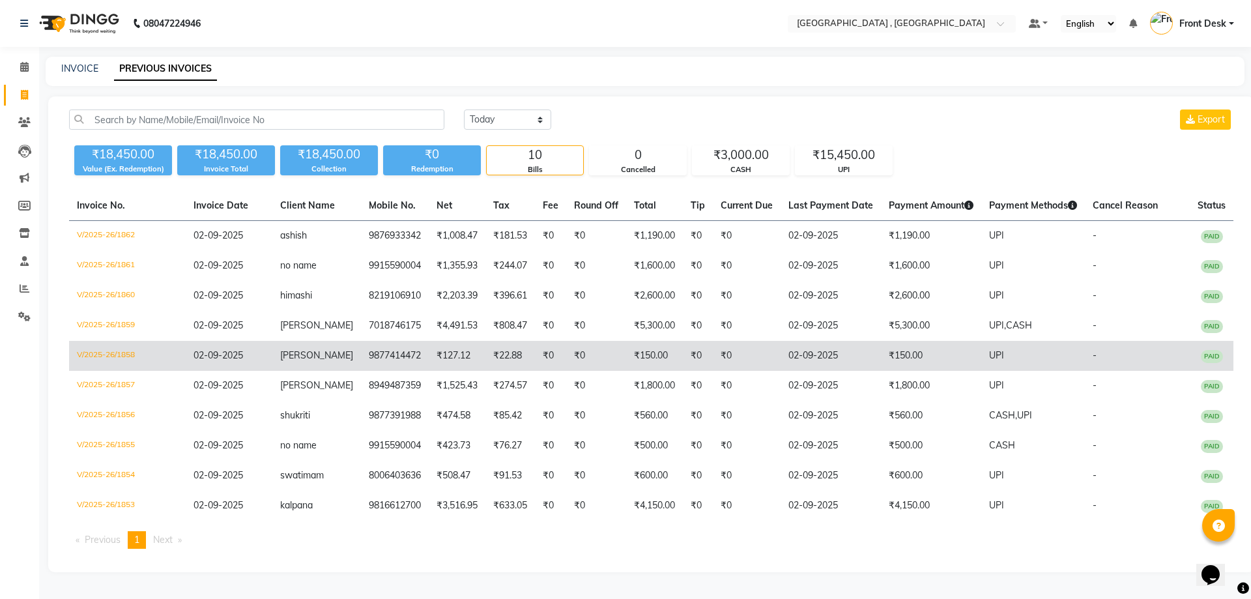
click at [566, 347] on td "₹0" at bounding box center [596, 356] width 60 height 30
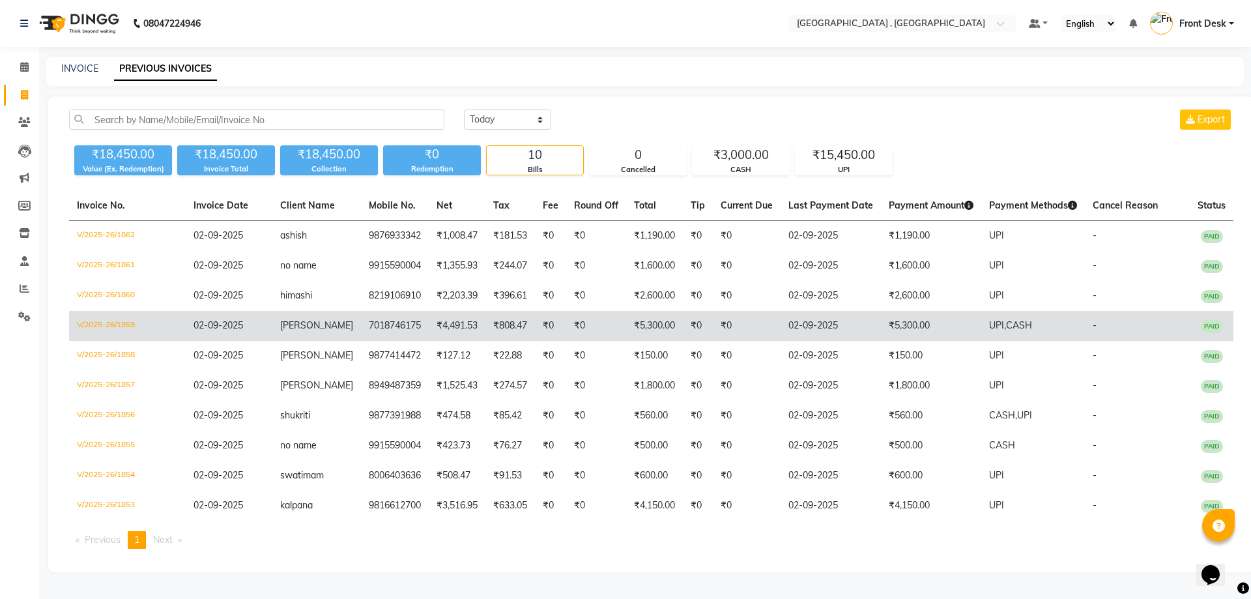
click at [319, 322] on span "indu verma" at bounding box center [316, 325] width 73 height 12
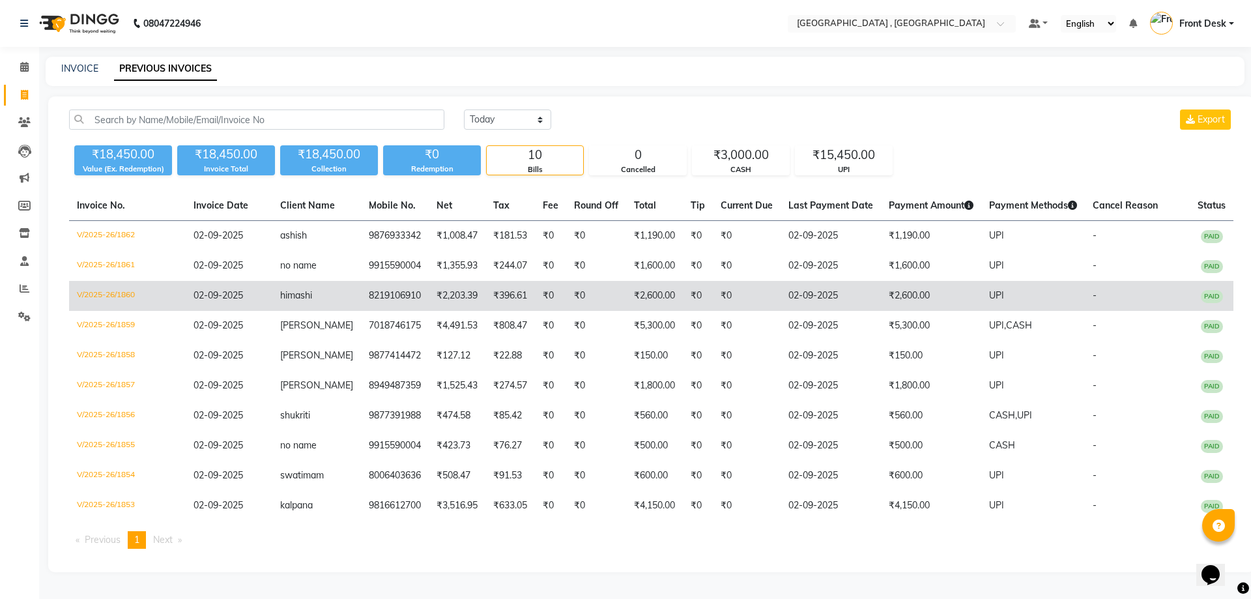
click at [298, 302] on td "himashi" at bounding box center [316, 296] width 89 height 30
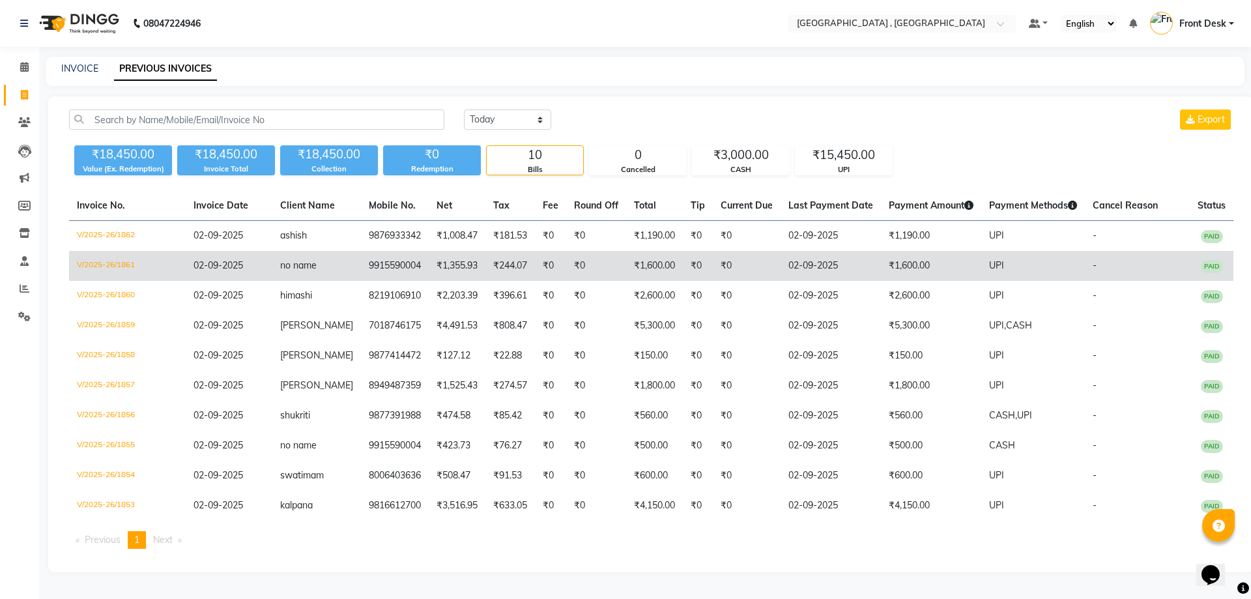
click at [330, 272] on td "no name" at bounding box center [316, 266] width 89 height 30
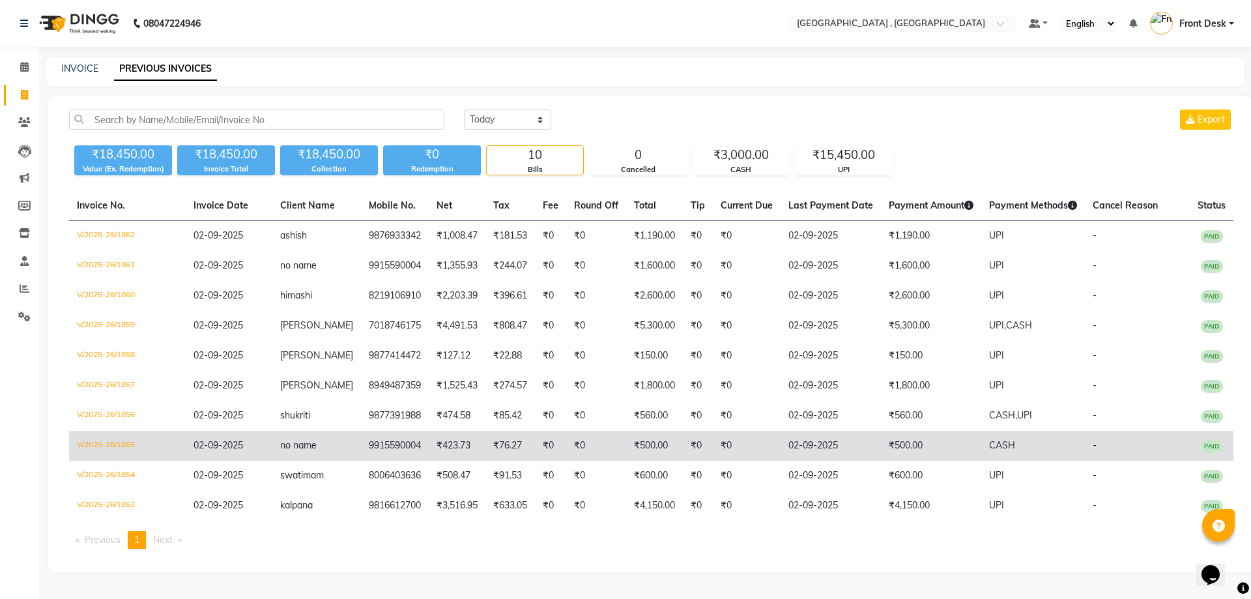
click at [713, 451] on td "₹0" at bounding box center [747, 446] width 68 height 30
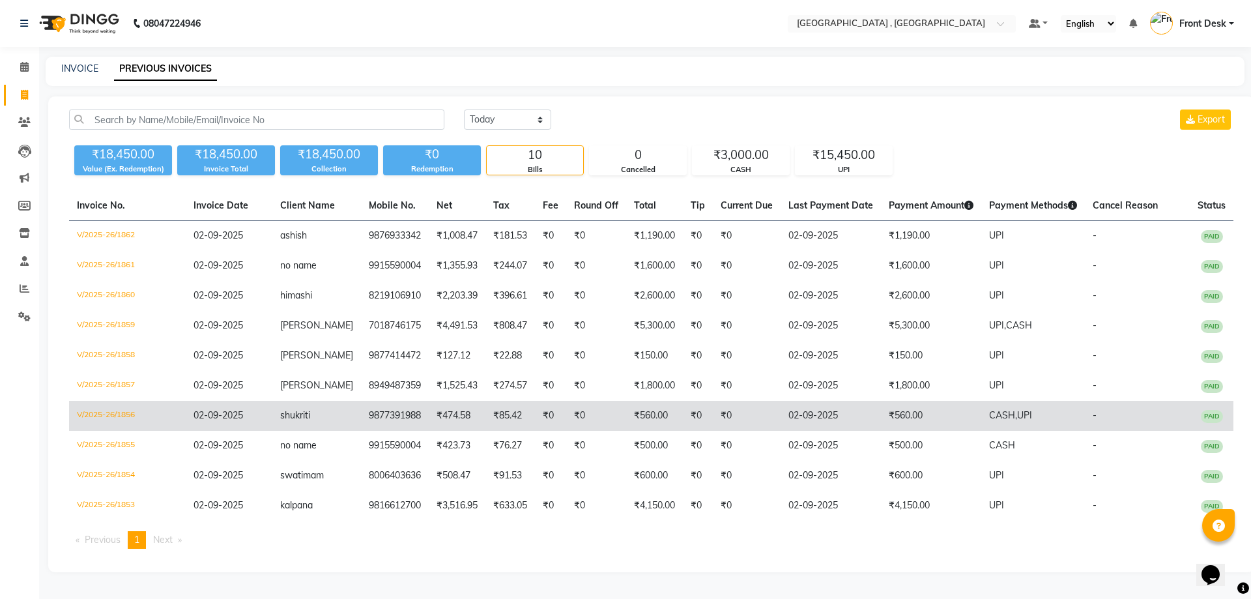
click at [408, 420] on td "9877391988" at bounding box center [395, 416] width 68 height 30
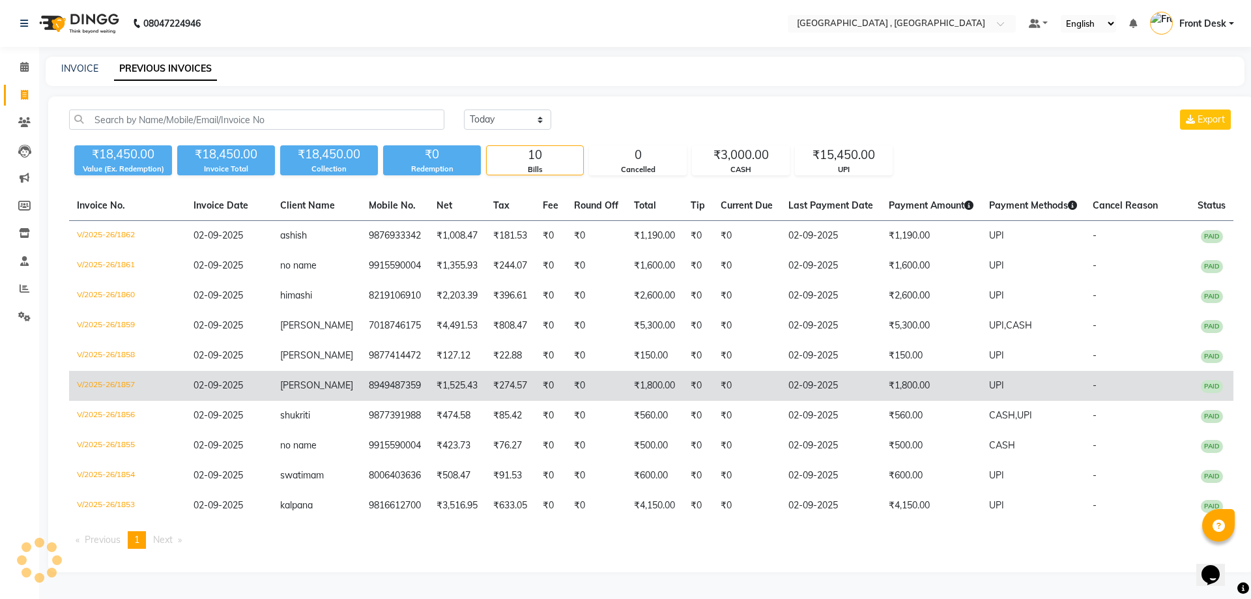
click at [514, 379] on td "₹274.57" at bounding box center [510, 386] width 50 height 30
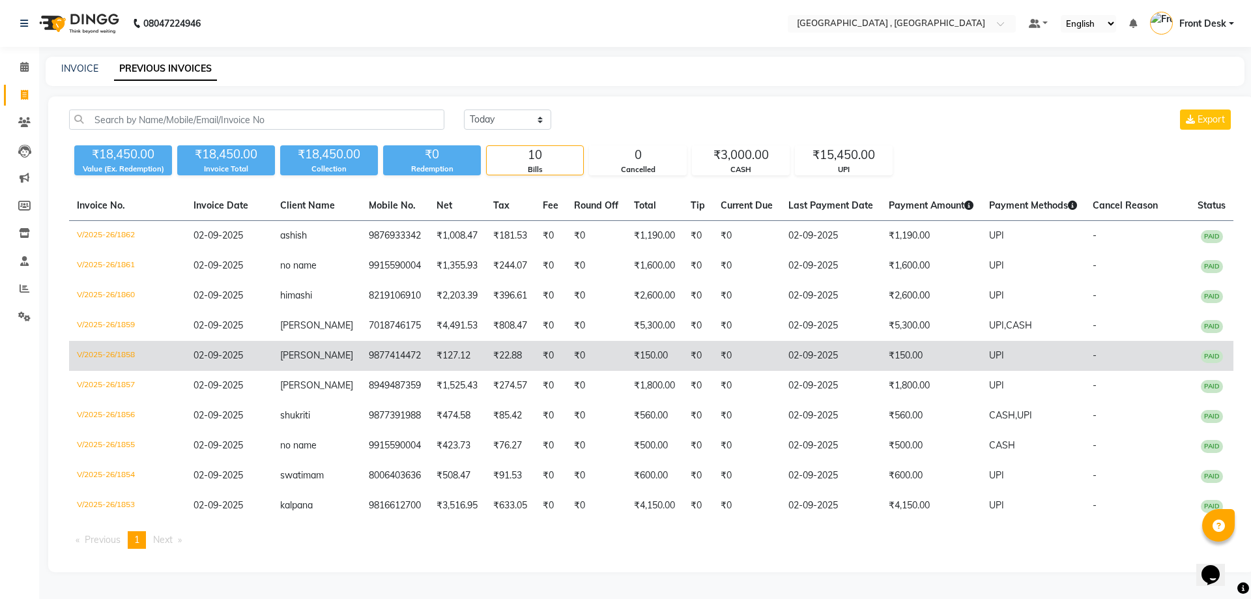
click at [429, 362] on td "₹127.12" at bounding box center [457, 356] width 57 height 30
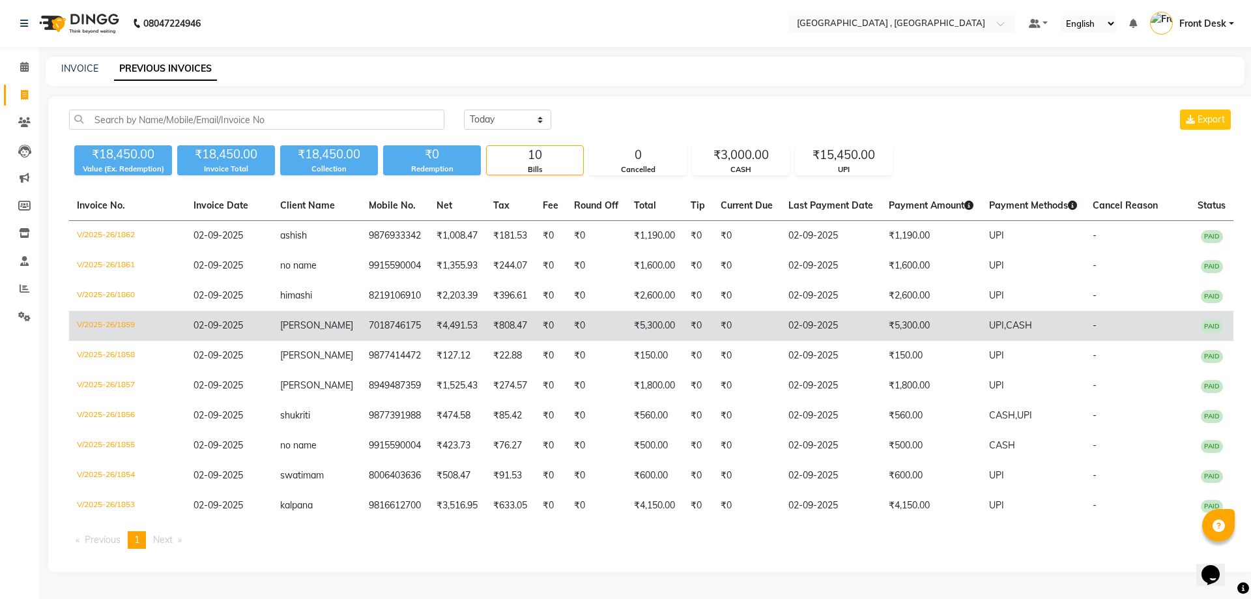
click at [405, 318] on td "7018746175" at bounding box center [395, 326] width 68 height 30
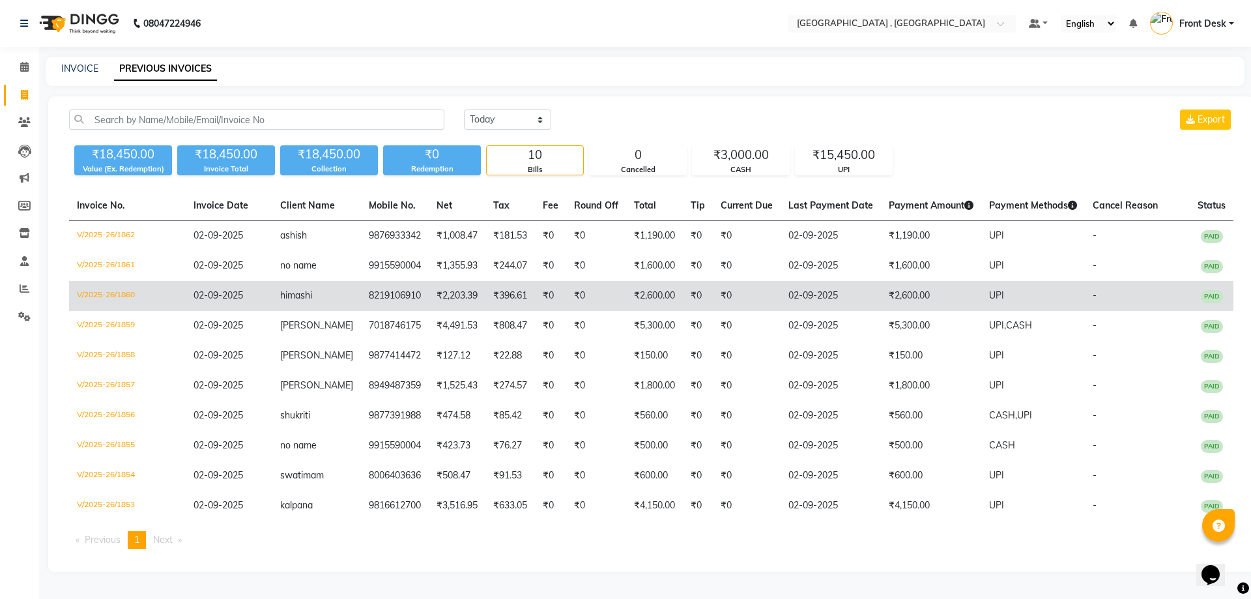
click at [429, 304] on td "₹2,203.39" at bounding box center [457, 296] width 57 height 30
click at [286, 302] on td "himashi" at bounding box center [316, 296] width 89 height 30
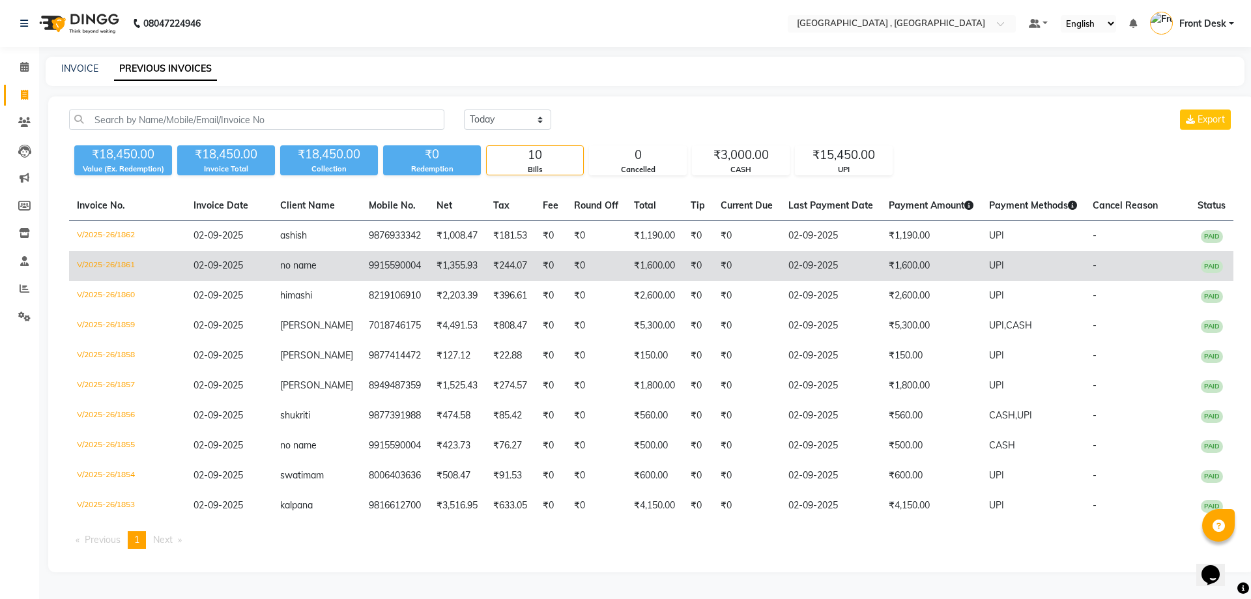
click at [371, 255] on td "9915590004" at bounding box center [395, 266] width 68 height 30
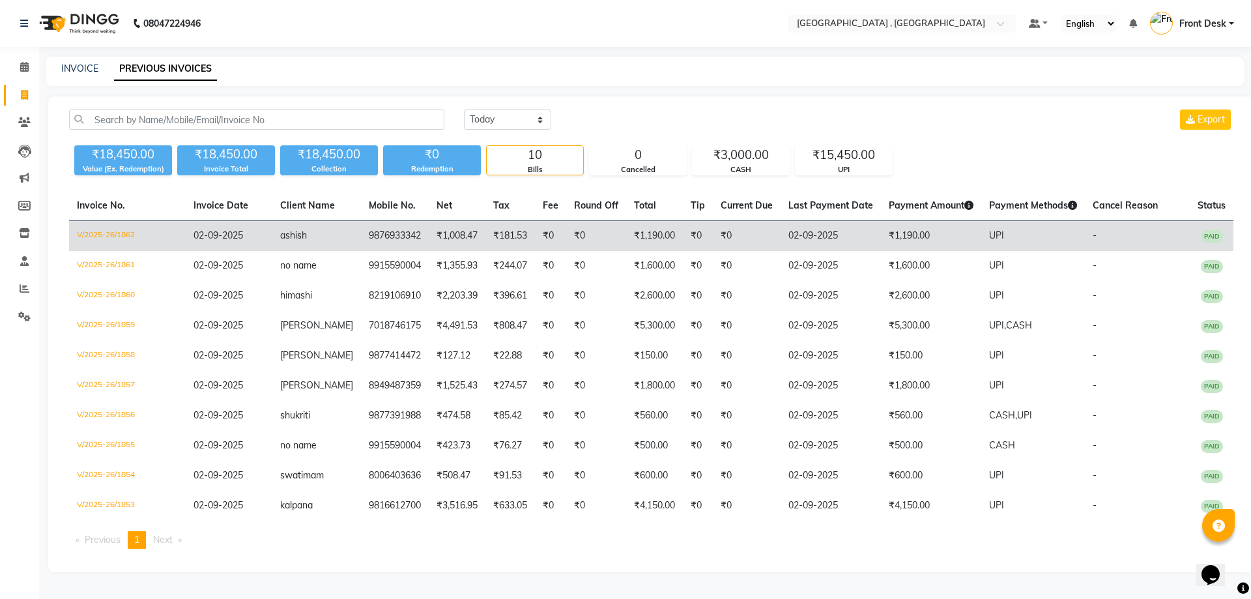
click at [408, 231] on td "9876933342" at bounding box center [395, 236] width 68 height 31
click at [395, 243] on td "9876933342" at bounding box center [395, 236] width 68 height 31
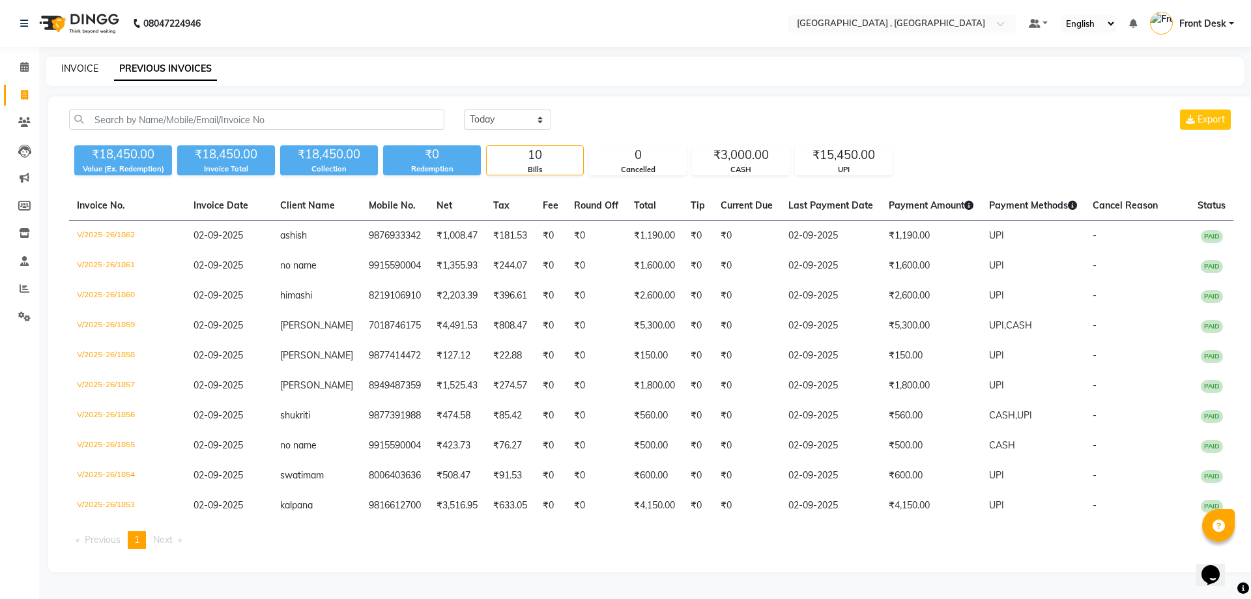
click at [65, 70] on link "INVOICE" at bounding box center [79, 69] width 37 height 12
select select "service"
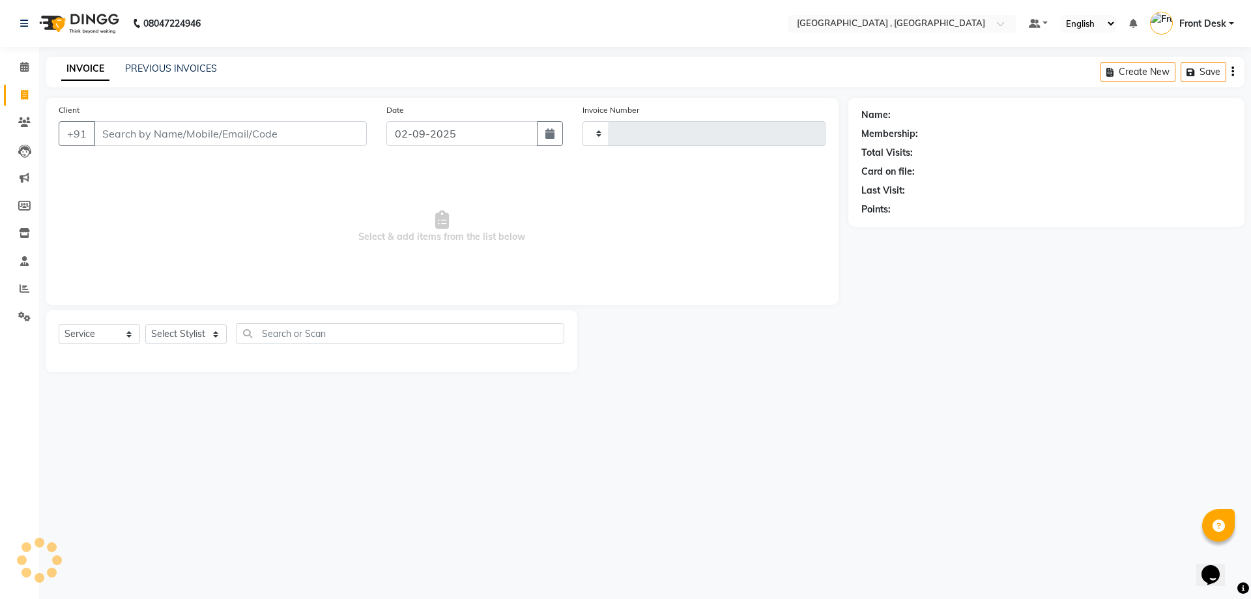
type input "1863"
select select "5111"
click at [147, 72] on link "PREVIOUS INVOICES" at bounding box center [171, 69] width 92 height 12
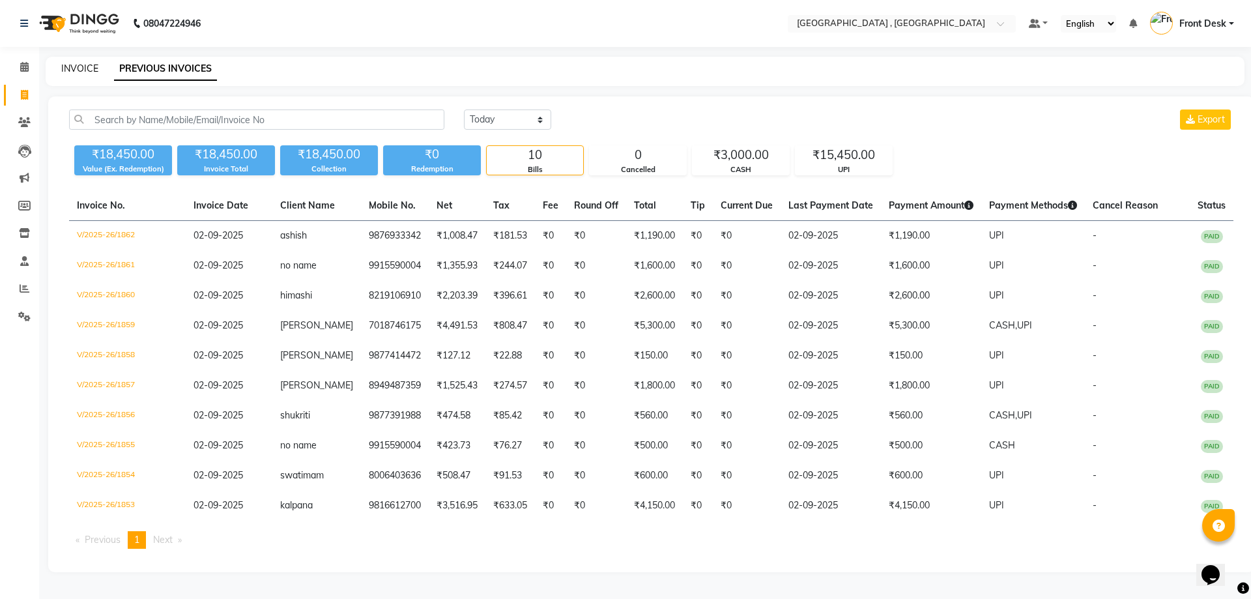
click at [95, 68] on link "INVOICE" at bounding box center [79, 69] width 37 height 12
select select "service"
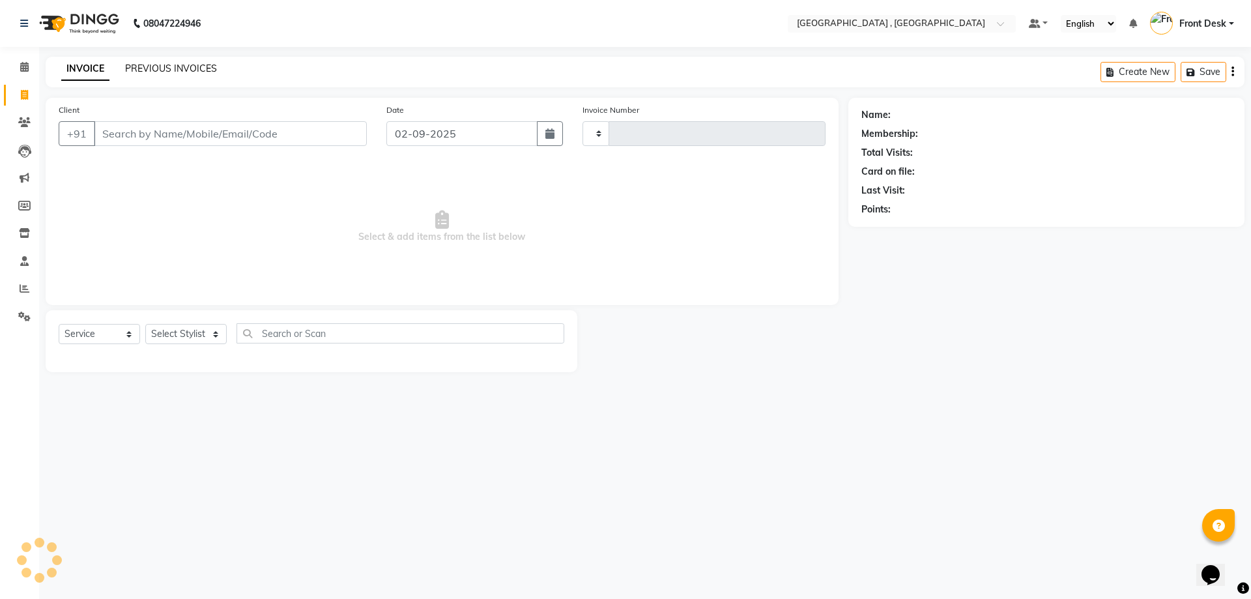
type input "1863"
select select "5111"
click at [180, 69] on link "PREVIOUS INVOICES" at bounding box center [171, 69] width 92 height 12
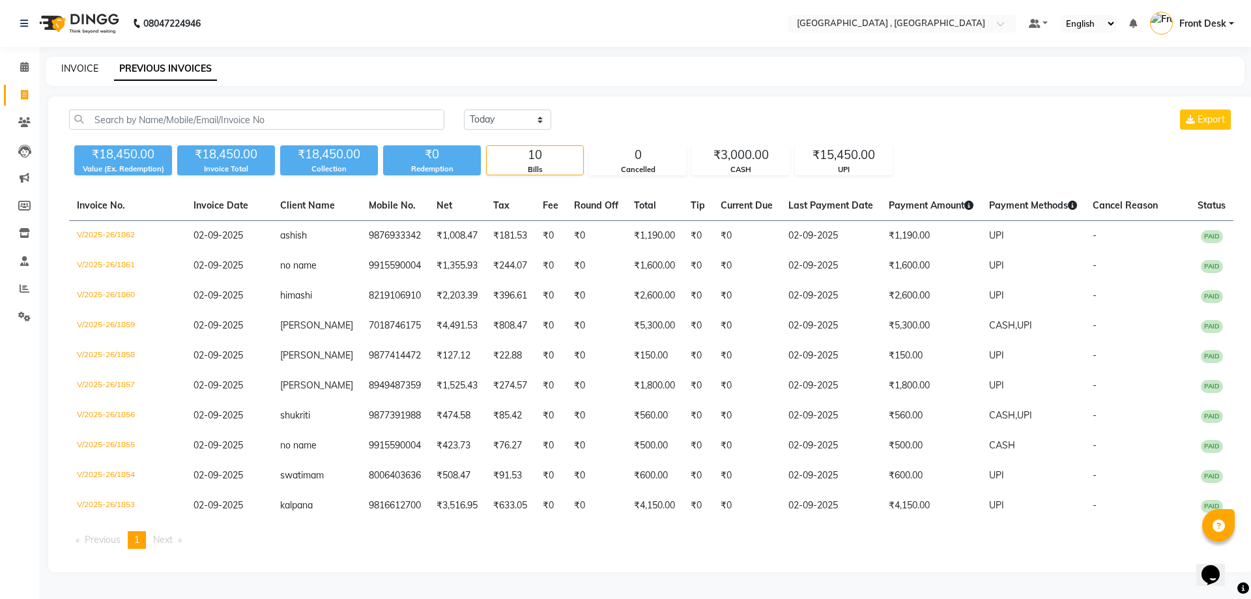
click at [62, 67] on link "INVOICE" at bounding box center [79, 69] width 37 height 12
select select "service"
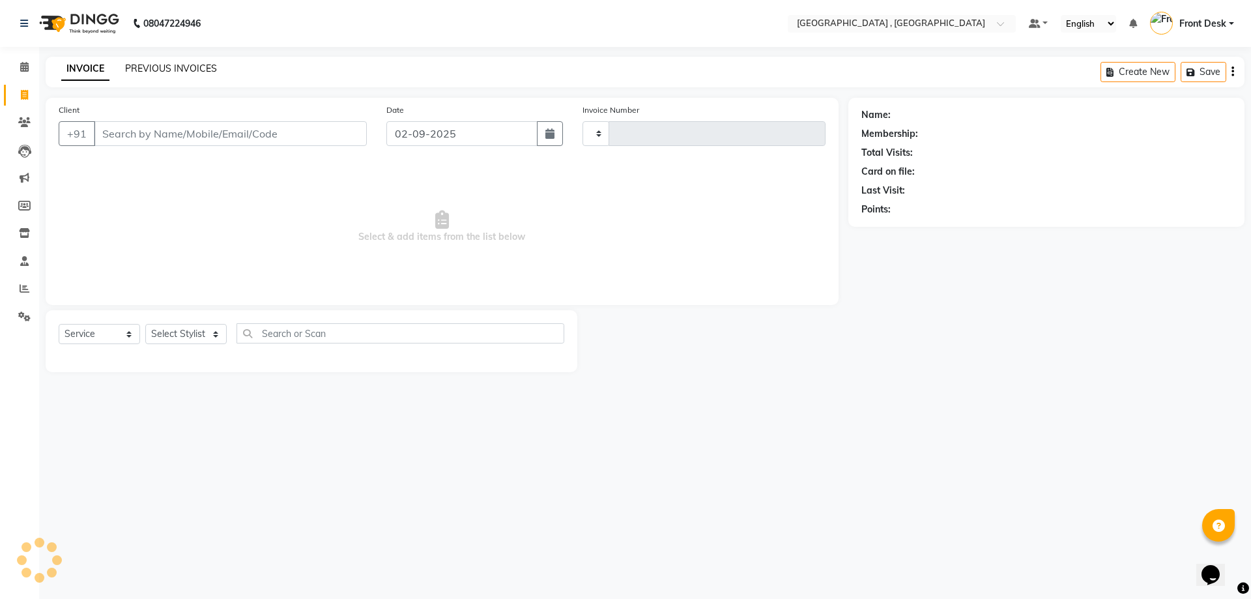
type input "1863"
click at [162, 68] on link "PREVIOUS INVOICES" at bounding box center [171, 69] width 92 height 12
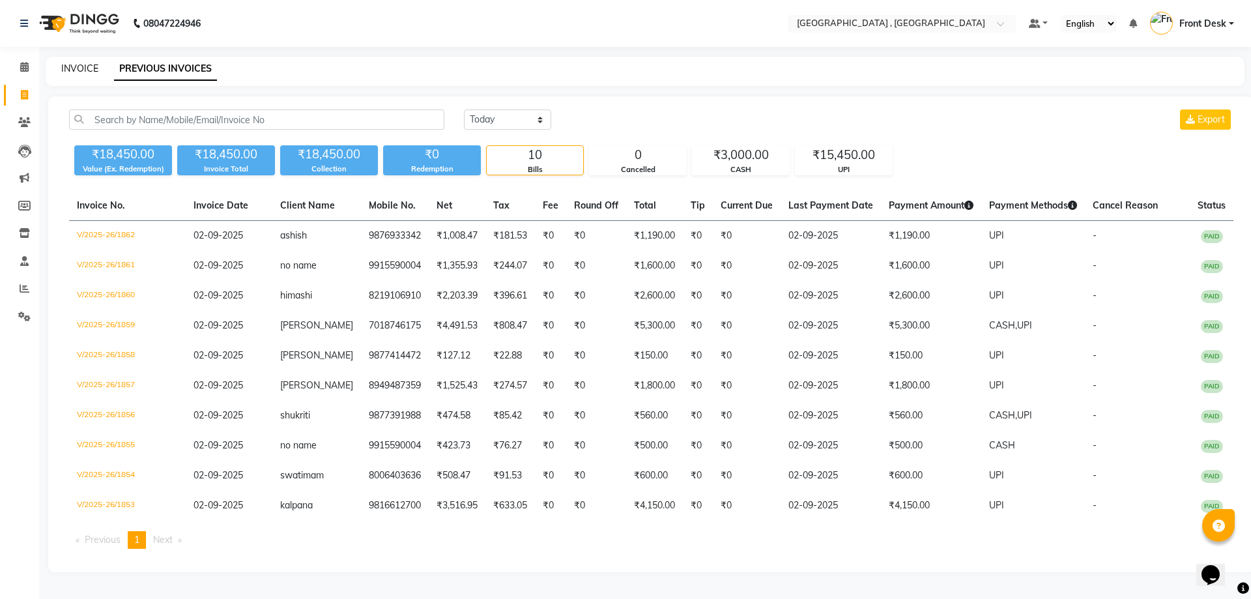
click at [85, 72] on link "INVOICE" at bounding box center [79, 69] width 37 height 12
select select "service"
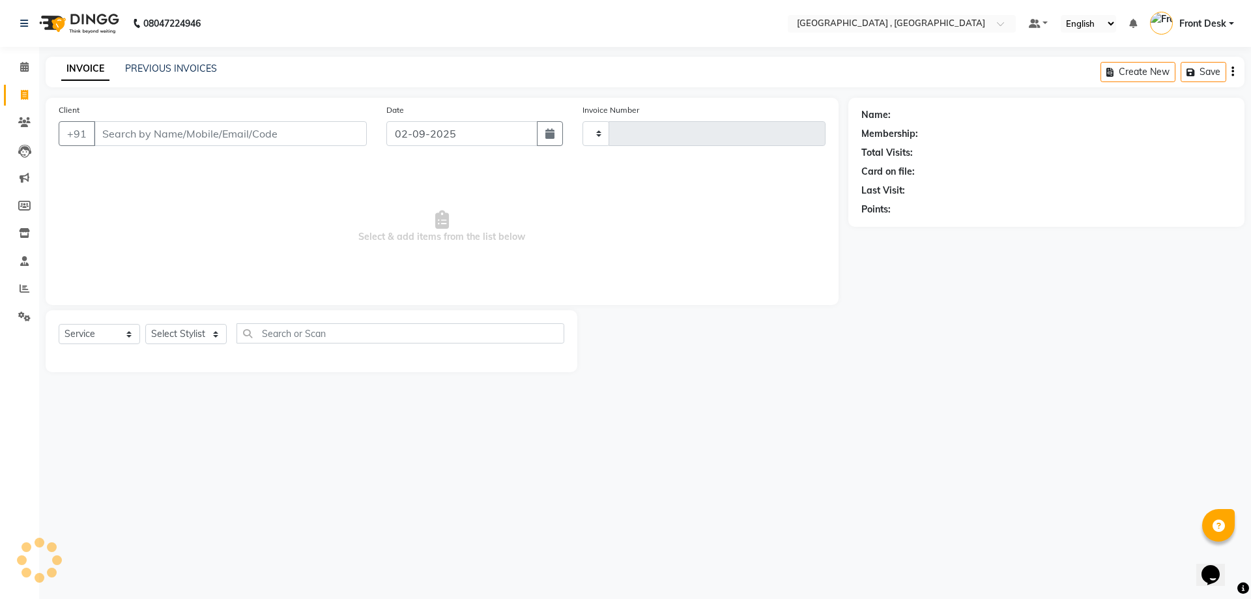
type input "1863"
select select "5111"
click at [128, 68] on link "PREVIOUS INVOICES" at bounding box center [171, 69] width 92 height 12
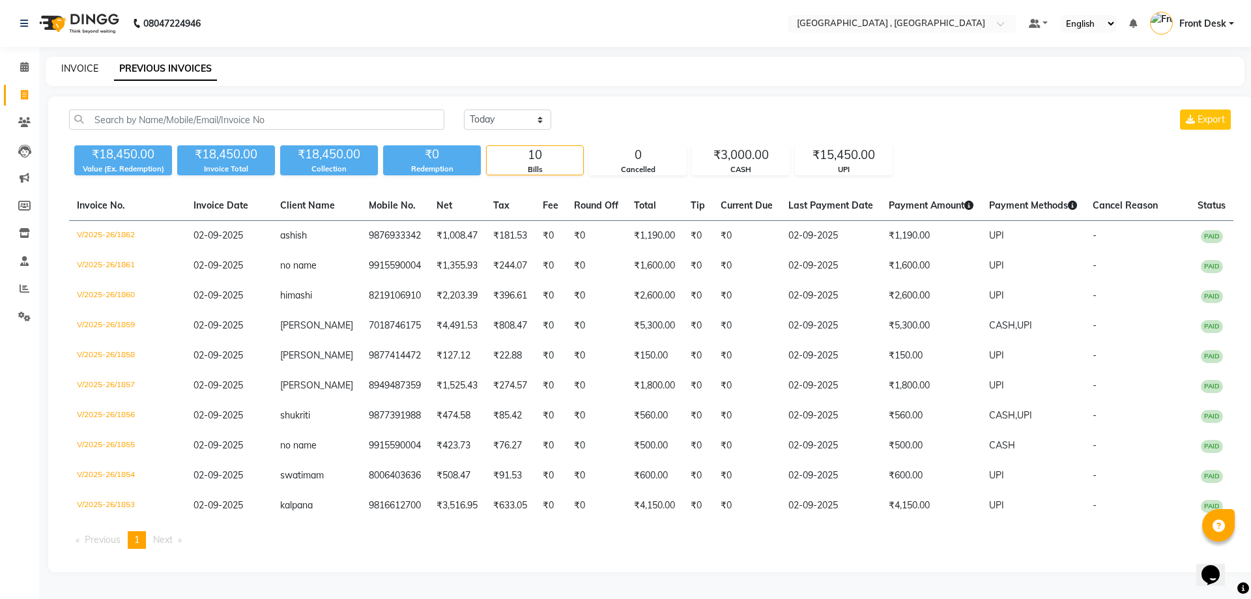
click at [85, 64] on link "INVOICE" at bounding box center [79, 69] width 37 height 12
select select "service"
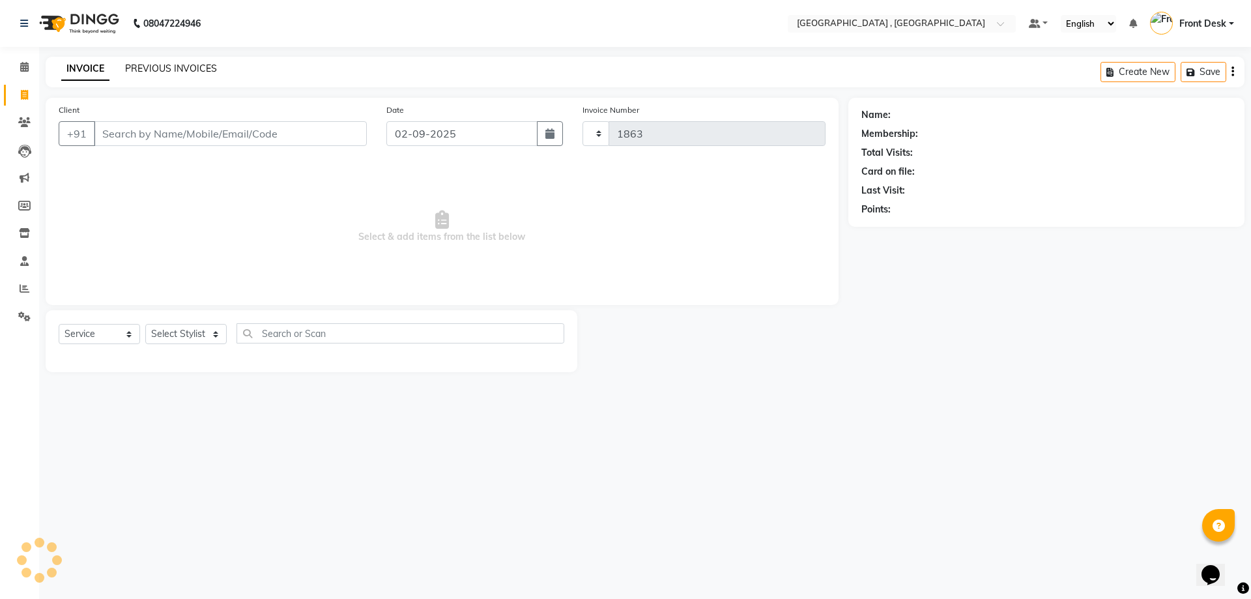
click at [145, 68] on link "PREVIOUS INVOICES" at bounding box center [171, 69] width 92 height 12
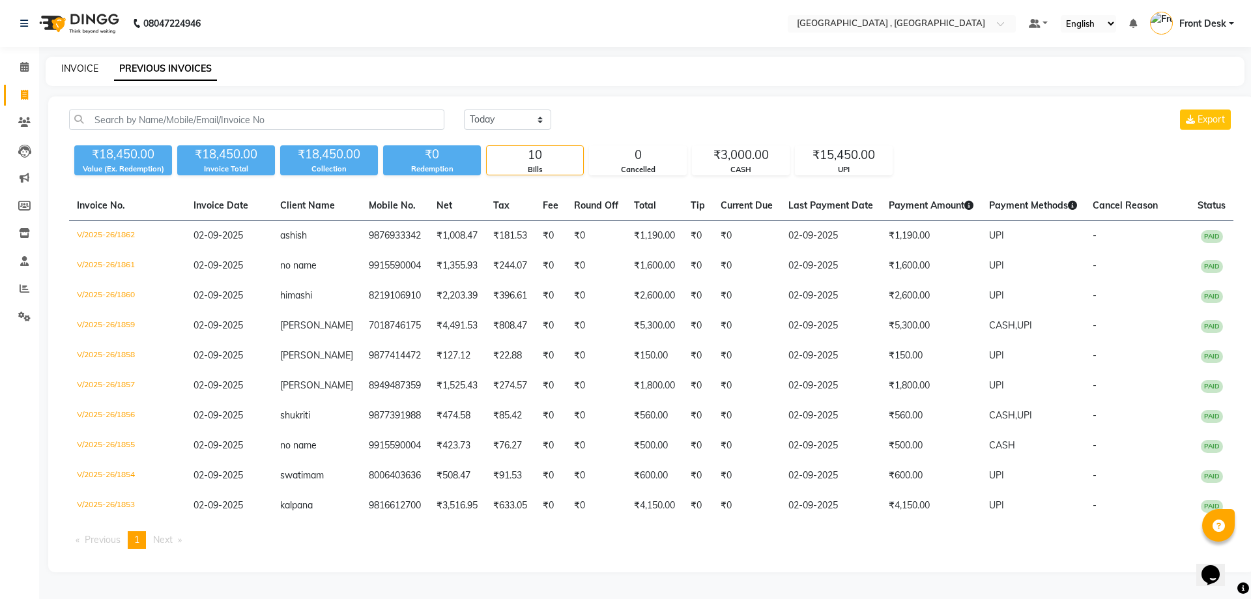
click at [89, 70] on link "INVOICE" at bounding box center [79, 69] width 37 height 12
select select "service"
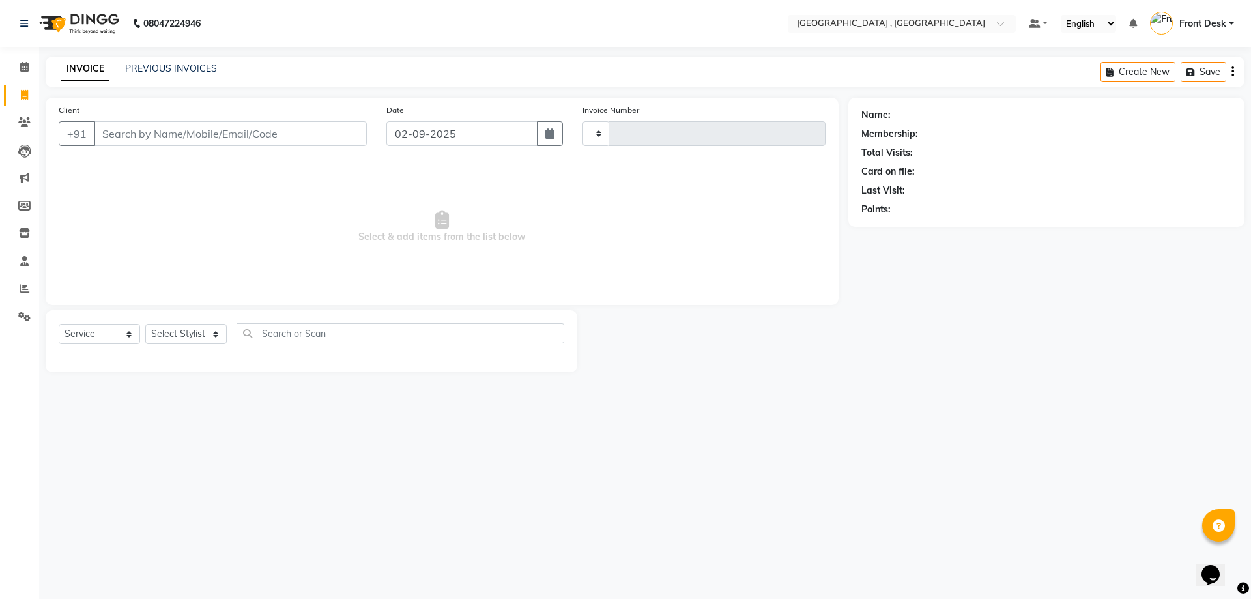
type input "1863"
select select "5111"
click at [125, 71] on link "PREVIOUS INVOICES" at bounding box center [171, 69] width 92 height 12
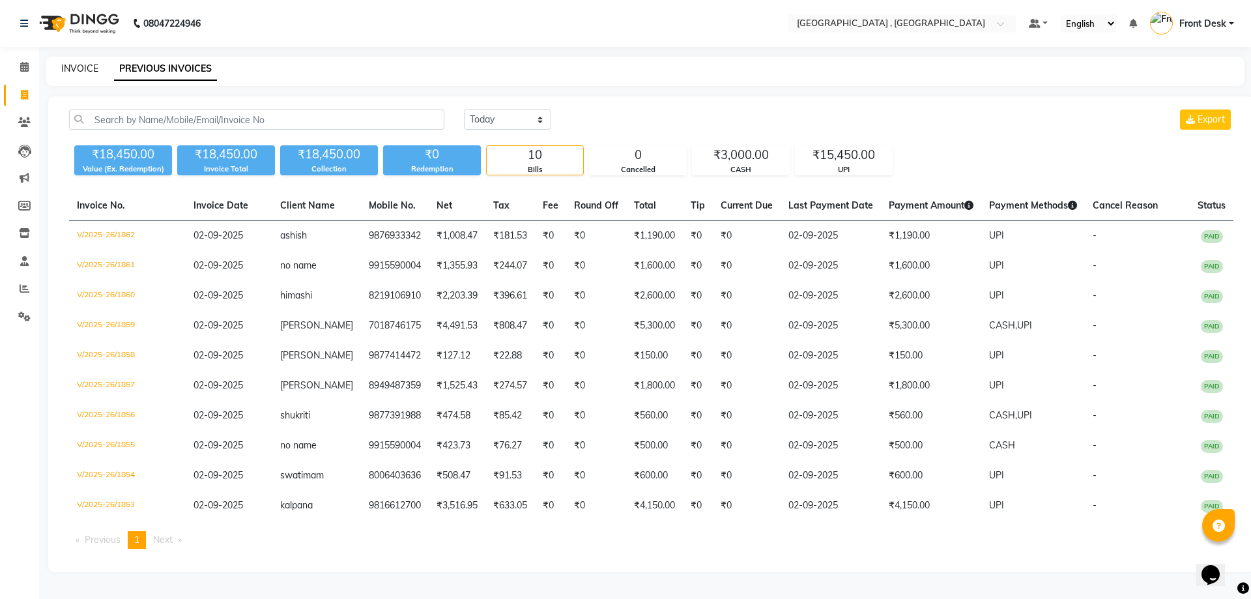
click at [80, 72] on link "INVOICE" at bounding box center [79, 69] width 37 height 12
select select "service"
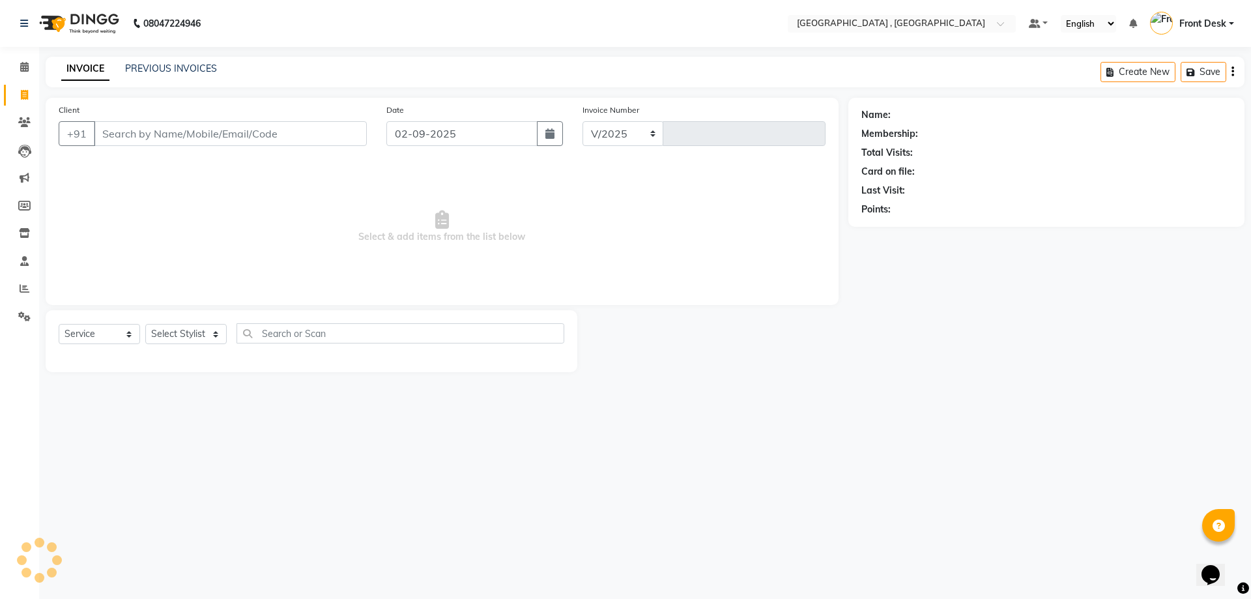
select select "5111"
type input "1863"
click at [128, 64] on link "PREVIOUS INVOICES" at bounding box center [171, 69] width 92 height 12
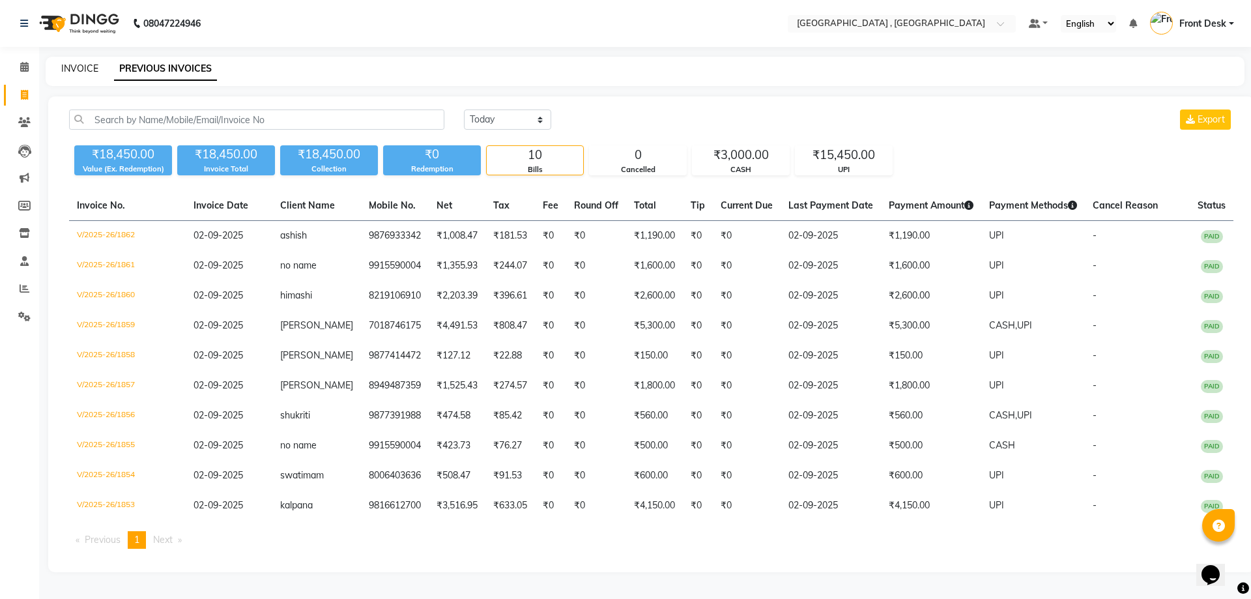
click at [65, 66] on link "INVOICE" at bounding box center [79, 69] width 37 height 12
select select "service"
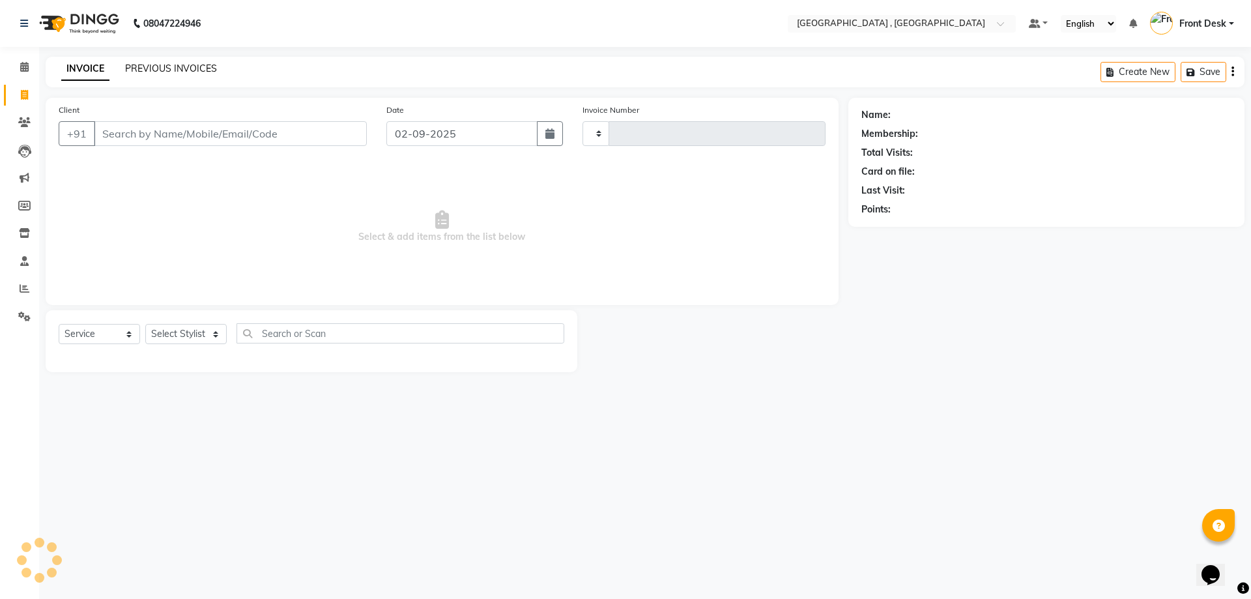
type input "1863"
click at [130, 66] on link "PREVIOUS INVOICES" at bounding box center [171, 69] width 92 height 12
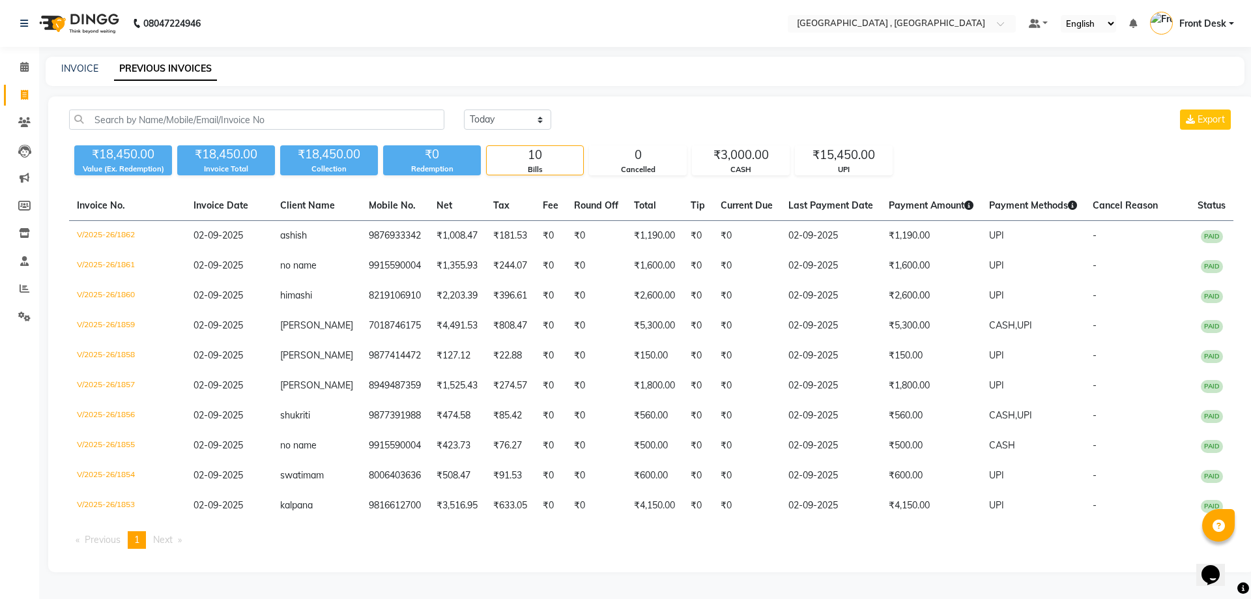
click at [88, 60] on div "INVOICE PREVIOUS INVOICES" at bounding box center [645, 71] width 1199 height 29
click at [90, 66] on link "INVOICE" at bounding box center [79, 69] width 37 height 12
select select "service"
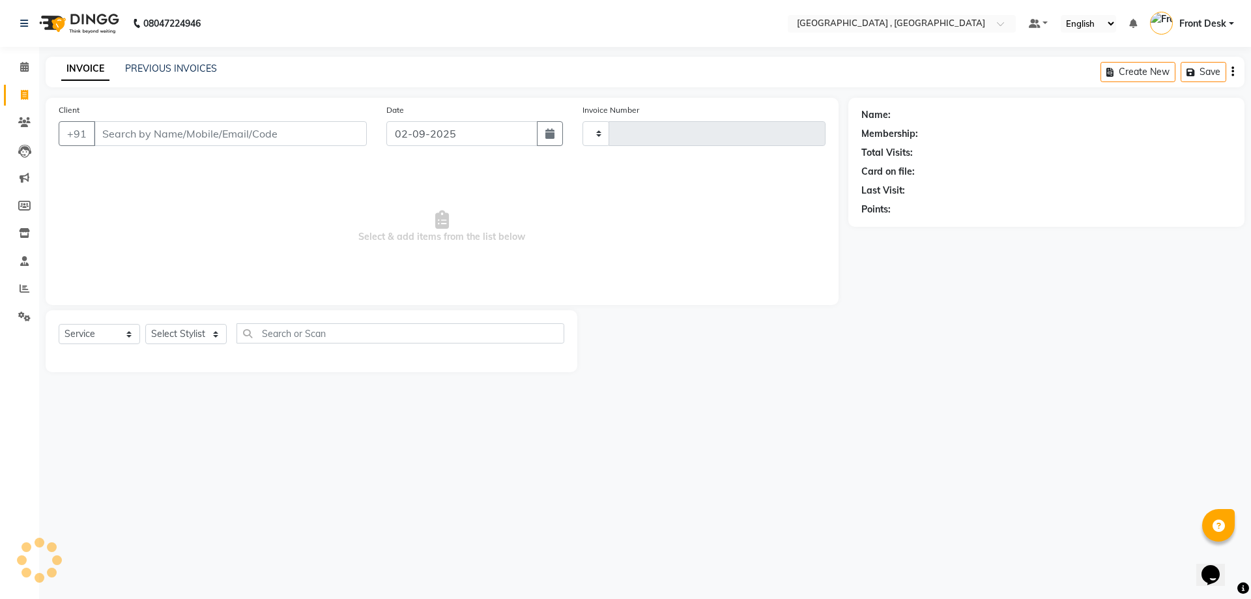
type input "1863"
select select "5111"
click at [151, 63] on link "PREVIOUS INVOICES" at bounding box center [171, 69] width 92 height 12
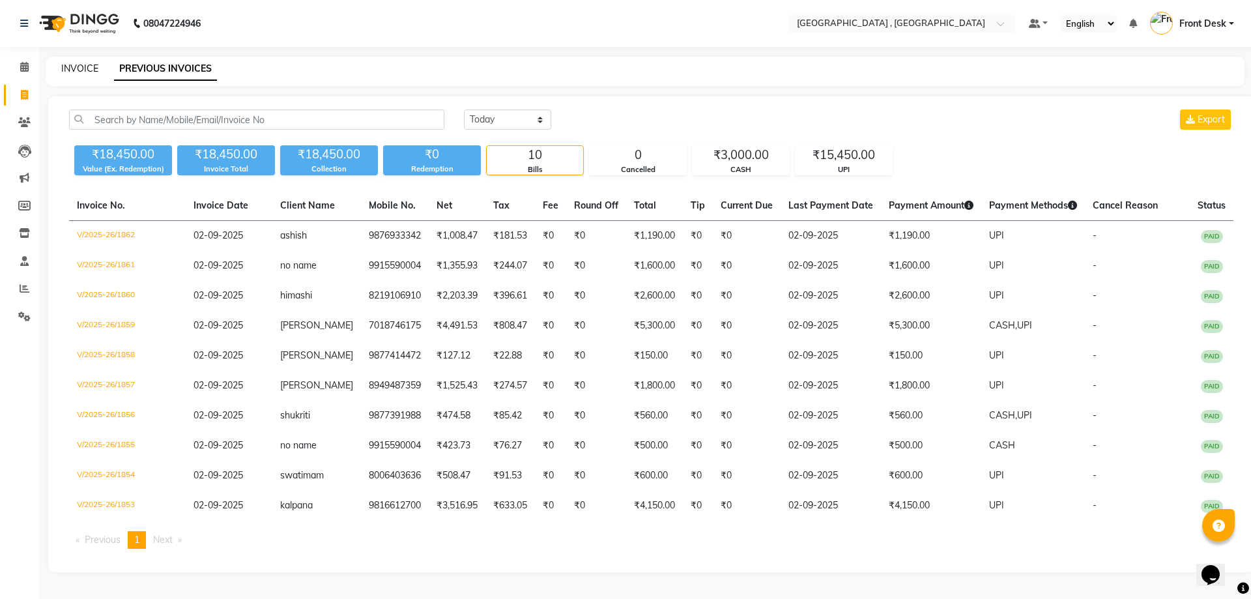
click at [73, 71] on link "INVOICE" at bounding box center [79, 69] width 37 height 12
select select "service"
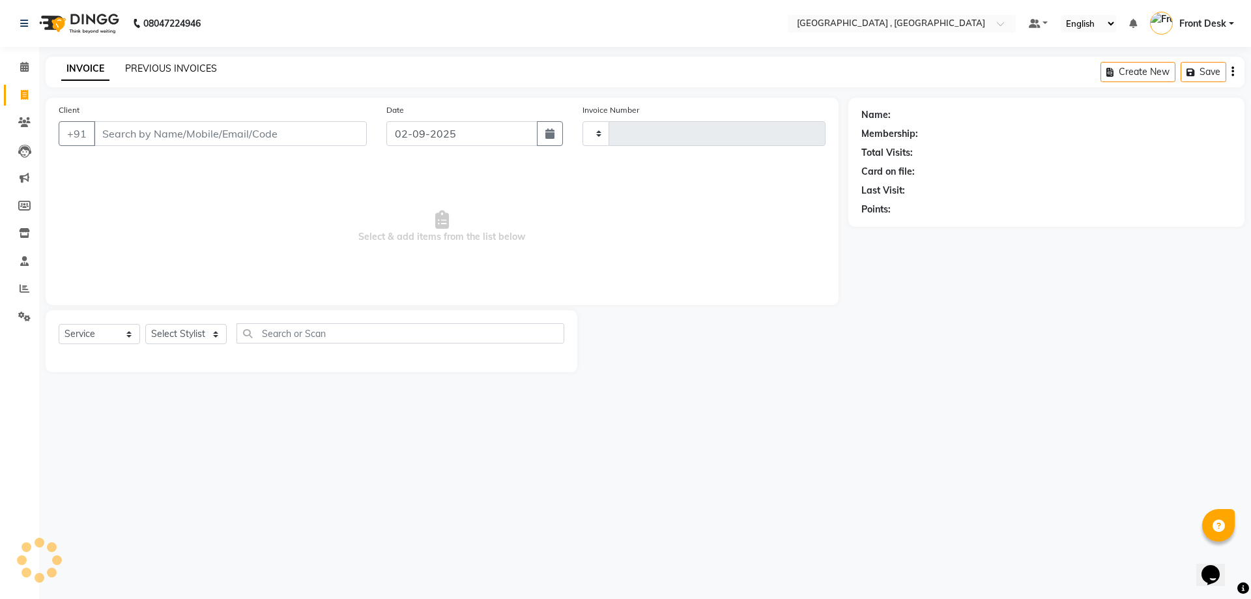
type input "1863"
select select "5111"
click at [151, 69] on link "PREVIOUS INVOICES" at bounding box center [171, 69] width 92 height 12
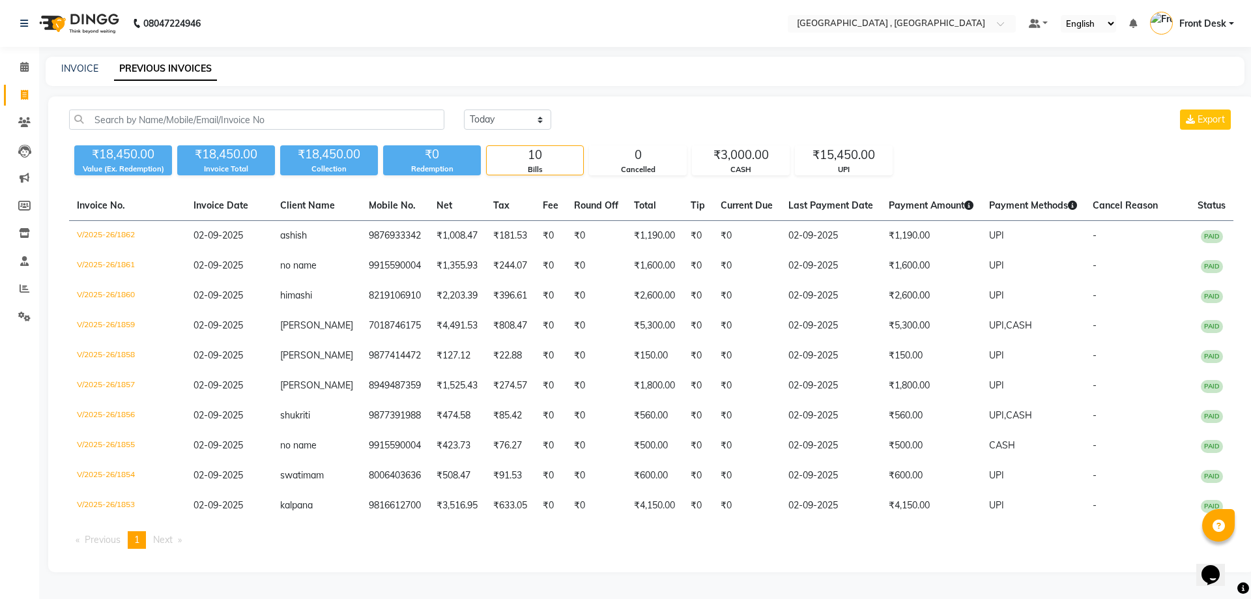
click at [72, 58] on div "INVOICE PREVIOUS INVOICES" at bounding box center [645, 71] width 1199 height 29
click at [78, 65] on link "INVOICE" at bounding box center [79, 69] width 37 height 12
select select "service"
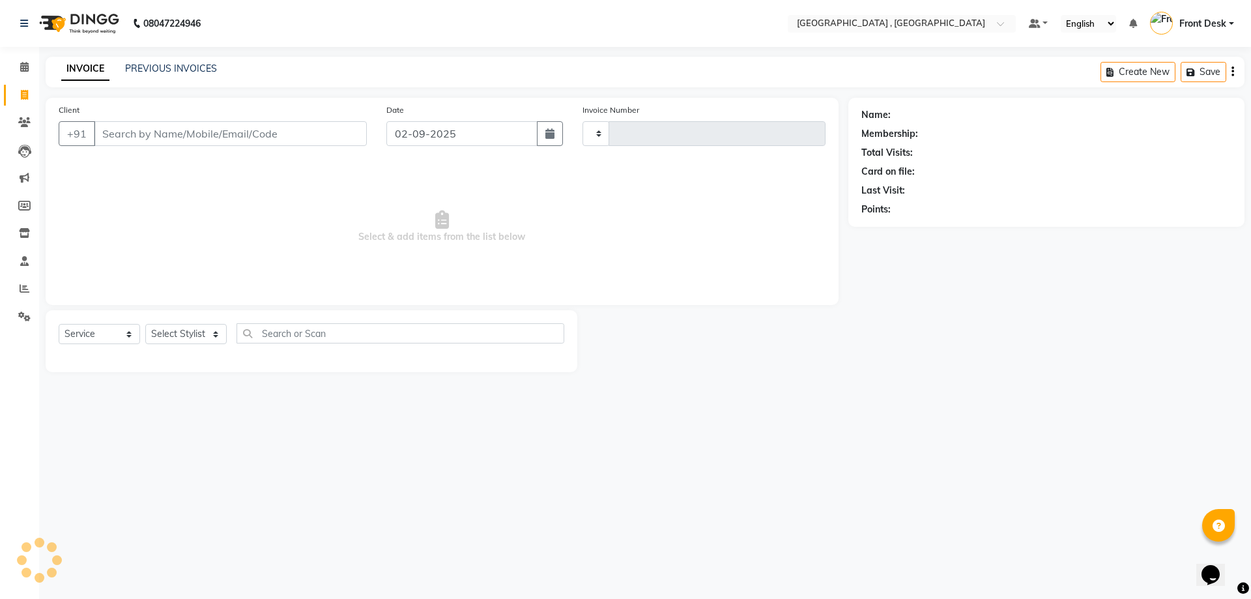
type input "1863"
select select "5111"
click at [119, 140] on input "Client" at bounding box center [230, 133] width 273 height 25
click at [172, 134] on input "Client" at bounding box center [230, 133] width 273 height 25
click at [172, 135] on input "Client" at bounding box center [230, 133] width 273 height 25
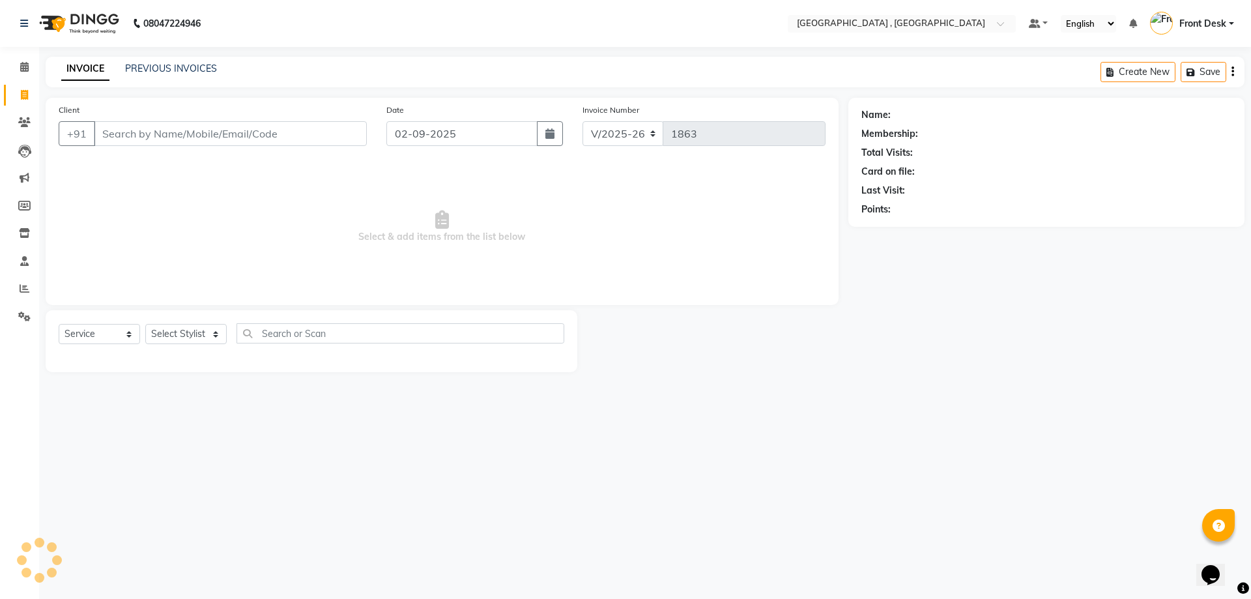
click at [172, 135] on input "Client" at bounding box center [230, 133] width 273 height 25
click at [208, 145] on input "Client" at bounding box center [230, 133] width 273 height 25
drag, startPoint x: 210, startPoint y: 141, endPoint x: 456, endPoint y: 177, distance: 248.2
click at [215, 141] on input "Client" at bounding box center [230, 133] width 273 height 25
type input "8168322588"
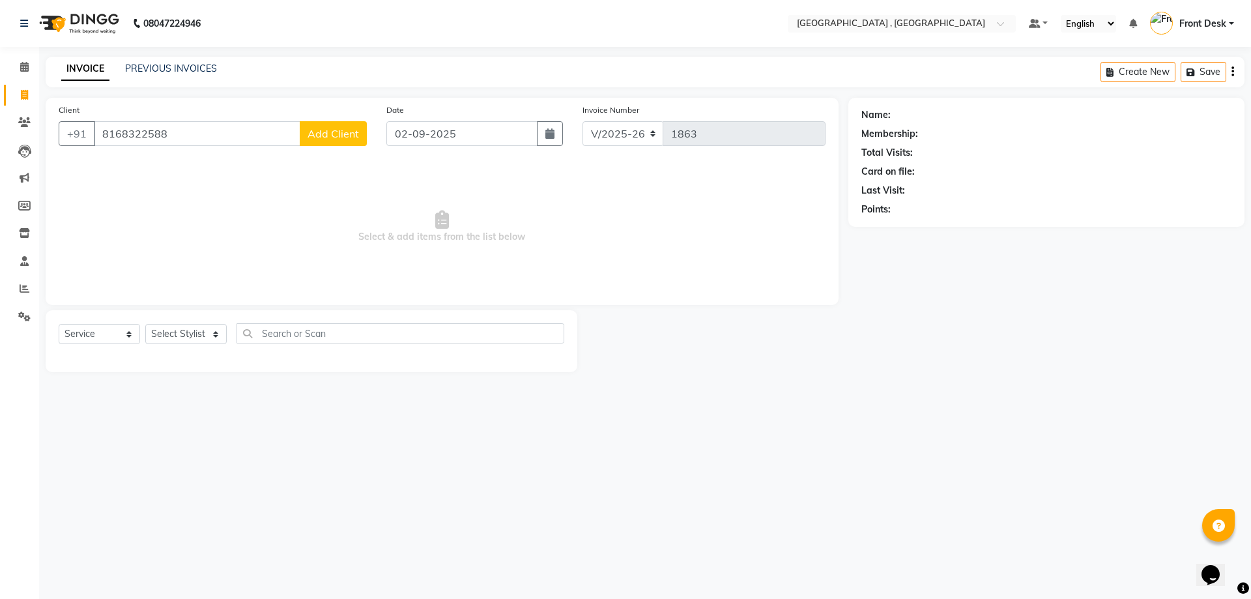
click at [331, 129] on span "Add Client" at bounding box center [333, 133] width 51 height 13
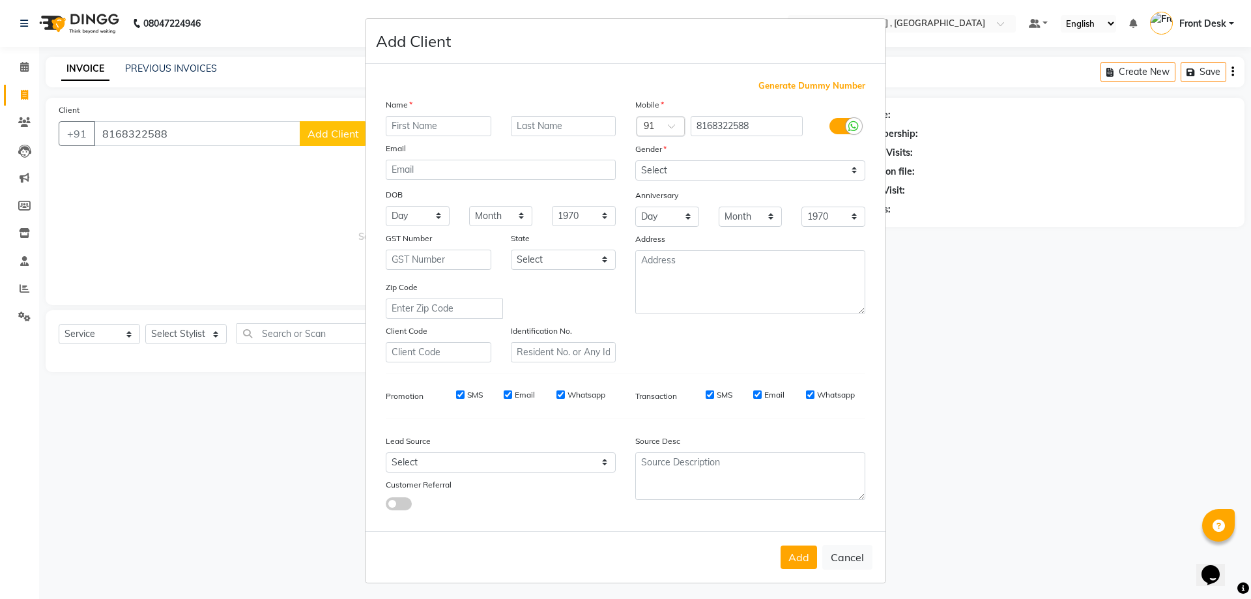
click at [437, 123] on input "text" at bounding box center [439, 126] width 106 height 20
type input "monika"
click at [646, 169] on select "Select Male Female Other Prefer Not To Say" at bounding box center [750, 170] width 230 height 20
select select "female"
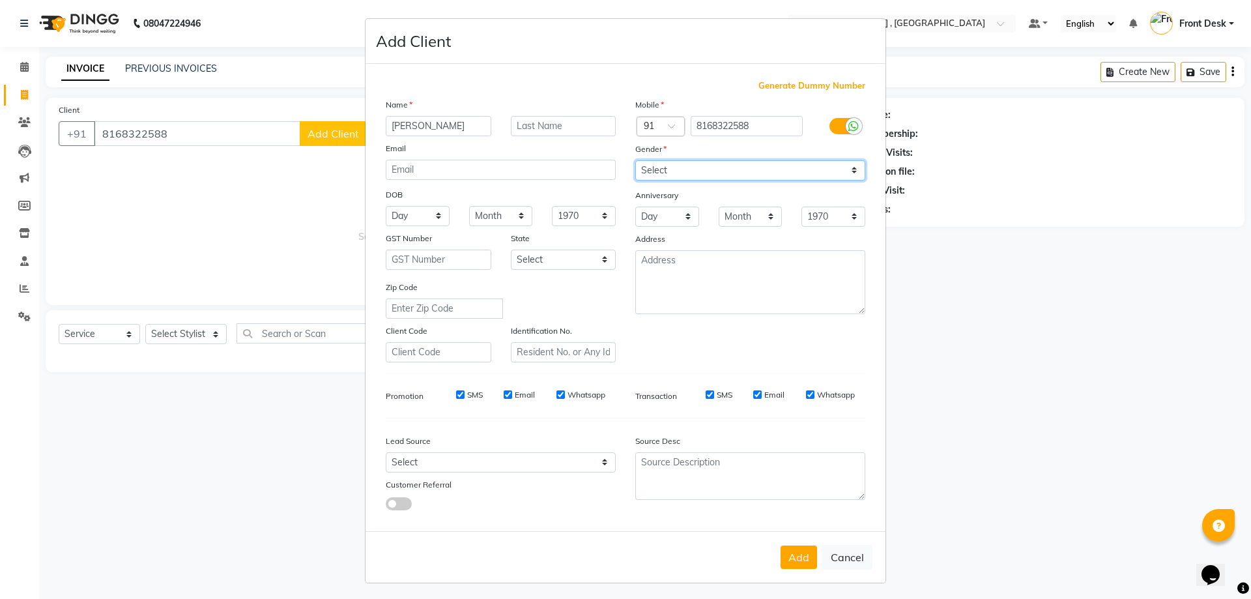
click at [635, 160] on select "Select Male Female Other Prefer Not To Say" at bounding box center [750, 170] width 230 height 20
click at [790, 559] on button "Add" at bounding box center [798, 556] width 36 height 23
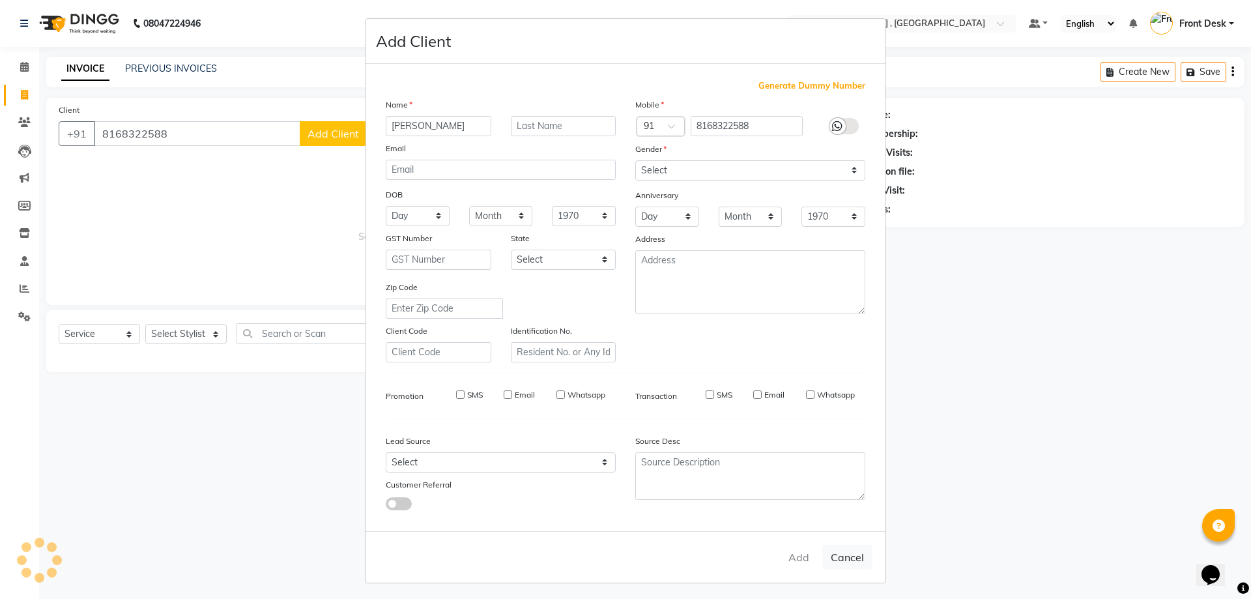
select select
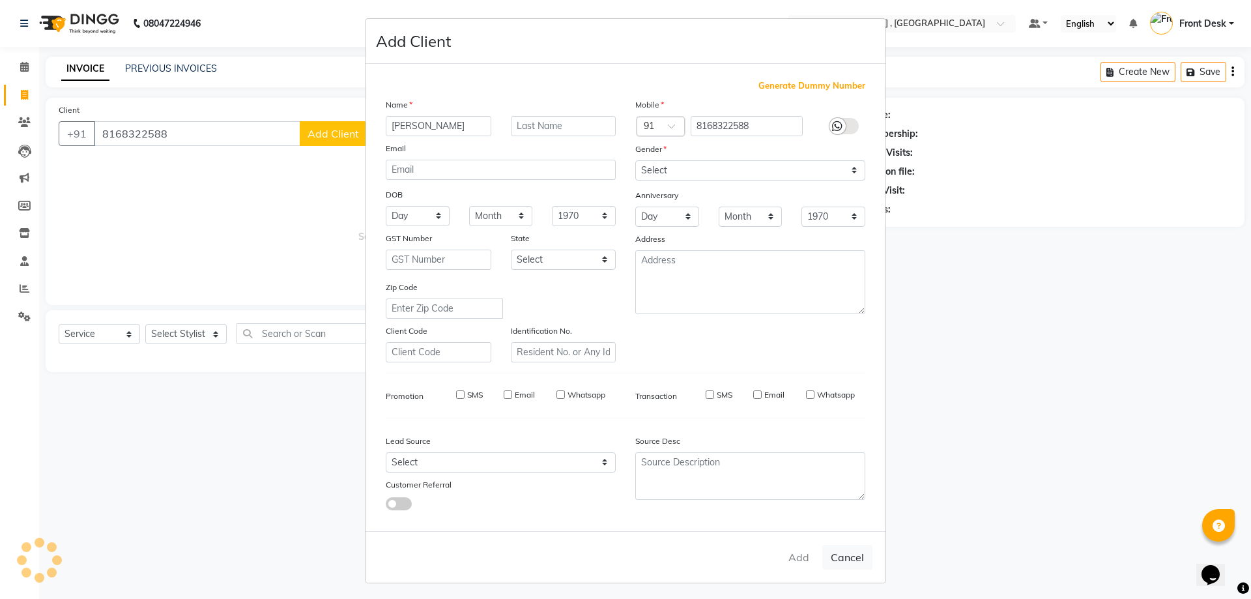
select select
checkbox input "false"
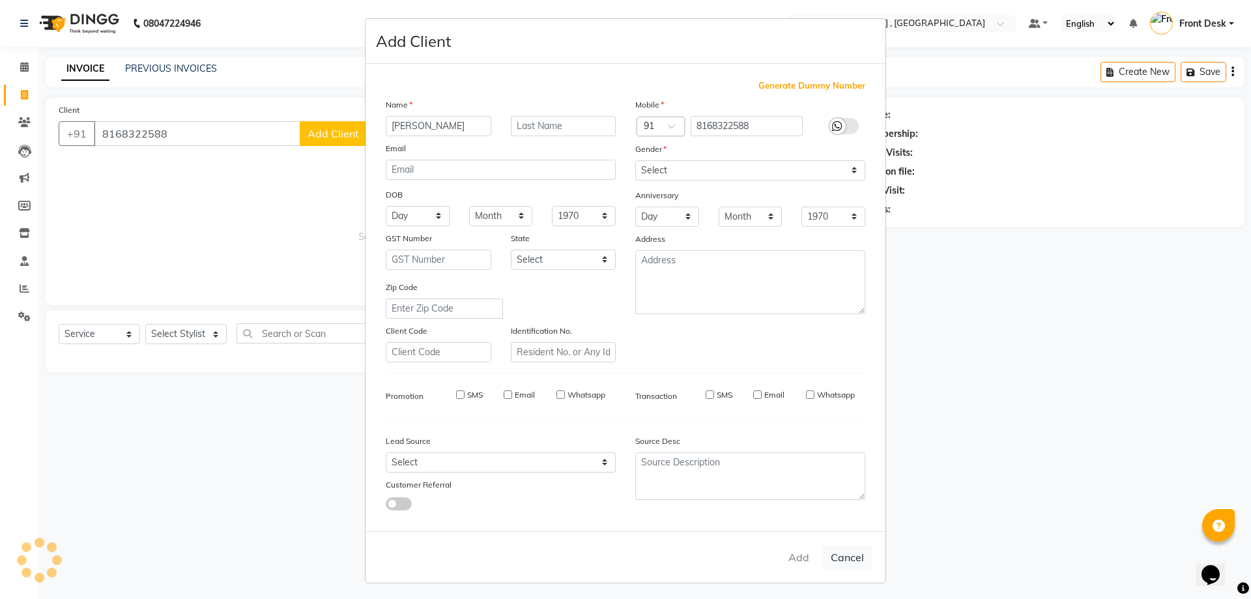
checkbox input "false"
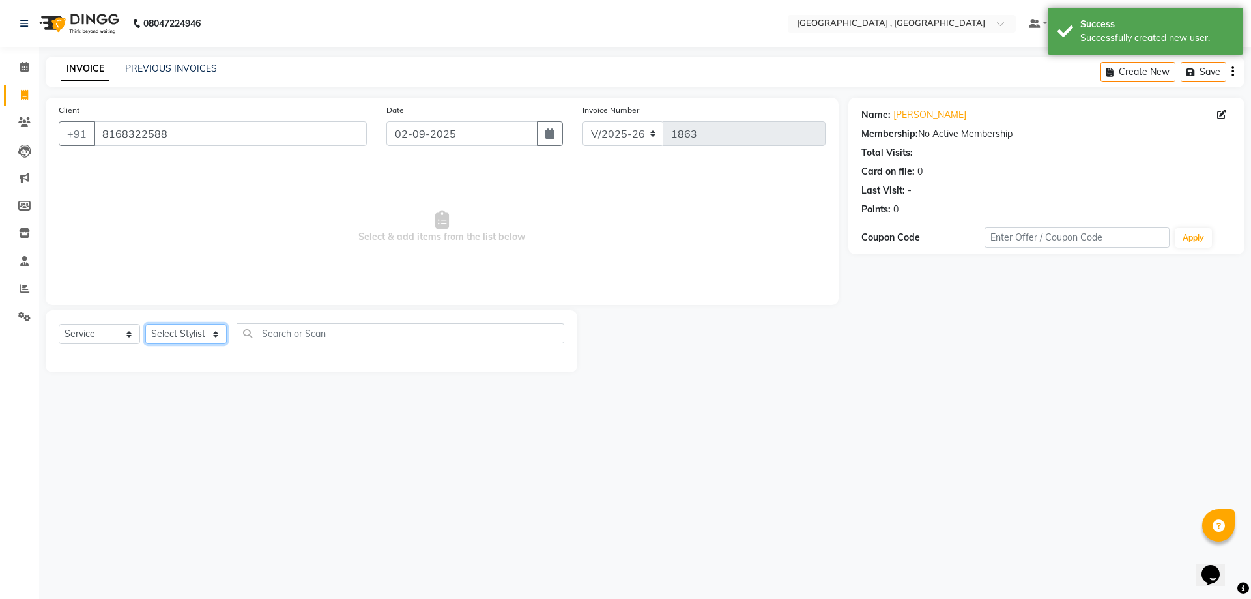
click at [164, 337] on select "Select Stylist anand anil anuj anuja mam ashok diksha Front Desk manpreet Nosha…" at bounding box center [185, 334] width 81 height 20
select select "78842"
click at [145, 324] on select "Select Stylist anand anil anuj anuja mam ashok diksha Front Desk manpreet Nosha…" at bounding box center [185, 334] width 81 height 20
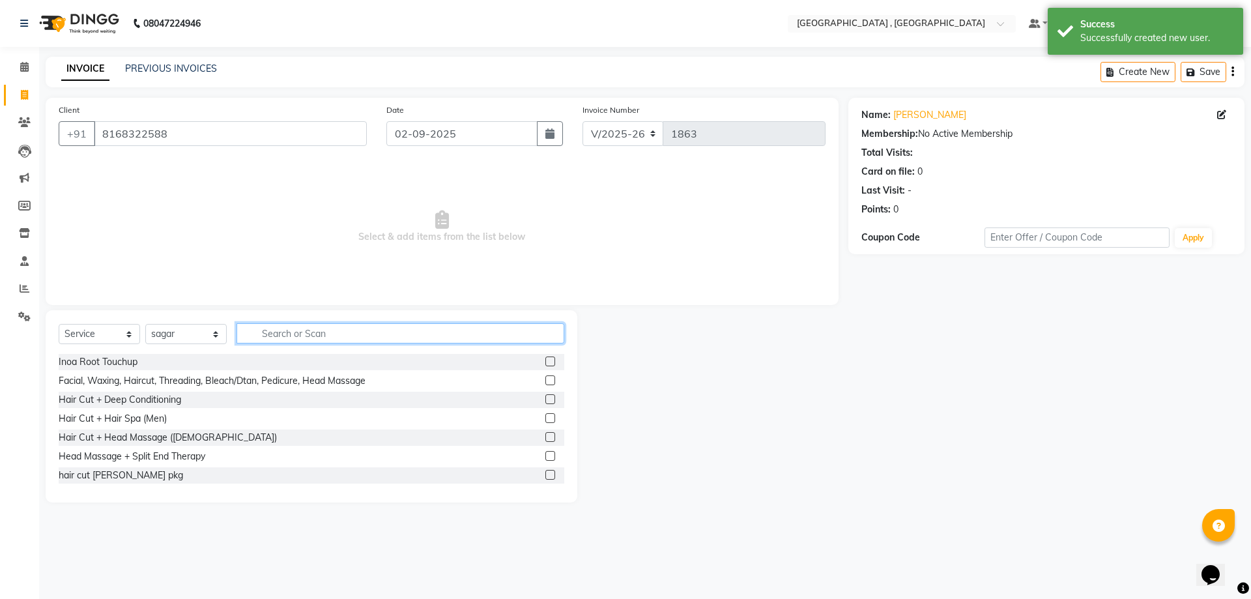
click at [258, 330] on input "text" at bounding box center [400, 333] width 328 height 20
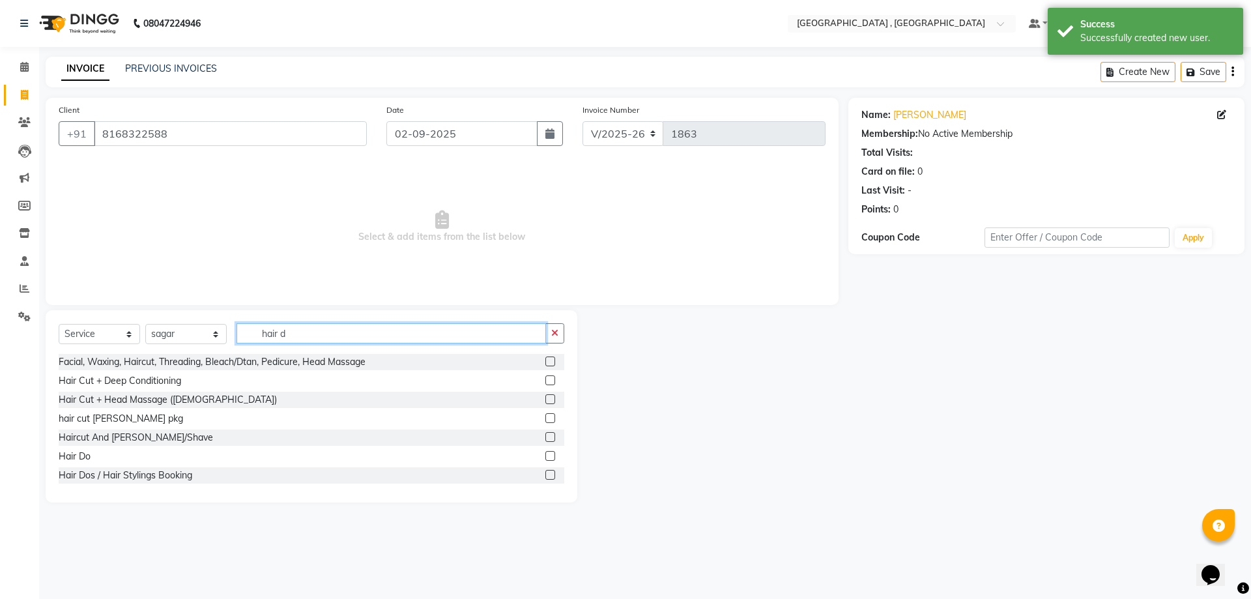
type input "hair d"
click at [545, 454] on label at bounding box center [550, 456] width 10 height 10
click at [545, 454] on input "checkbox" at bounding box center [549, 456] width 8 height 8
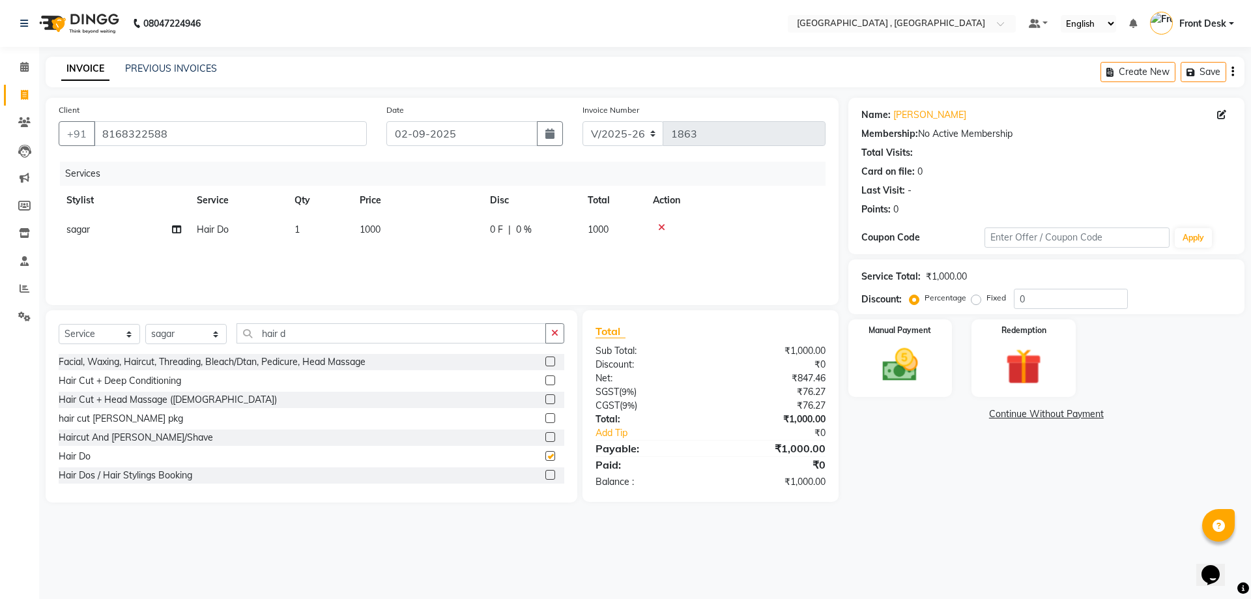
checkbox input "false"
click at [201, 334] on select "Select Stylist anand anil anuj anuja mam ashok diksha Front Desk manpreet Nosha…" at bounding box center [185, 334] width 81 height 20
select select "59118"
click at [145, 324] on select "Select Stylist anand anil anuj anuja mam ashok diksha Front Desk manpreet Nosha…" at bounding box center [185, 334] width 81 height 20
click at [306, 332] on input "hair d" at bounding box center [390, 333] width 309 height 20
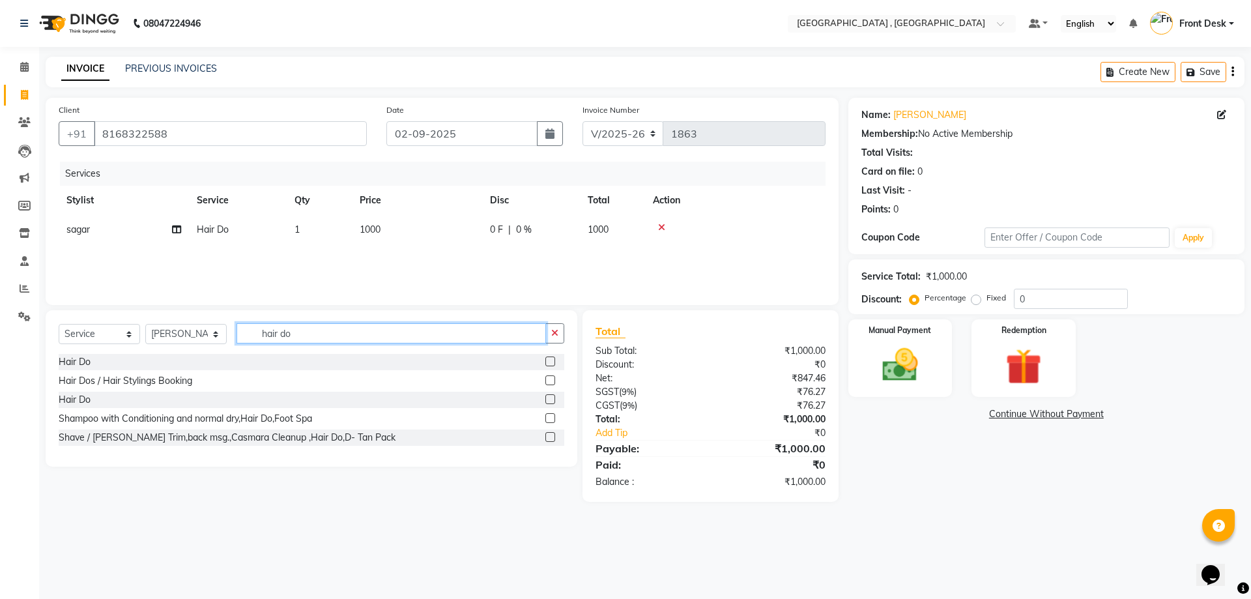
type input "hair do"
click at [548, 362] on label at bounding box center [550, 361] width 10 height 10
click at [548, 362] on input "checkbox" at bounding box center [549, 362] width 8 height 8
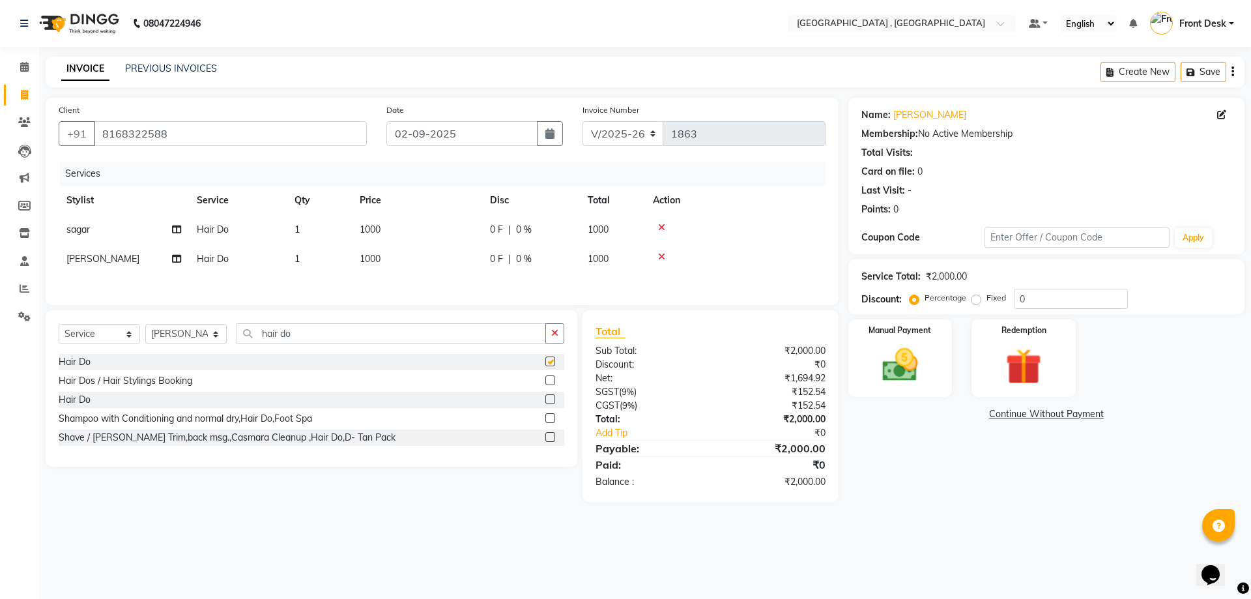
checkbox input "false"
click at [891, 362] on img at bounding box center [900, 364] width 61 height 43
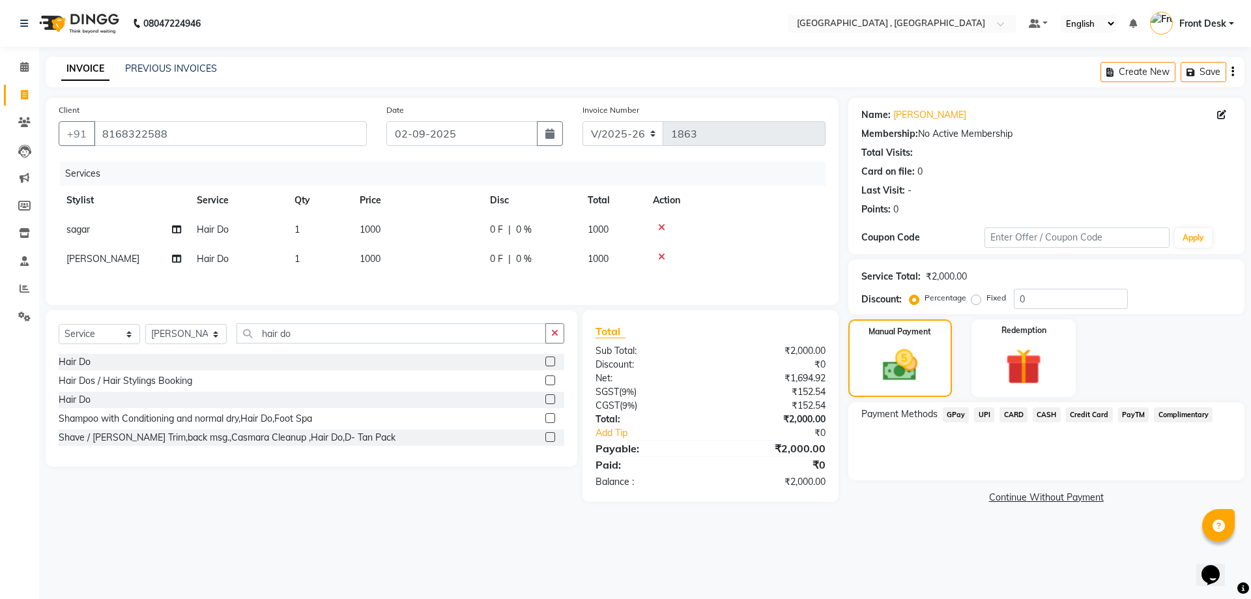
click at [978, 417] on span "UPI" at bounding box center [984, 414] width 20 height 15
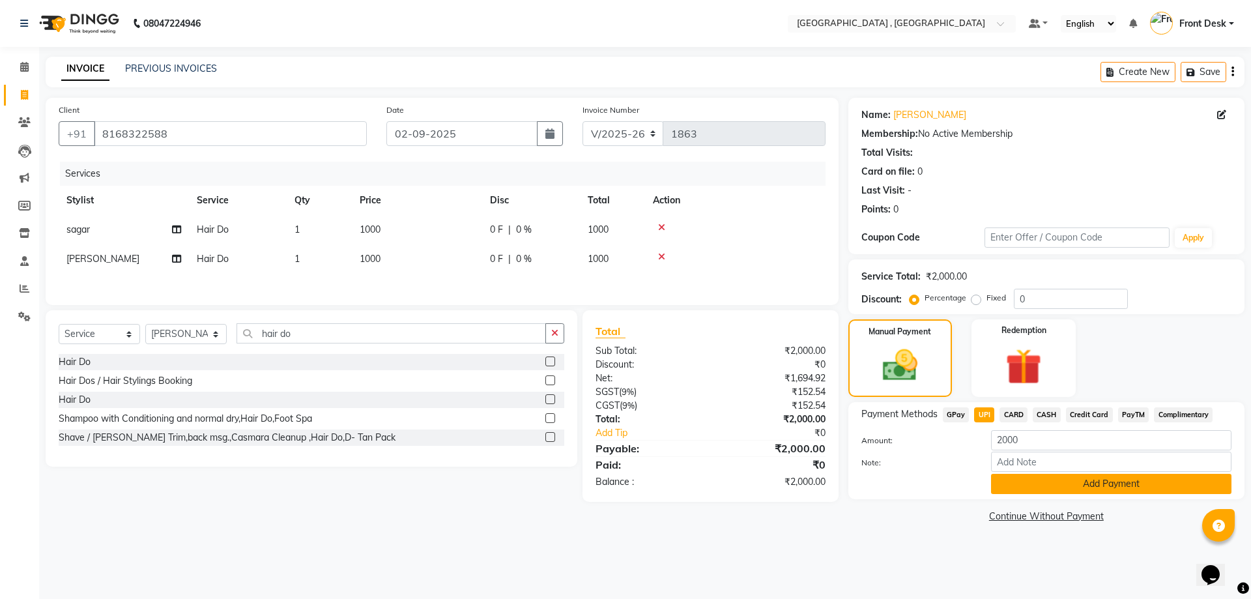
click at [1039, 487] on button "Add Payment" at bounding box center [1111, 484] width 240 height 20
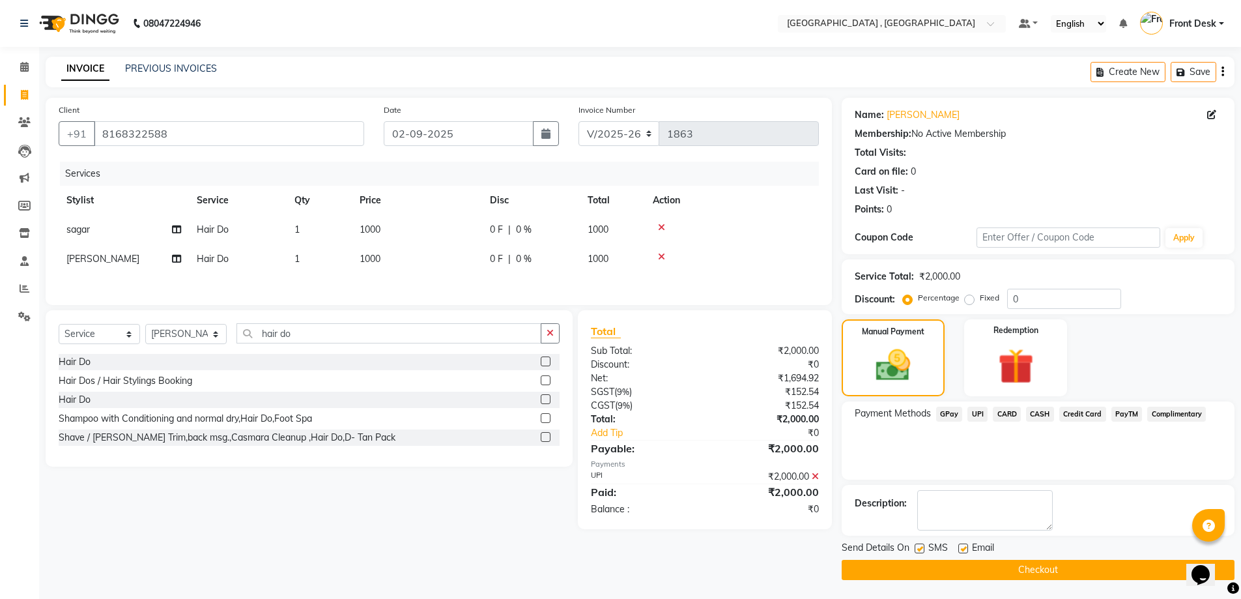
click at [1012, 568] on button "Checkout" at bounding box center [1038, 570] width 393 height 20
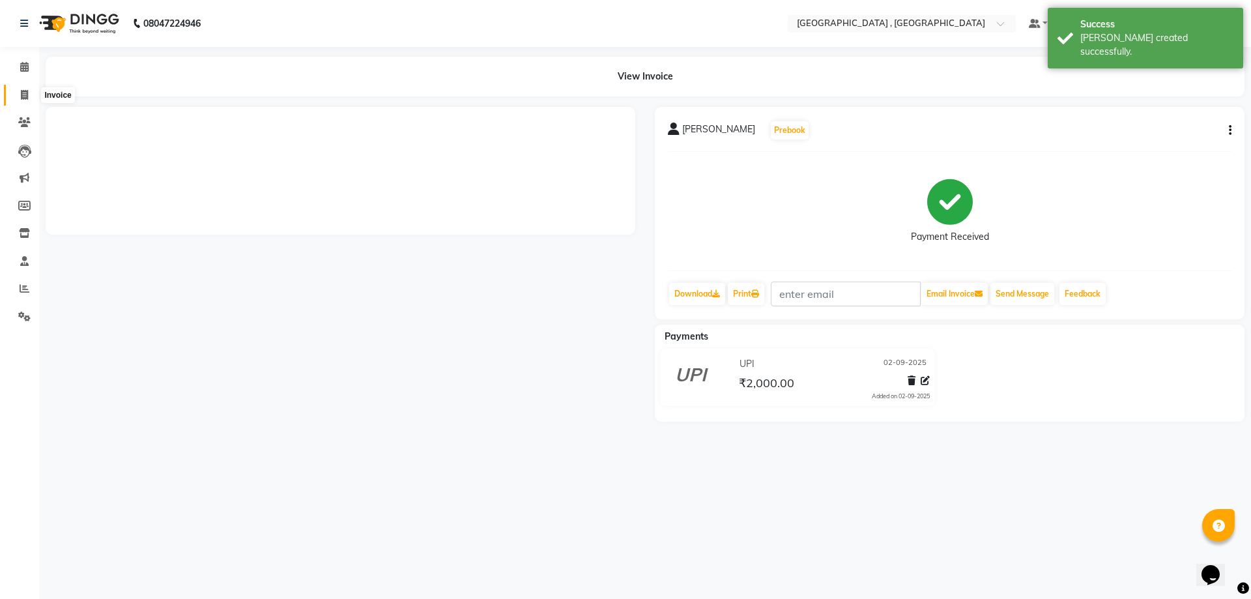
click at [18, 92] on span at bounding box center [24, 95] width 23 height 15
select select "service"
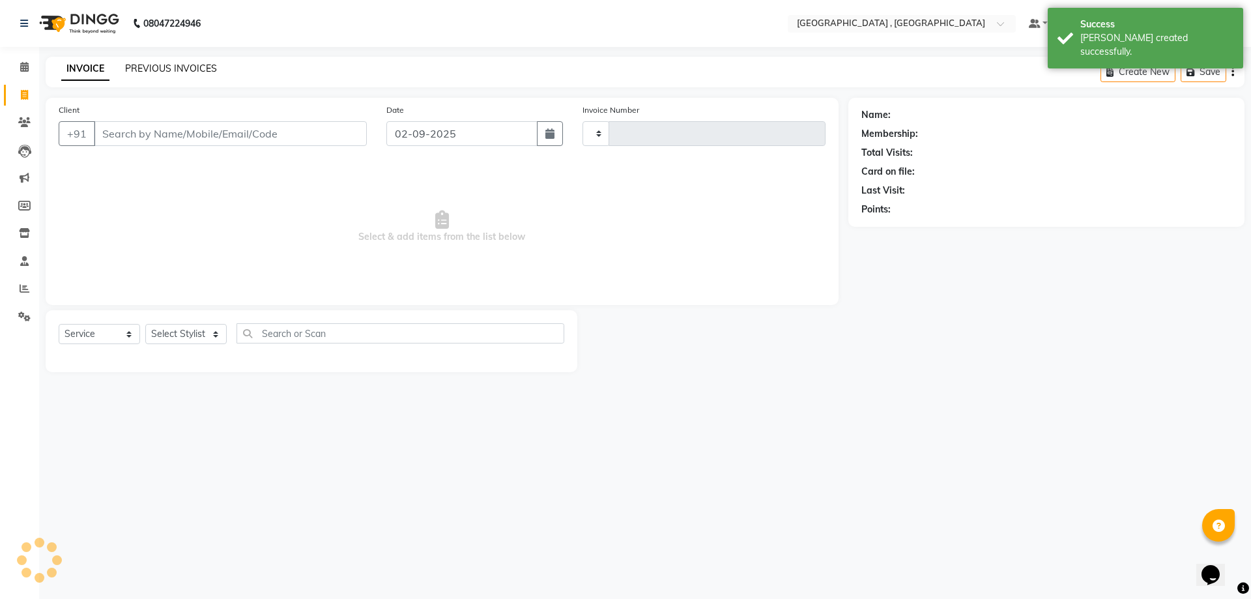
type input "1864"
select select "5111"
click at [154, 66] on link "PREVIOUS INVOICES" at bounding box center [171, 69] width 92 height 12
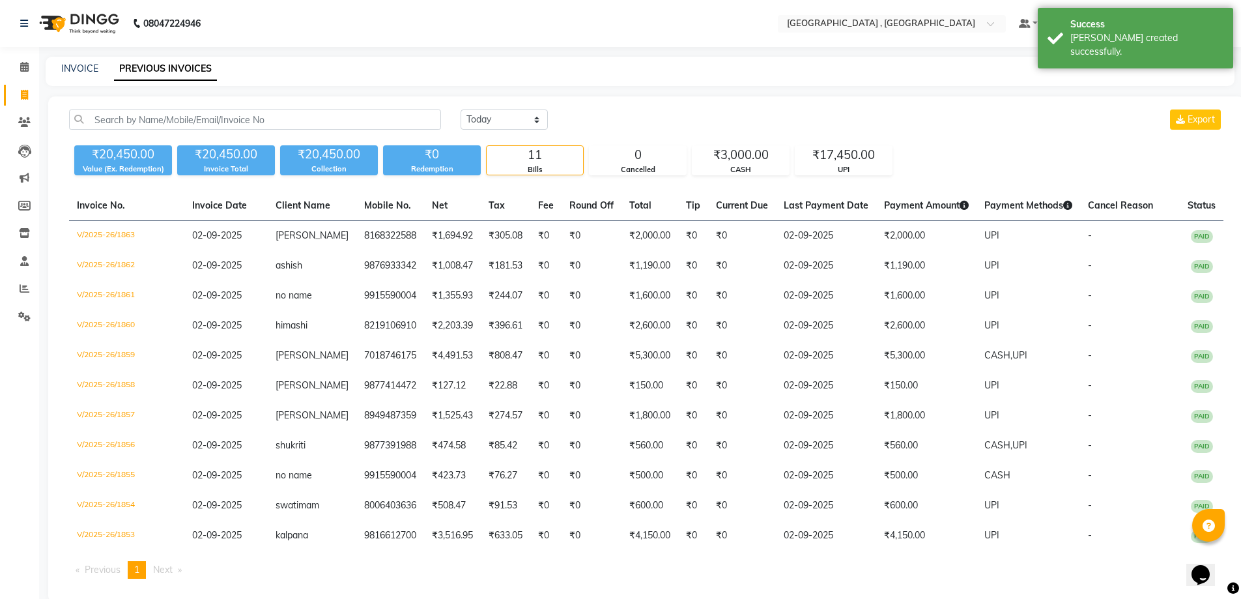
click at [21, 88] on span at bounding box center [24, 95] width 23 height 15
select select "service"
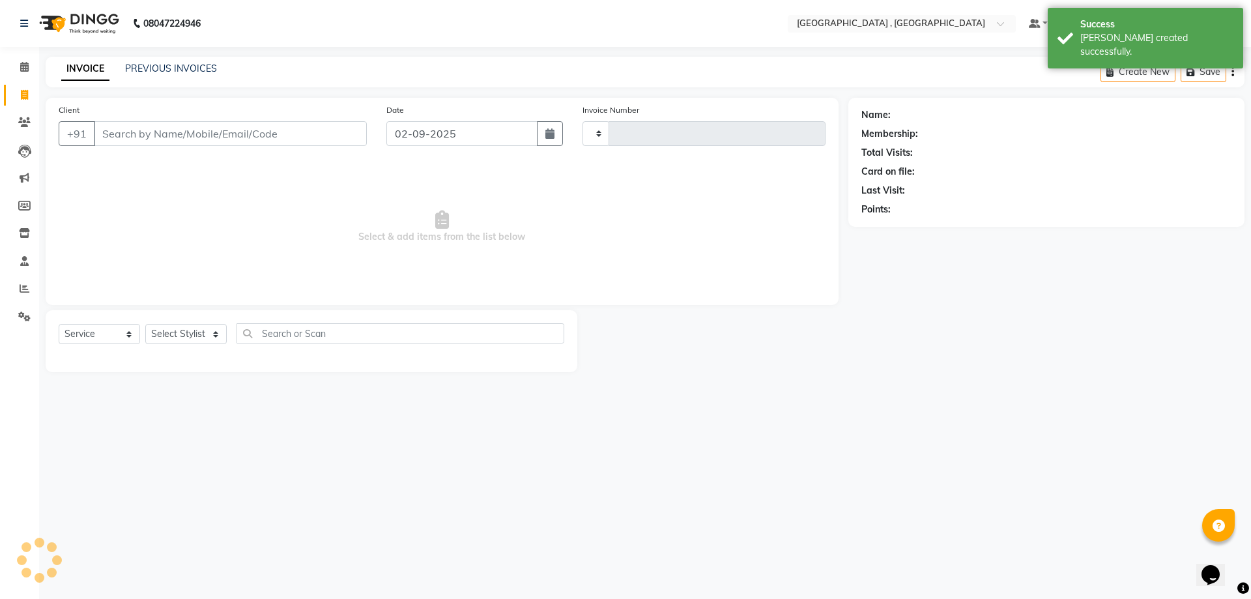
type input "1864"
select select "5111"
click at [170, 71] on link "PREVIOUS INVOICES" at bounding box center [171, 69] width 92 height 12
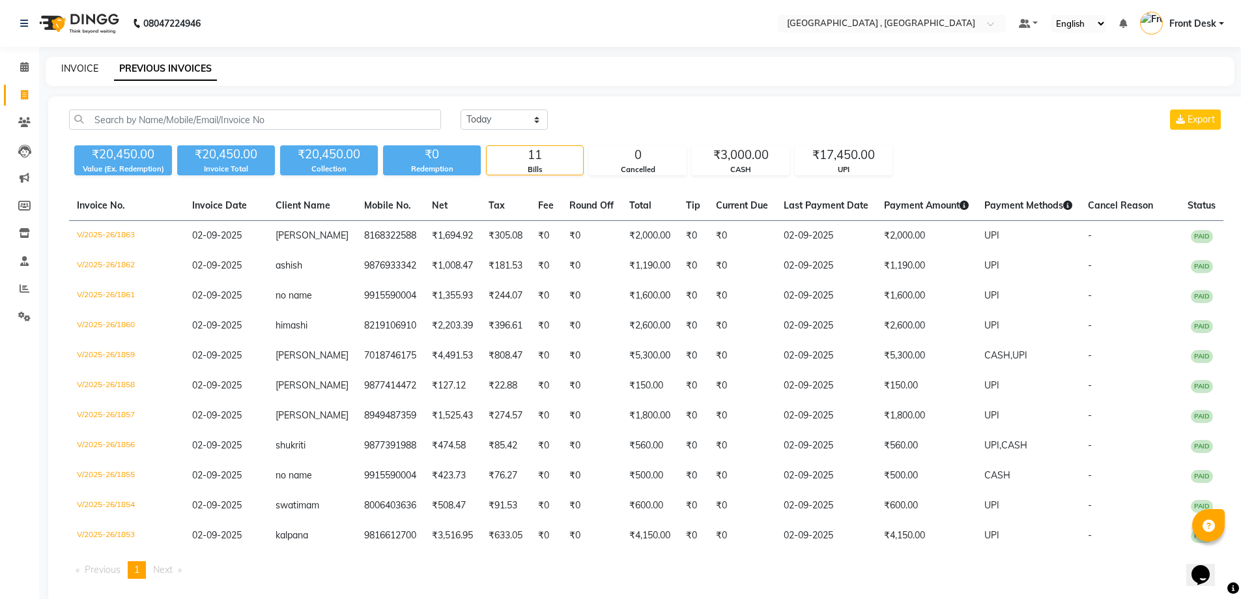
click at [76, 71] on link "INVOICE" at bounding box center [79, 69] width 37 height 12
select select "5111"
select select "service"
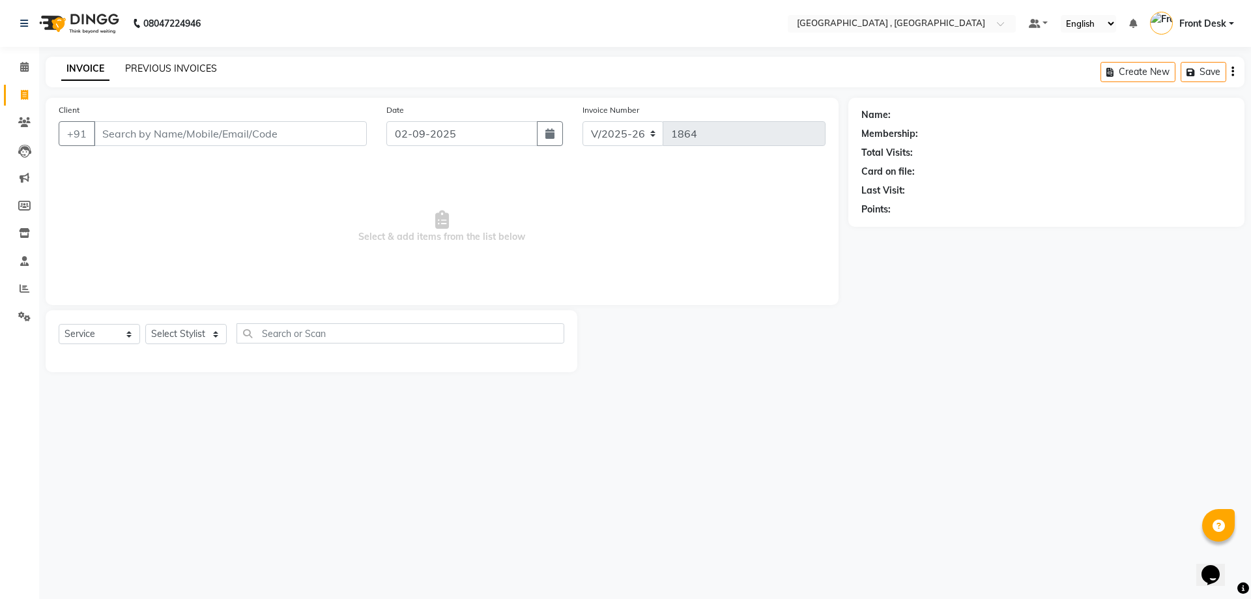
click at [158, 69] on link "PREVIOUS INVOICES" at bounding box center [171, 69] width 92 height 12
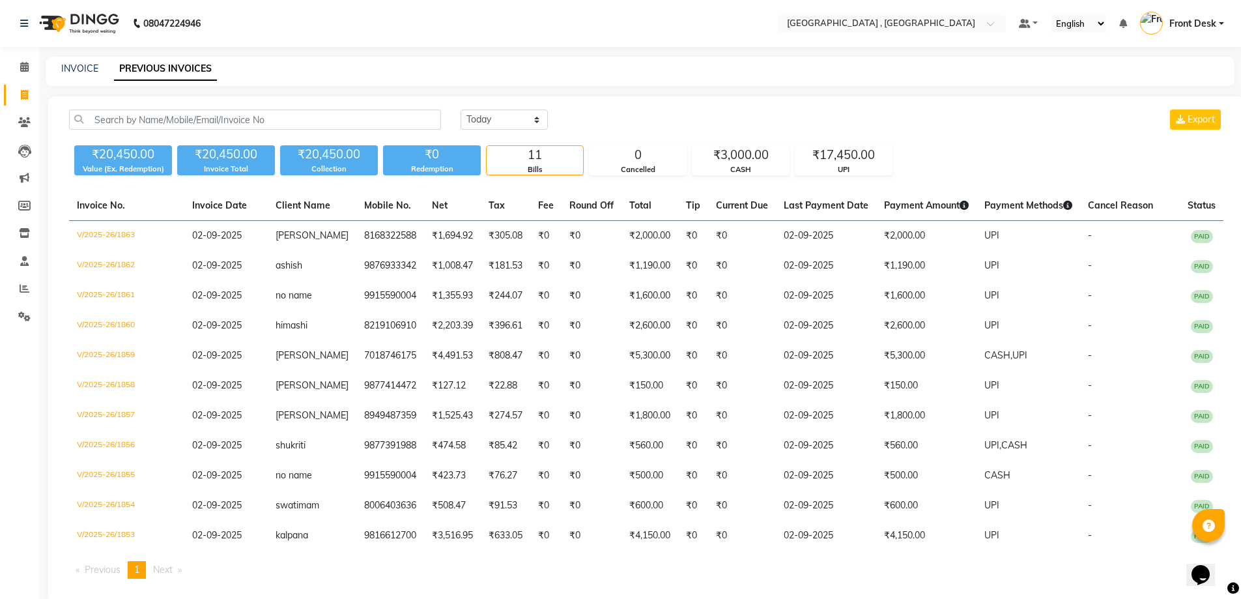
drag, startPoint x: 499, startPoint y: 106, endPoint x: 493, endPoint y: 108, distance: 7.0
click at [499, 106] on div "Today Yesterday Custom Range Export ₹20,450.00 Value (Ex. Redemption) ₹20,450.0…" at bounding box center [646, 349] width 1196 height 506
click at [487, 124] on select "Today Yesterday Custom Range" at bounding box center [504, 119] width 87 height 20
select select "range"
click at [461, 109] on select "Today Yesterday Custom Range" at bounding box center [504, 119] width 87 height 20
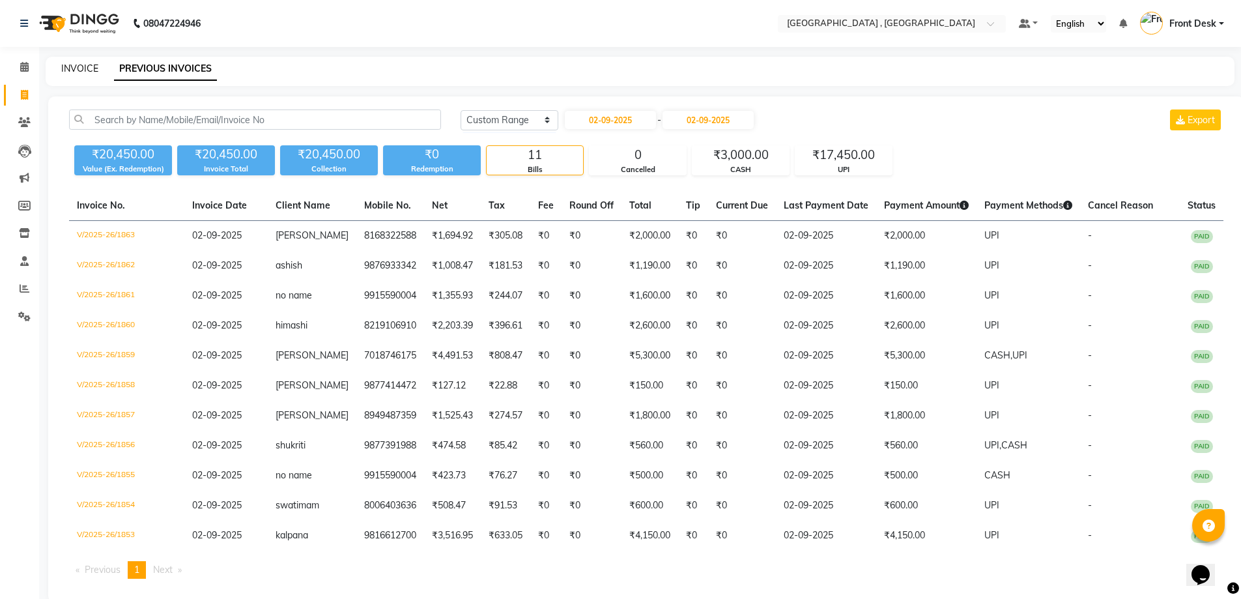
click at [80, 70] on link "INVOICE" at bounding box center [79, 69] width 37 height 12
select select "5111"
select select "service"
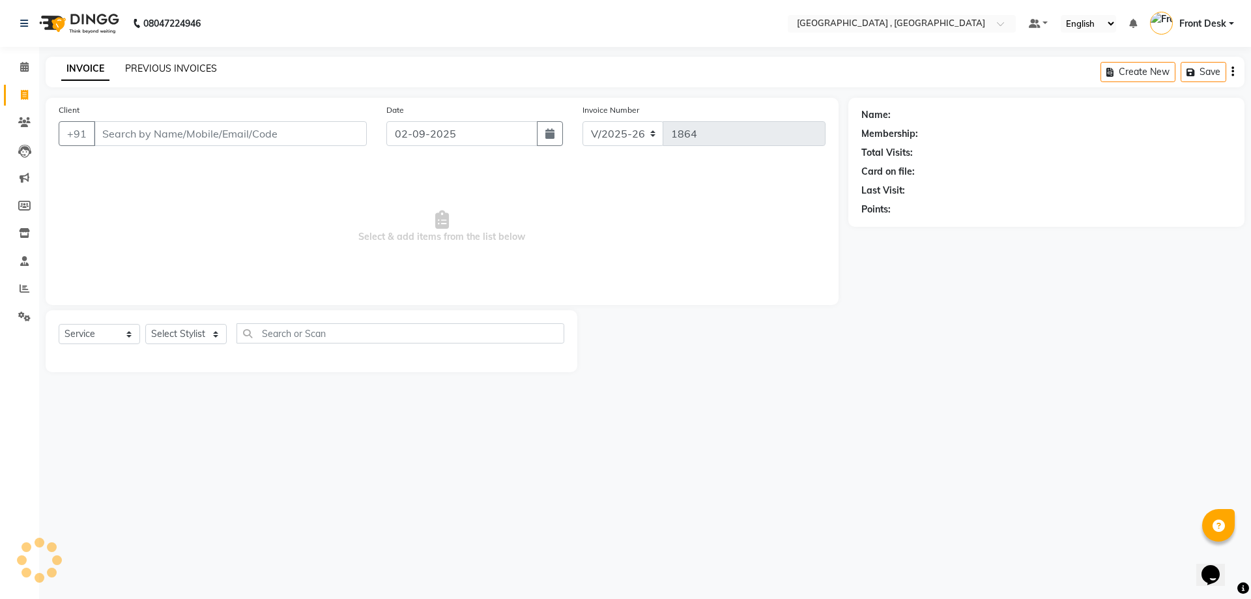
click at [155, 70] on link "PREVIOUS INVOICES" at bounding box center [171, 69] width 92 height 12
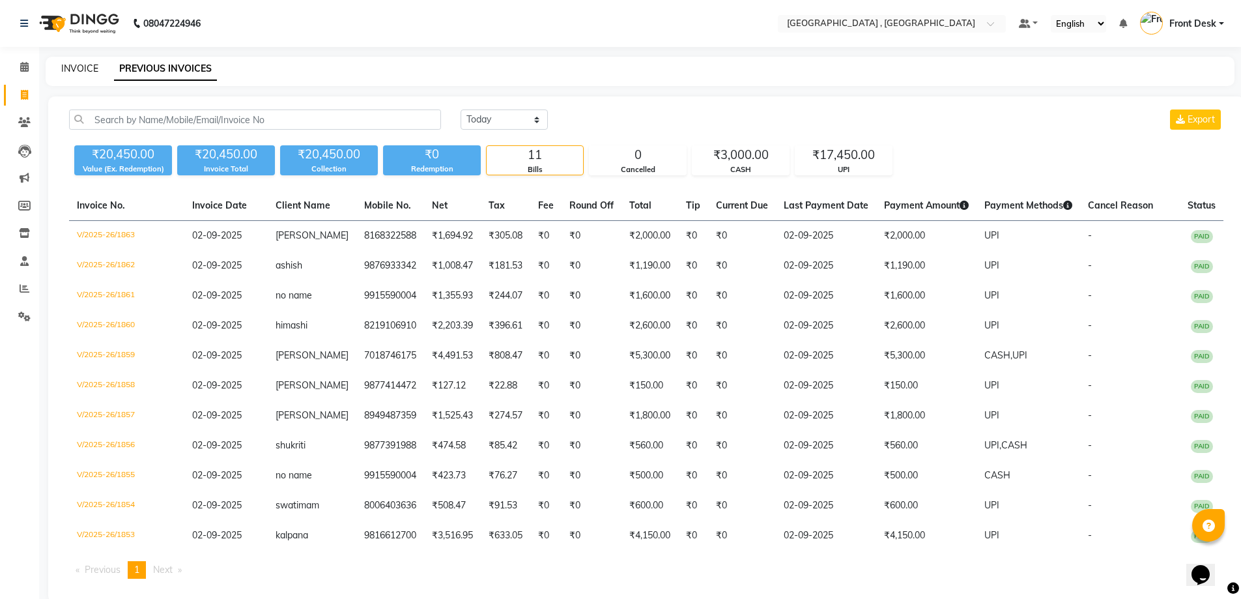
click at [68, 66] on link "INVOICE" at bounding box center [79, 69] width 37 height 12
select select "service"
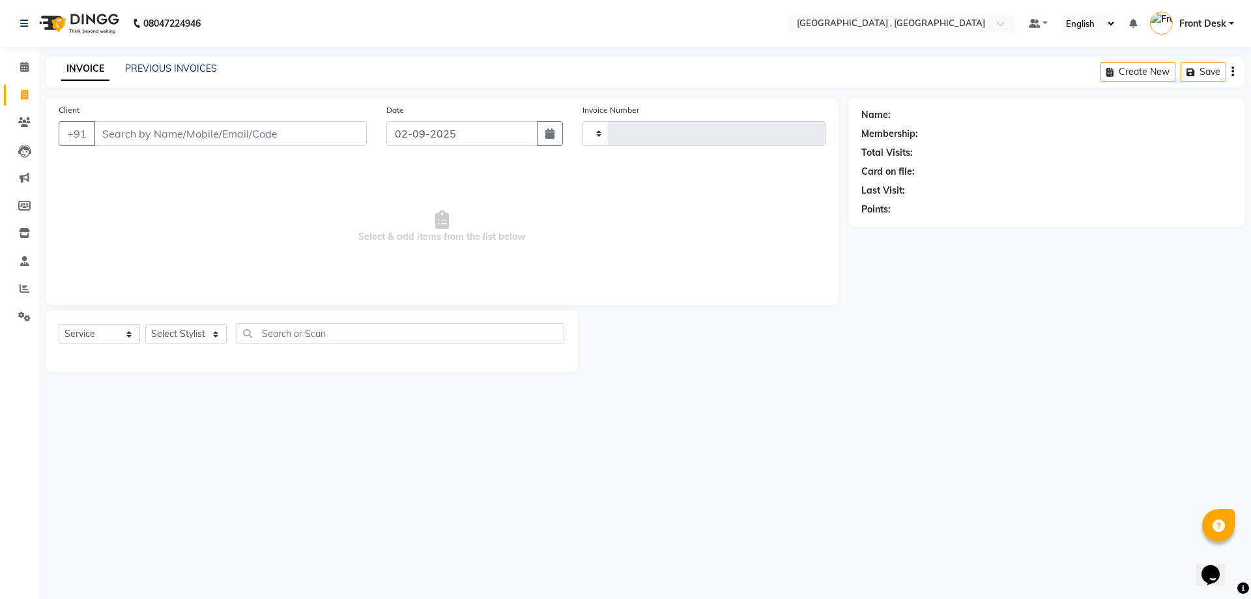
type input "1864"
select select "5111"
click at [146, 141] on input "Client" at bounding box center [230, 133] width 273 height 25
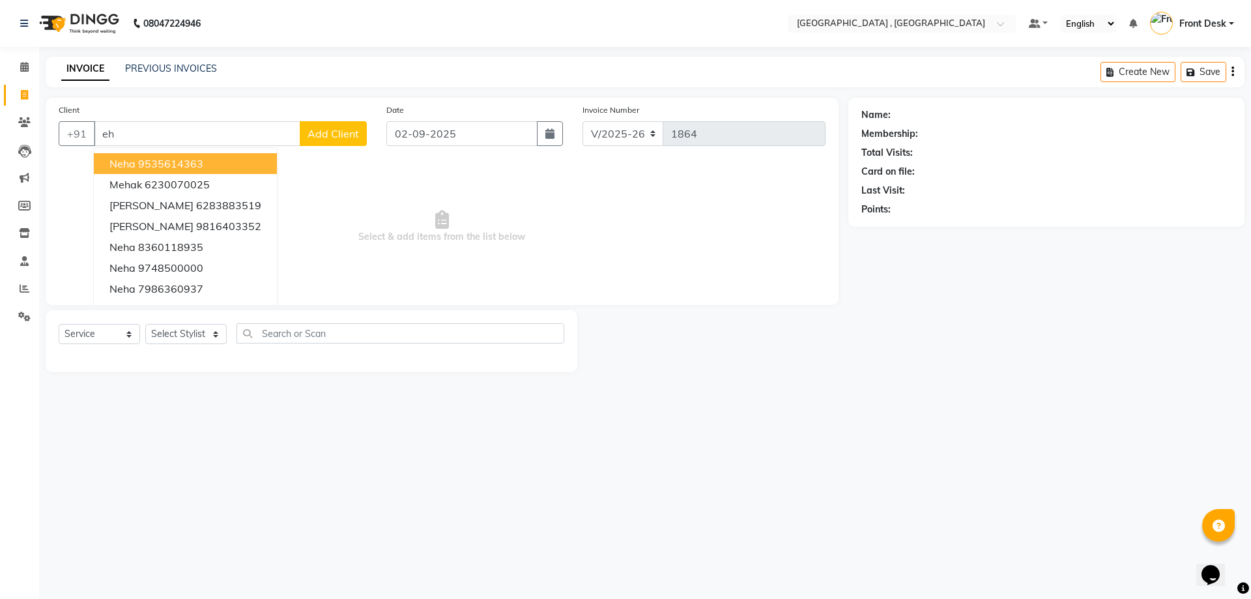
type input "e"
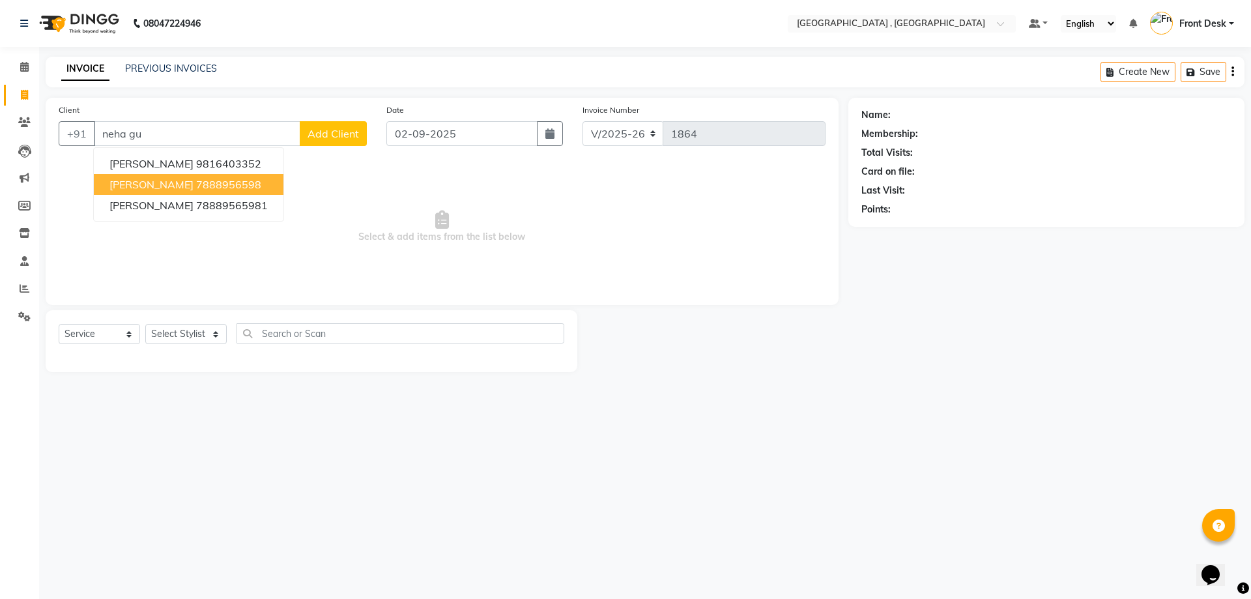
click at [156, 183] on span "NEHA GUPTA" at bounding box center [151, 184] width 84 height 13
type input "7888956598"
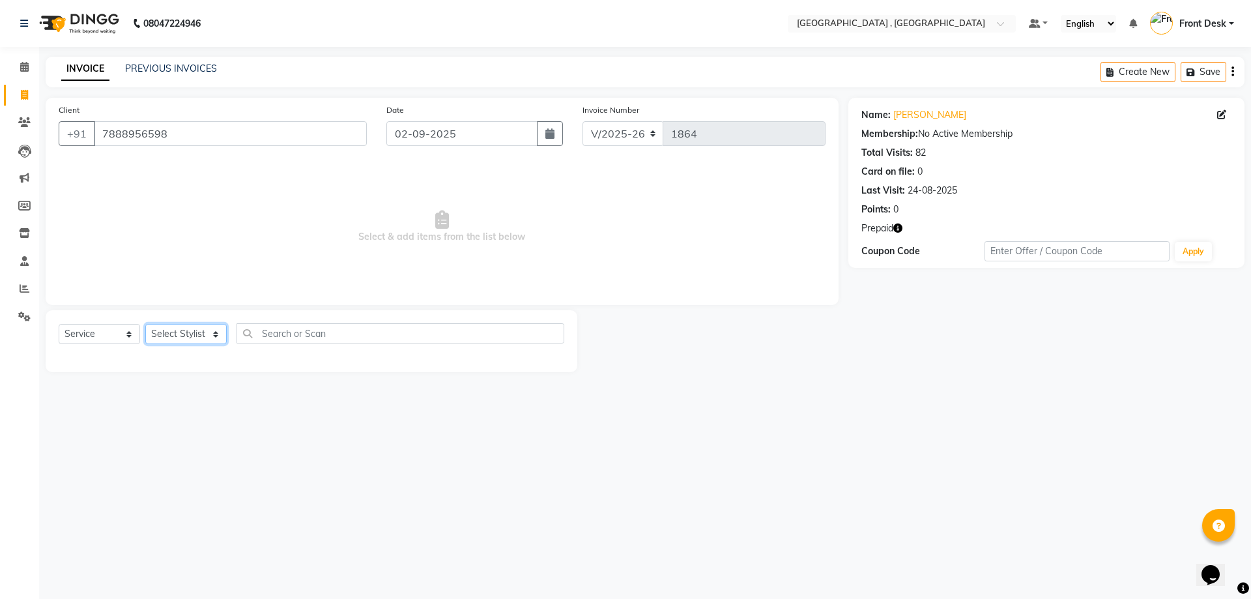
click at [181, 345] on div "Select Service Product Membership Package Voucher Prepaid Gift Card Select Styl…" at bounding box center [312, 338] width 506 height 31
select select "32310"
click at [145, 324] on select "Select Stylist anand anil anuj anuja mam ashok diksha Front Desk manpreet Nosha…" at bounding box center [185, 334] width 81 height 20
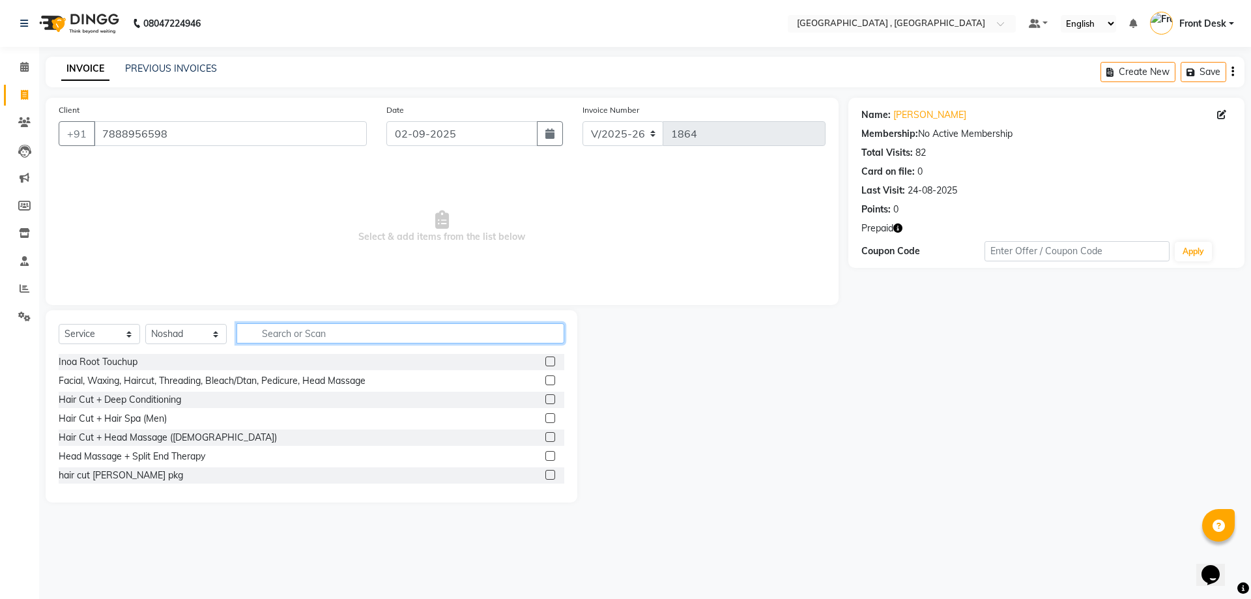
click at [287, 330] on input "text" at bounding box center [400, 333] width 328 height 20
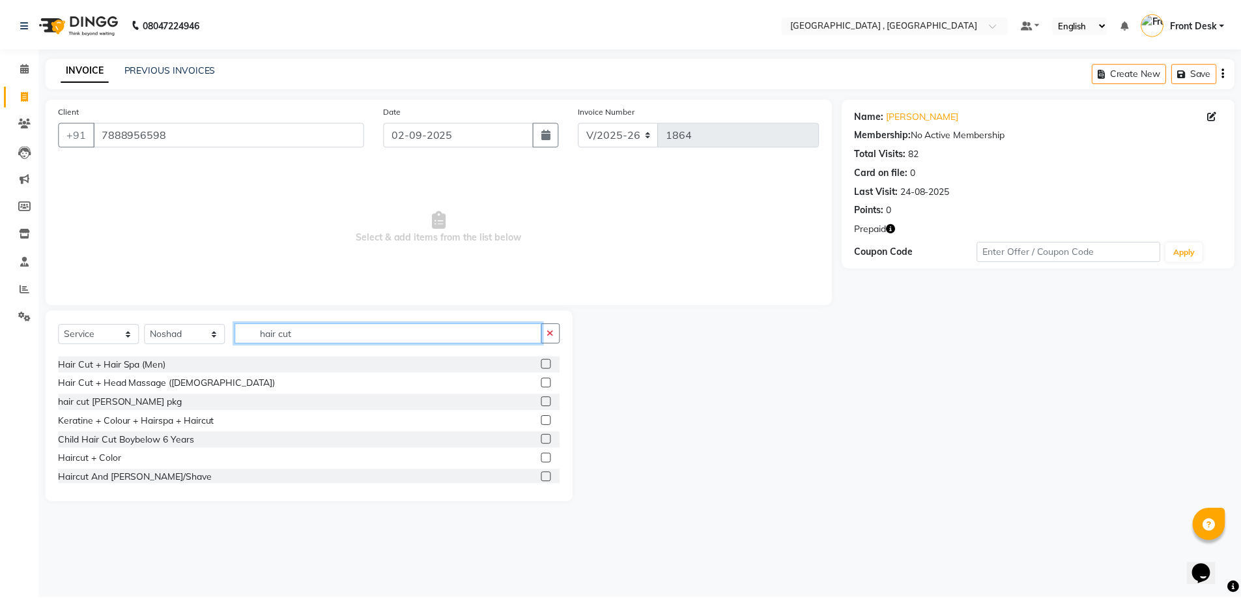
scroll to position [65, 0]
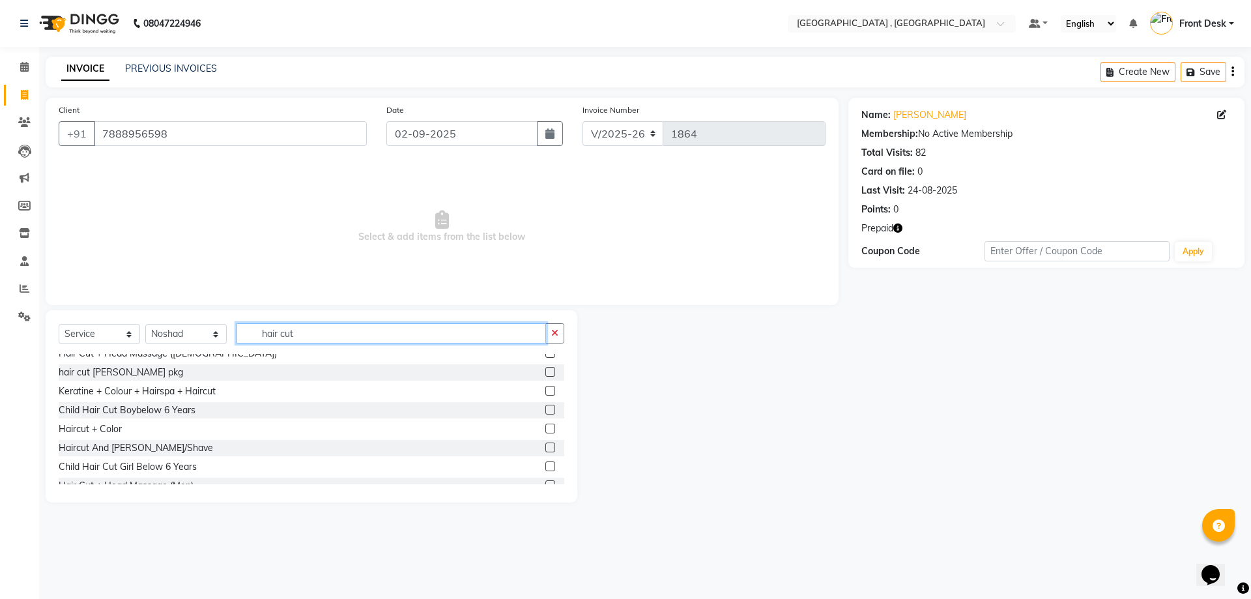
type input "hair cut"
click at [545, 443] on label at bounding box center [550, 447] width 10 height 10
click at [545, 444] on input "checkbox" at bounding box center [549, 448] width 8 height 8
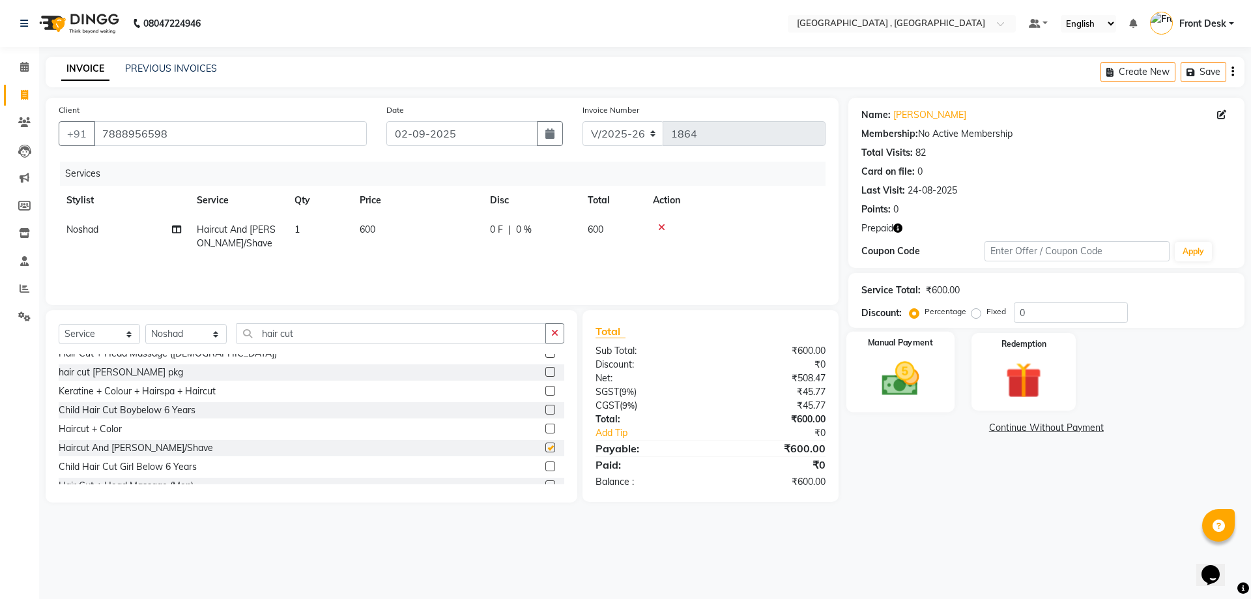
checkbox input "false"
click at [913, 352] on div "Manual Payment" at bounding box center [900, 372] width 108 height 80
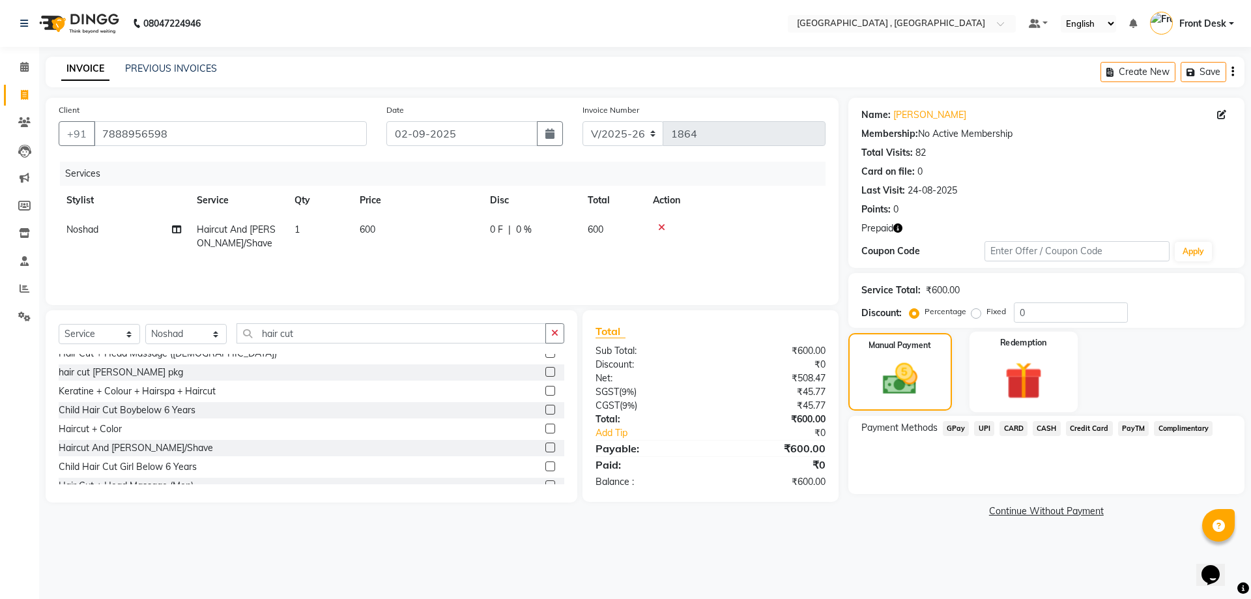
click at [987, 366] on div "Redemption" at bounding box center [1023, 372] width 108 height 80
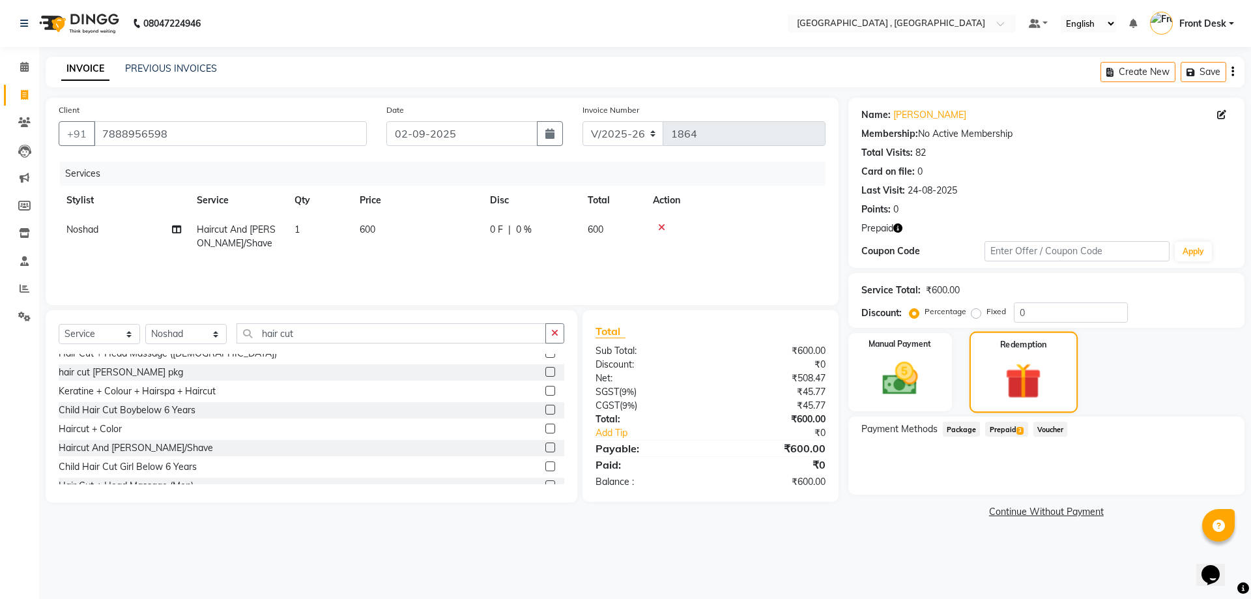
click at [1026, 366] on img at bounding box center [1023, 380] width 59 height 45
click at [1013, 427] on span "Prepaid 3" at bounding box center [1006, 429] width 42 height 15
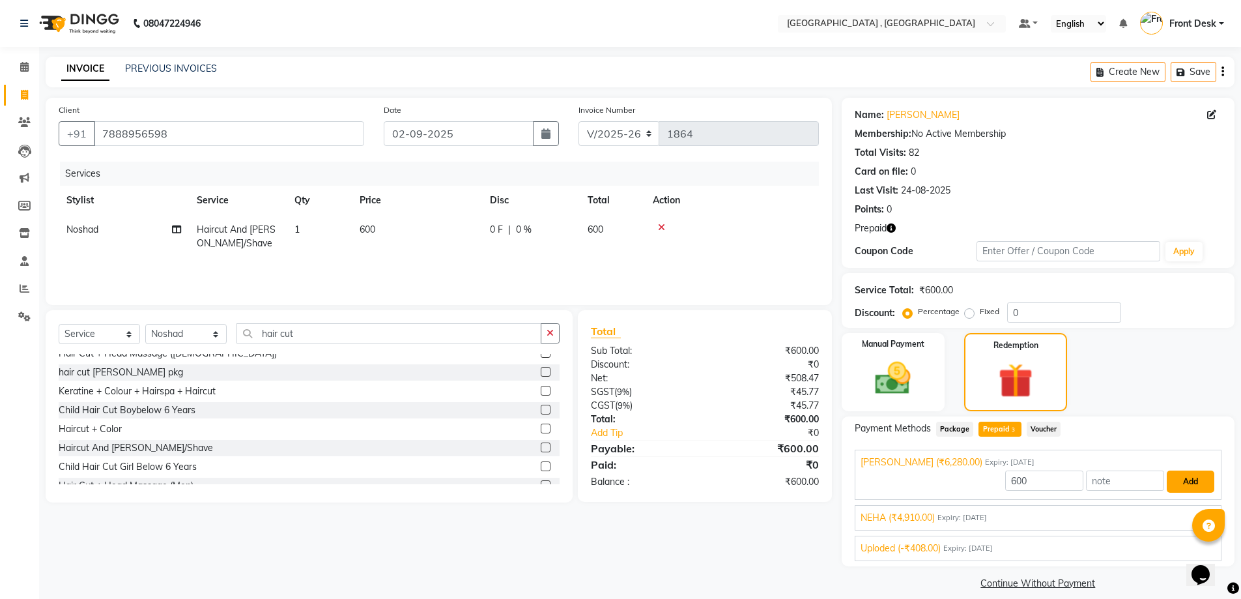
click at [1178, 483] on button "Add" at bounding box center [1191, 481] width 48 height 22
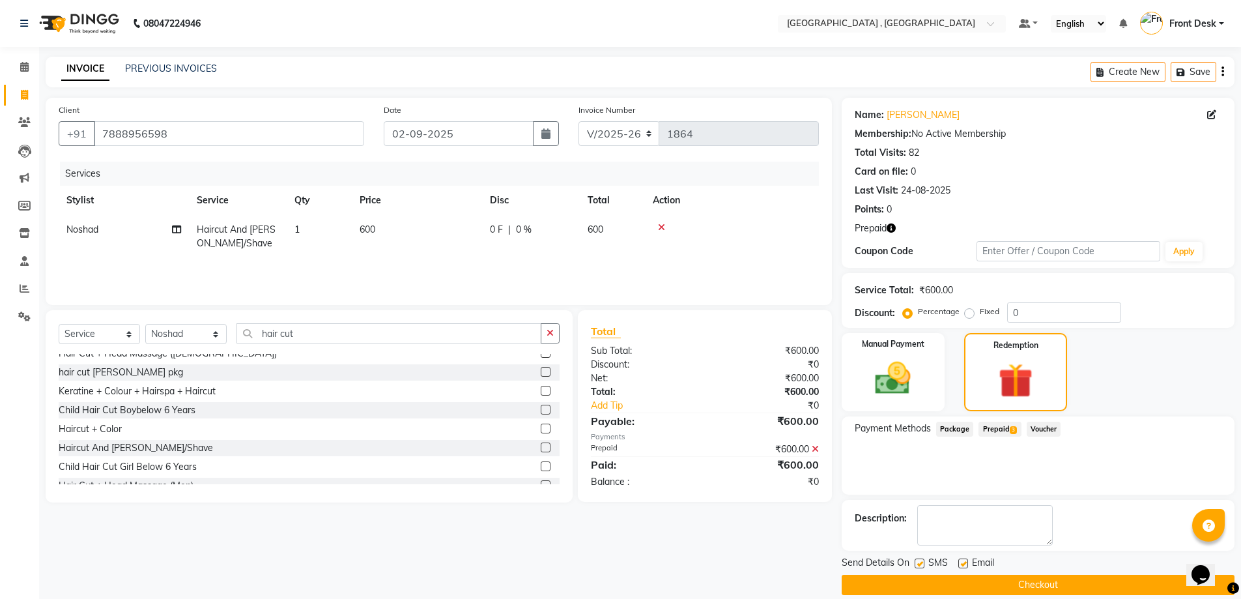
click at [982, 579] on button "Checkout" at bounding box center [1038, 585] width 393 height 20
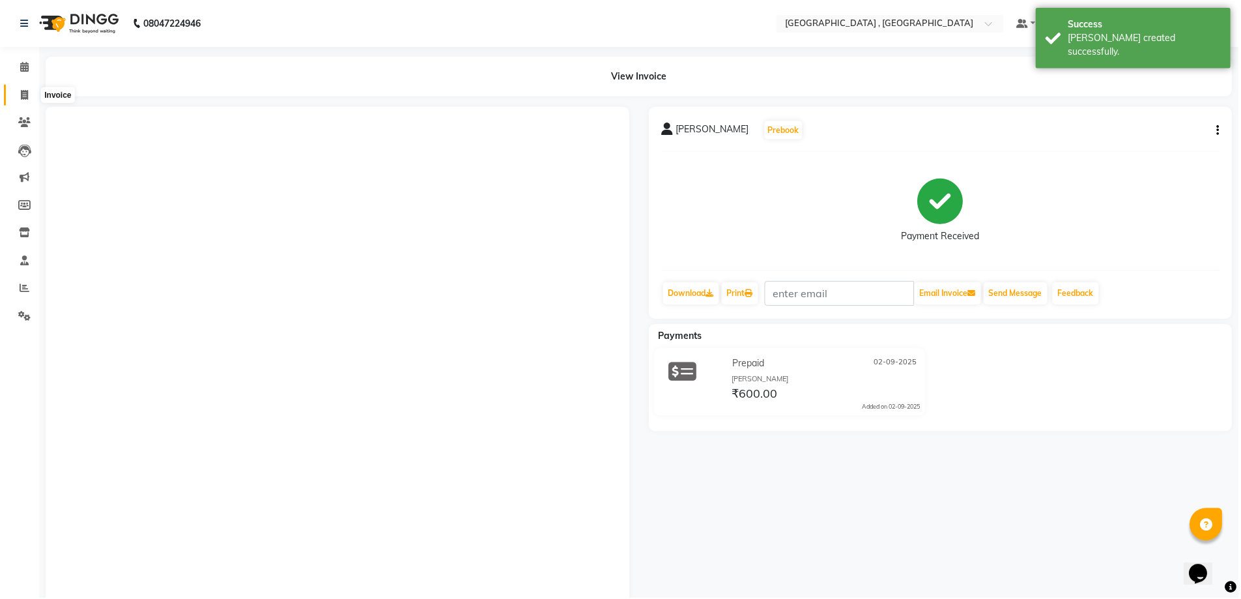
click at [28, 99] on icon at bounding box center [24, 95] width 7 height 10
select select "service"
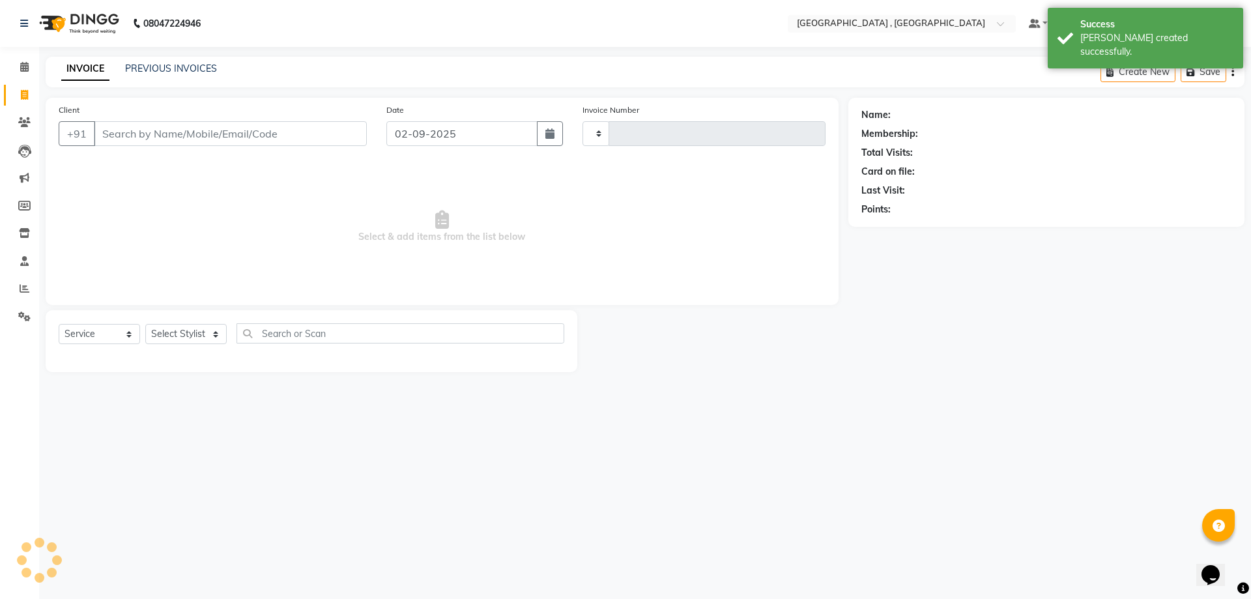
type input "1865"
select select "5111"
click at [137, 72] on link "PREVIOUS INVOICES" at bounding box center [171, 69] width 92 height 12
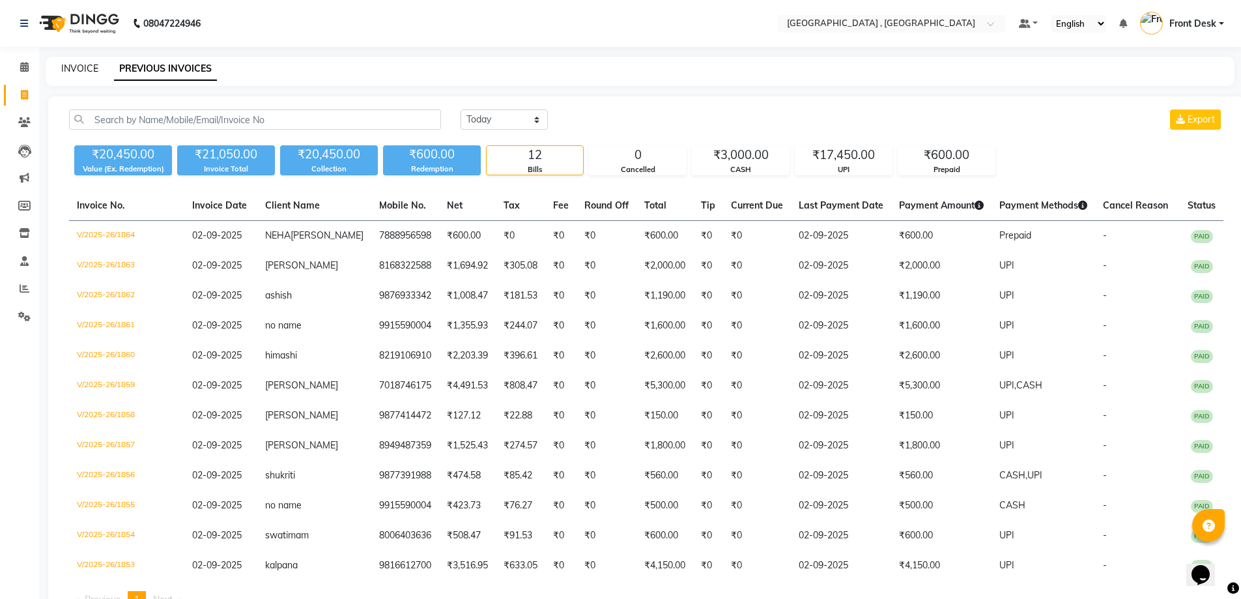
click at [91, 65] on link "INVOICE" at bounding box center [79, 69] width 37 height 12
select select "5111"
select select "service"
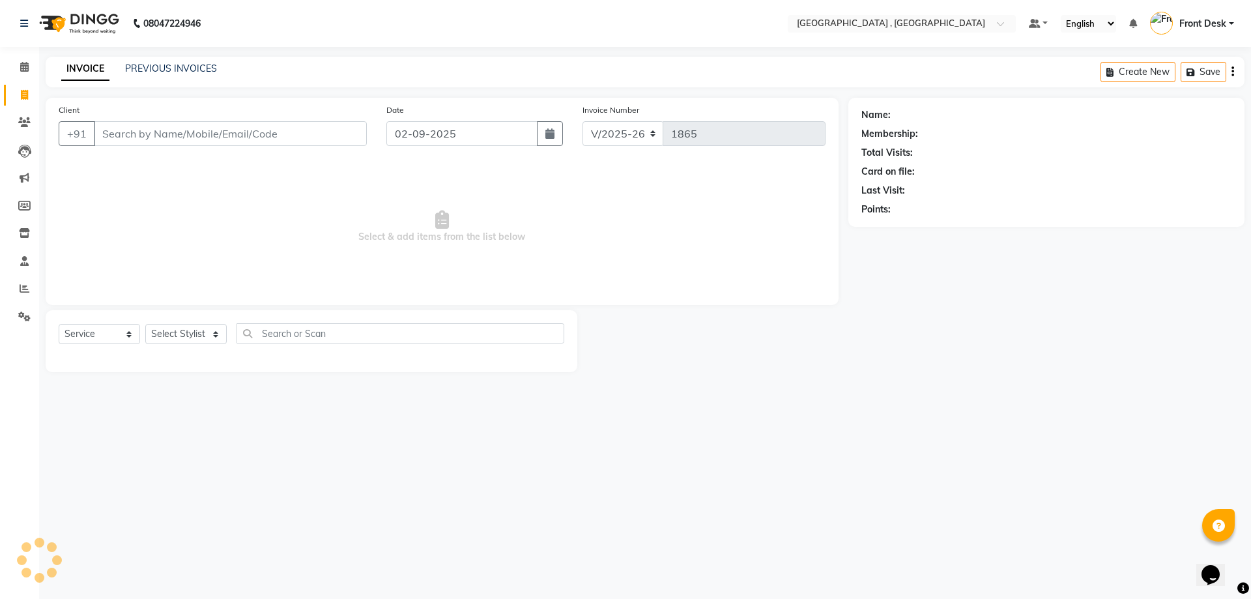
click at [145, 134] on input "Client" at bounding box center [230, 133] width 273 height 25
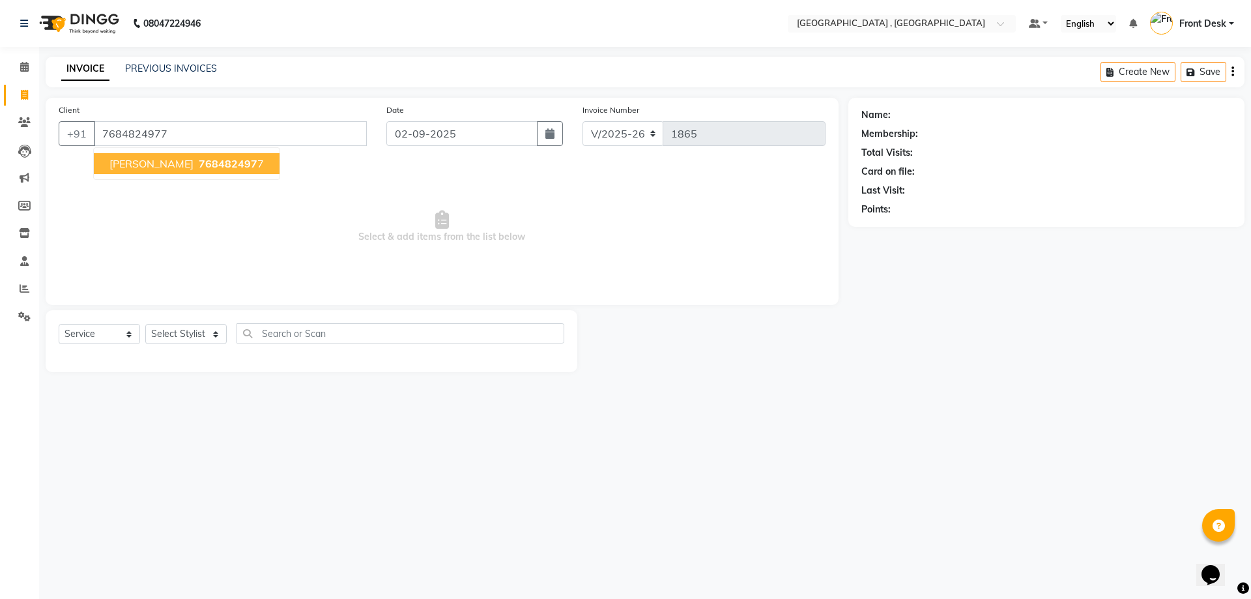
type input "7684824977"
click at [206, 162] on ngb-highlight "768482497 7" at bounding box center [230, 163] width 68 height 13
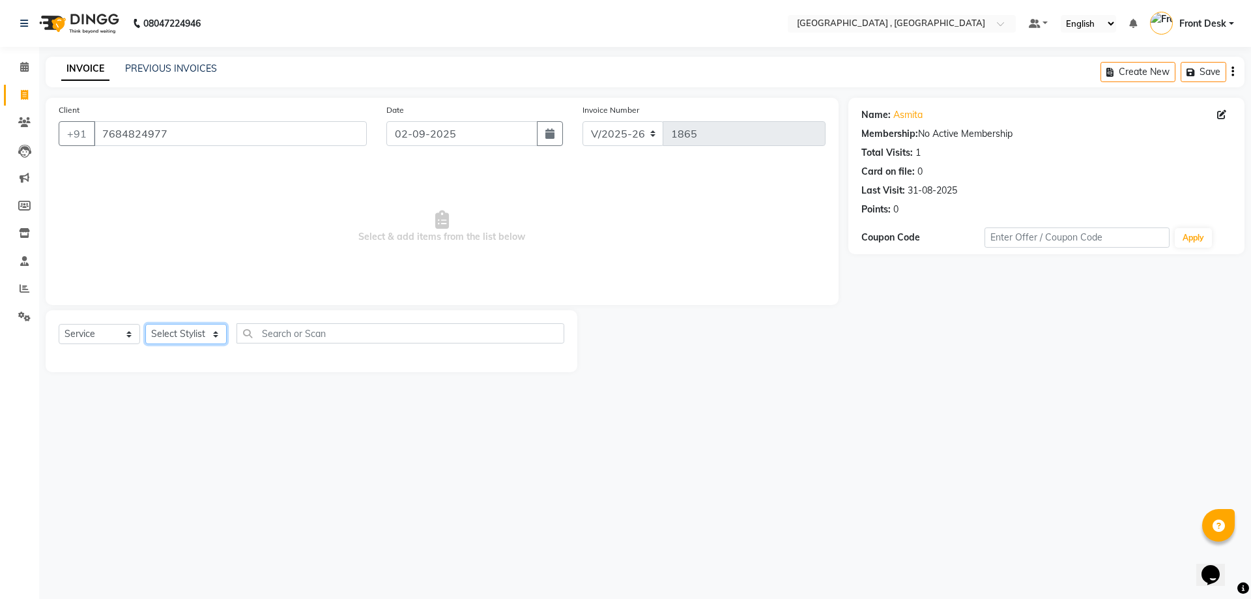
click at [164, 334] on select "Select Stylist anand anil anuj anuja mam ashok diksha Front Desk manpreet Nosha…" at bounding box center [185, 334] width 81 height 20
click at [145, 324] on select "Select Stylist anand anil anuj anuja mam ashok diksha Front Desk manpreet Nosha…" at bounding box center [185, 334] width 81 height 20
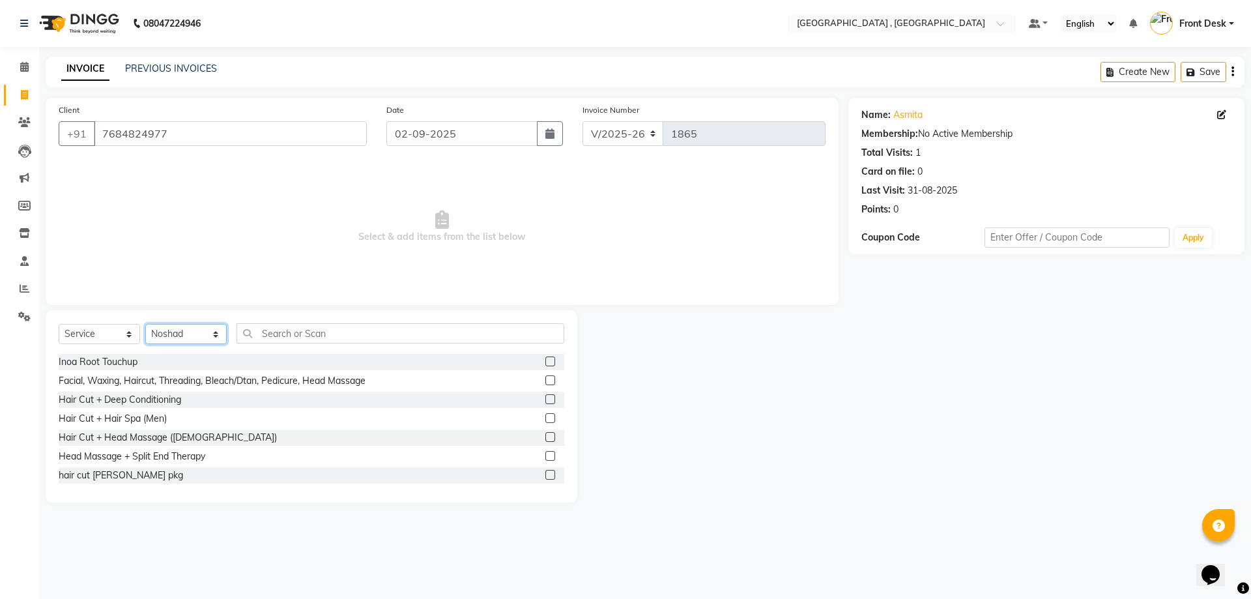
click at [201, 339] on select "Select Stylist anand anil anuj anuja mam ashok diksha Front Desk manpreet Nosha…" at bounding box center [185, 334] width 81 height 20
select select "32308"
click at [145, 324] on select "Select Stylist anand anil anuj anuja mam ashok diksha Front Desk manpreet Nosha…" at bounding box center [185, 334] width 81 height 20
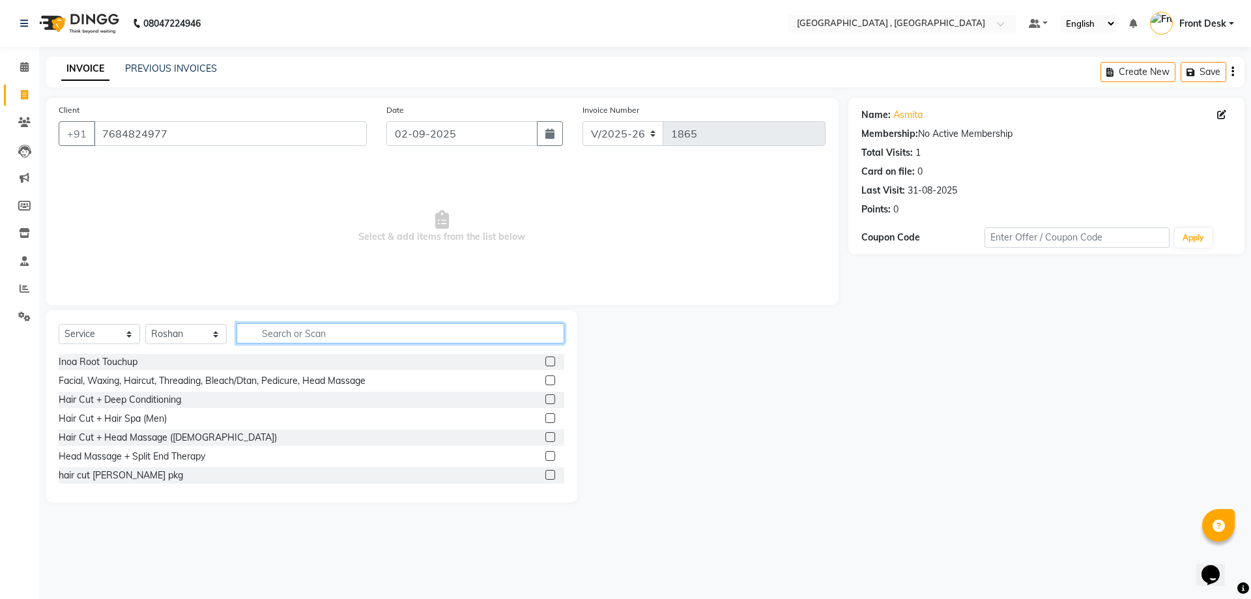
click at [265, 337] on input "text" at bounding box center [400, 333] width 328 height 20
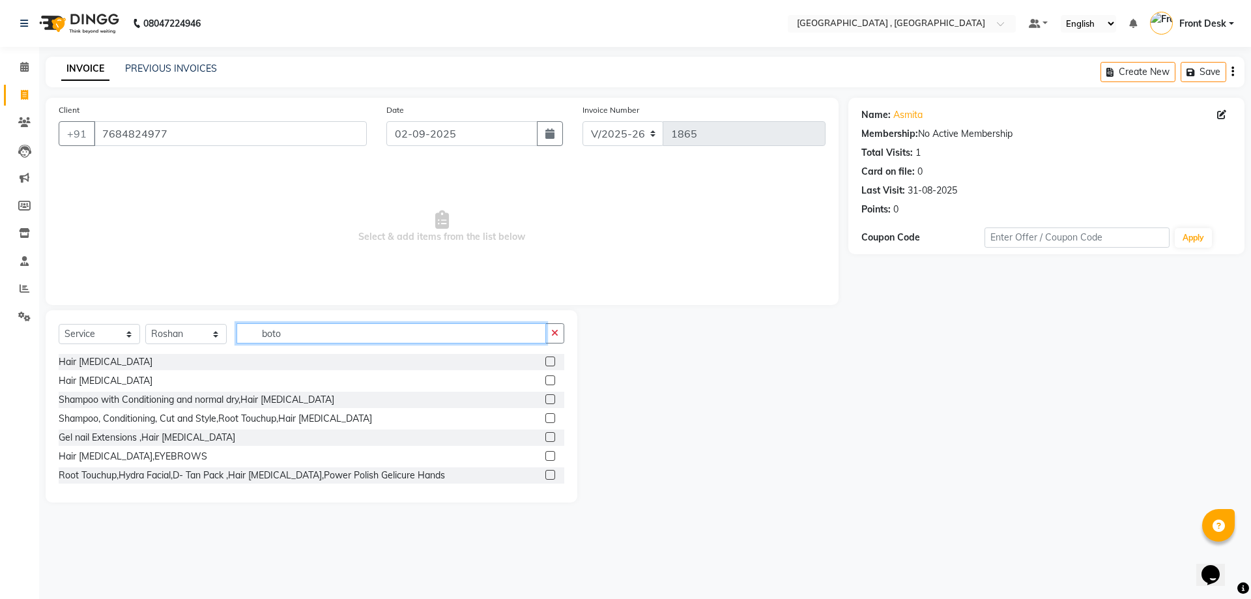
type input "boto"
click at [545, 362] on label at bounding box center [550, 361] width 10 height 10
click at [545, 362] on input "checkbox" at bounding box center [549, 362] width 8 height 8
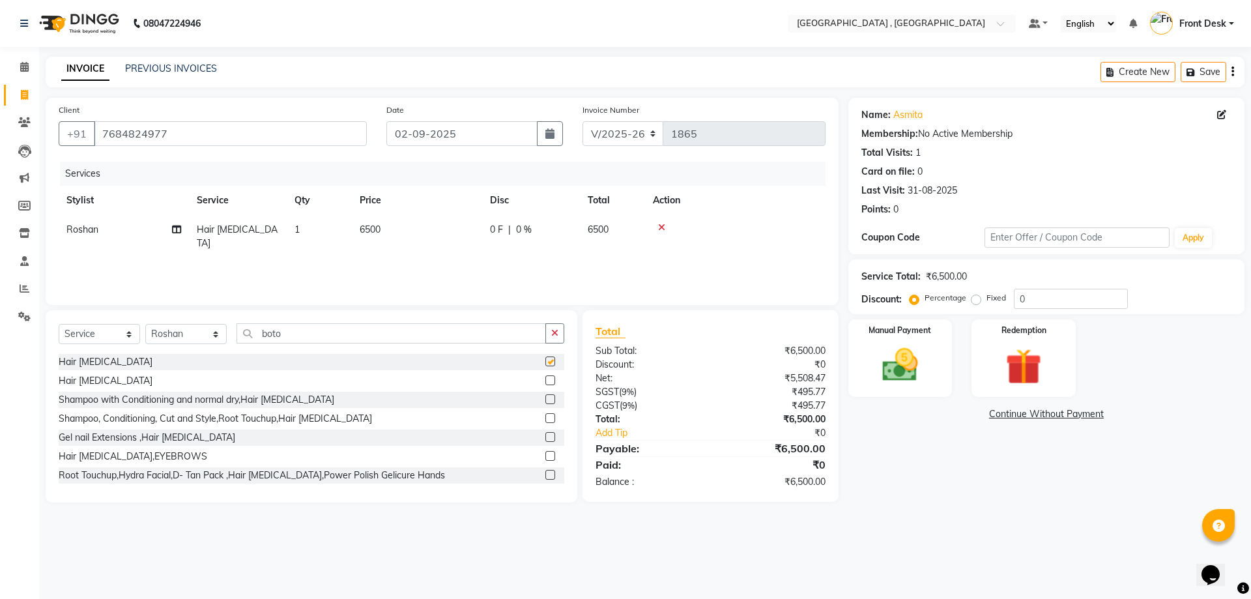
checkbox input "false"
click at [375, 229] on span "6500" at bounding box center [370, 229] width 21 height 12
select select "32308"
drag, startPoint x: 421, startPoint y: 240, endPoint x: 414, endPoint y: 244, distance: 7.9
click at [414, 244] on td "6500" at bounding box center [478, 240] width 130 height 50
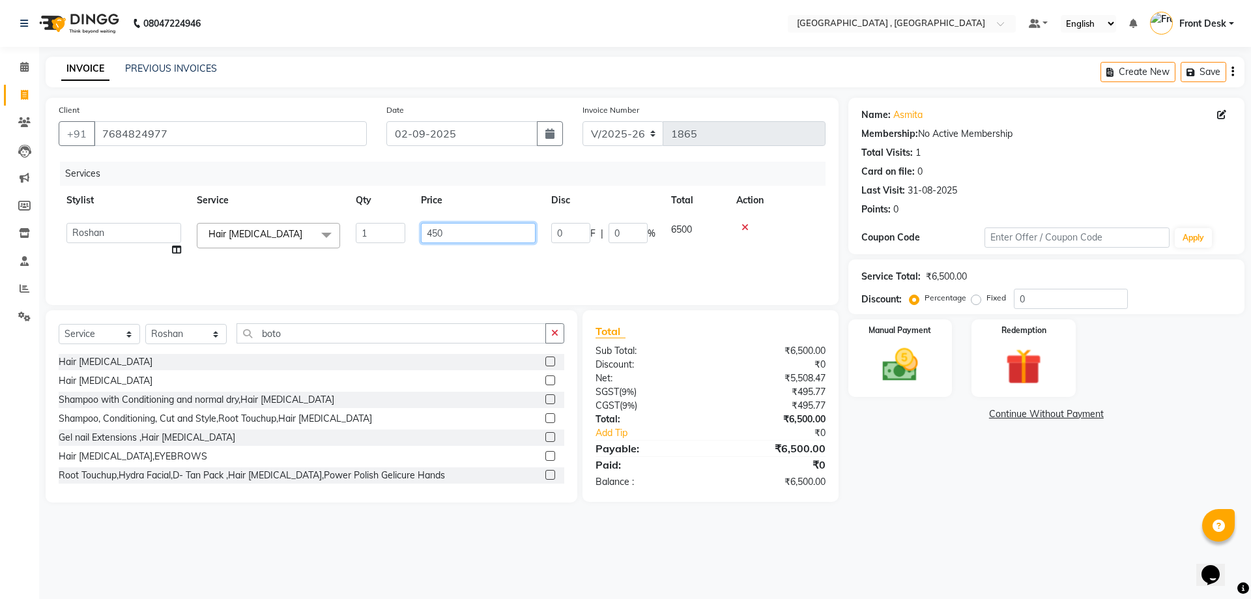
type input "4500"
click at [442, 266] on div "Services Stylist Service Qty Price Disc Total Action anand anil anuj anuja mam …" at bounding box center [442, 227] width 767 height 130
click at [885, 347] on img at bounding box center [900, 364] width 61 height 43
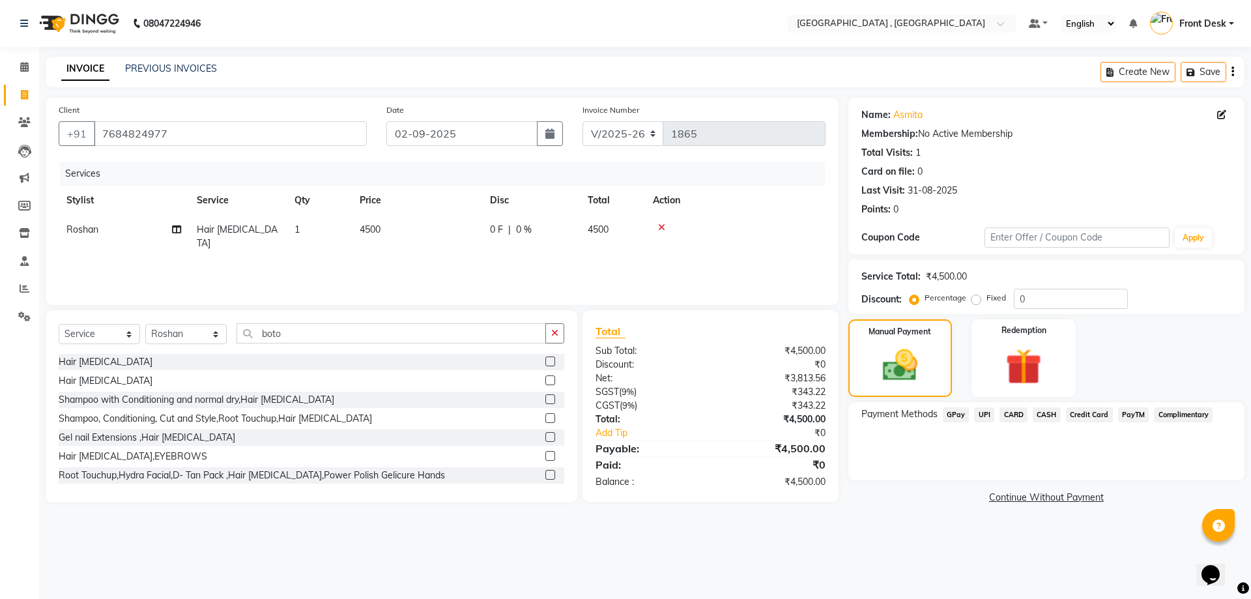
click at [1048, 414] on span "CASH" at bounding box center [1047, 414] width 28 height 15
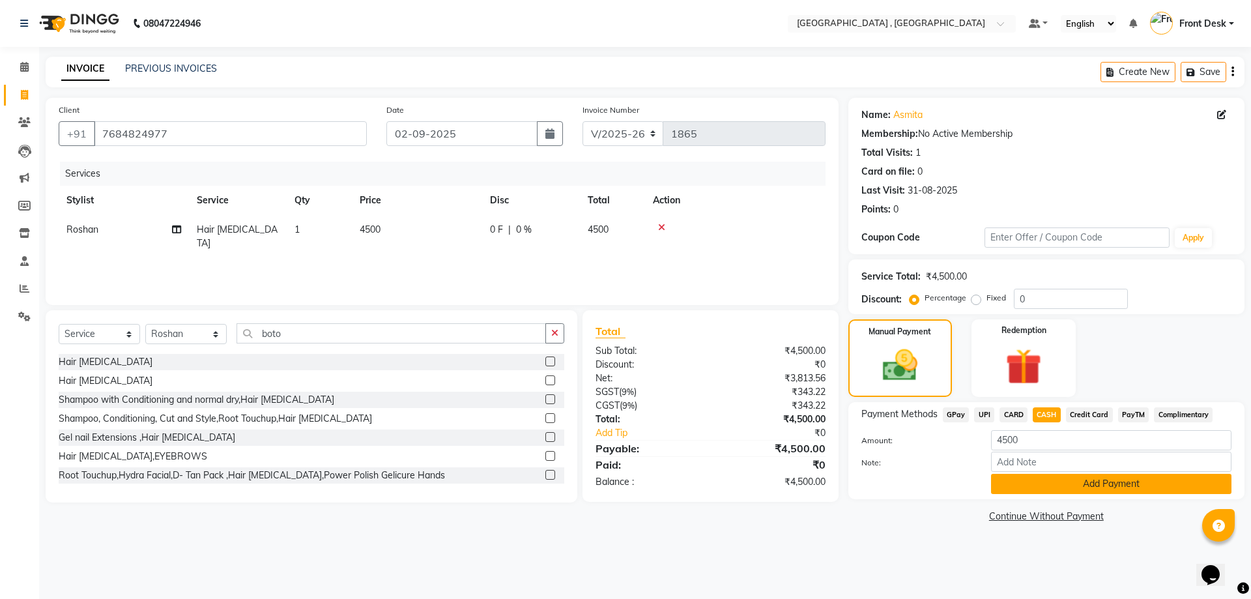
click at [1056, 478] on button "Add Payment" at bounding box center [1111, 484] width 240 height 20
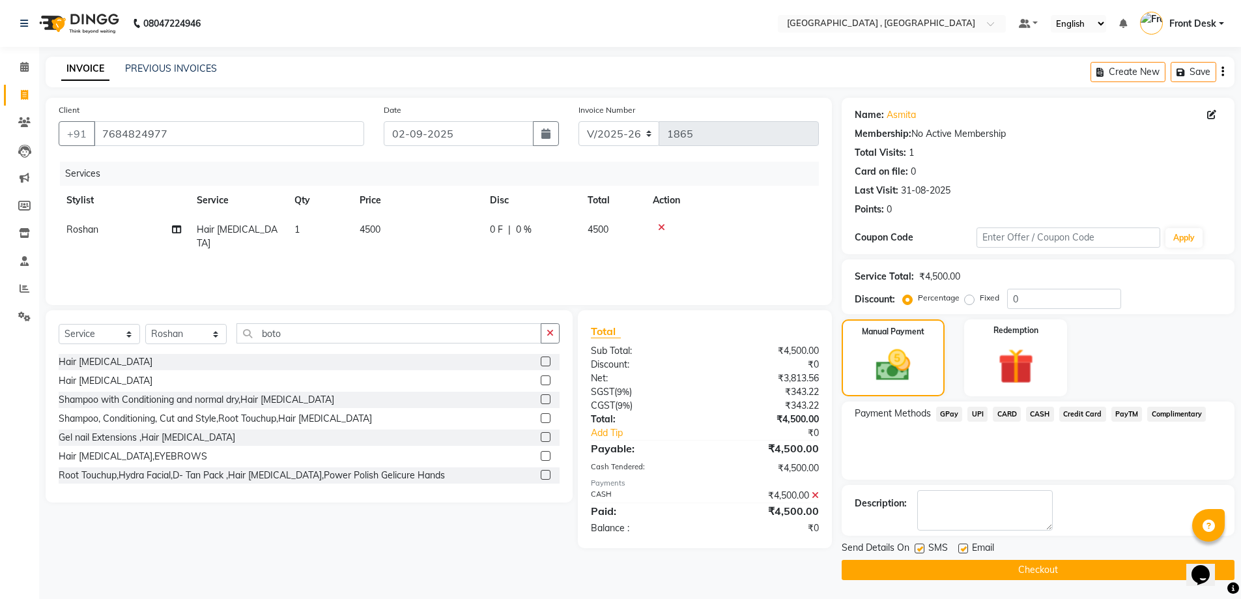
click at [1020, 575] on button "Checkout" at bounding box center [1038, 570] width 393 height 20
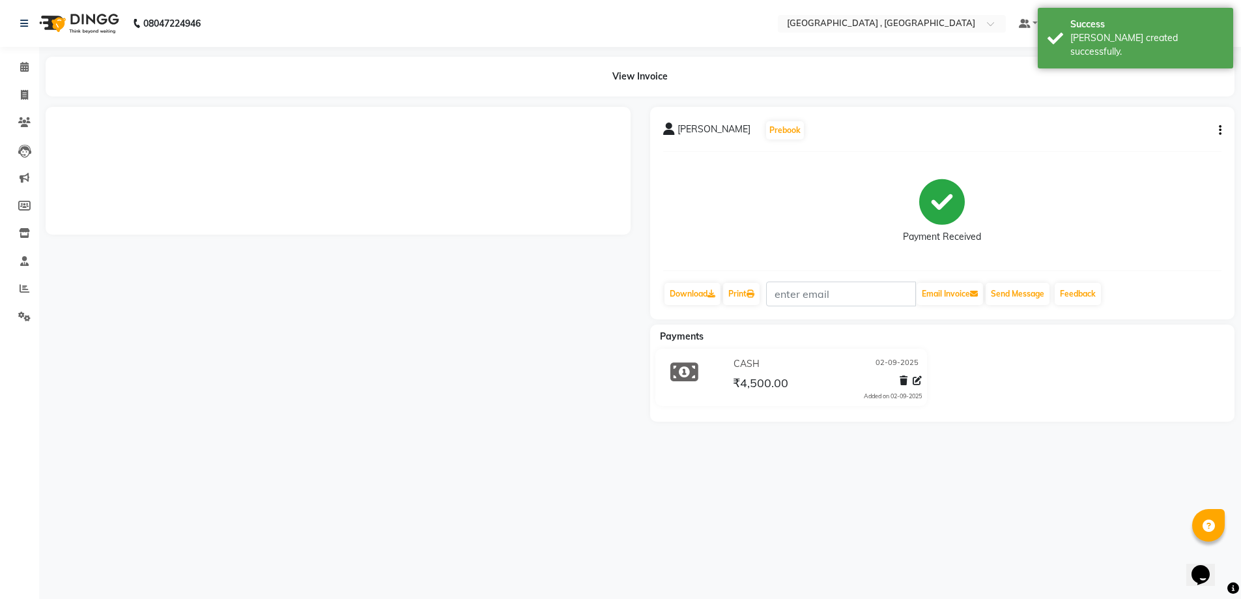
click at [25, 83] on li "Invoice" at bounding box center [19, 95] width 39 height 28
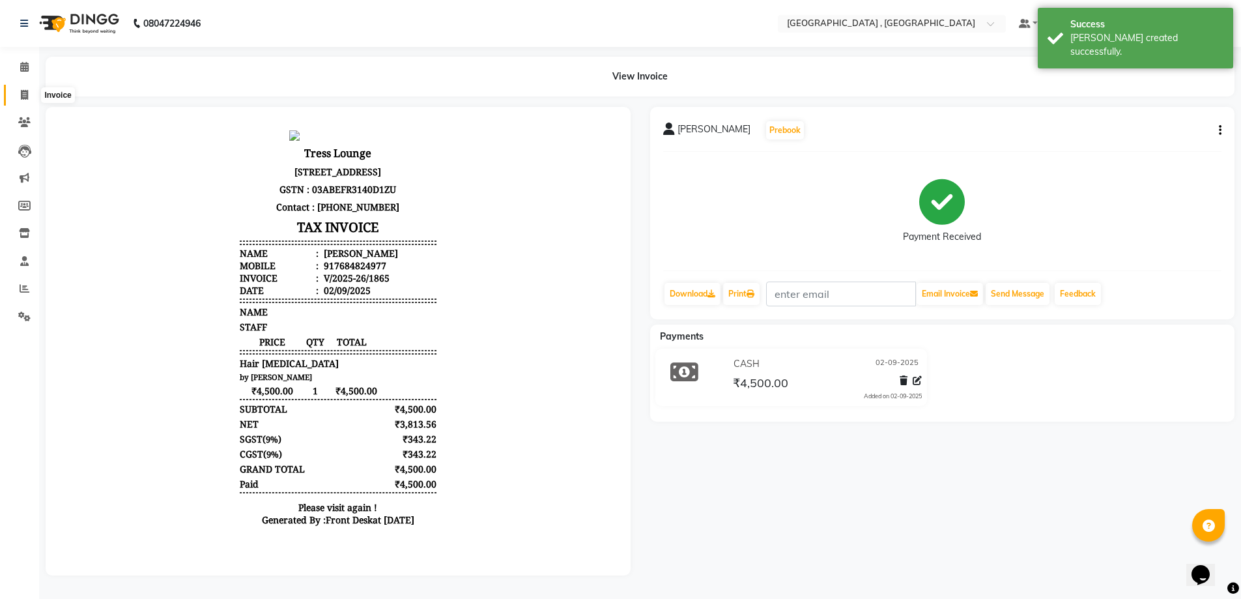
click at [21, 93] on icon at bounding box center [24, 95] width 7 height 10
select select "service"
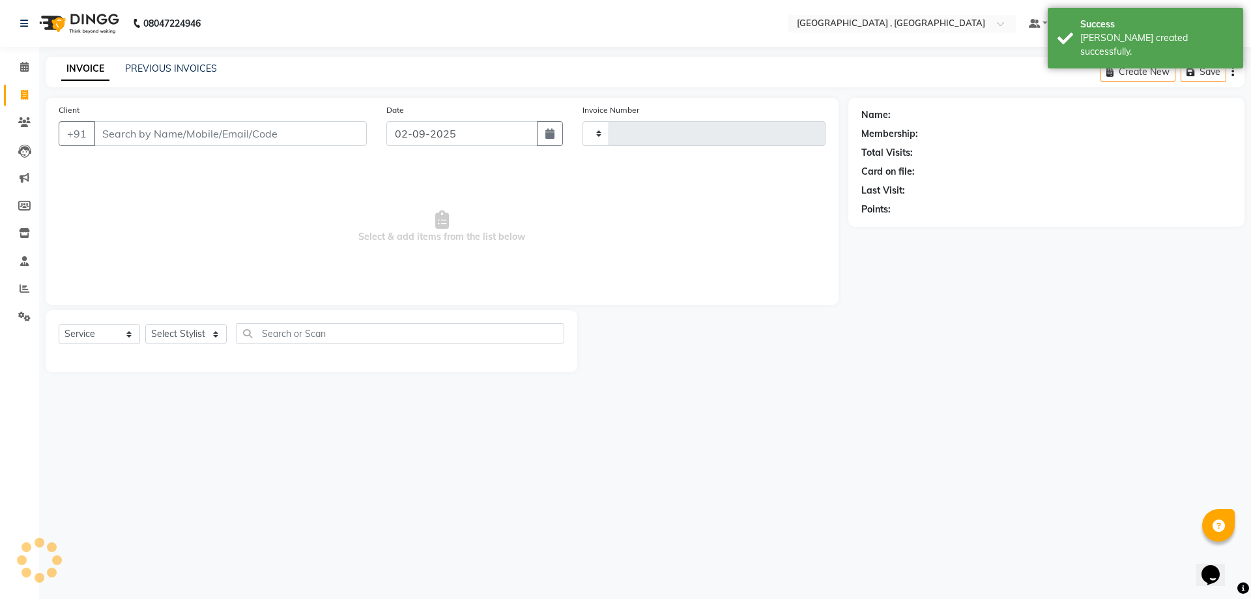
type input "1866"
select select "5111"
click at [145, 66] on link "PREVIOUS INVOICES" at bounding box center [171, 69] width 92 height 12
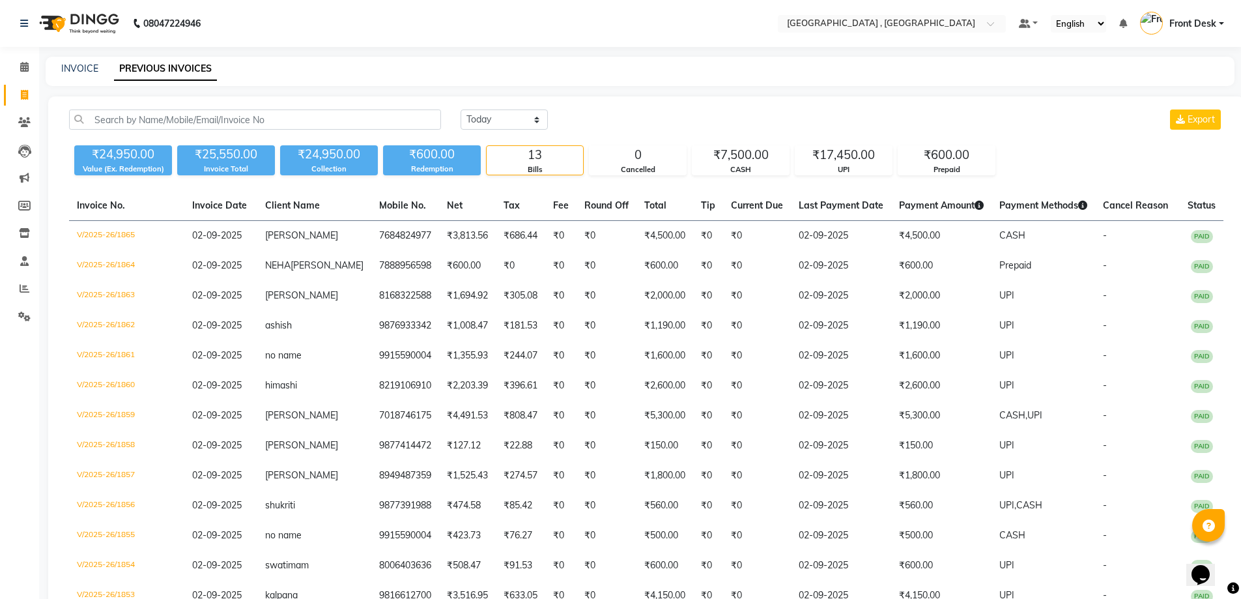
click at [38, 298] on li "Reports" at bounding box center [19, 289] width 39 height 28
click at [32, 287] on span at bounding box center [24, 288] width 23 height 15
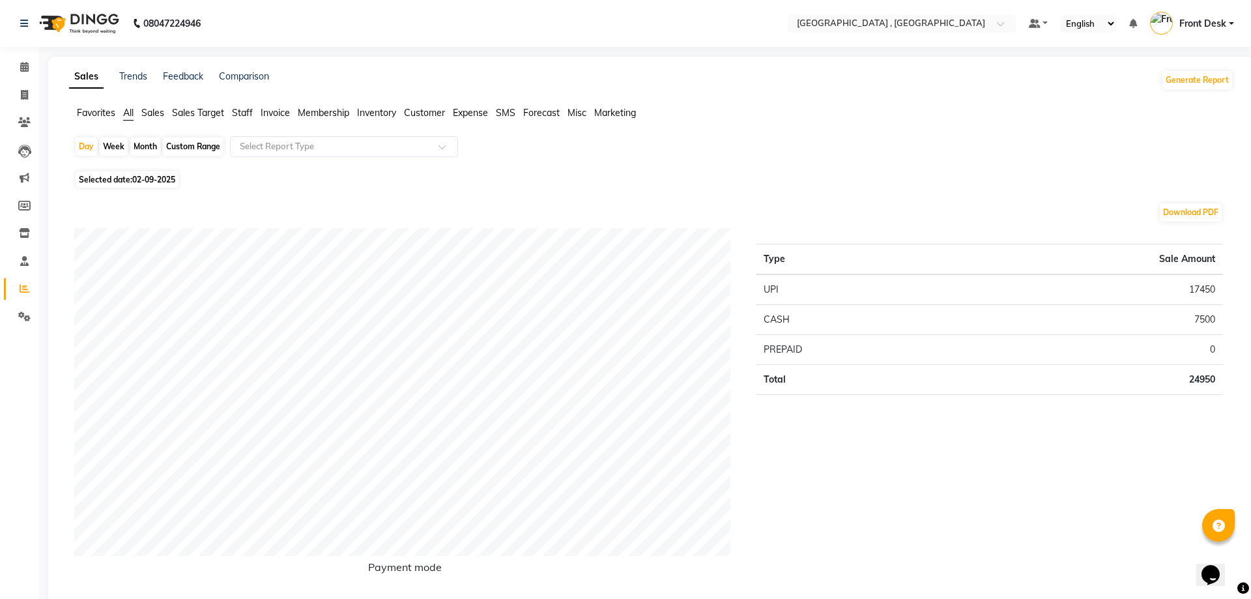
click at [248, 107] on span "Staff" at bounding box center [242, 113] width 21 height 12
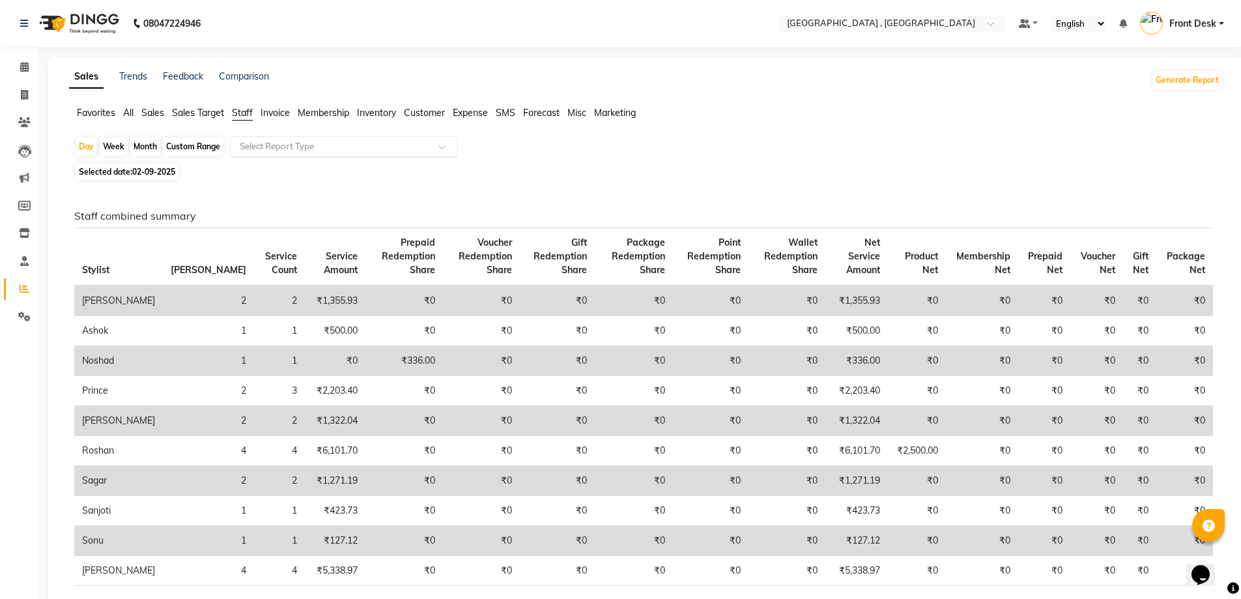
click at [268, 147] on input "text" at bounding box center [331, 146] width 188 height 13
click at [124, 112] on span "All" at bounding box center [128, 113] width 10 height 12
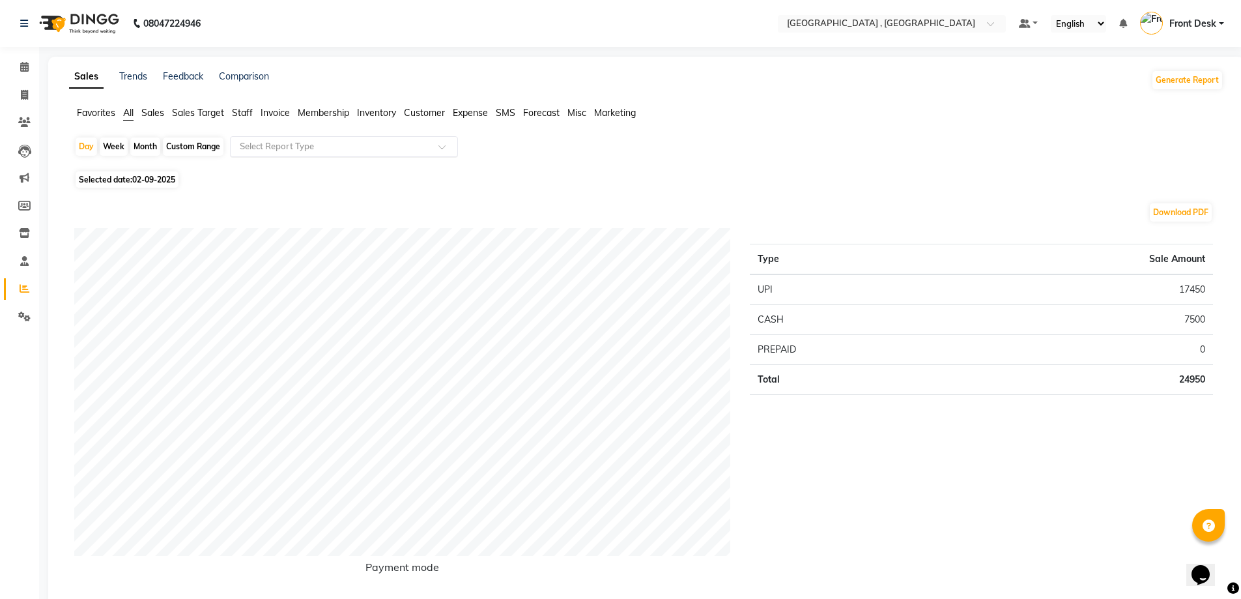
click at [246, 141] on input "text" at bounding box center [331, 146] width 188 height 13
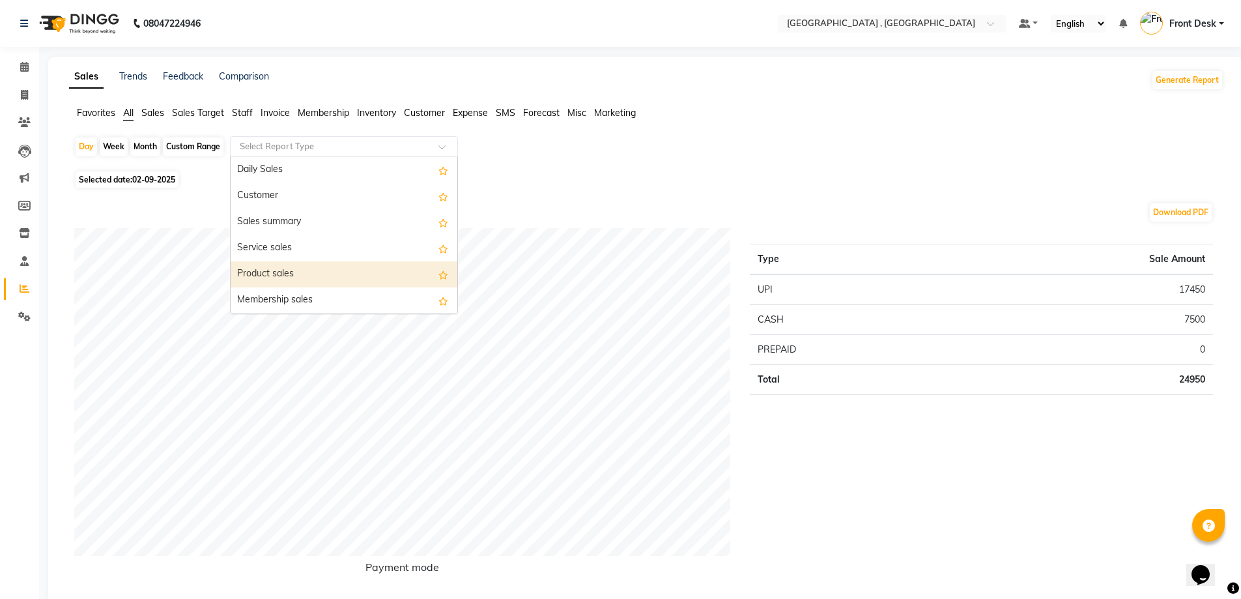
click at [268, 267] on div "Product sales" at bounding box center [344, 274] width 227 height 26
select select "full_report"
select select "csv"
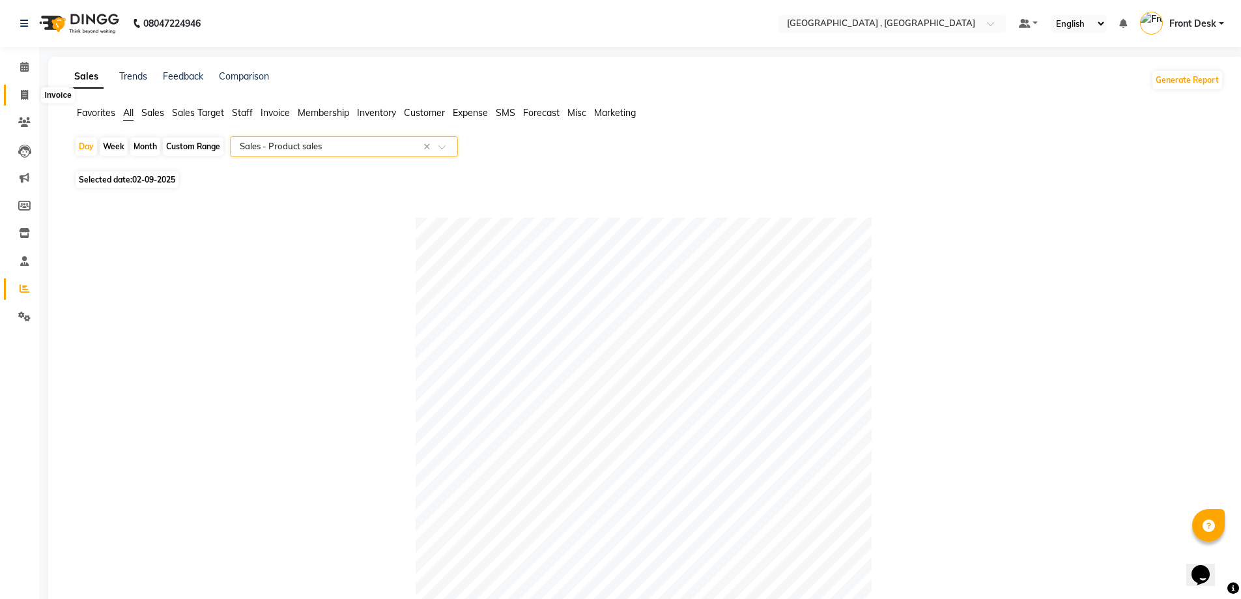
click at [16, 94] on span at bounding box center [24, 95] width 23 height 15
select select "service"
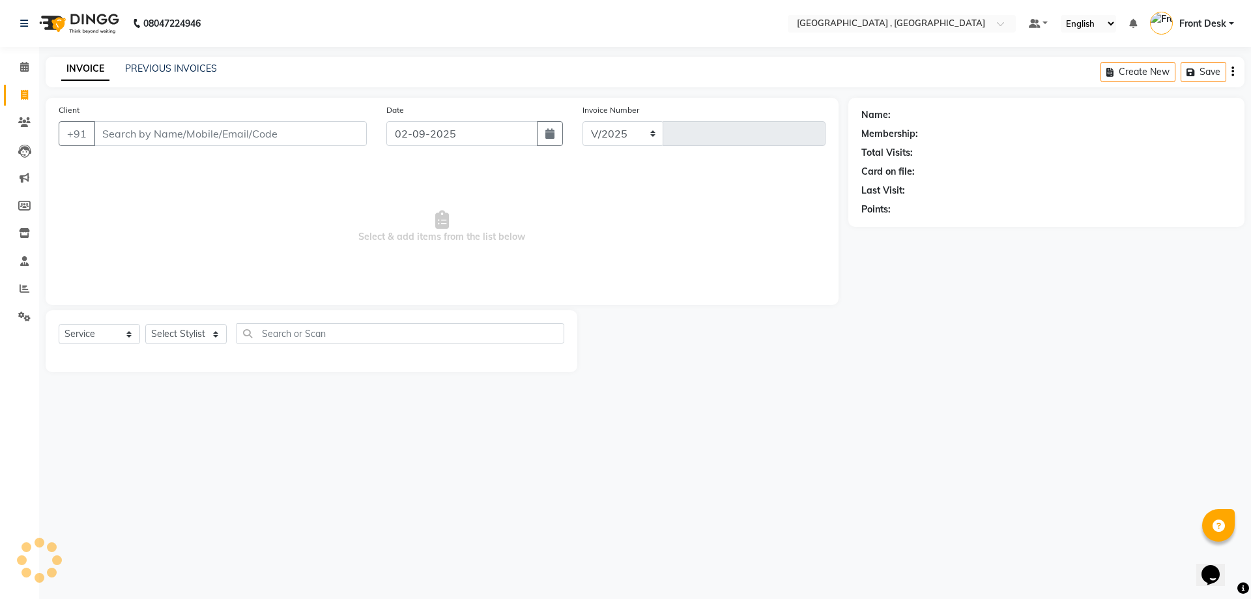
select select "5111"
type input "1866"
click at [131, 69] on link "PREVIOUS INVOICES" at bounding box center [171, 69] width 92 height 12
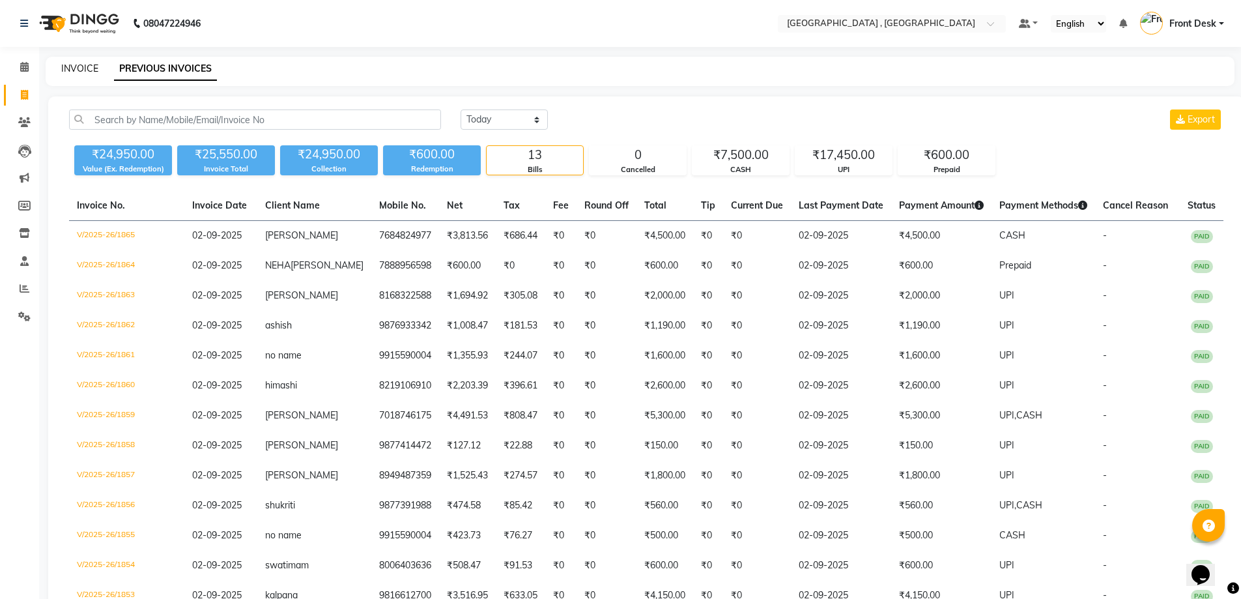
click at [85, 64] on link "INVOICE" at bounding box center [79, 69] width 37 height 12
select select "service"
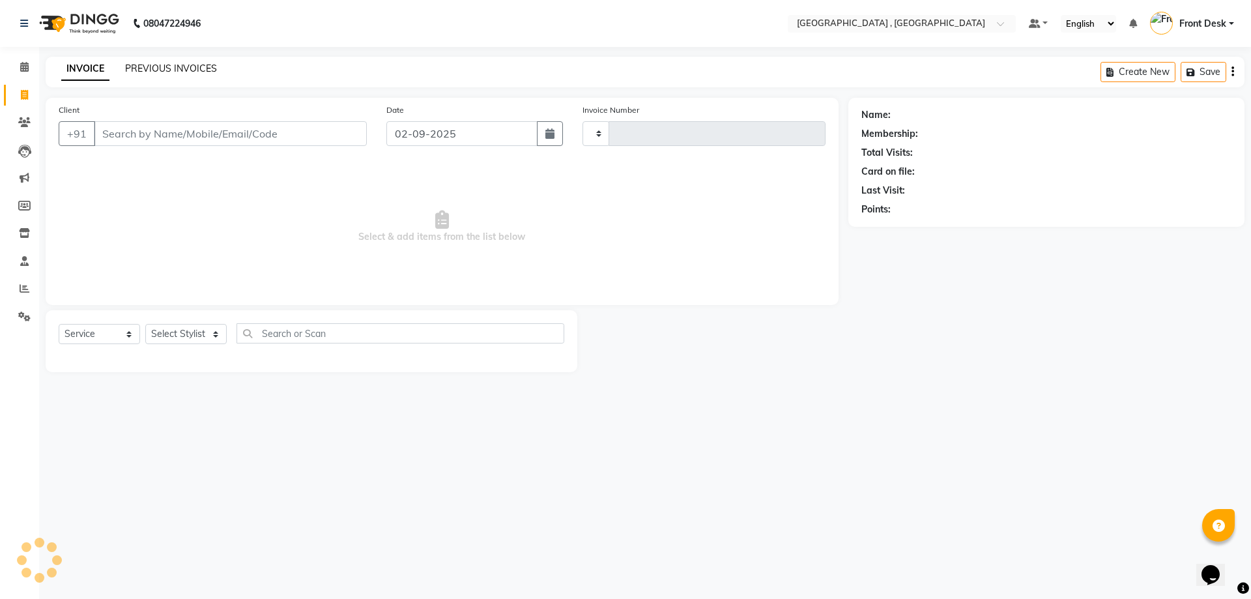
click at [151, 64] on link "PREVIOUS INVOICES" at bounding box center [171, 69] width 92 height 12
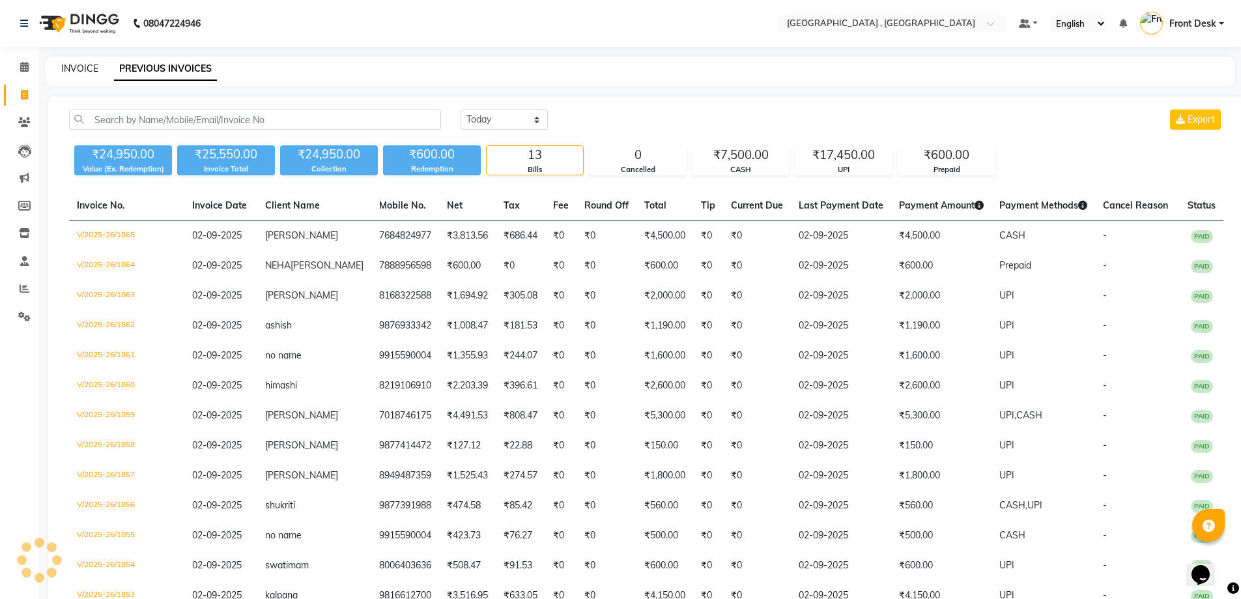
click at [81, 70] on link "INVOICE" at bounding box center [79, 69] width 37 height 12
select select "service"
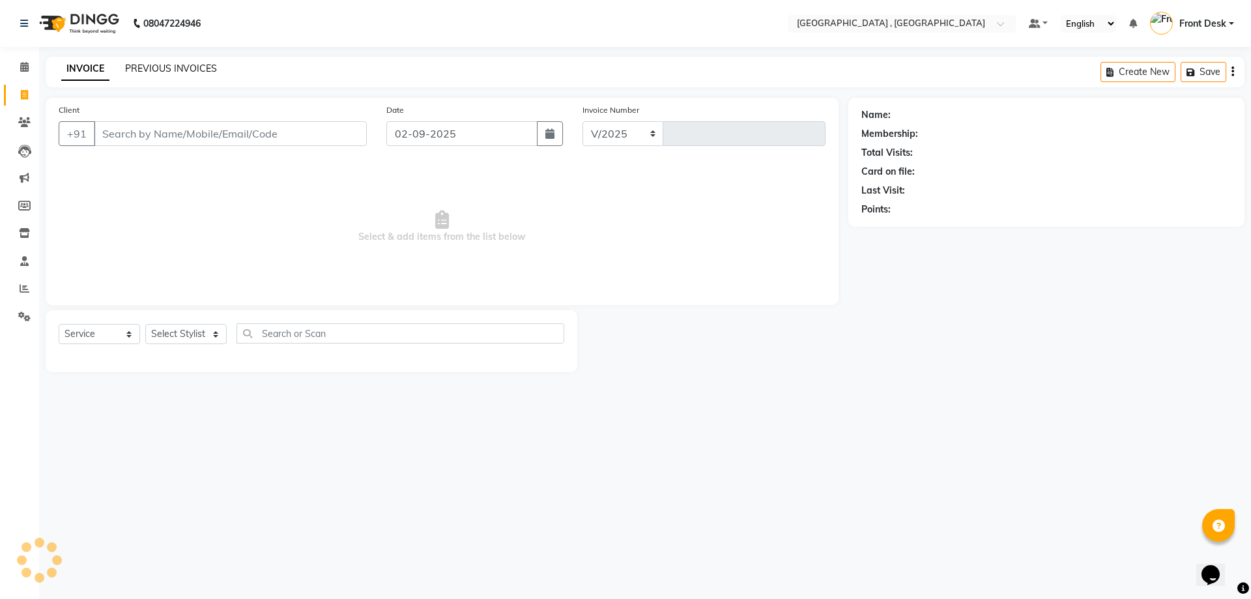
click at [150, 68] on link "PREVIOUS INVOICES" at bounding box center [171, 69] width 92 height 12
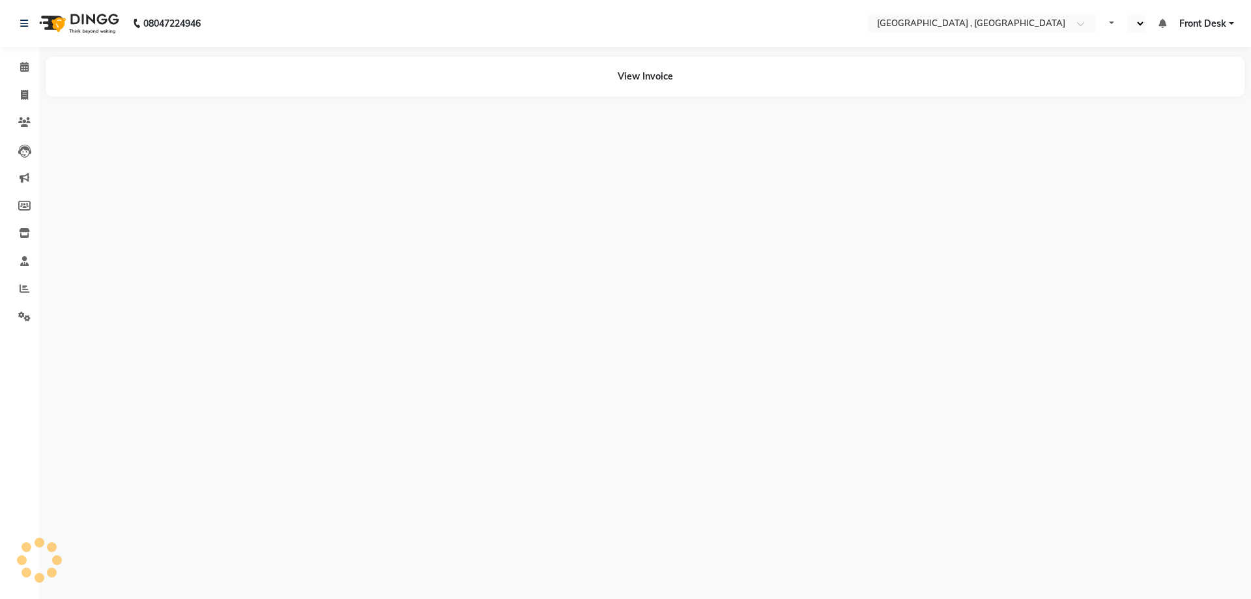
select select "en"
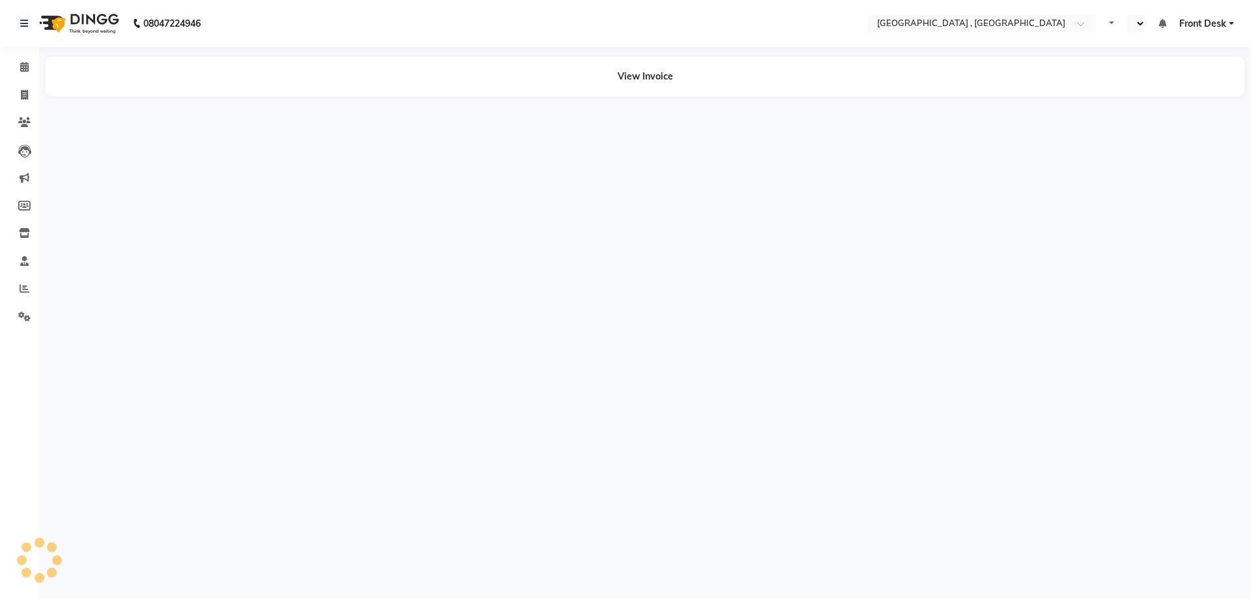
select select "en"
